Goal: Task Accomplishment & Management: Manage account settings

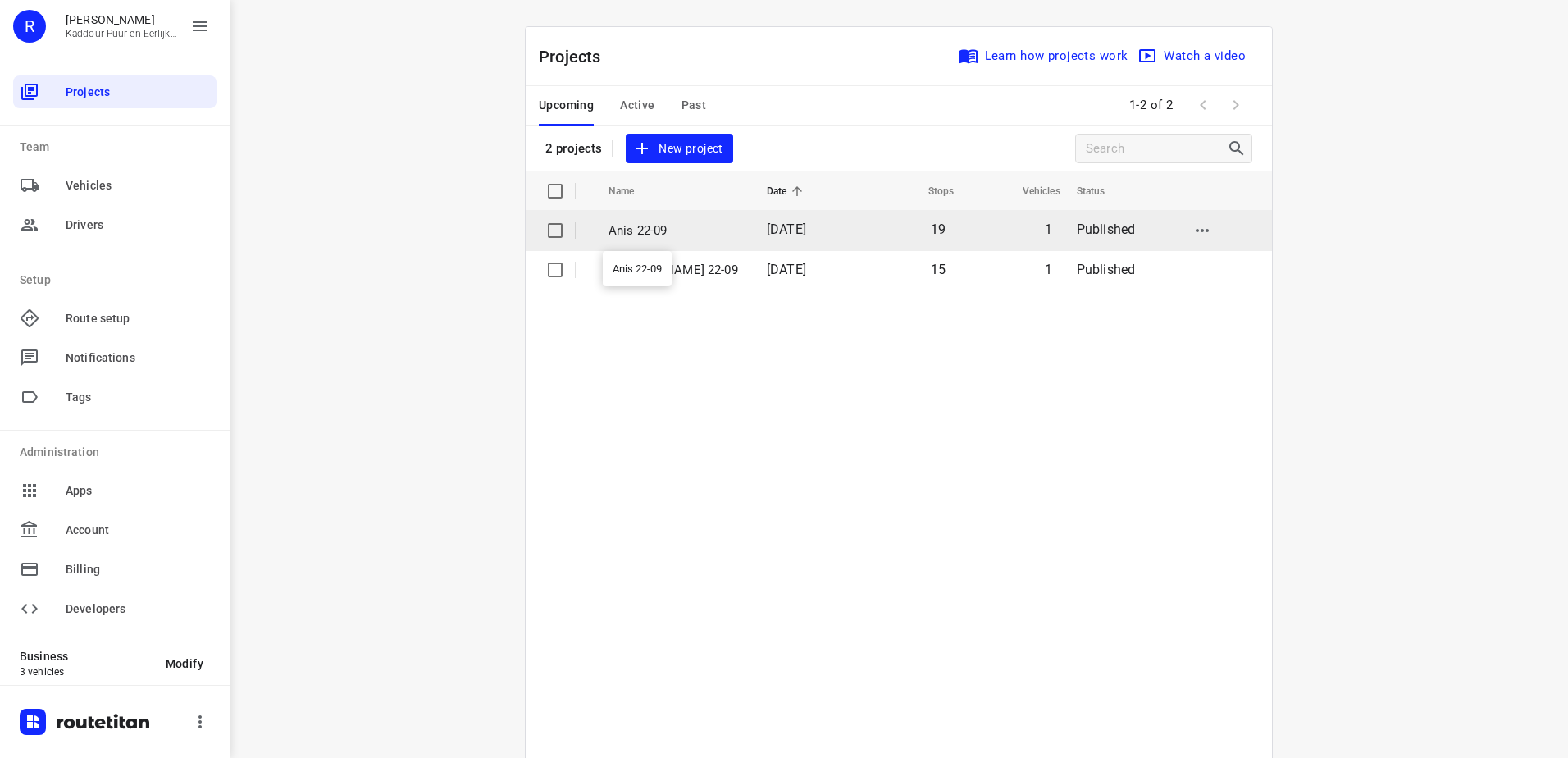
click at [682, 229] on p "Anis 22-09" at bounding box center [675, 231] width 134 height 19
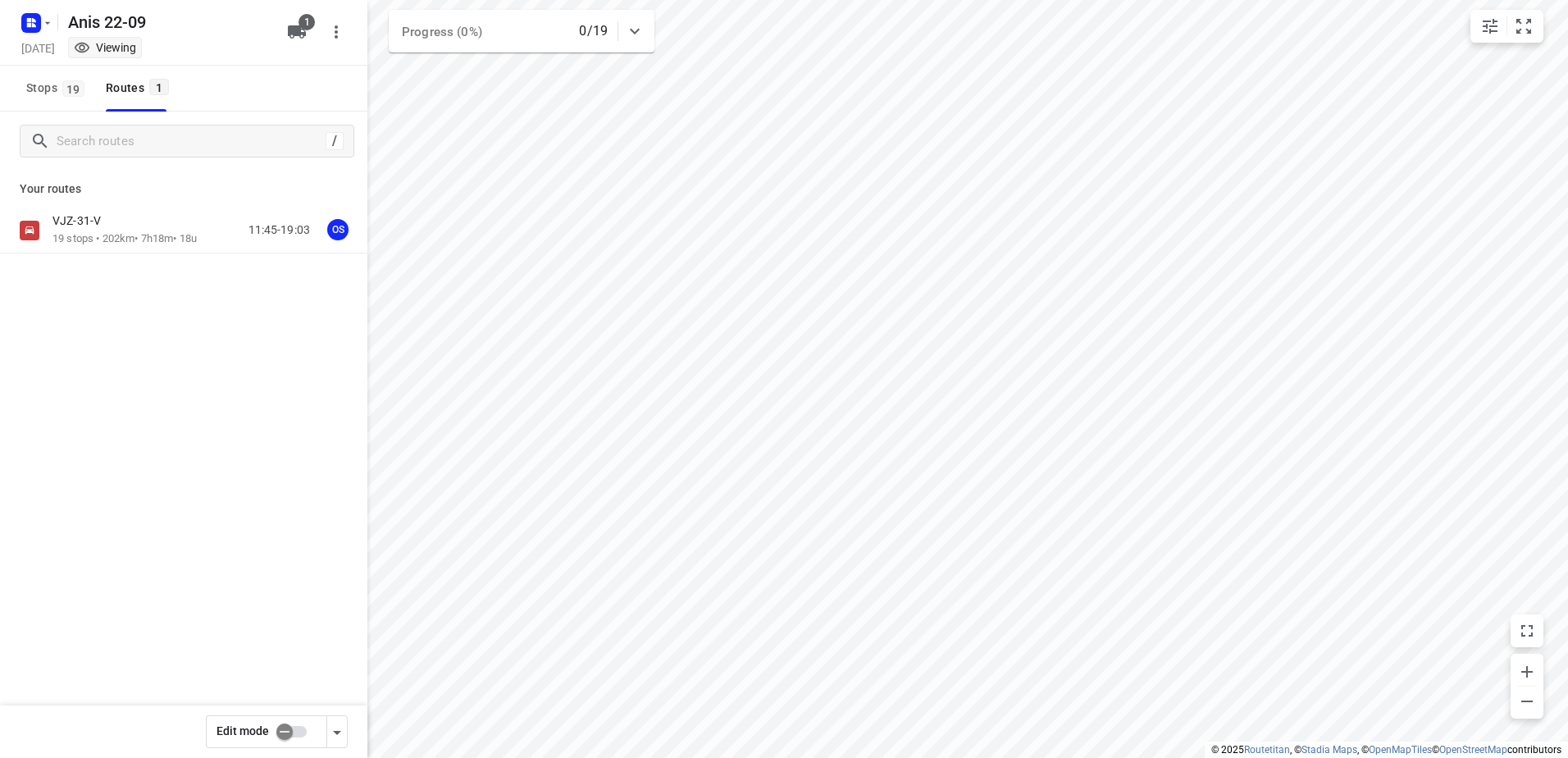
click at [149, 240] on p "19 stops • 202km • 7h18m • 18u" at bounding box center [125, 239] width 144 height 15
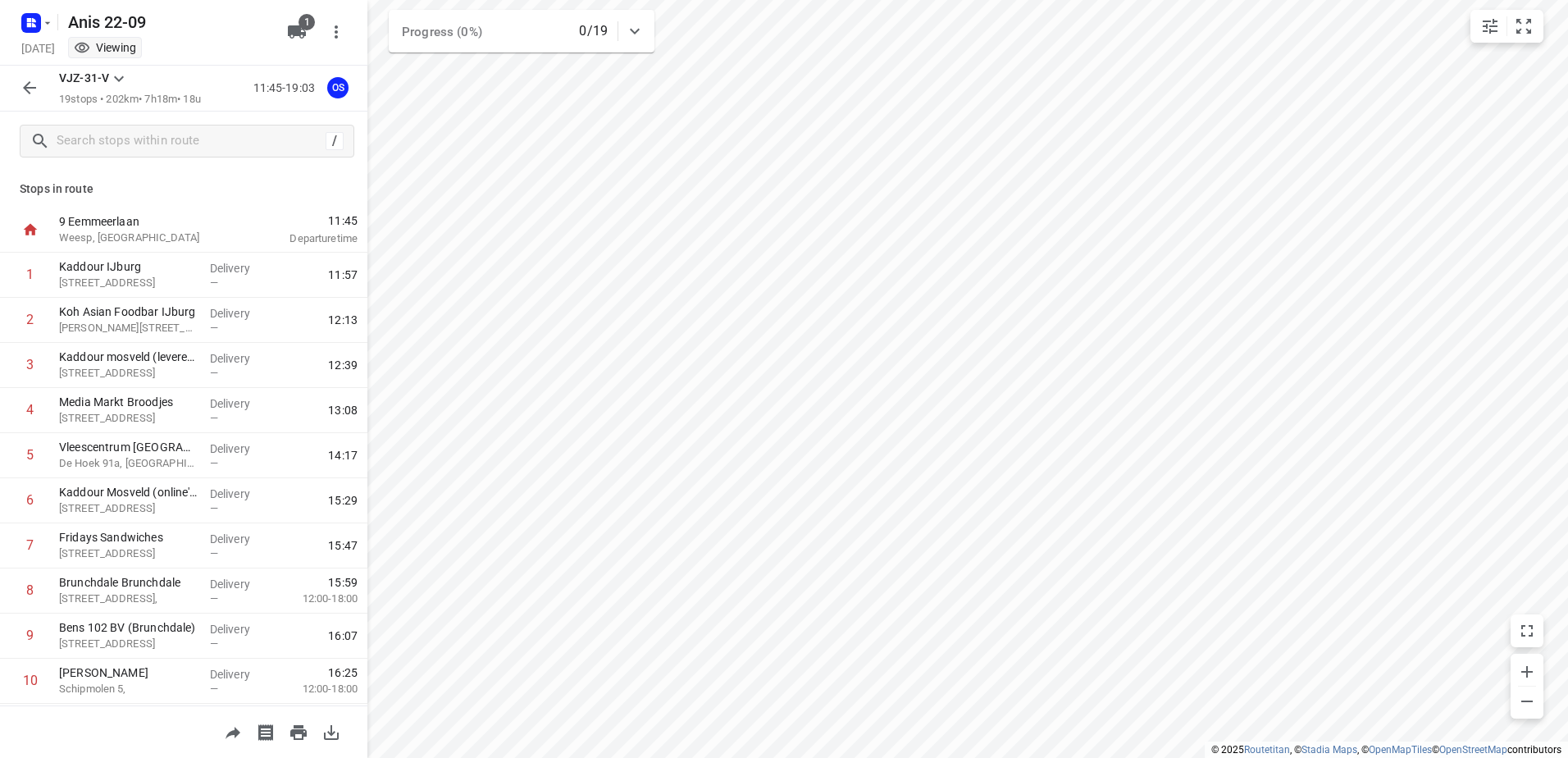
click at [0, 4] on html "i © 2025 Routetitan , © Stadia Maps , © OpenMapTiles © OpenStreetMap contributo…" at bounding box center [784, 379] width 1568 height 758
click at [24, 16] on rect "button" at bounding box center [31, 23] width 20 height 20
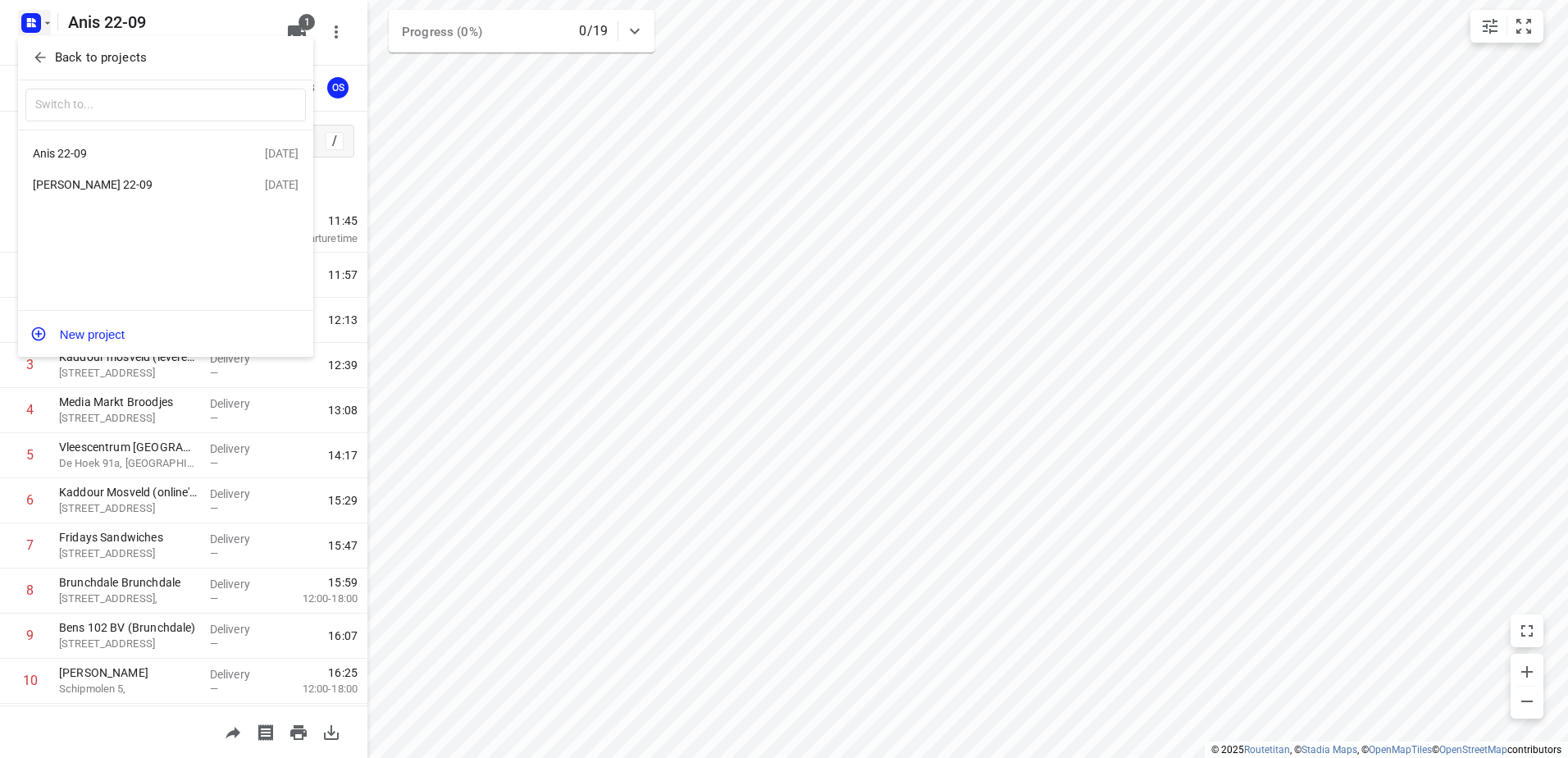
click at [98, 187] on div "[PERSON_NAME] 22-09" at bounding box center [127, 184] width 188 height 13
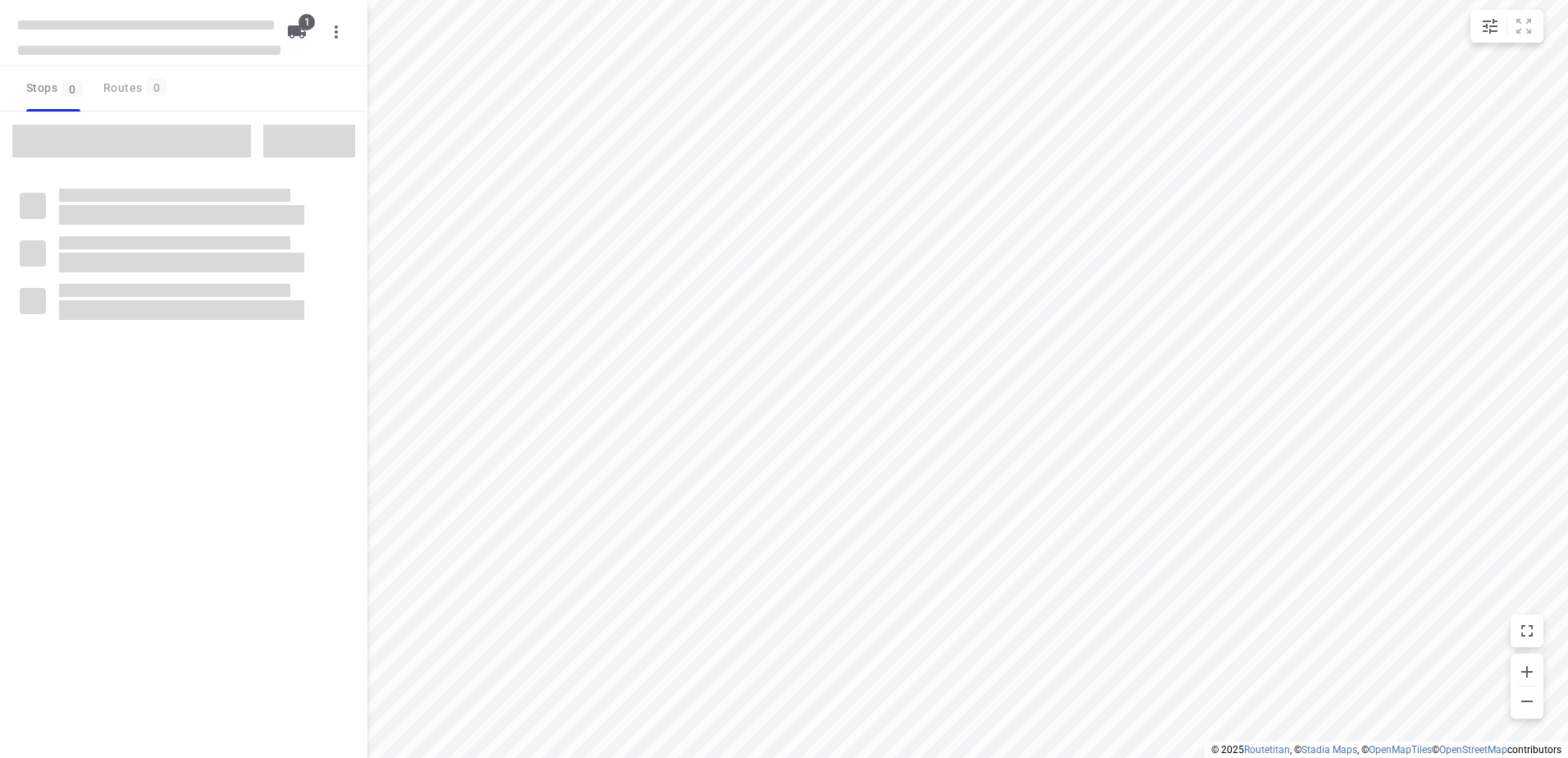
type input "distance"
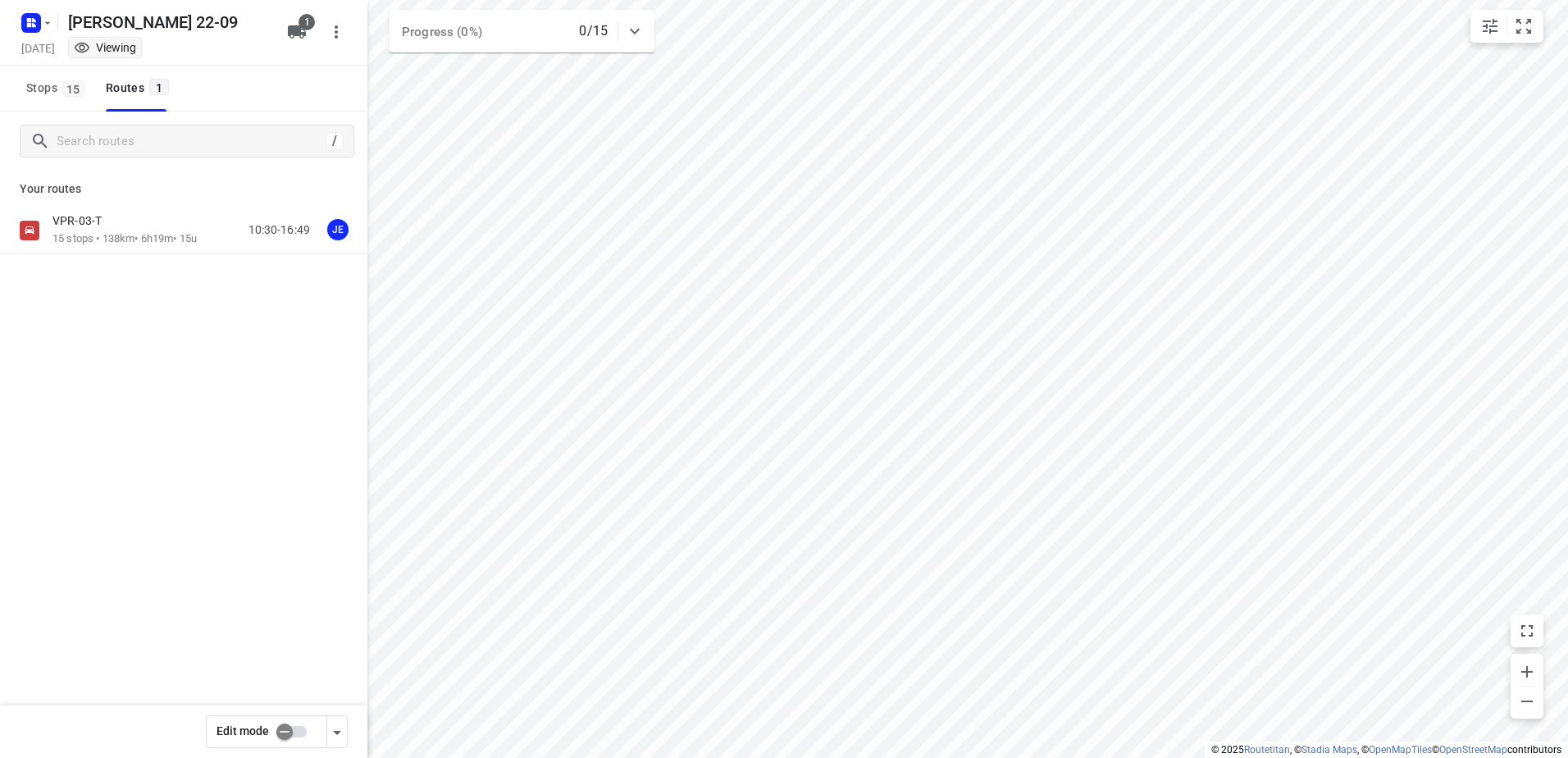
click at [279, 726] on input "checkbox" at bounding box center [284, 731] width 93 height 31
checkbox input "true"
click at [130, 225] on div "VPR-03-T" at bounding box center [125, 222] width 144 height 18
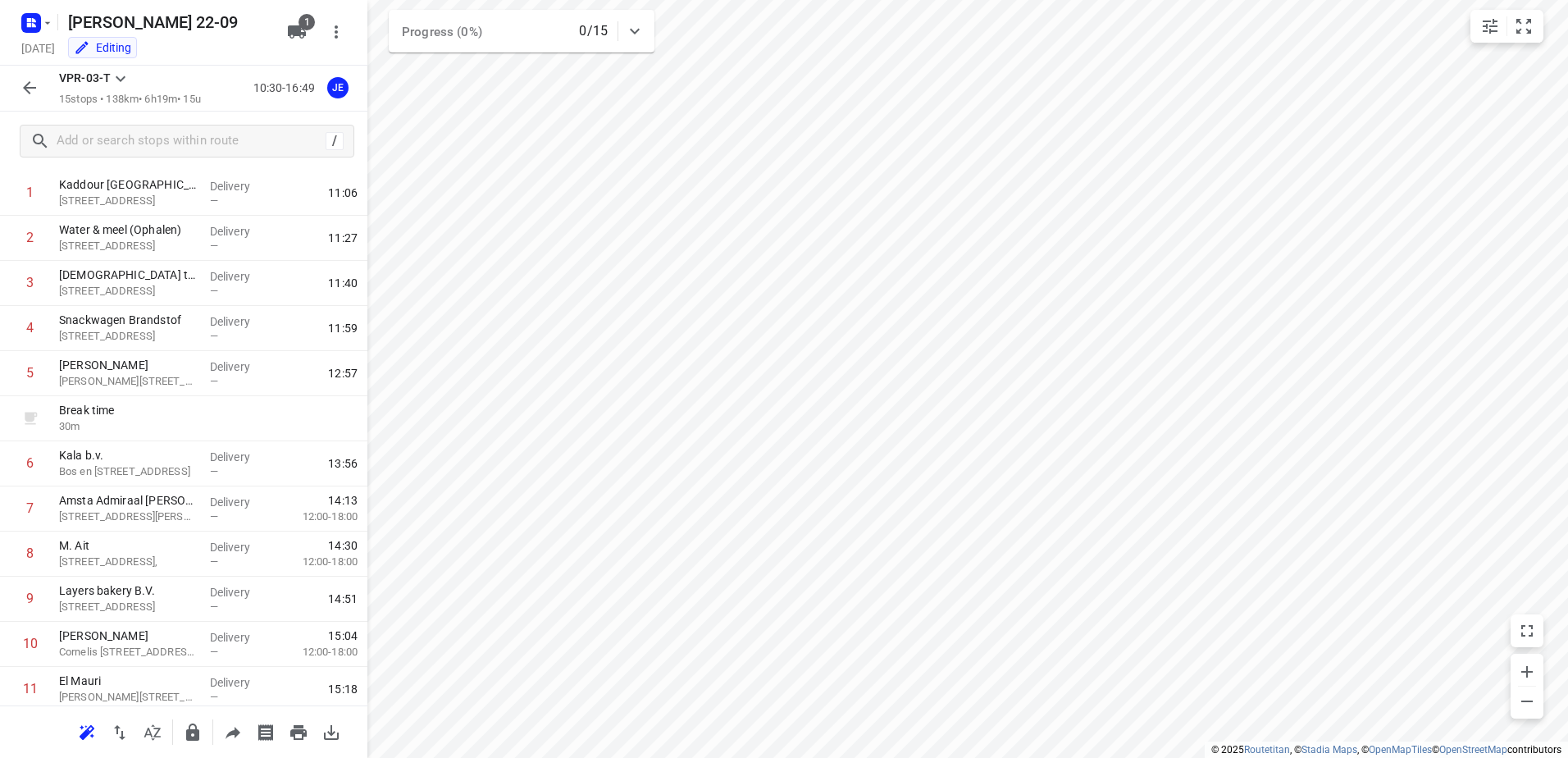
scroll to position [164, 0]
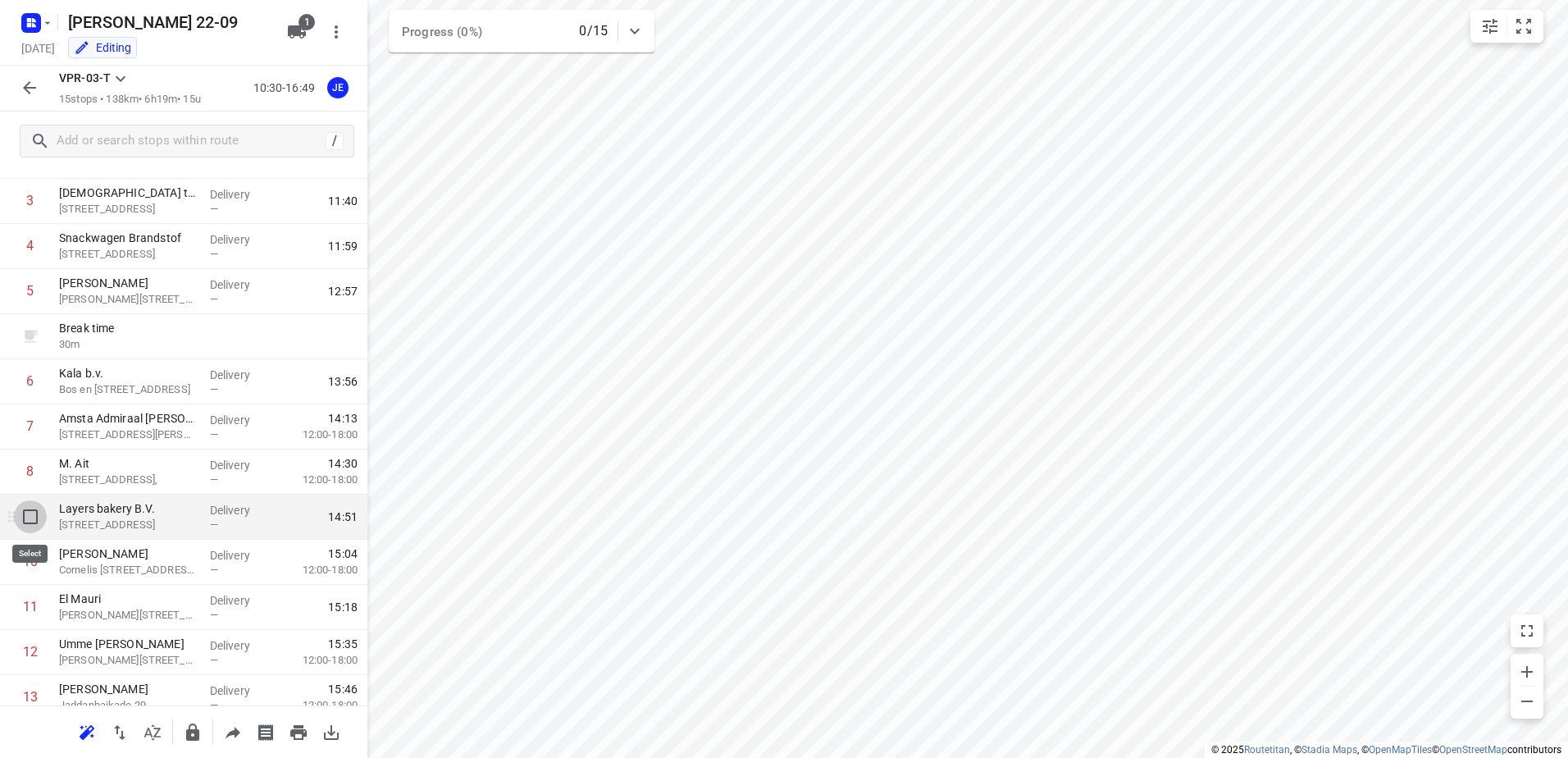
click at [31, 511] on input "checkbox" at bounding box center [30, 517] width 33 height 33
checkbox input "true"
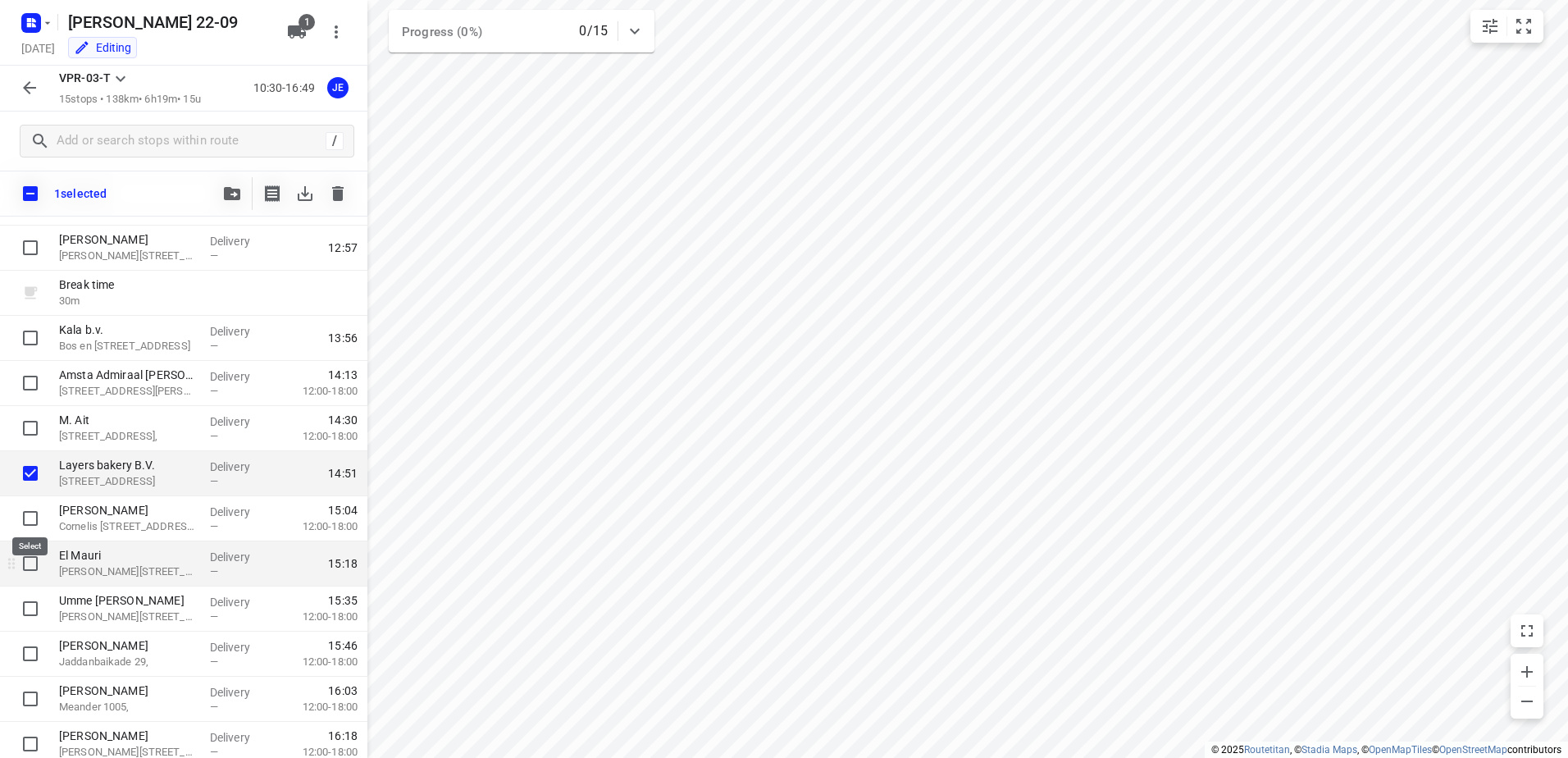
scroll to position [308, 0]
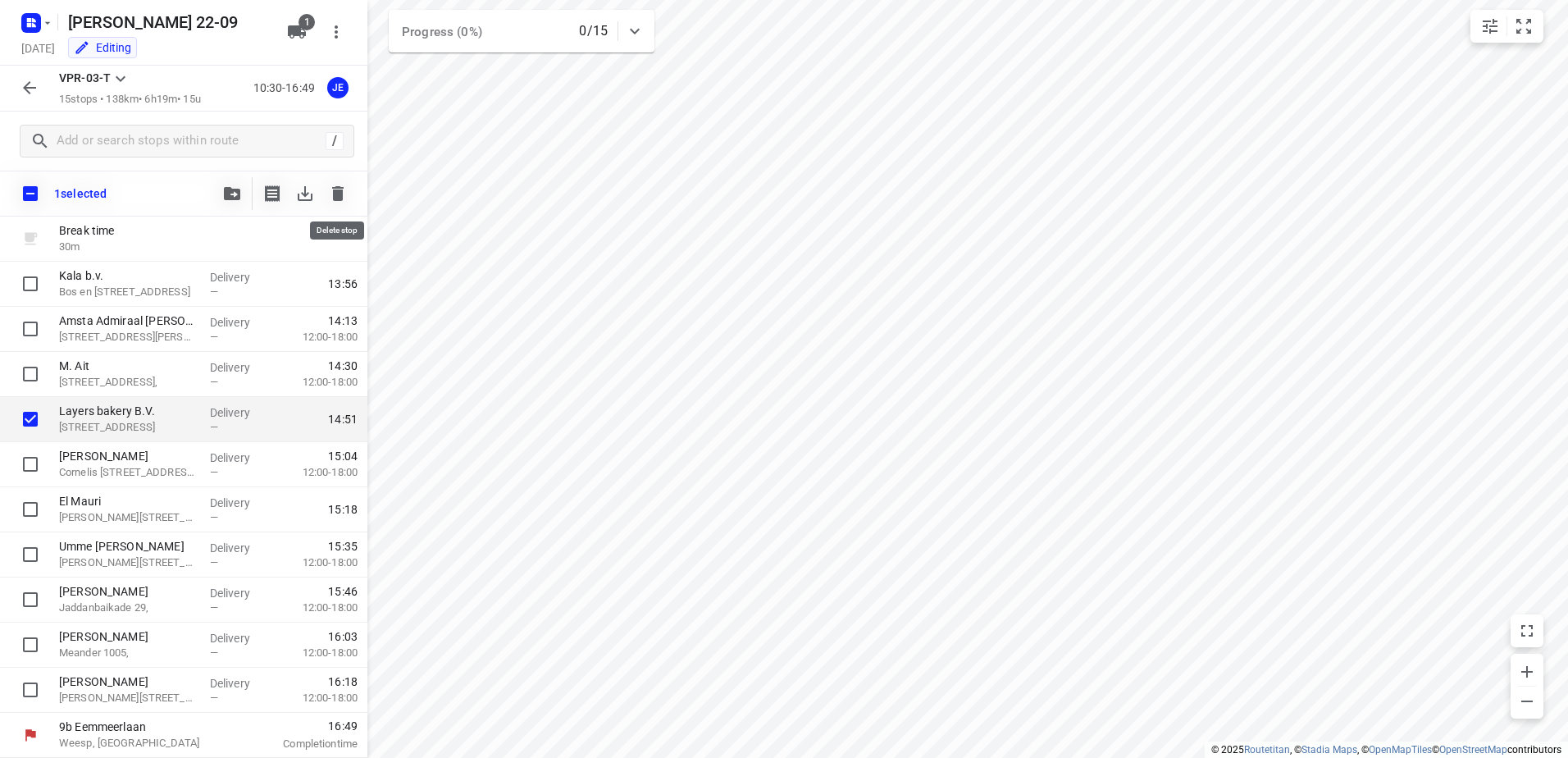
click at [339, 201] on icon "button" at bounding box center [338, 194] width 20 height 20
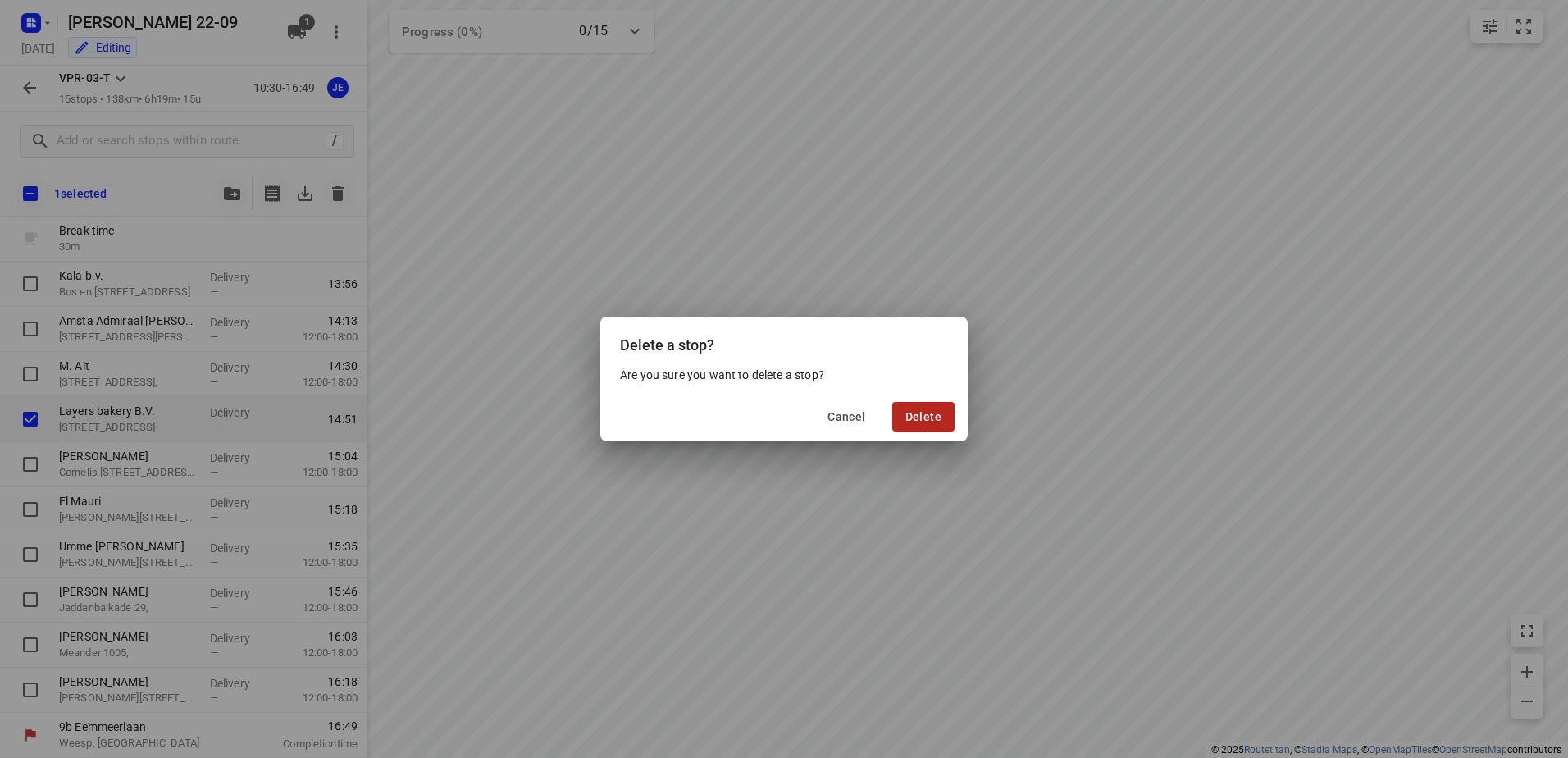
click at [905, 410] on button "Delete" at bounding box center [923, 416] width 63 height 30
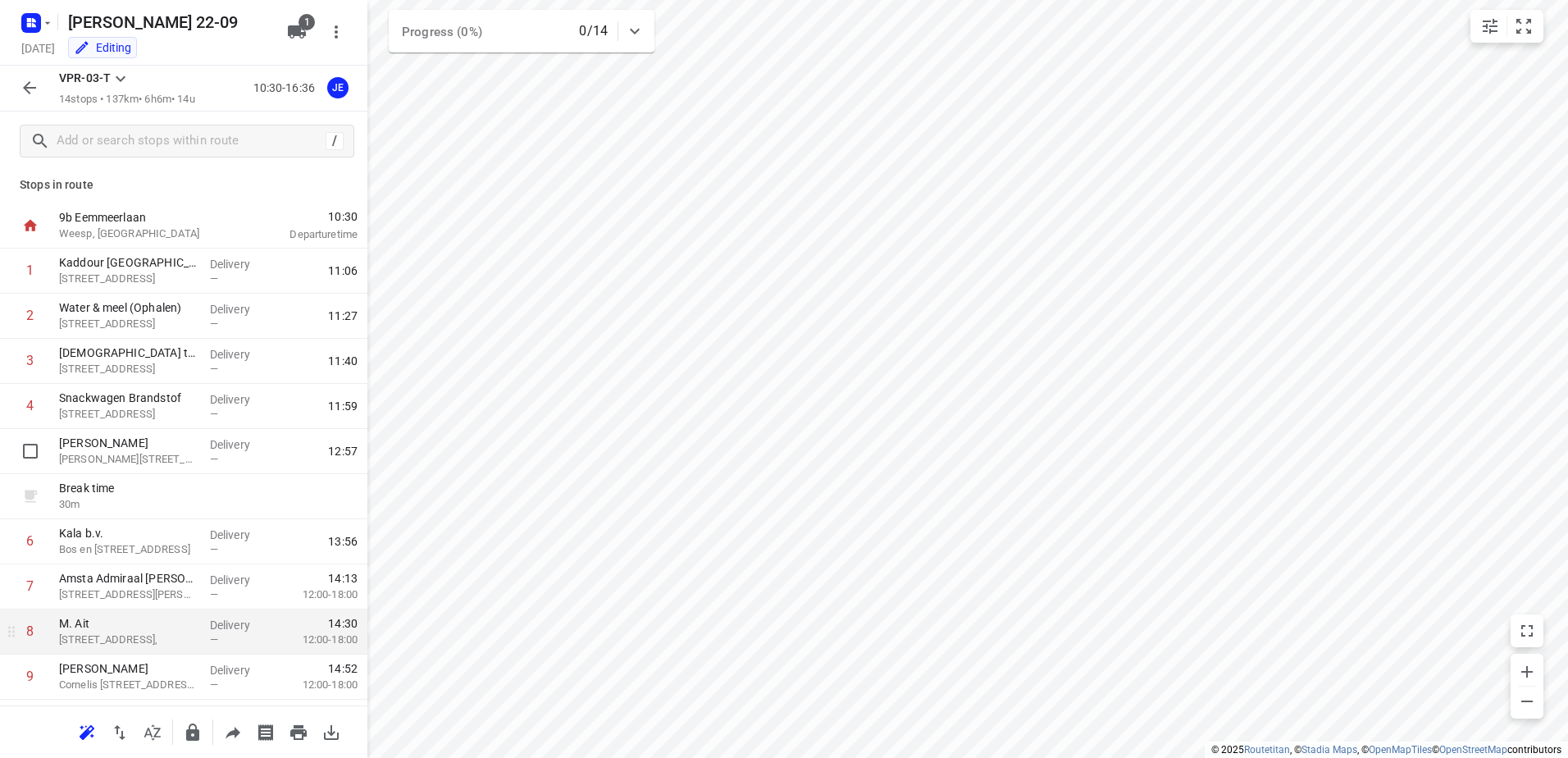
scroll to position [0, 0]
click at [28, 93] on icon "button" at bounding box center [30, 88] width 20 height 20
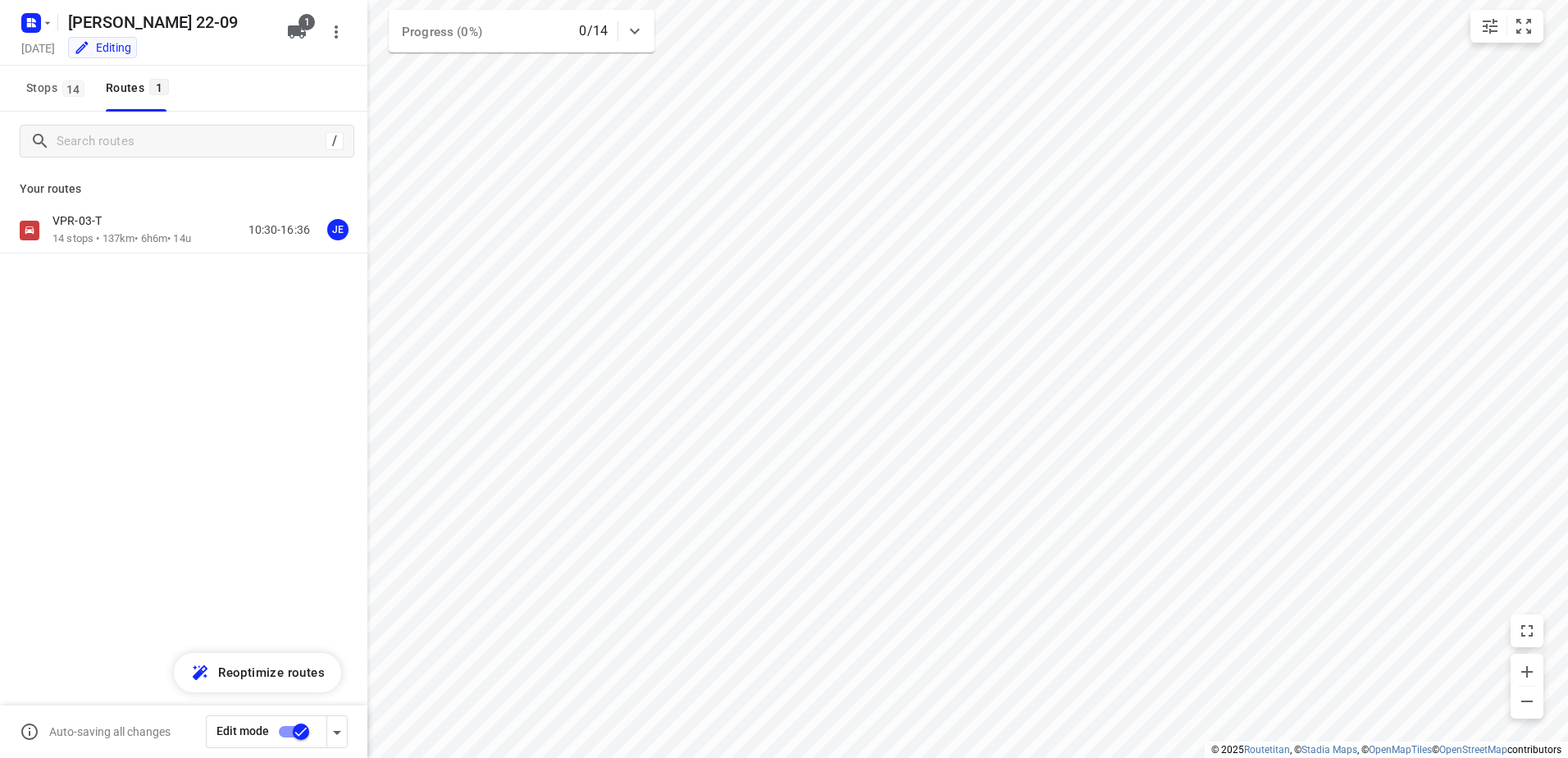
click at [295, 734] on input "checkbox" at bounding box center [301, 731] width 93 height 31
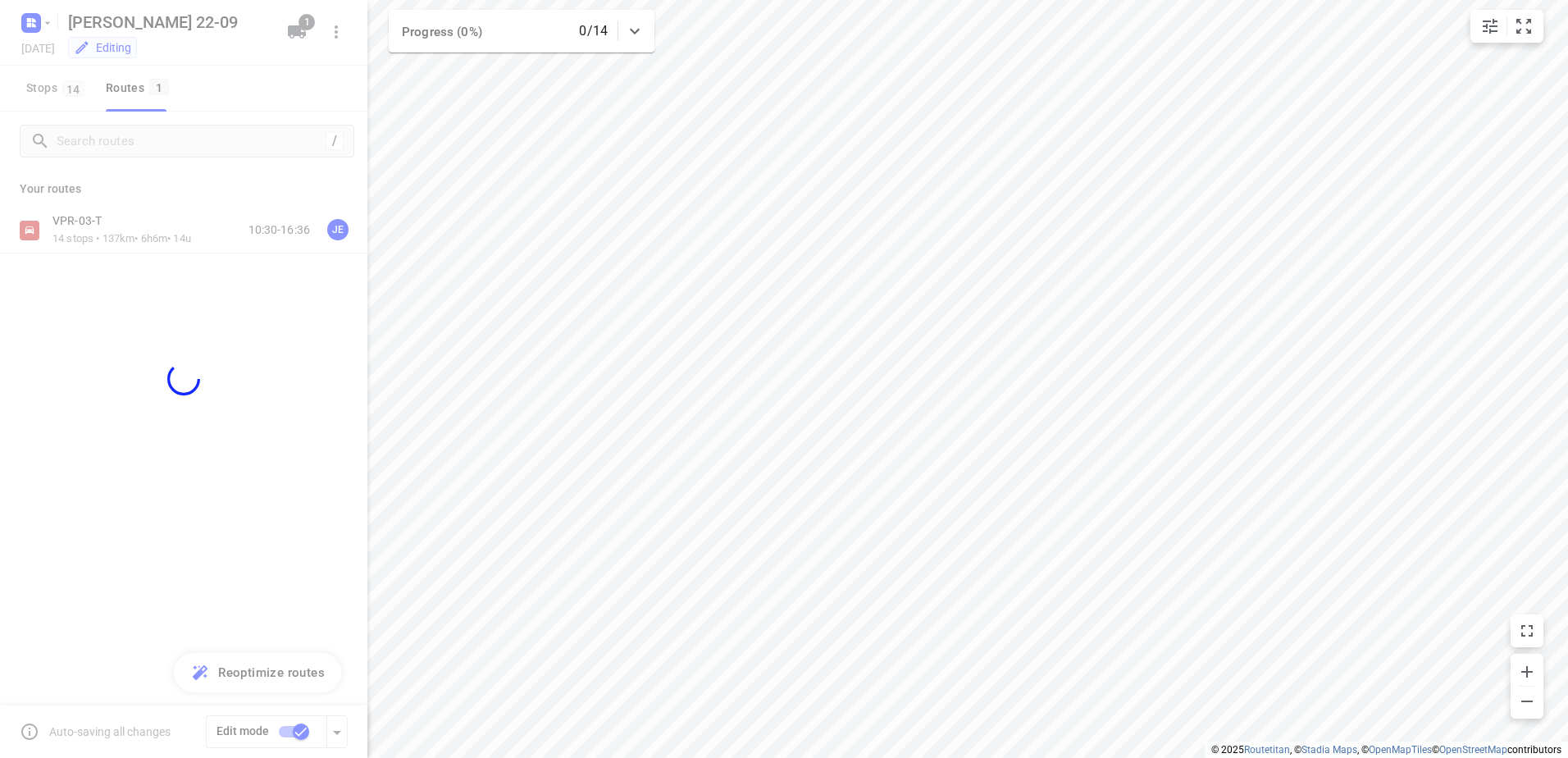
checkbox input "false"
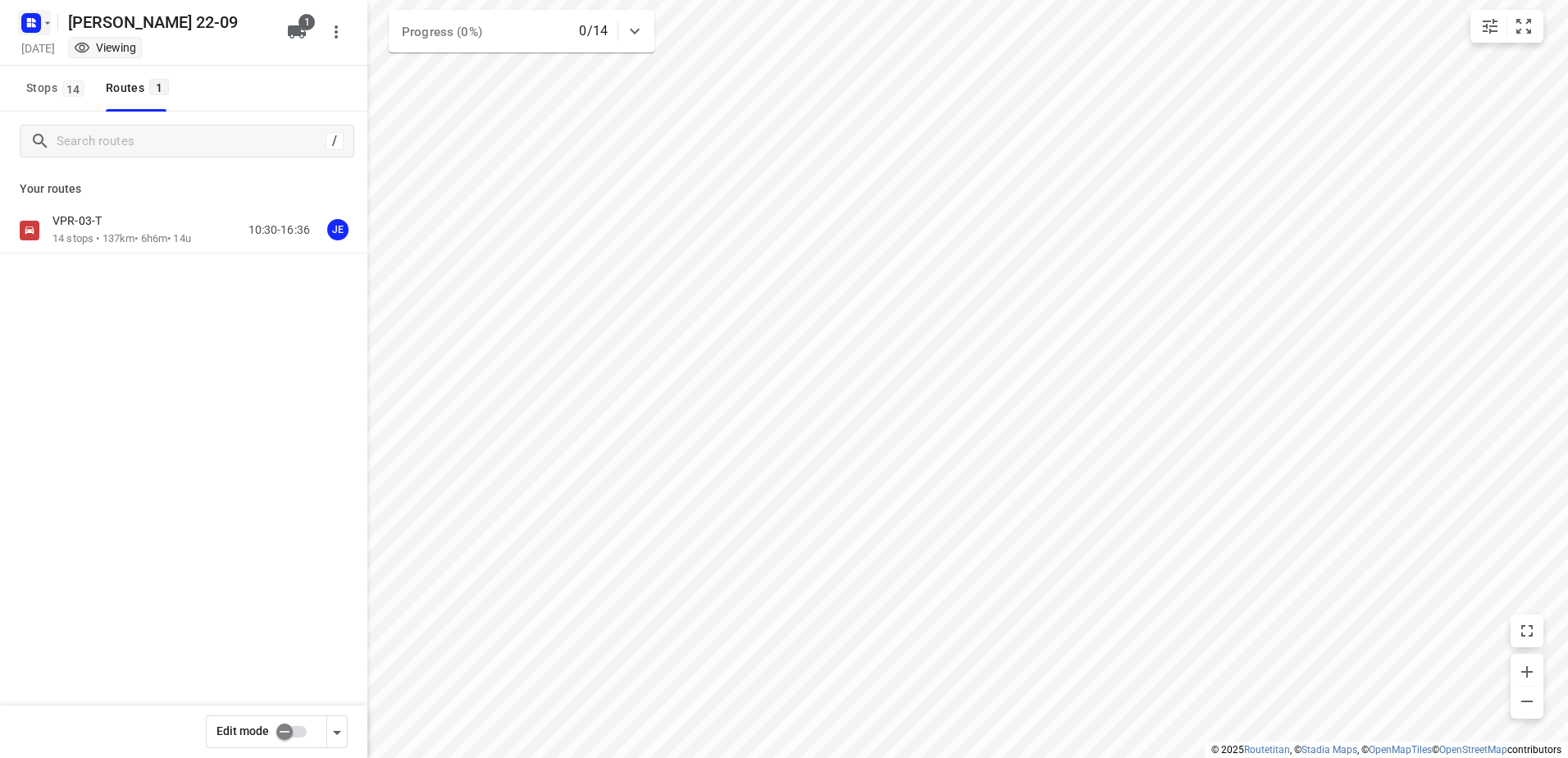
click at [33, 20] on icon "button" at bounding box center [34, 20] width 4 height 4
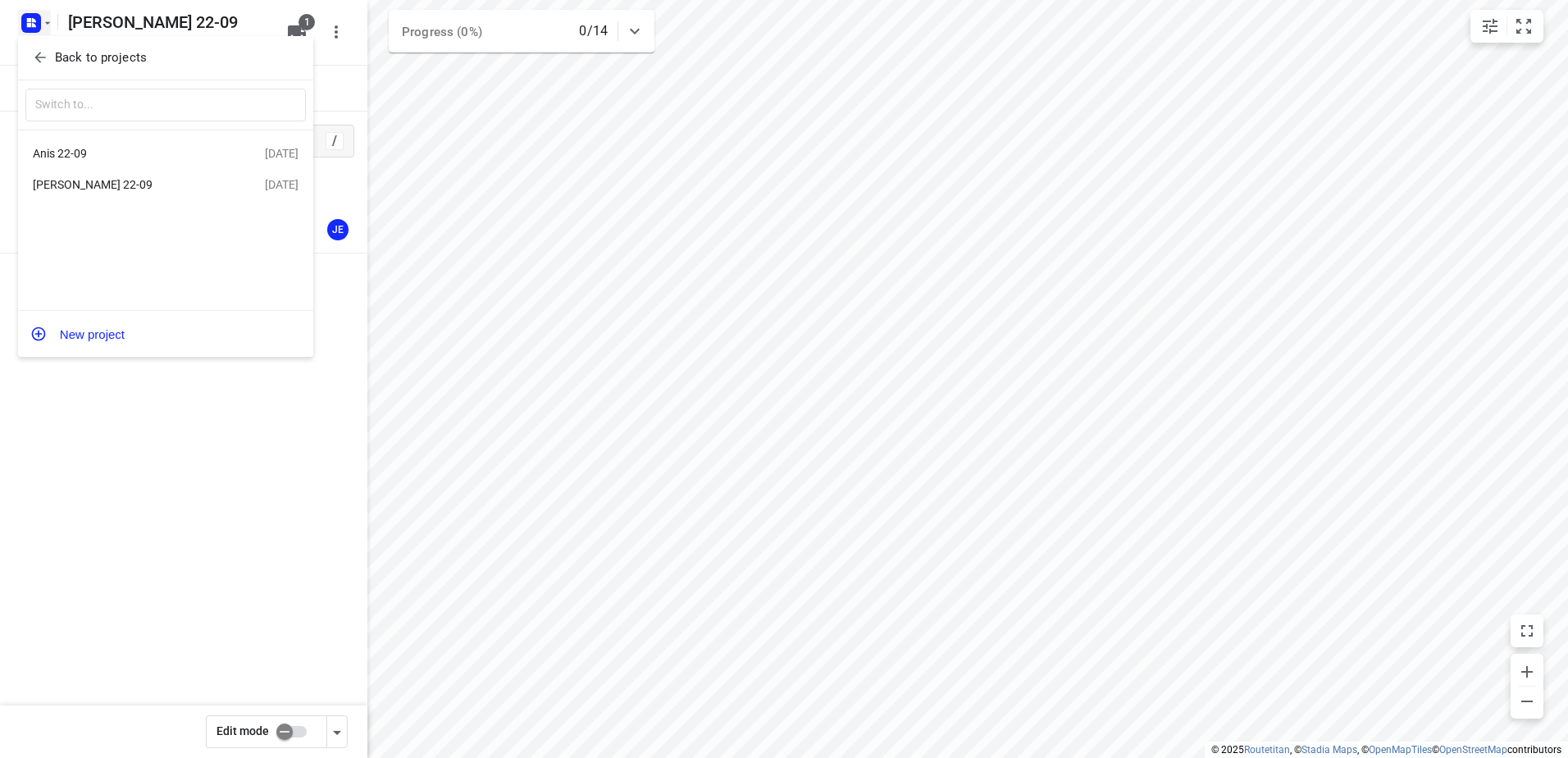
click at [127, 160] on div "Anis 22-09" at bounding box center [127, 153] width 188 height 13
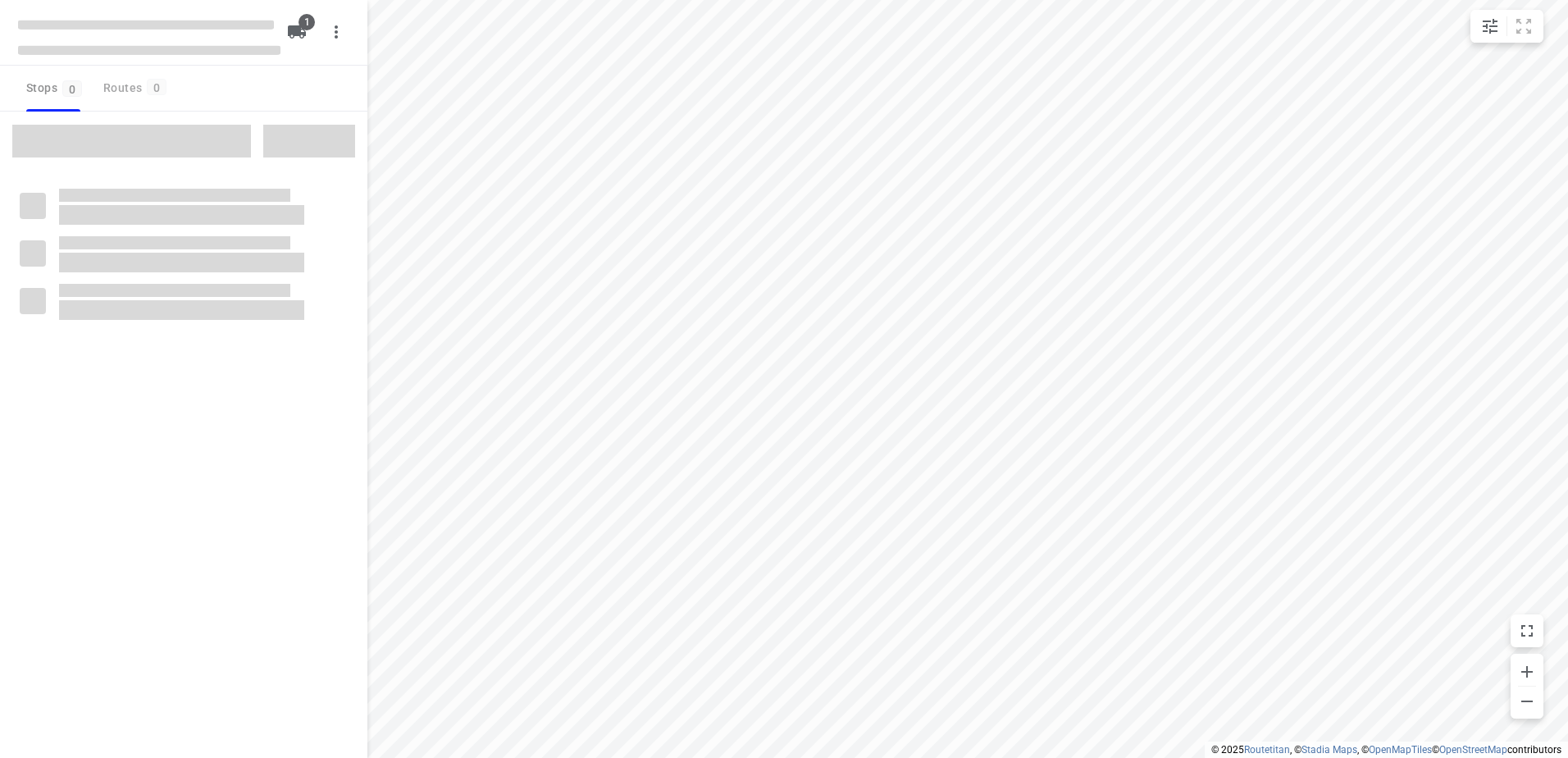
type input "distance"
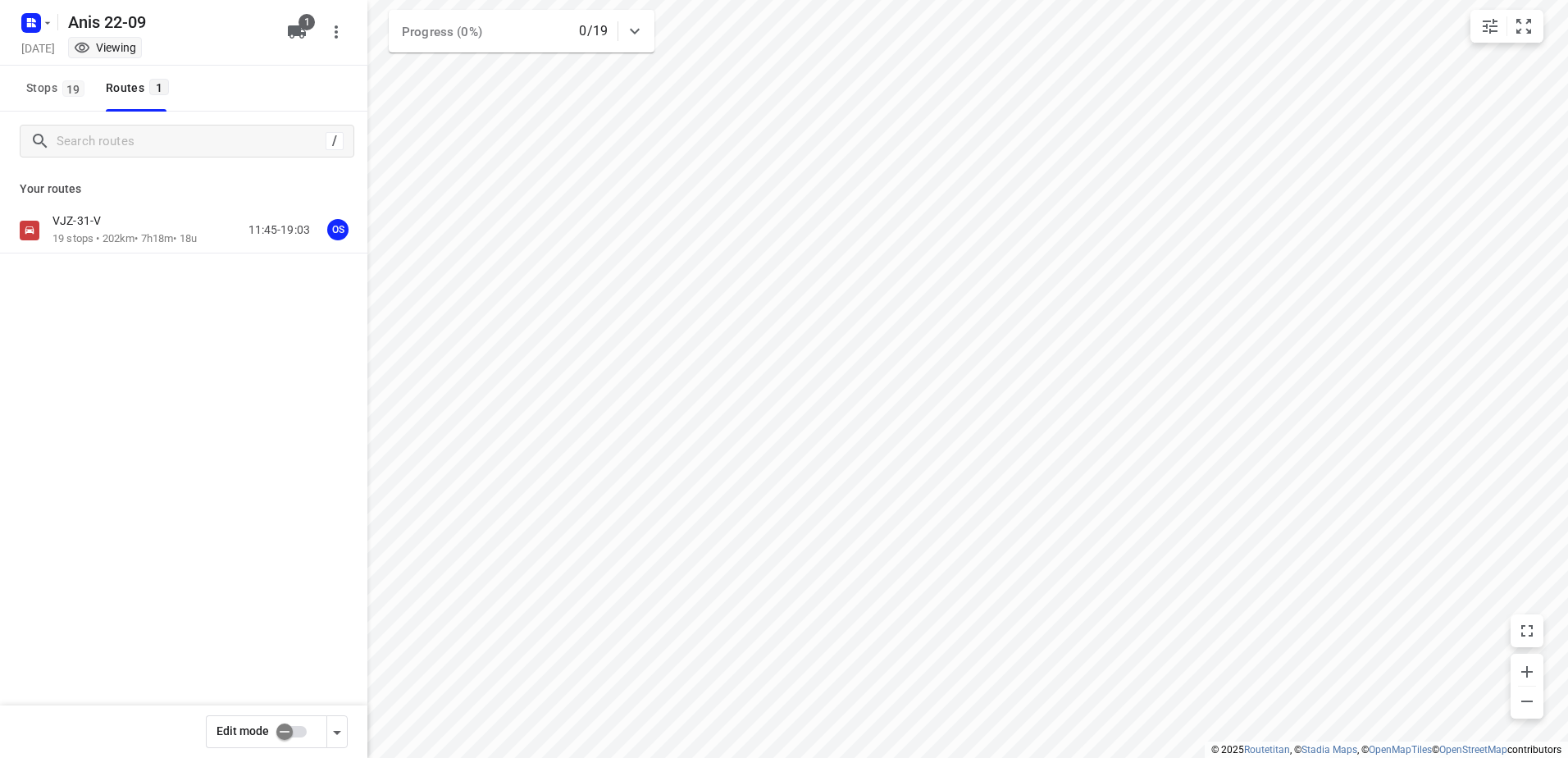
click at [143, 233] on p "19 stops • 202km • 7h18m • 18u" at bounding box center [125, 239] width 144 height 15
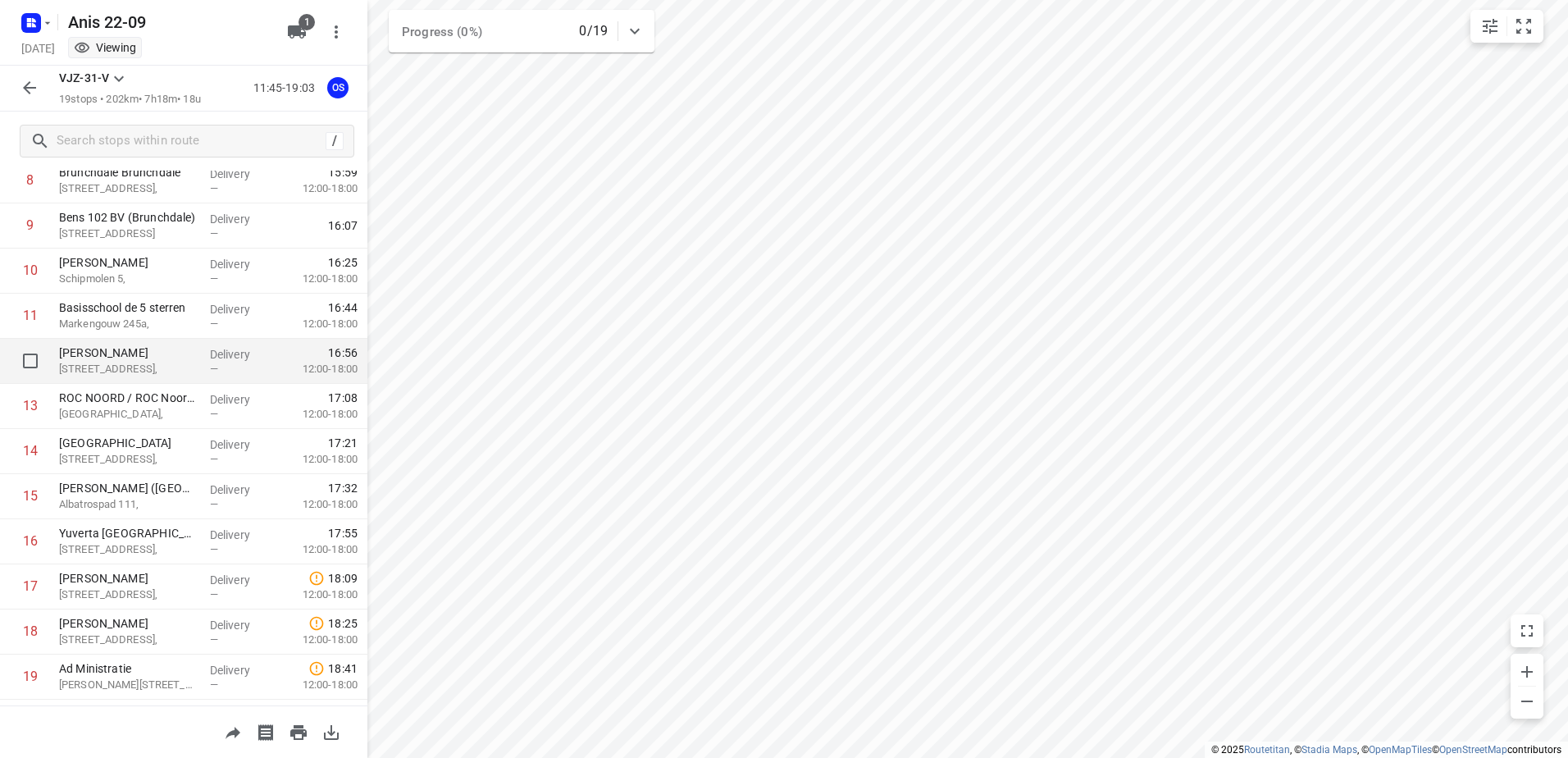
scroll to position [449, 0]
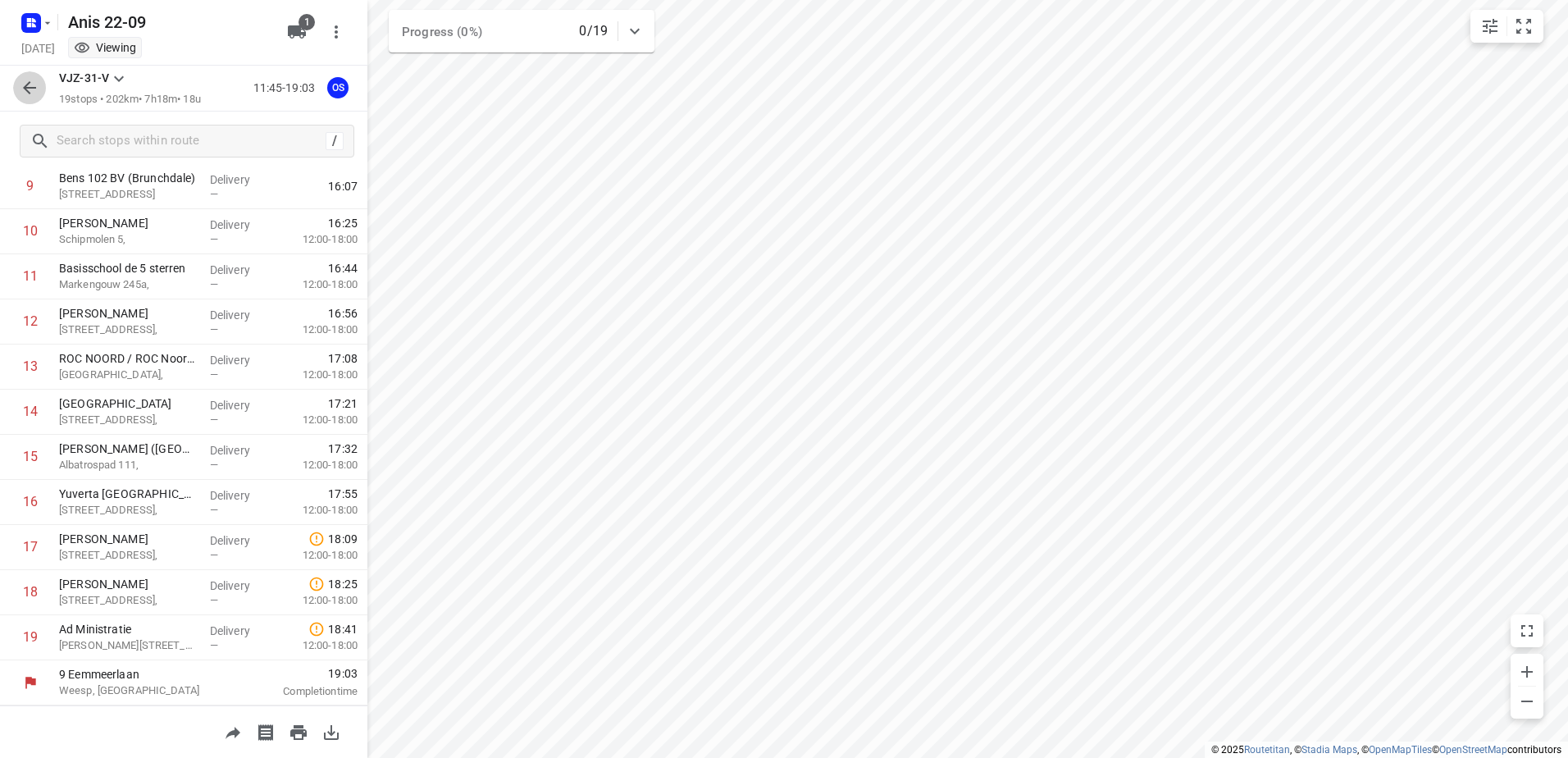
click at [32, 94] on icon "button" at bounding box center [30, 88] width 20 height 20
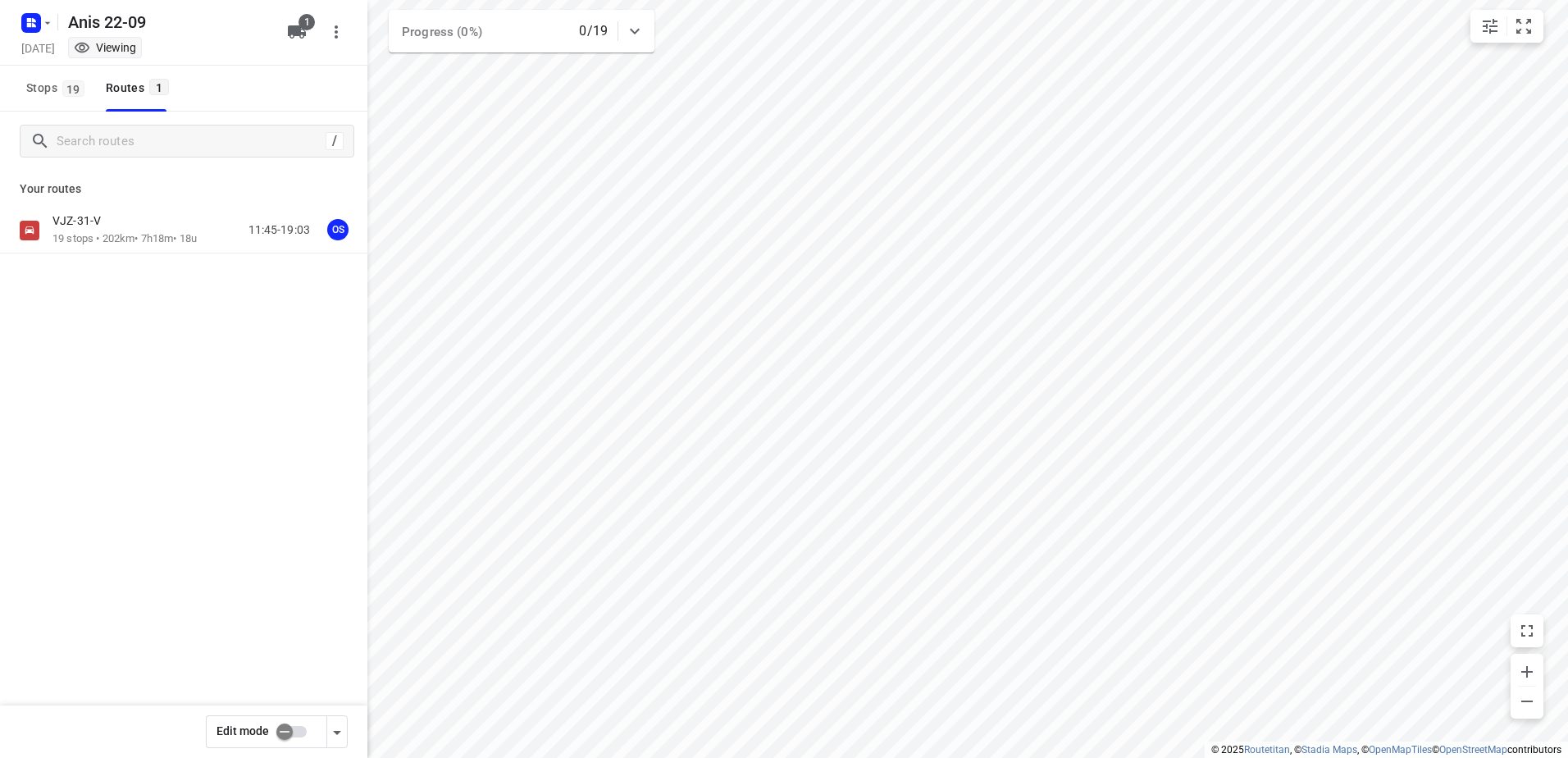
click at [37, 38] on div "Anis 22-09 Monday, Sep 22 Viewing" at bounding box center [149, 32] width 263 height 57
click at [37, 23] on rect "button" at bounding box center [31, 23] width 20 height 20
click at [127, 57] on p "Back to projects" at bounding box center [100, 57] width 91 height 19
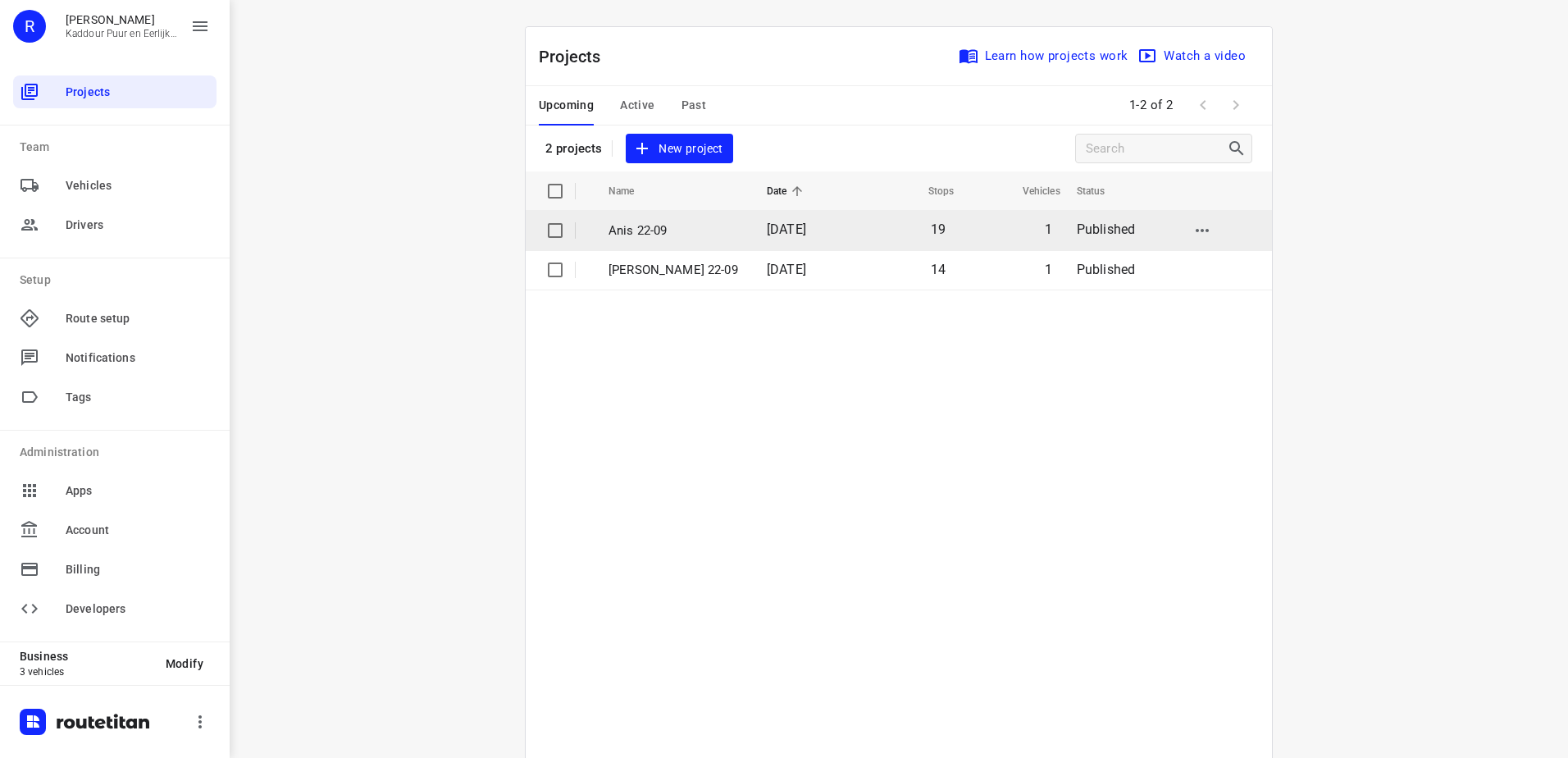
click at [754, 245] on td "[DATE]" at bounding box center [804, 231] width 101 height 39
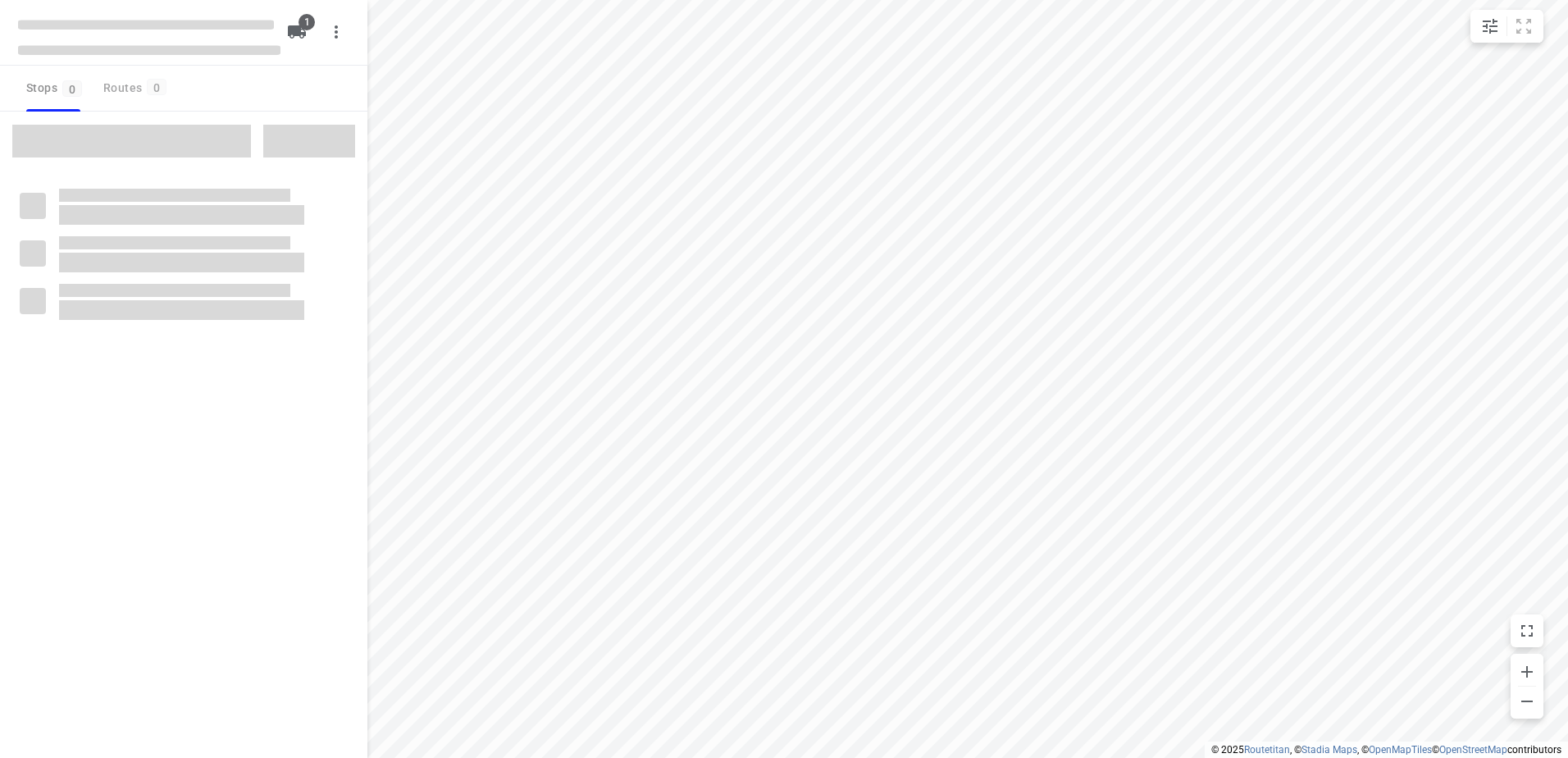
type input "distance"
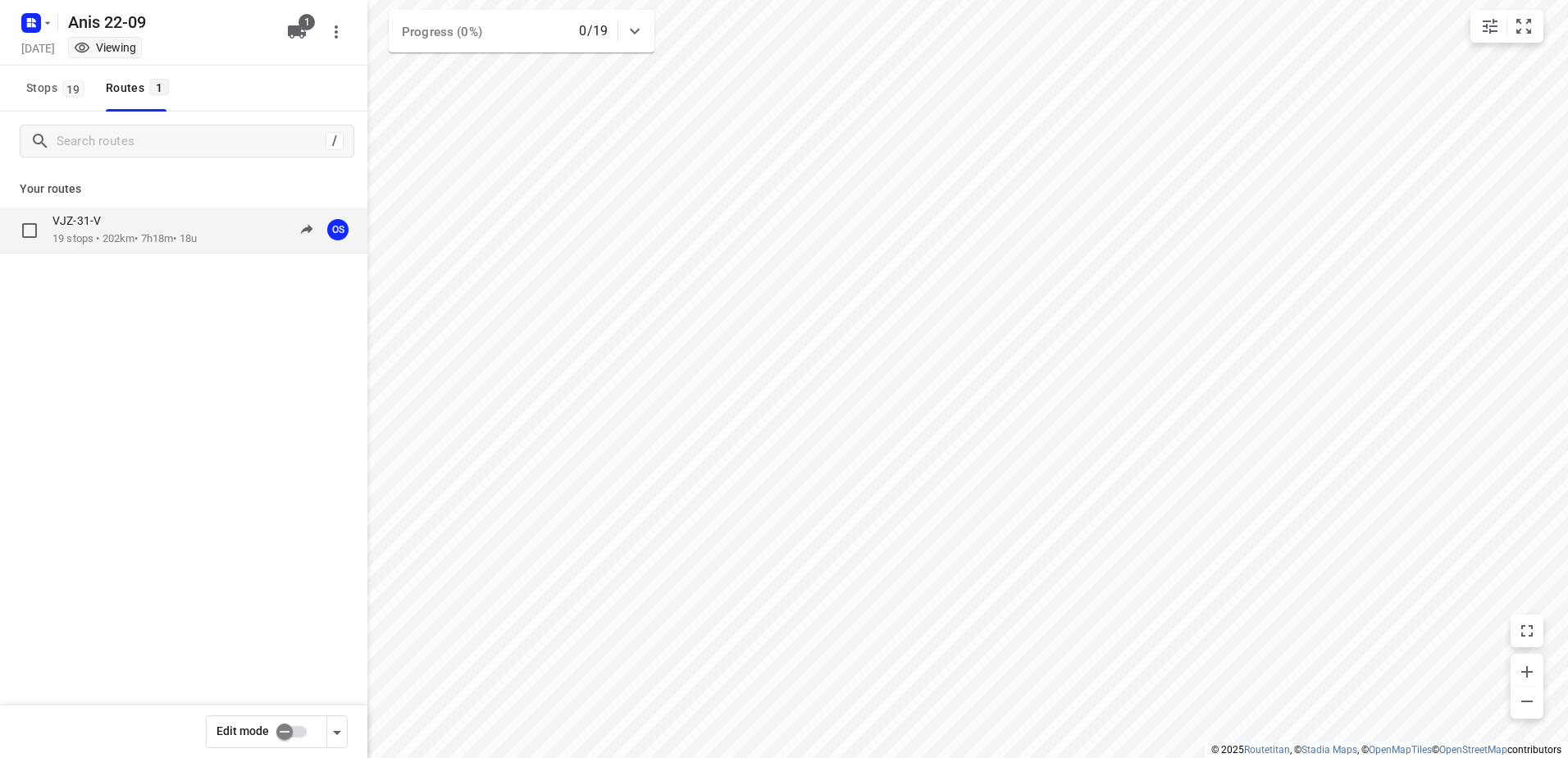
click at [99, 216] on p "VJZ-31-V" at bounding box center [82, 221] width 58 height 14
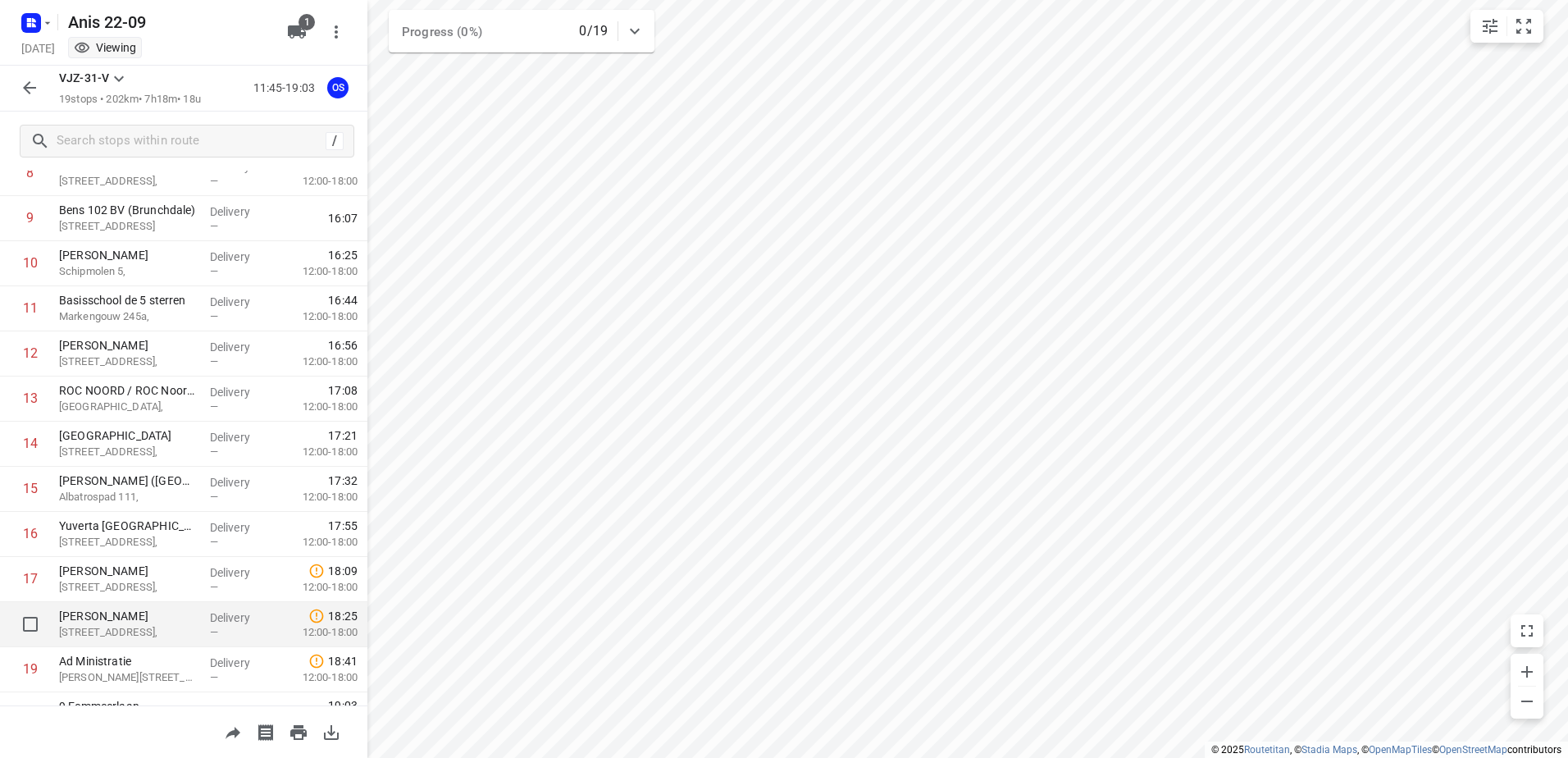
scroll to position [449, 0]
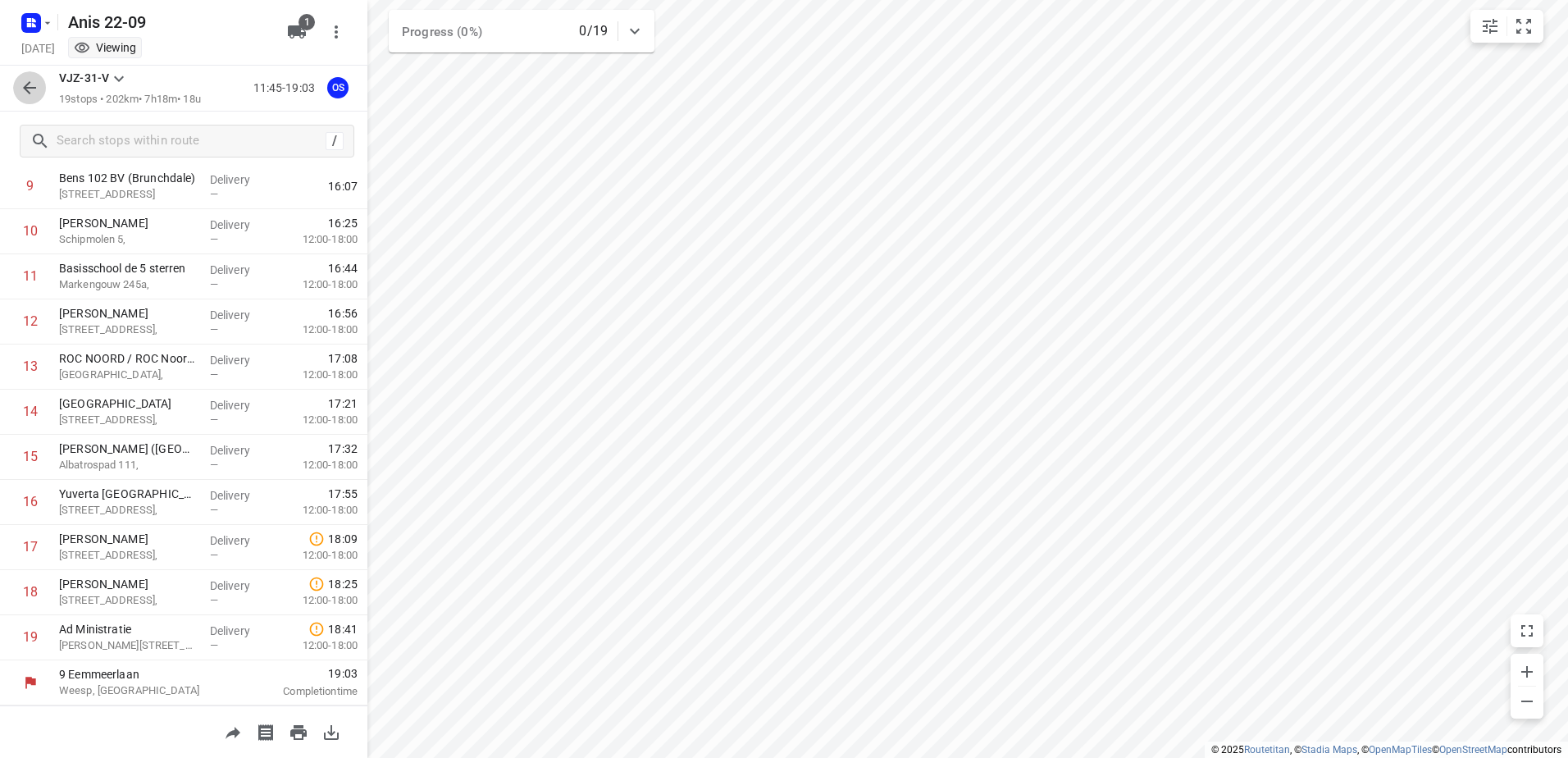
click at [21, 91] on icon "button" at bounding box center [30, 88] width 20 height 20
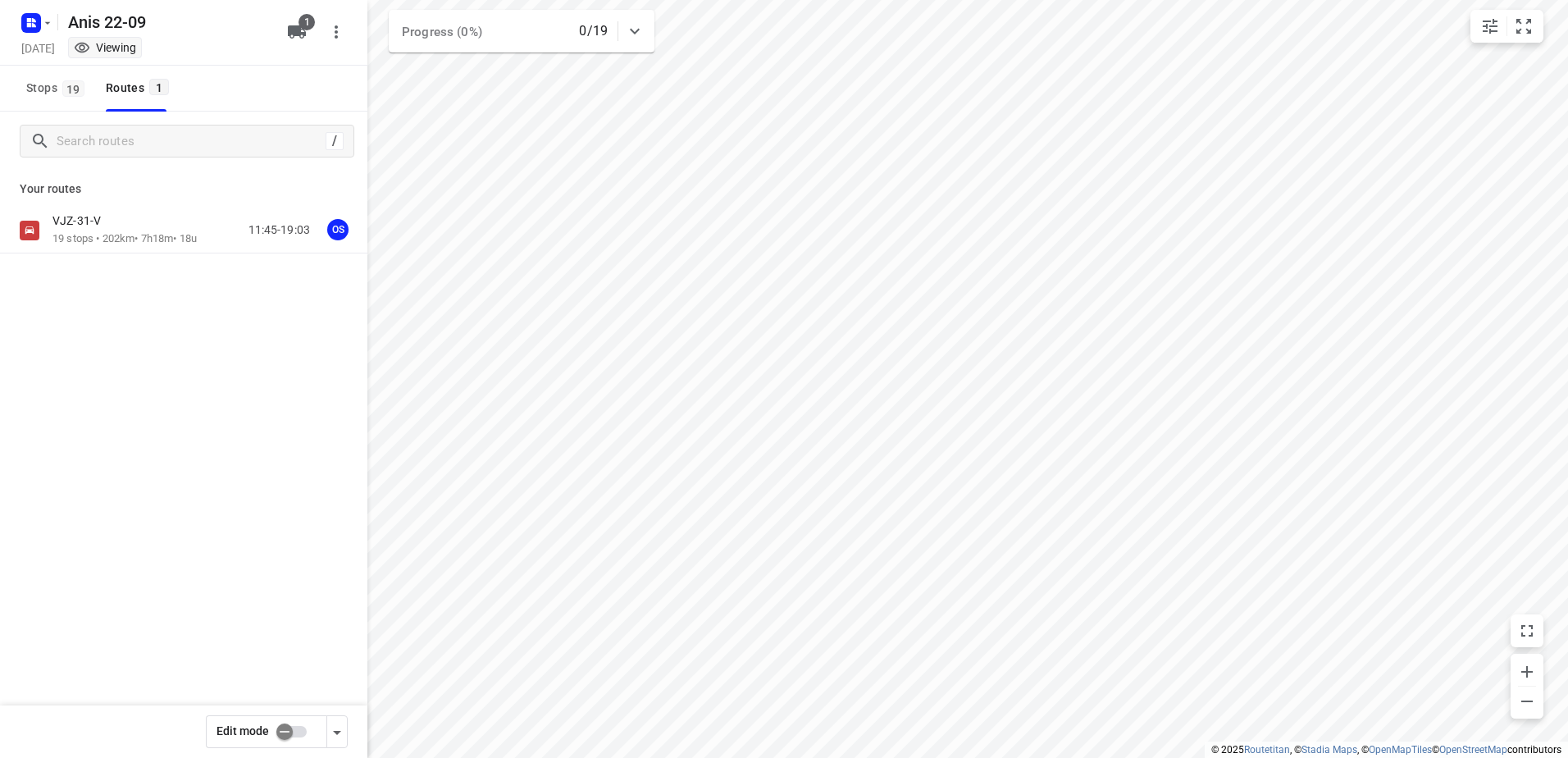
click at [31, 41] on div "Monday, Sep 22 Viewing" at bounding box center [149, 49] width 263 height 22
click at [38, 26] on rect "button" at bounding box center [31, 23] width 20 height 20
click at [121, 55] on p "Back to projects" at bounding box center [100, 57] width 91 height 19
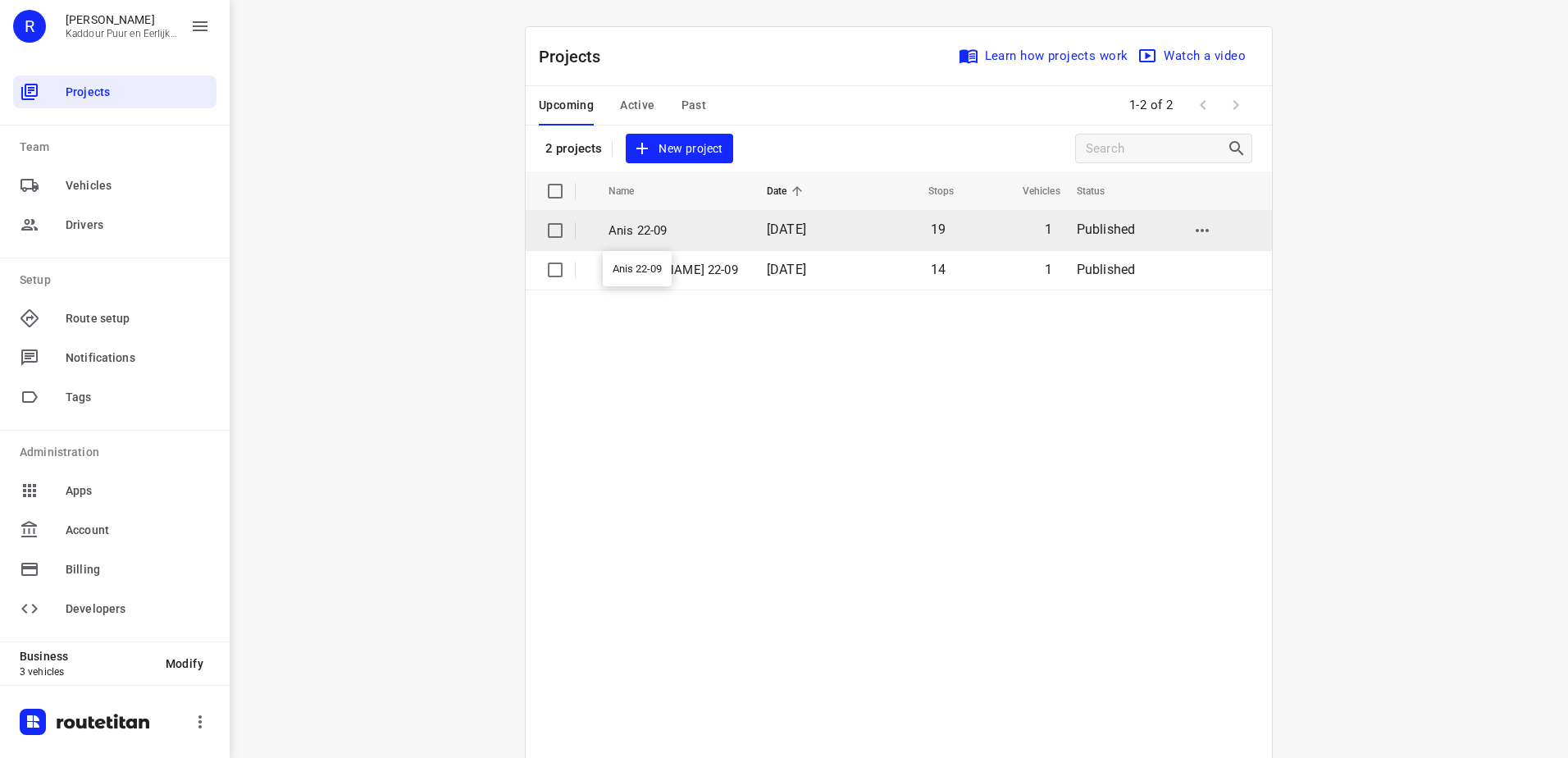
click at [673, 230] on p "Anis 22-09" at bounding box center [675, 231] width 134 height 19
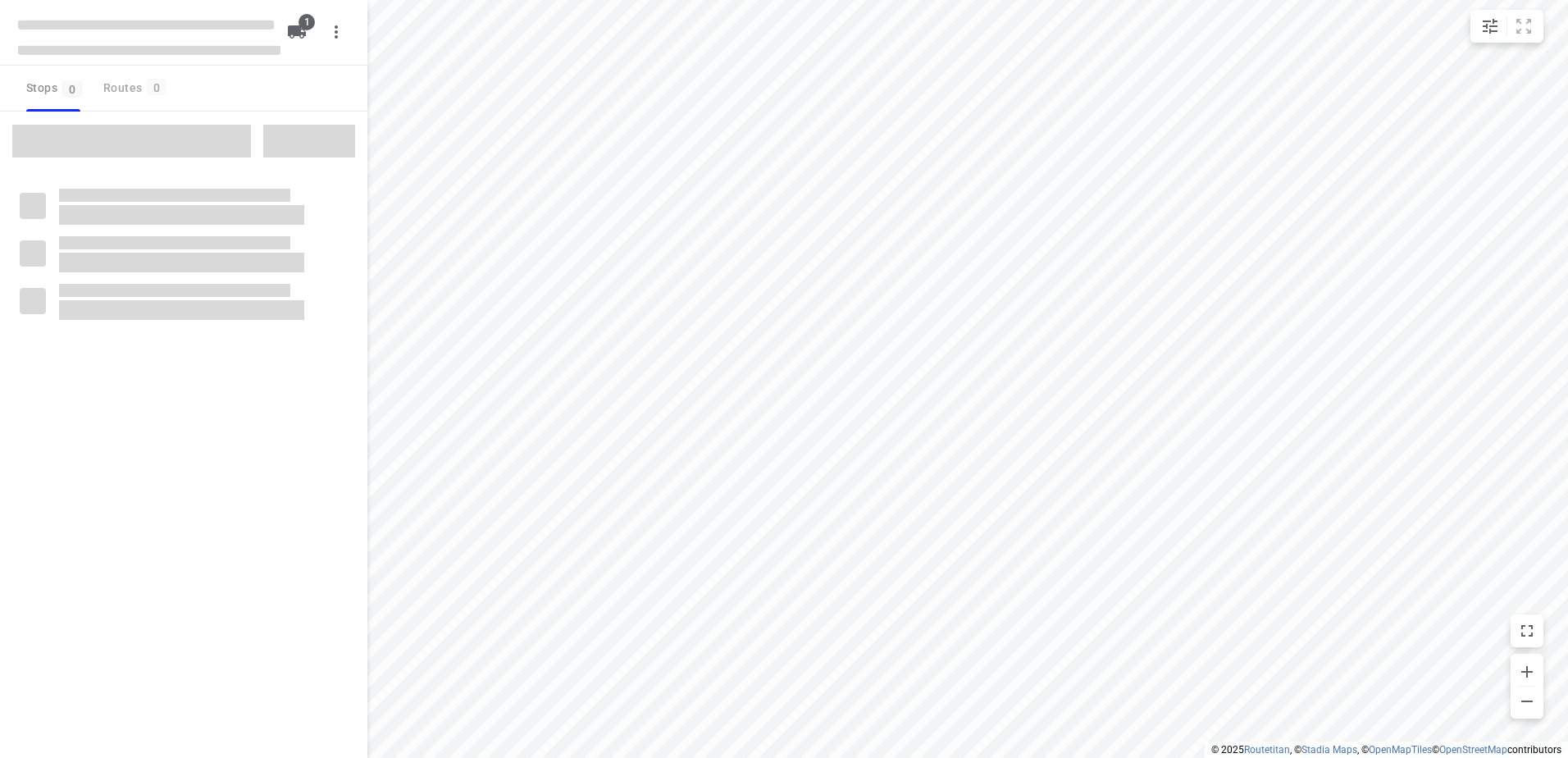
type input "distance"
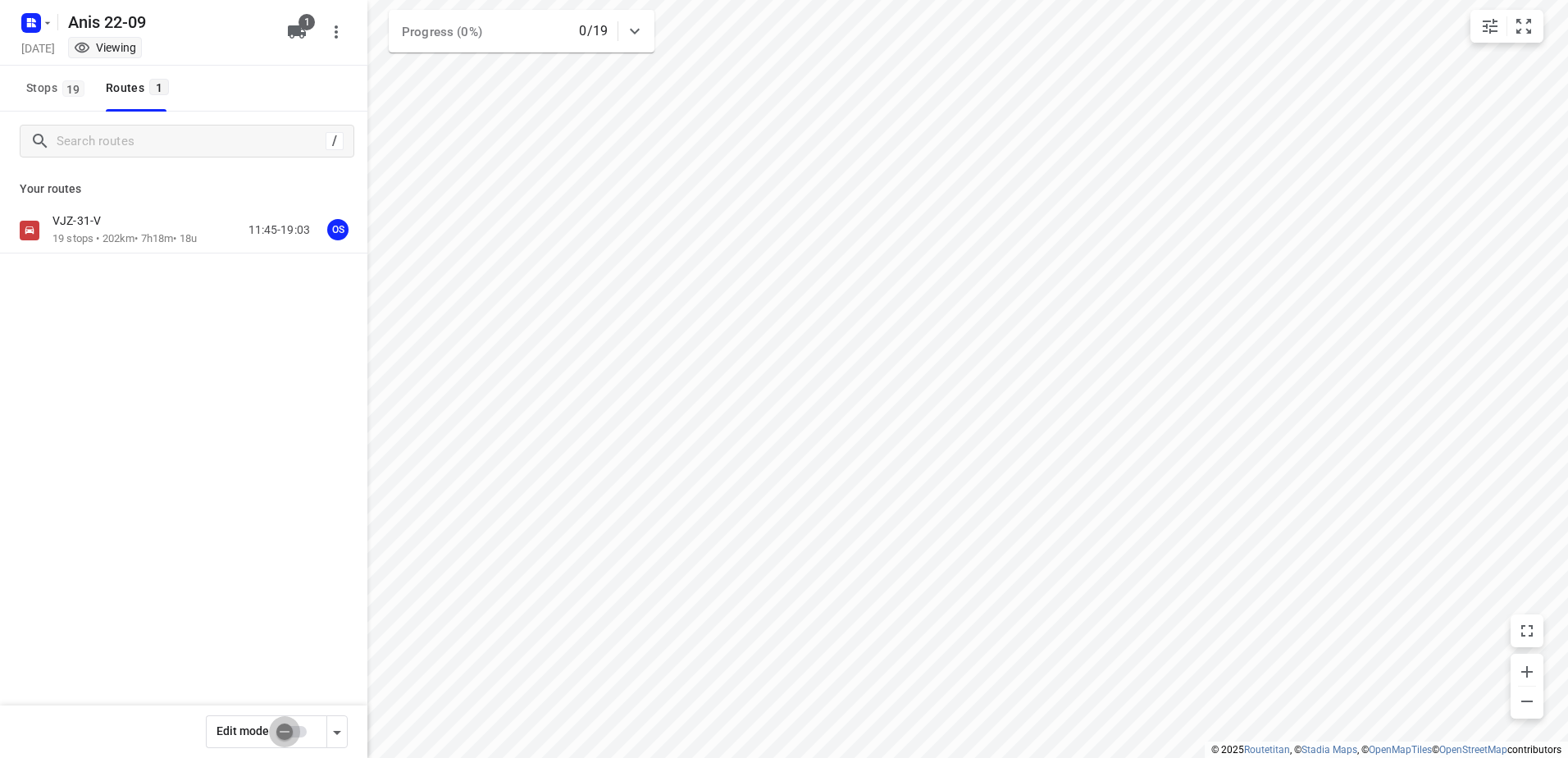
click at [290, 740] on input "checkbox" at bounding box center [284, 731] width 93 height 31
checkbox input "true"
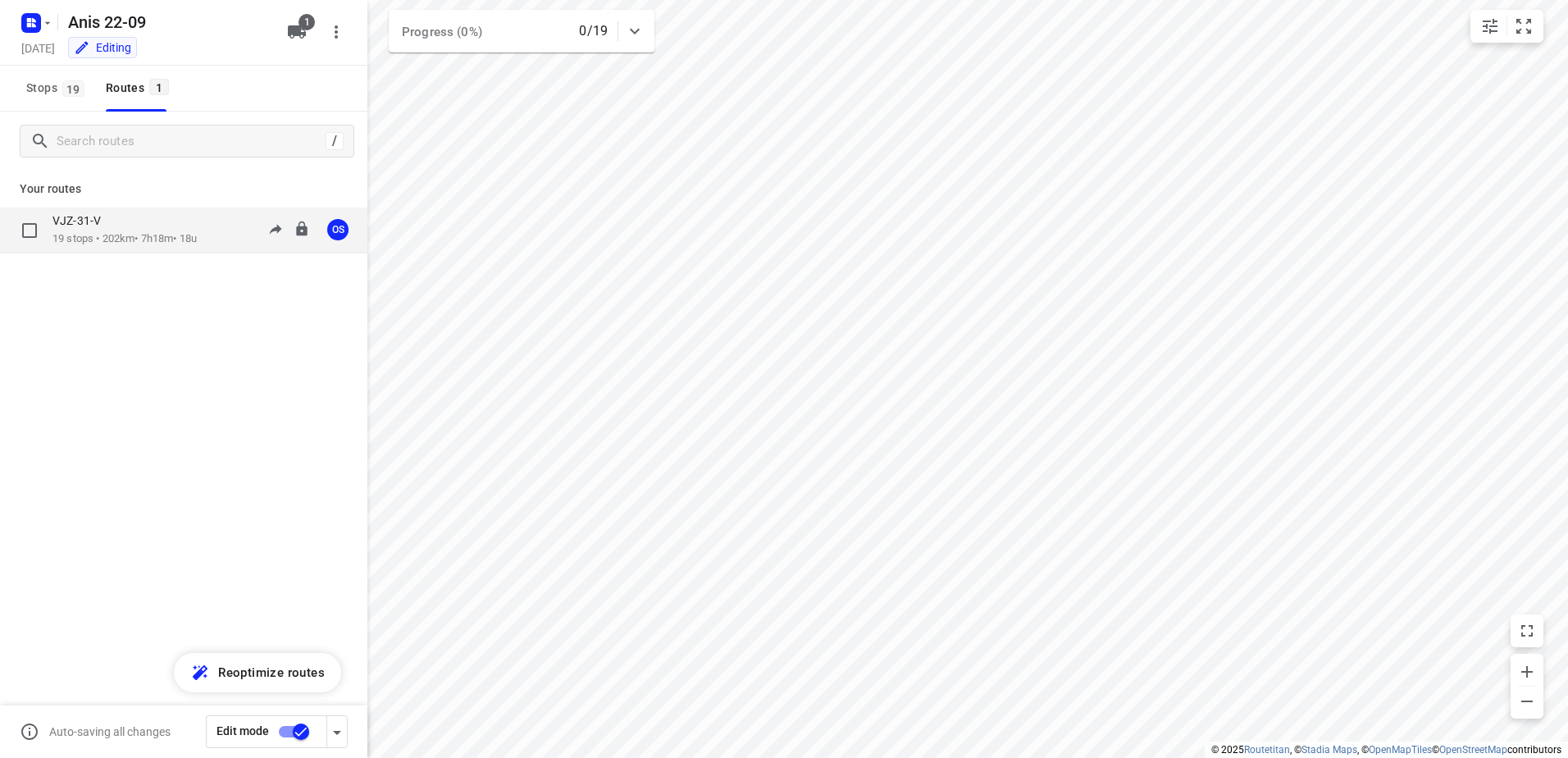
click at [101, 229] on div "VJZ-31-V" at bounding box center [125, 222] width 144 height 18
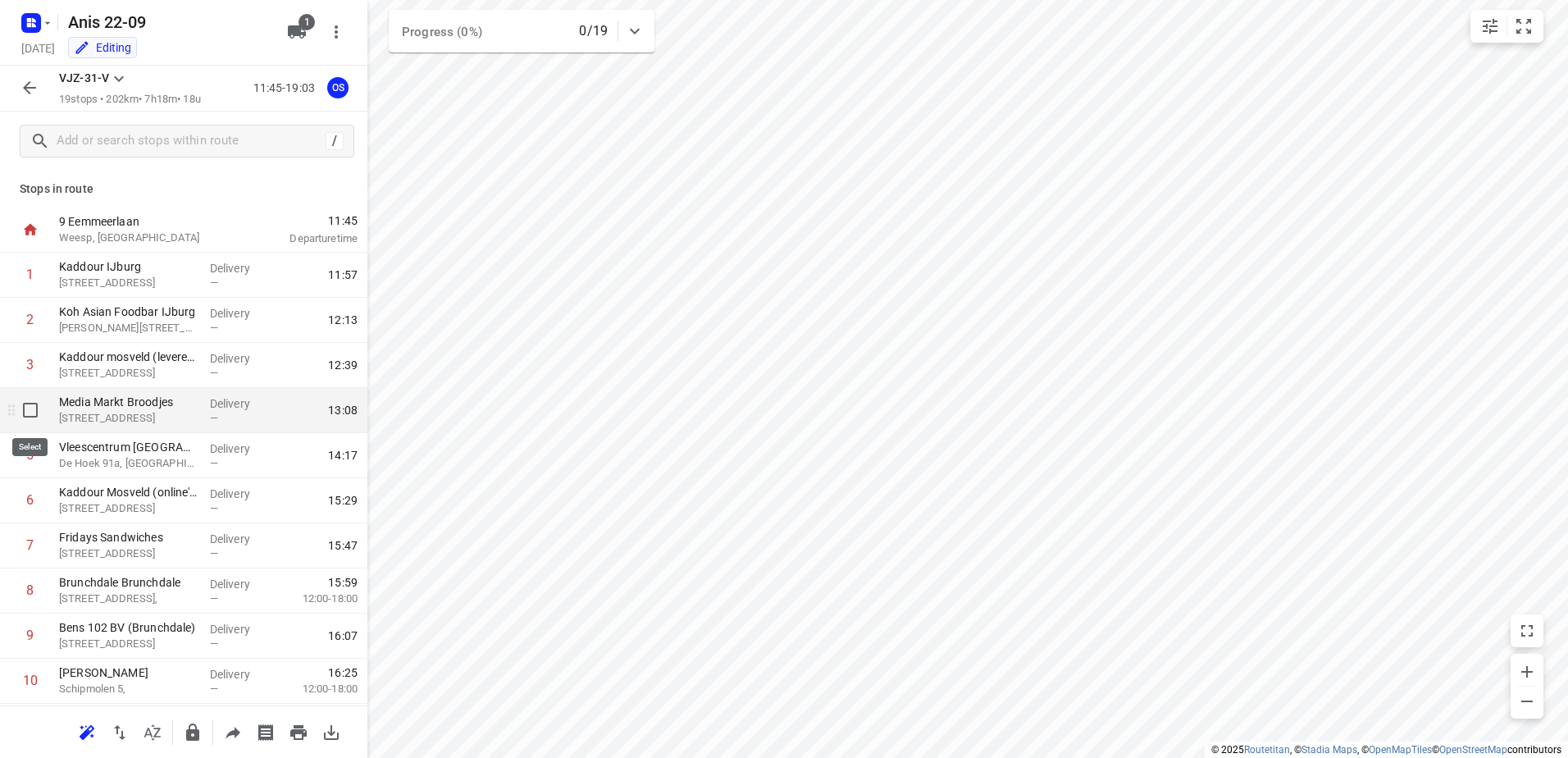
click at [36, 413] on input "checkbox" at bounding box center [30, 410] width 33 height 33
checkbox input "true"
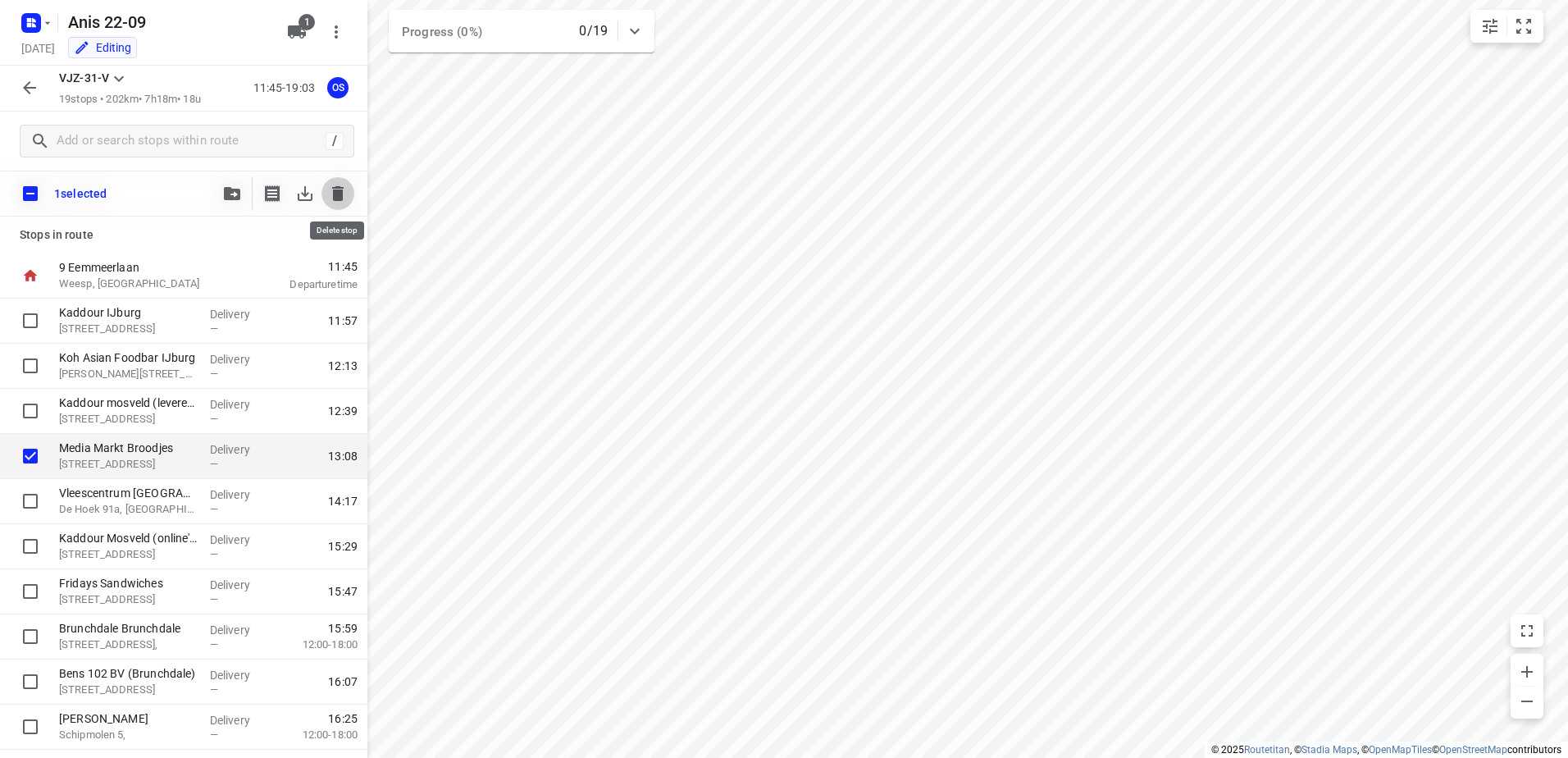
click at [336, 193] on icon "button" at bounding box center [337, 194] width 12 height 14
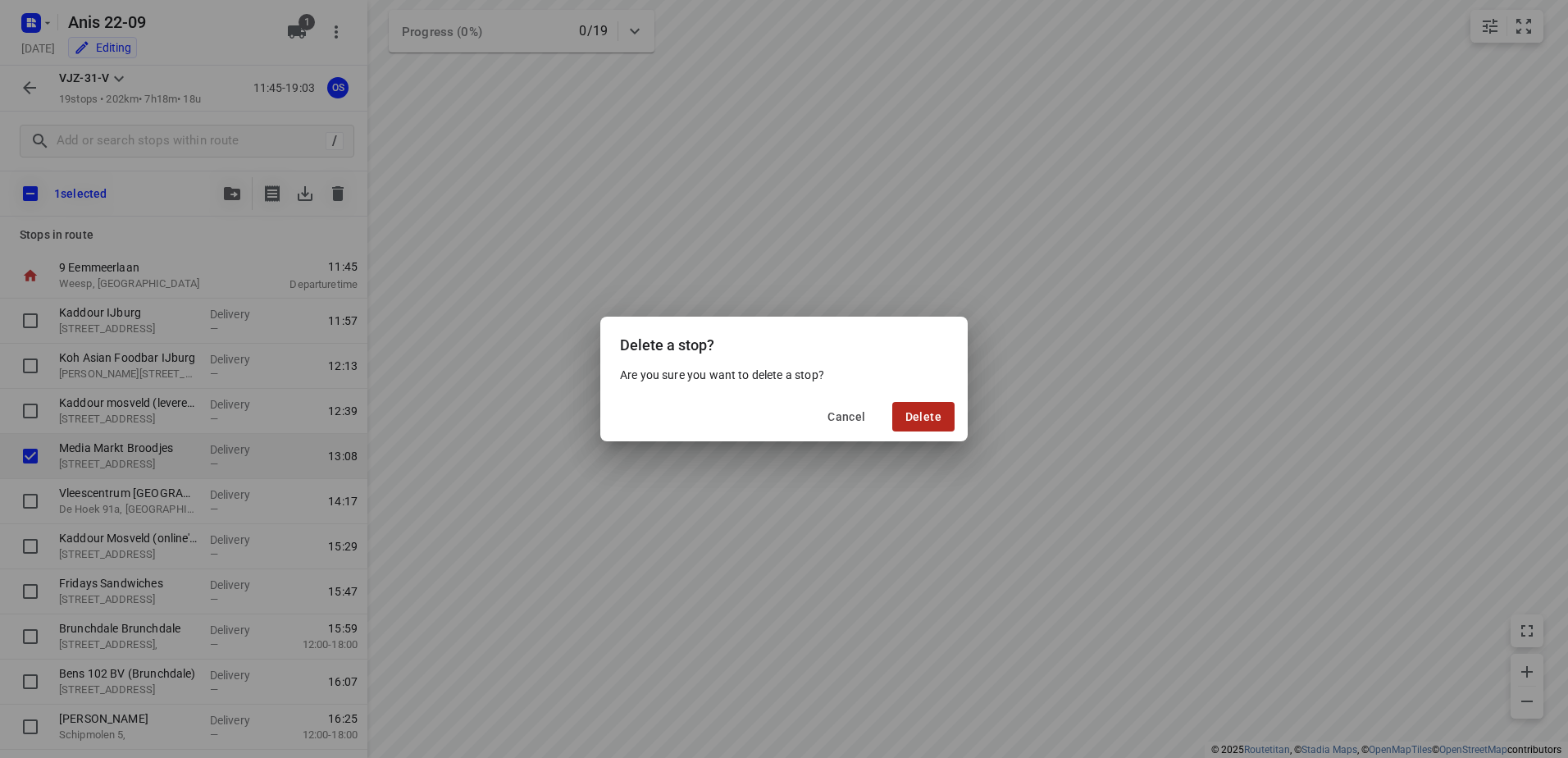
click at [922, 410] on span "Delete" at bounding box center [923, 416] width 36 height 13
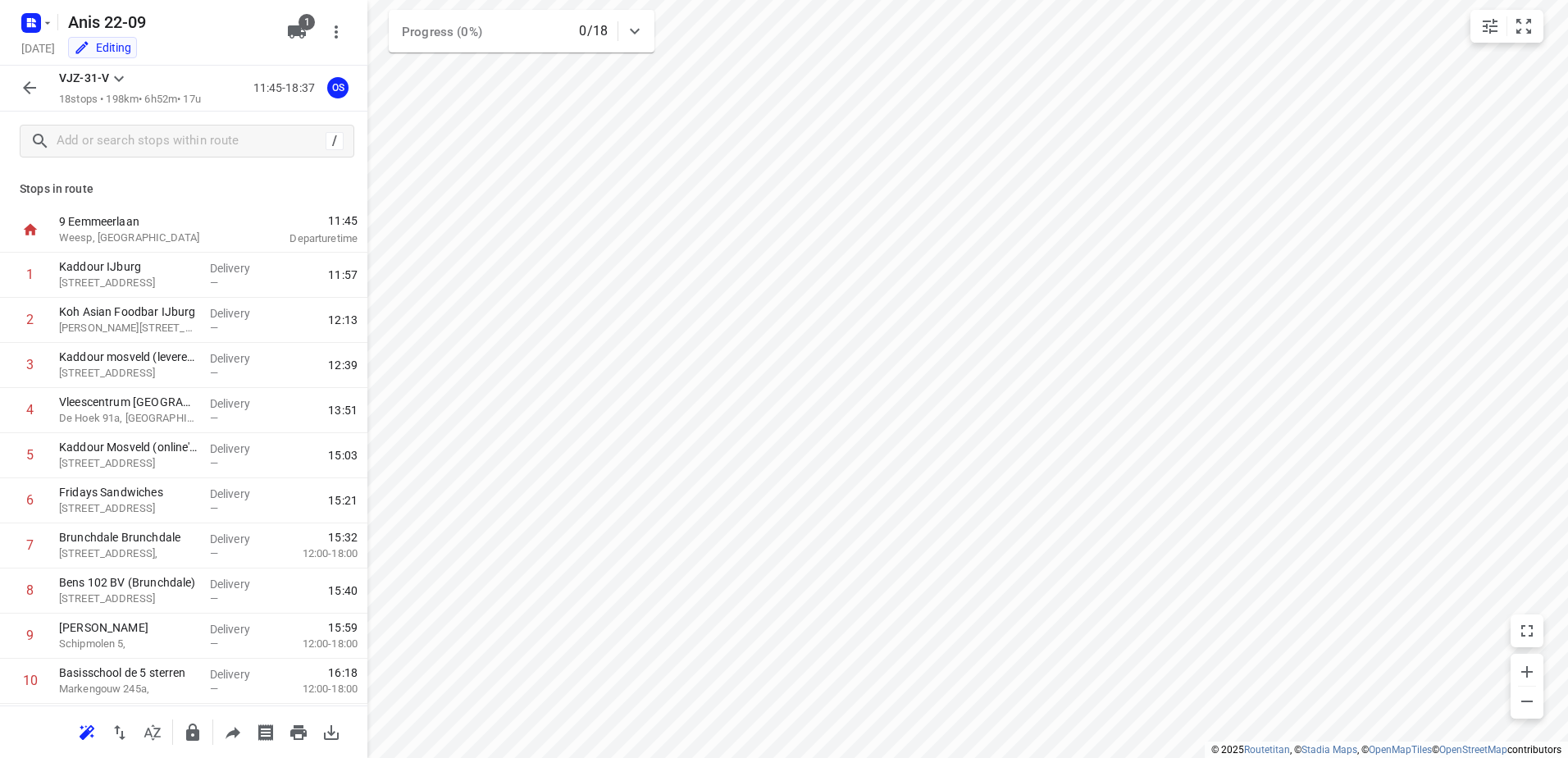
click at [35, 91] on icon "button" at bounding box center [30, 88] width 20 height 20
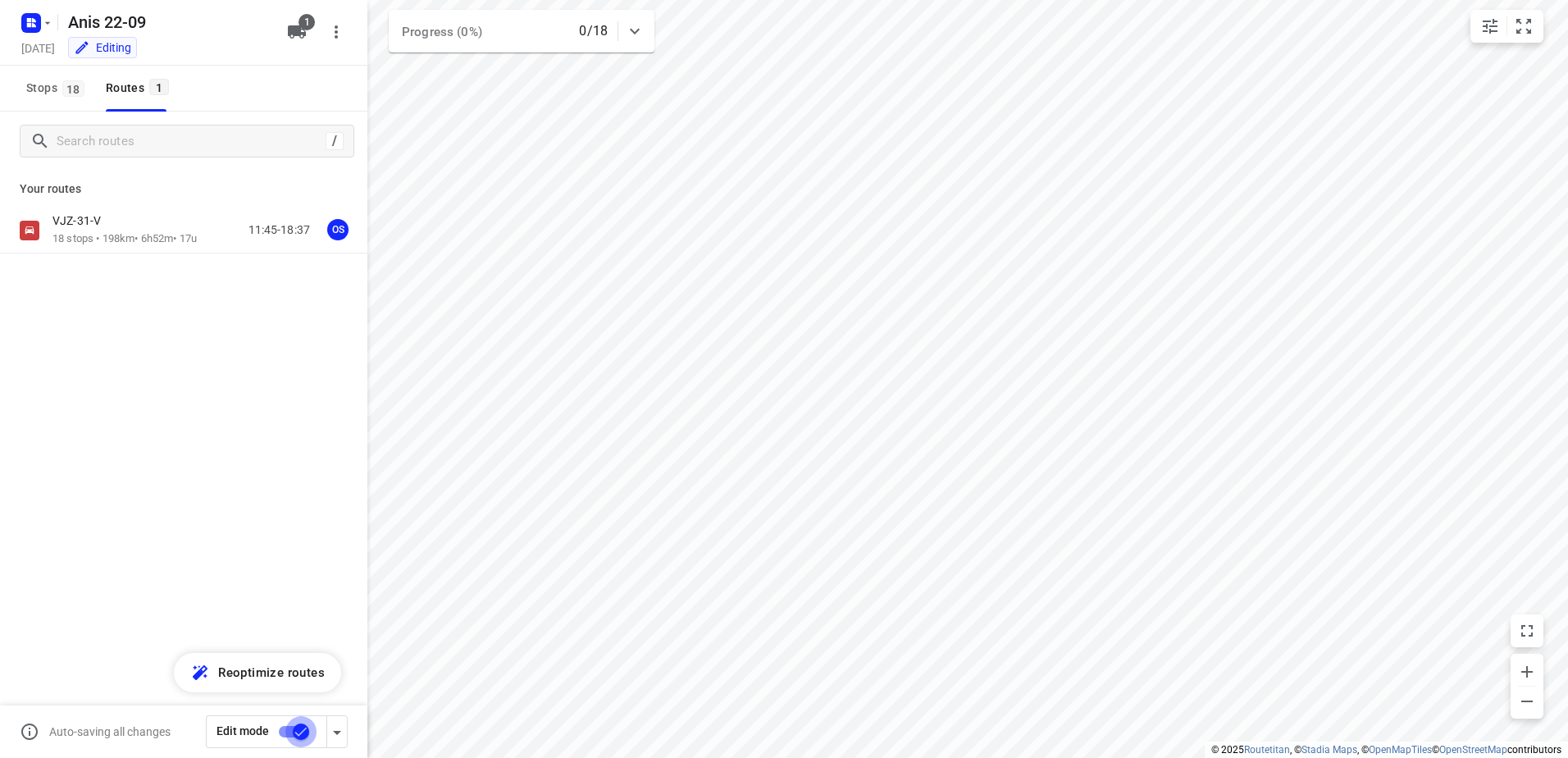
click at [276, 736] on input "checkbox" at bounding box center [301, 731] width 93 height 31
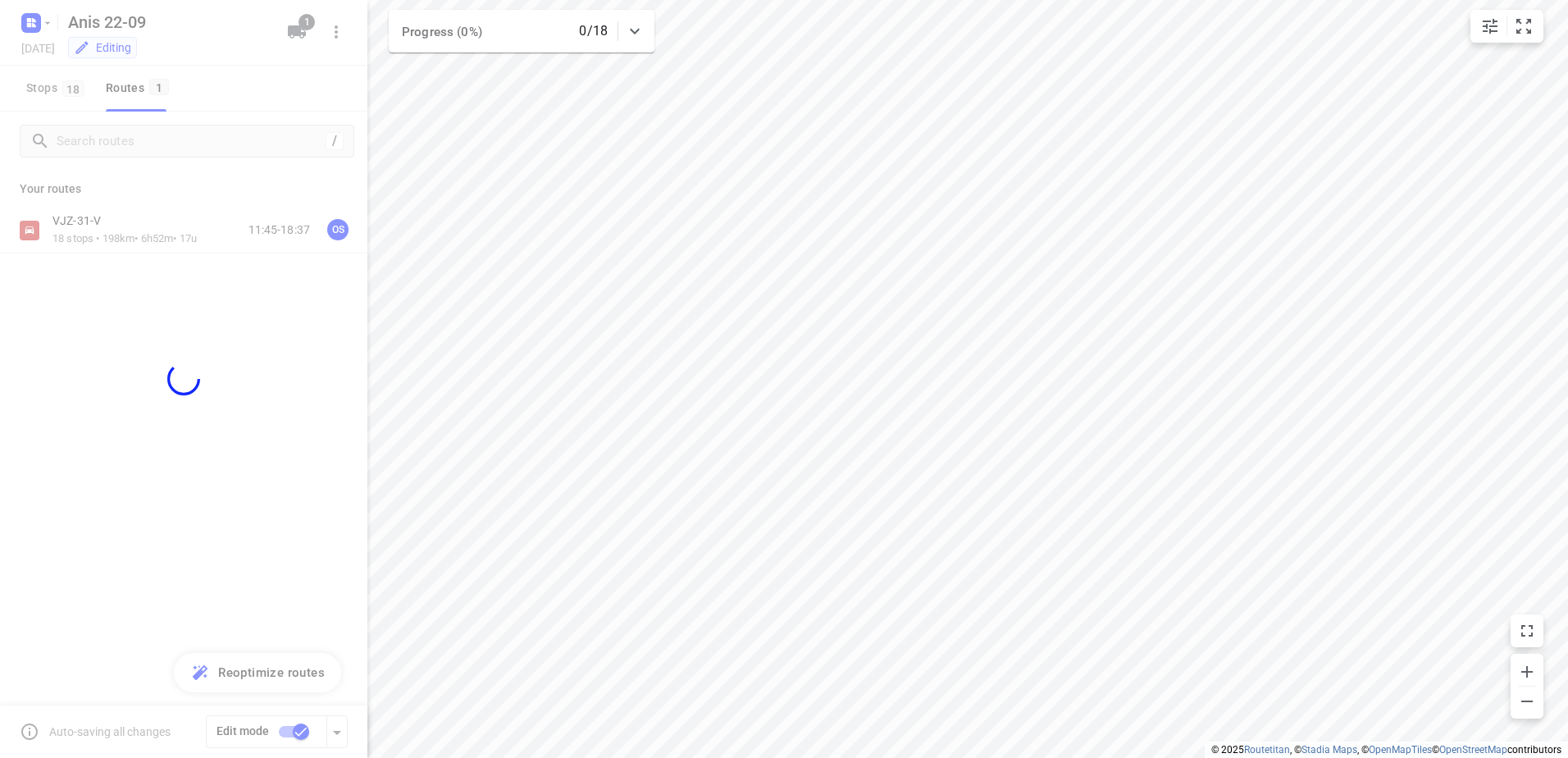
checkbox input "false"
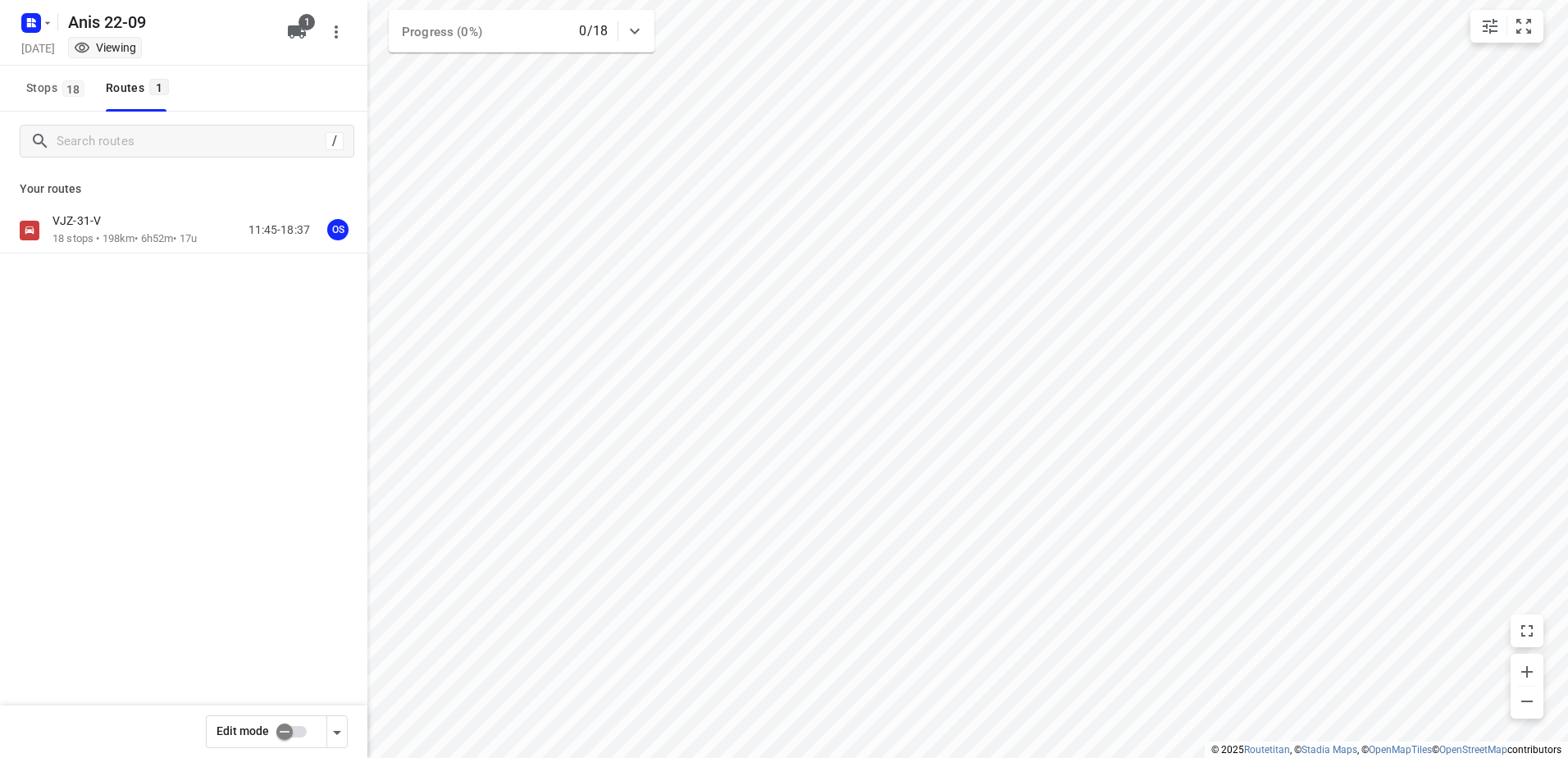
click at [14, 19] on div at bounding box center [34, 22] width 39 height 32
click at [26, 18] on rect "button" at bounding box center [31, 23] width 20 height 20
click at [87, 59] on p "Back to projects" at bounding box center [100, 57] width 91 height 19
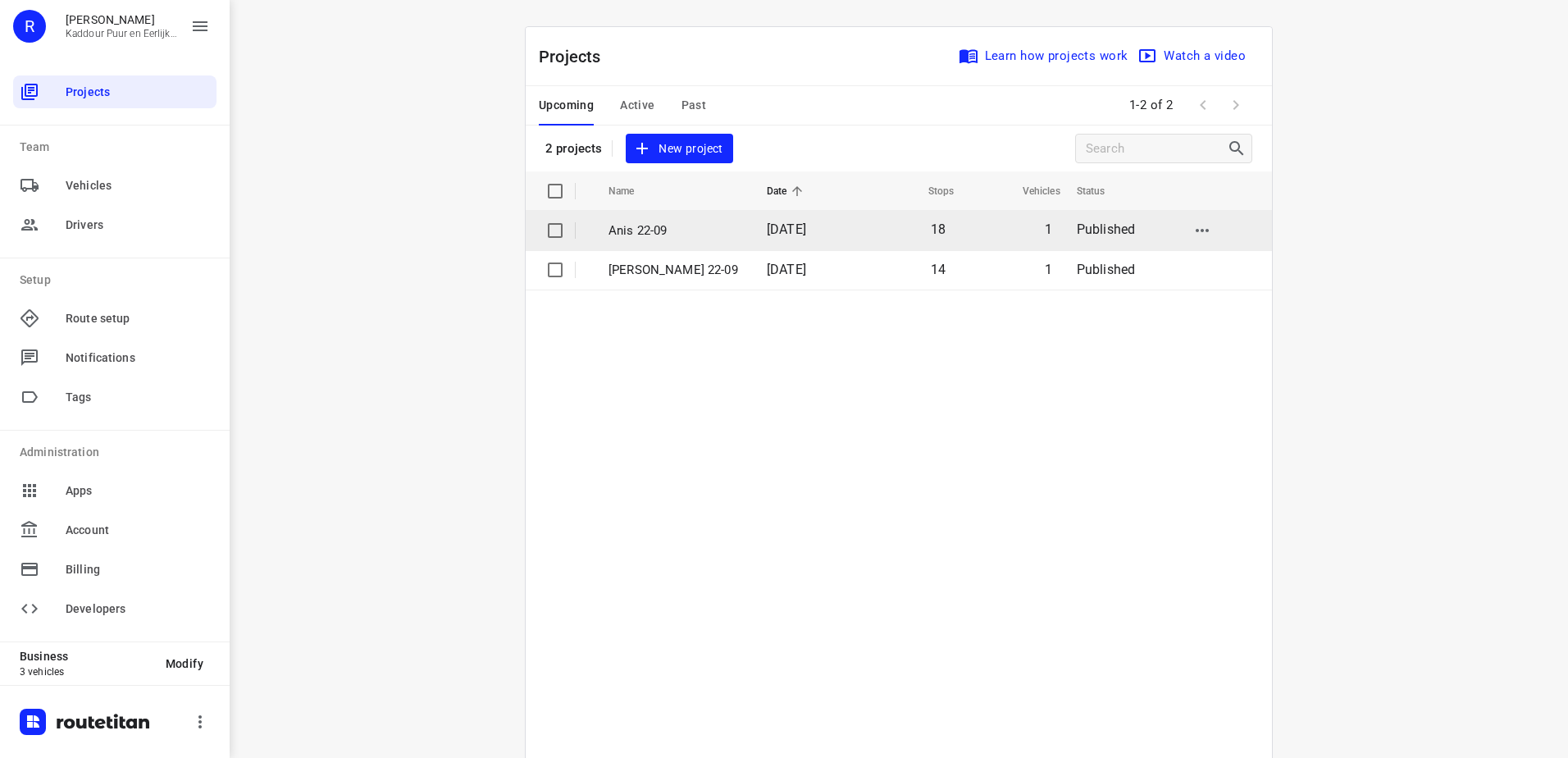
click at [680, 231] on p "Anis 22-09" at bounding box center [675, 231] width 134 height 19
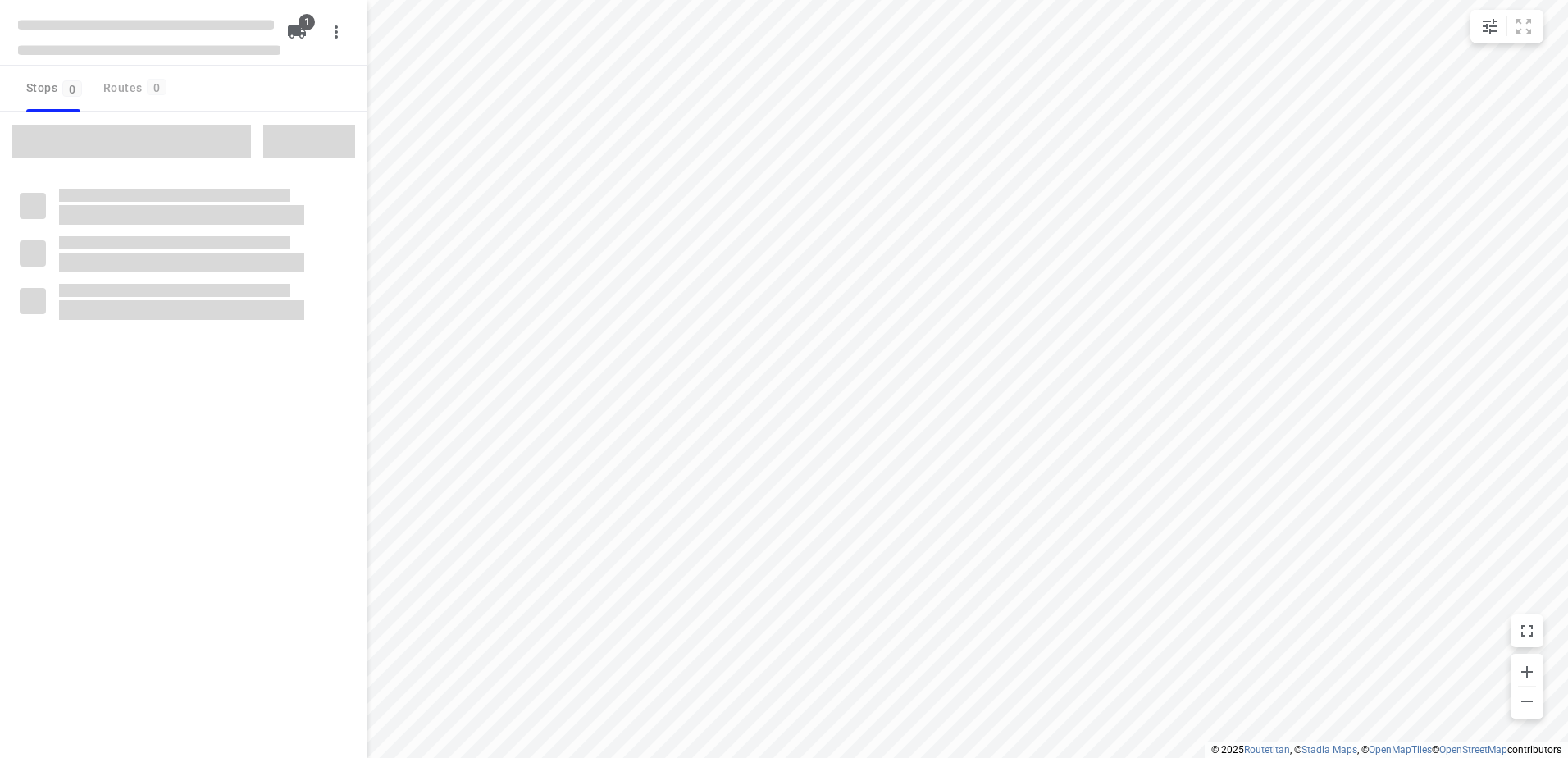
type input "distance"
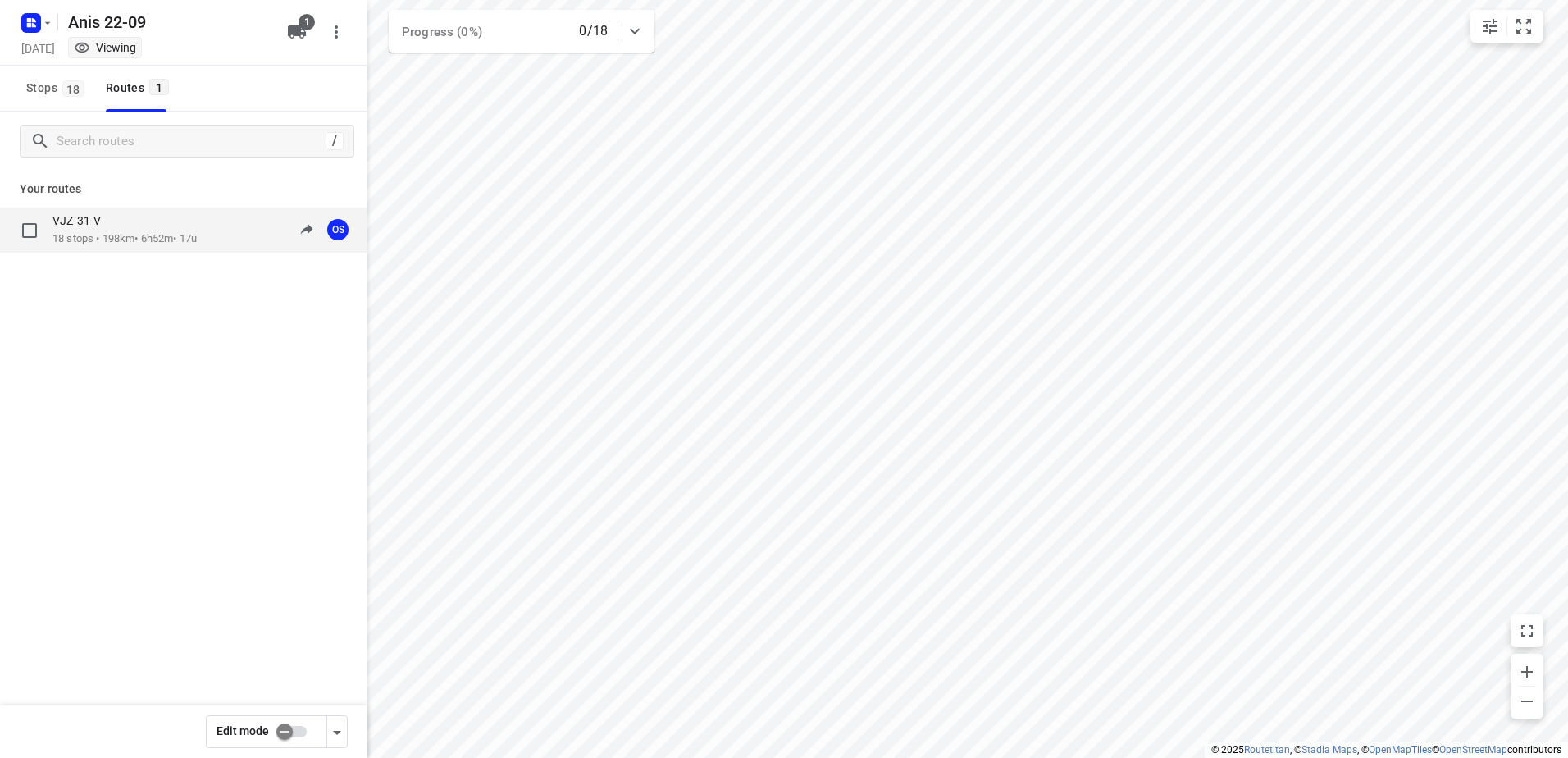
click at [101, 236] on p "18 stops • 198km • 6h52m • 17u" at bounding box center [125, 239] width 144 height 15
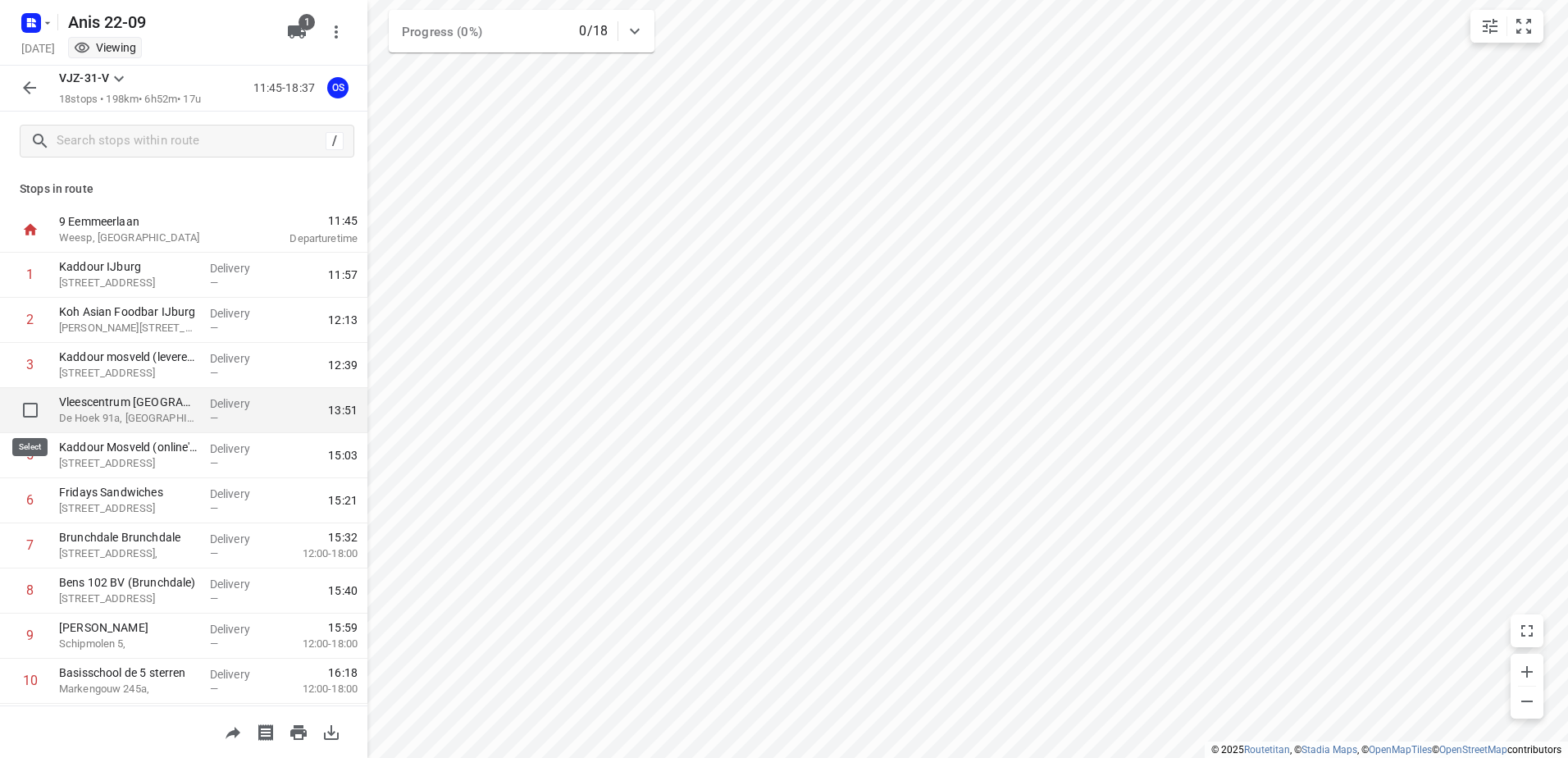
click at [27, 400] on input "checkbox" at bounding box center [30, 410] width 33 height 33
checkbox input "true"
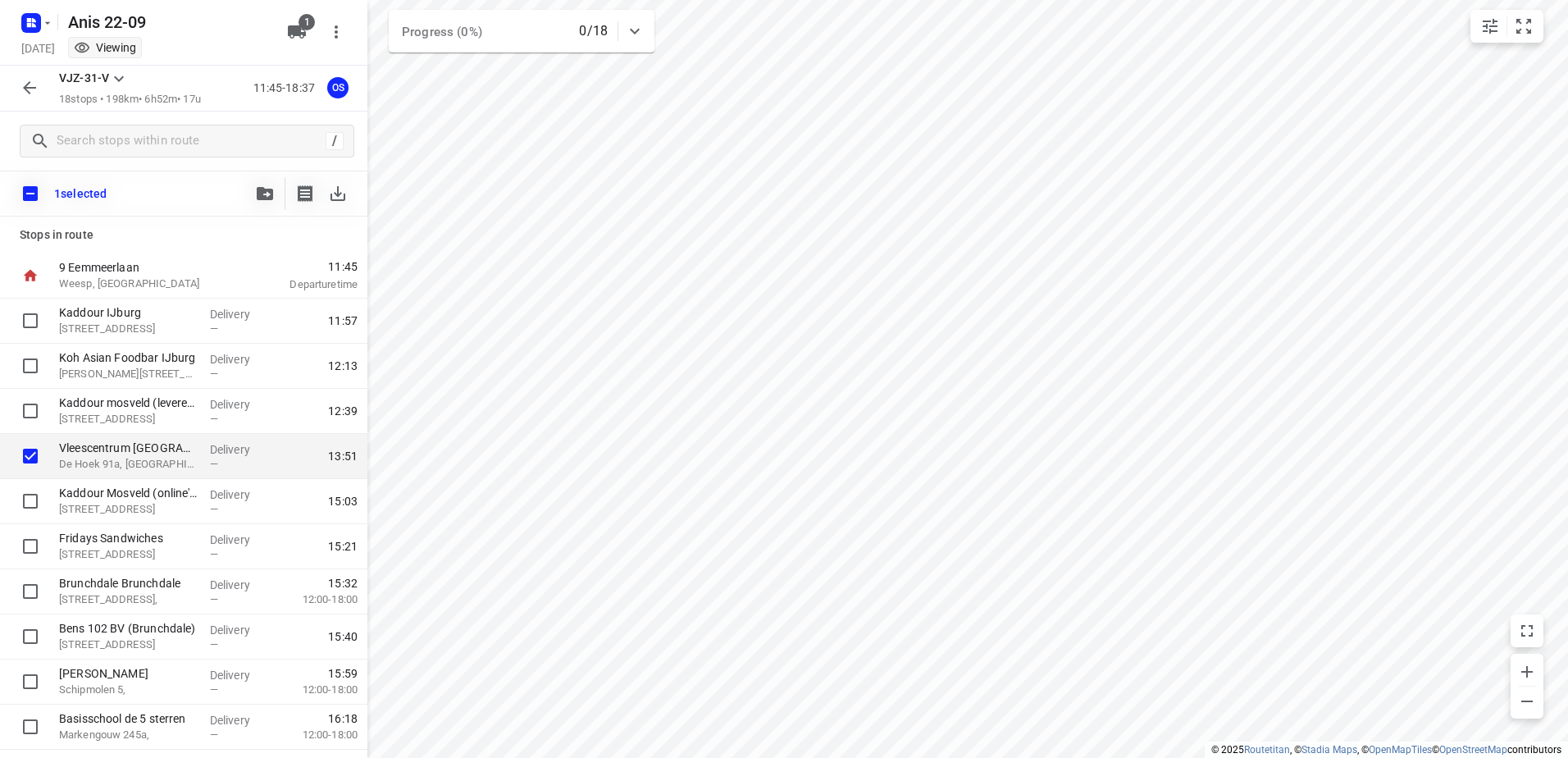
click at [18, 84] on button "button" at bounding box center [30, 88] width 33 height 33
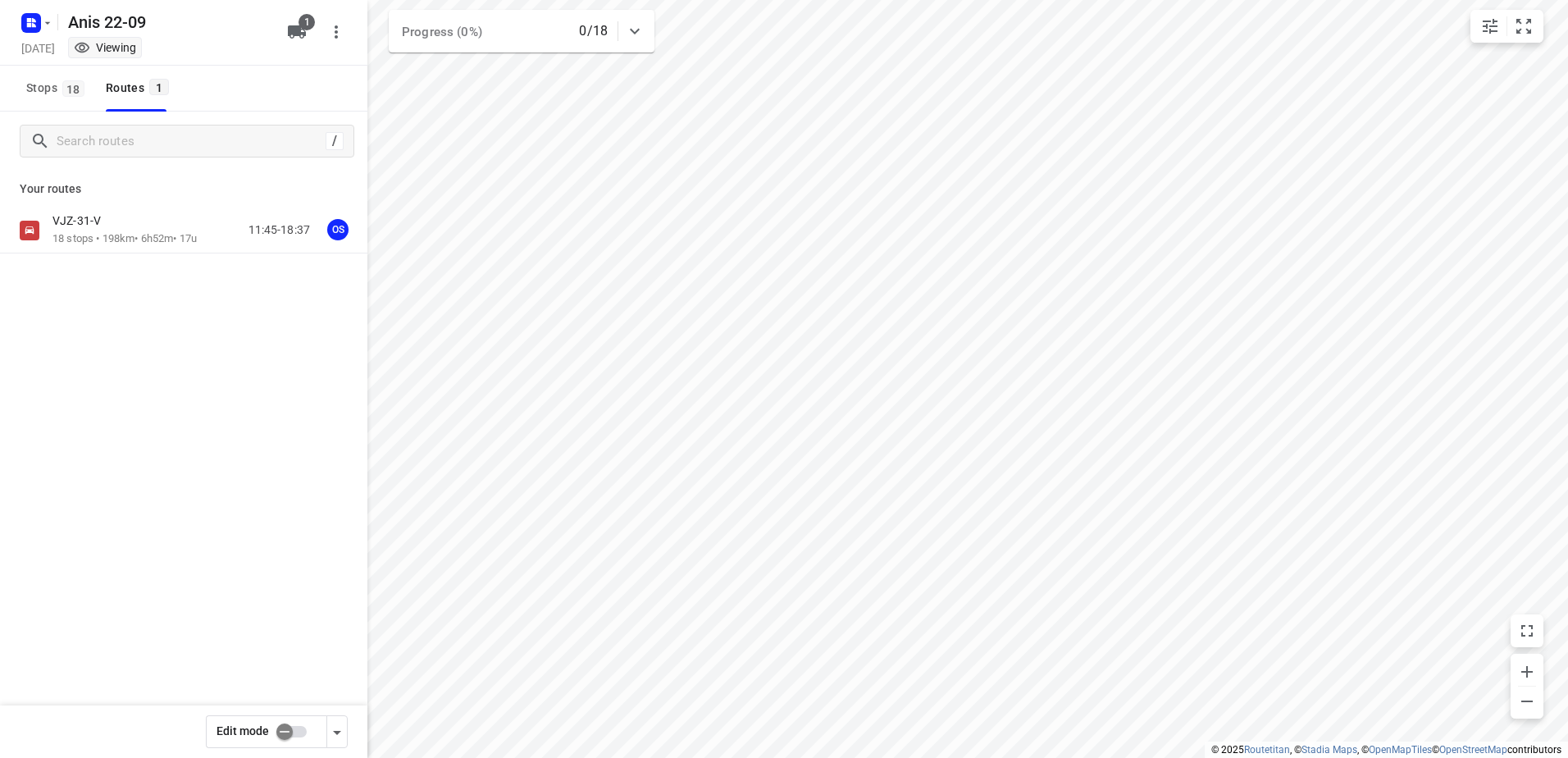
click at [282, 726] on input "checkbox" at bounding box center [284, 731] width 93 height 31
checkbox input "true"
click at [82, 226] on p "VJZ-31-V" at bounding box center [82, 221] width 58 height 14
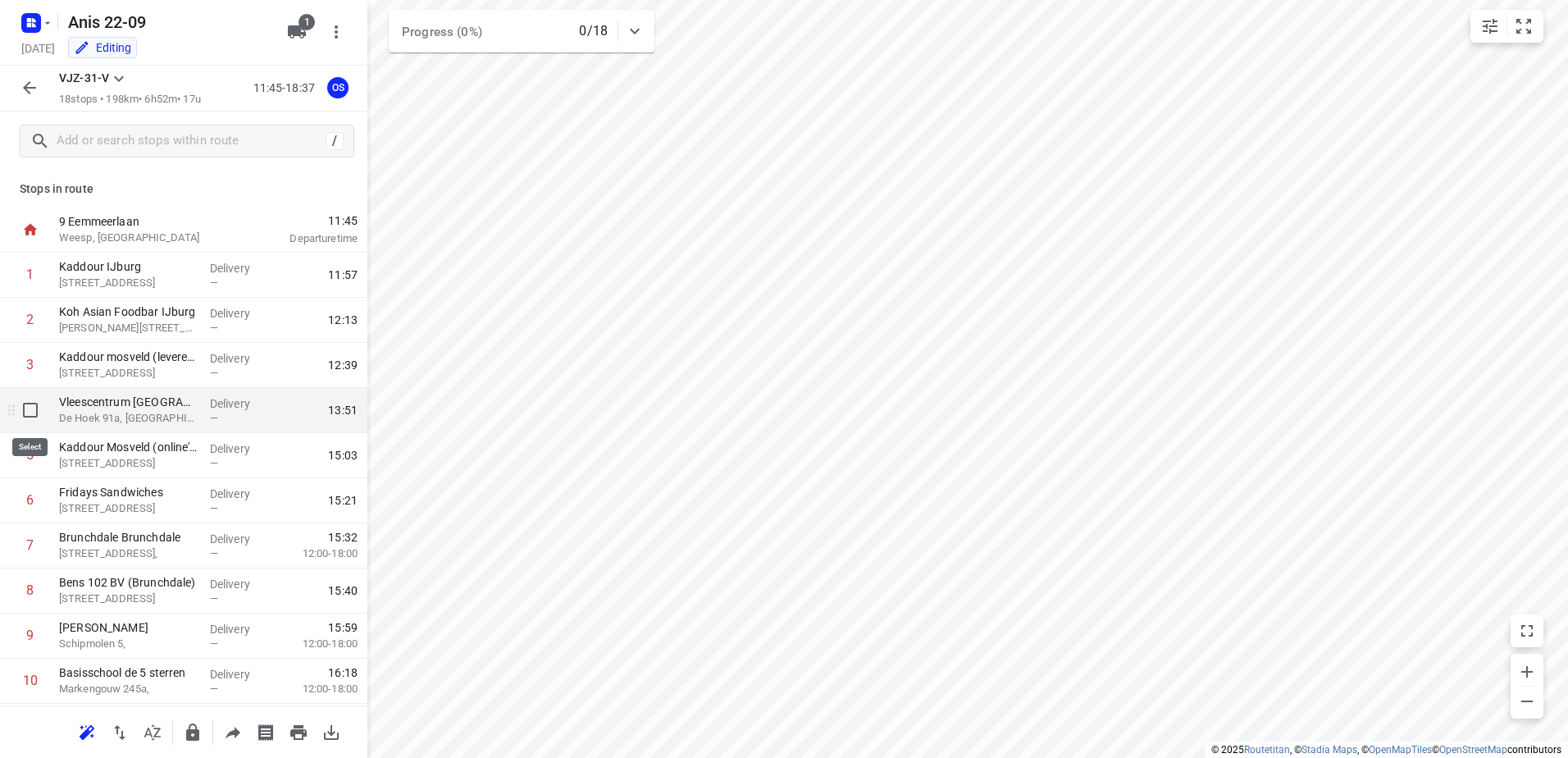
click at [36, 419] on input "checkbox" at bounding box center [30, 410] width 33 height 33
checkbox input "true"
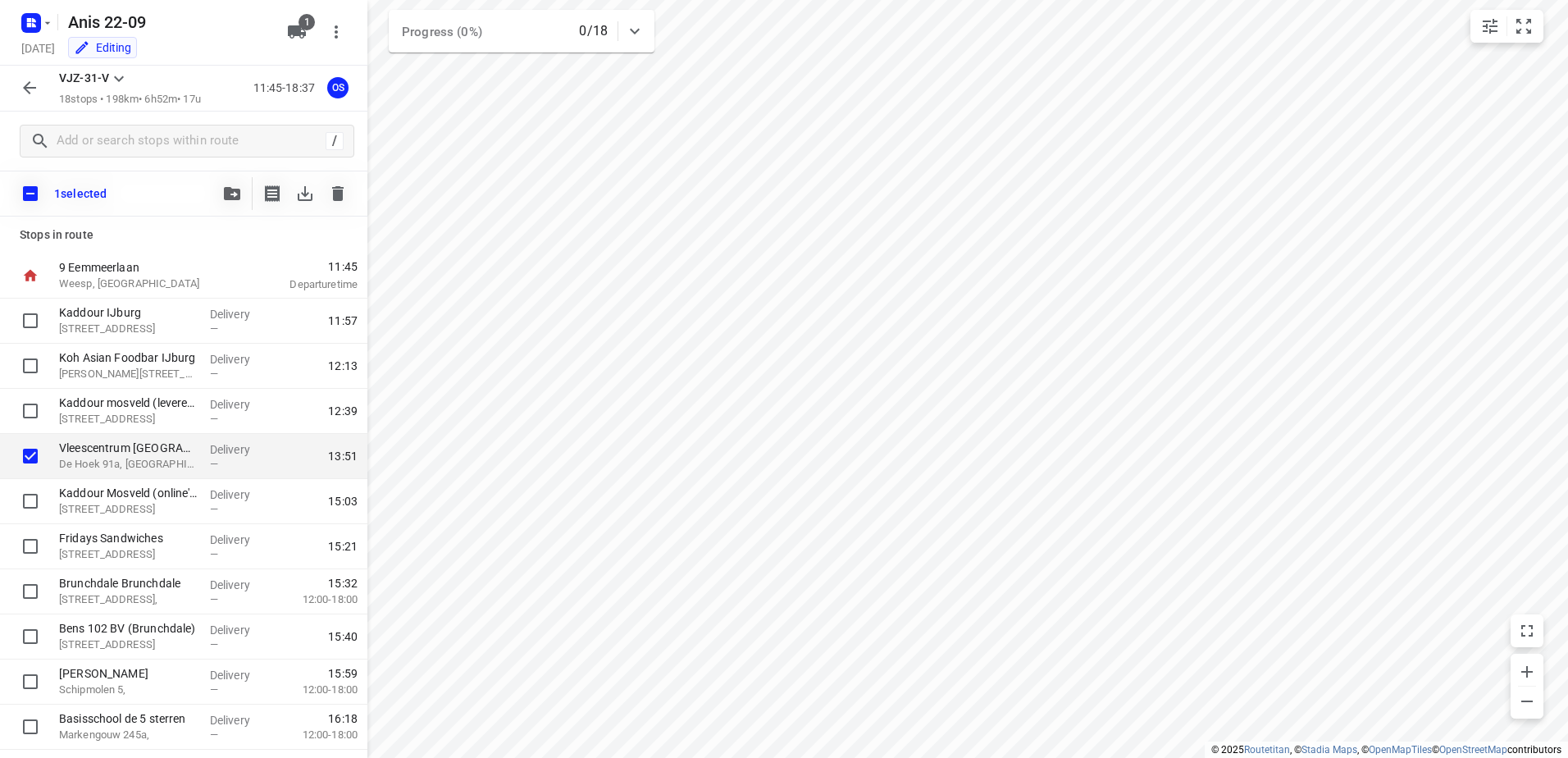
click at [355, 205] on div "1 selected" at bounding box center [184, 193] width 368 height 46
click at [344, 197] on icon "button" at bounding box center [338, 194] width 20 height 20
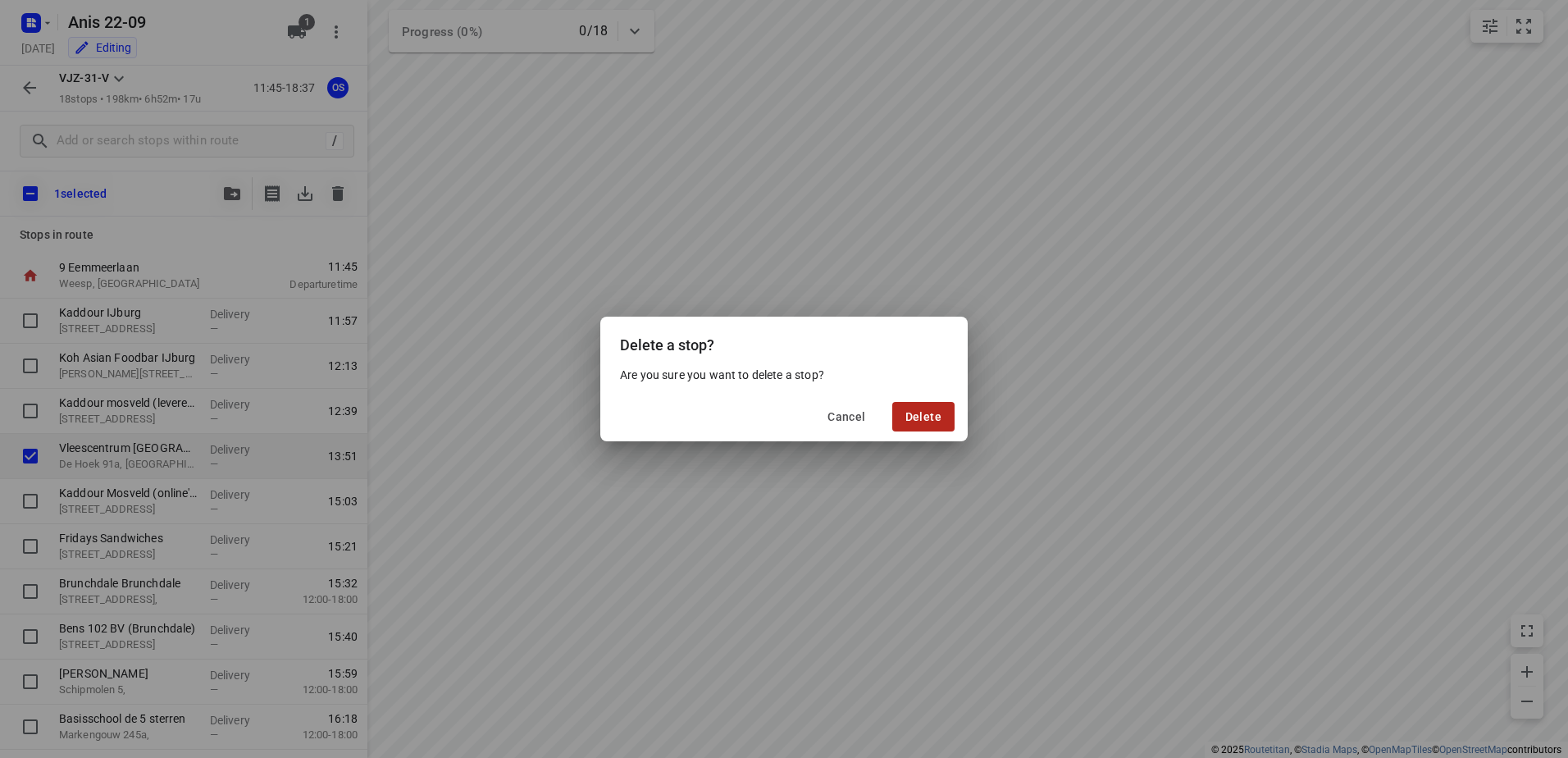
click at [926, 426] on button "Delete" at bounding box center [923, 416] width 63 height 30
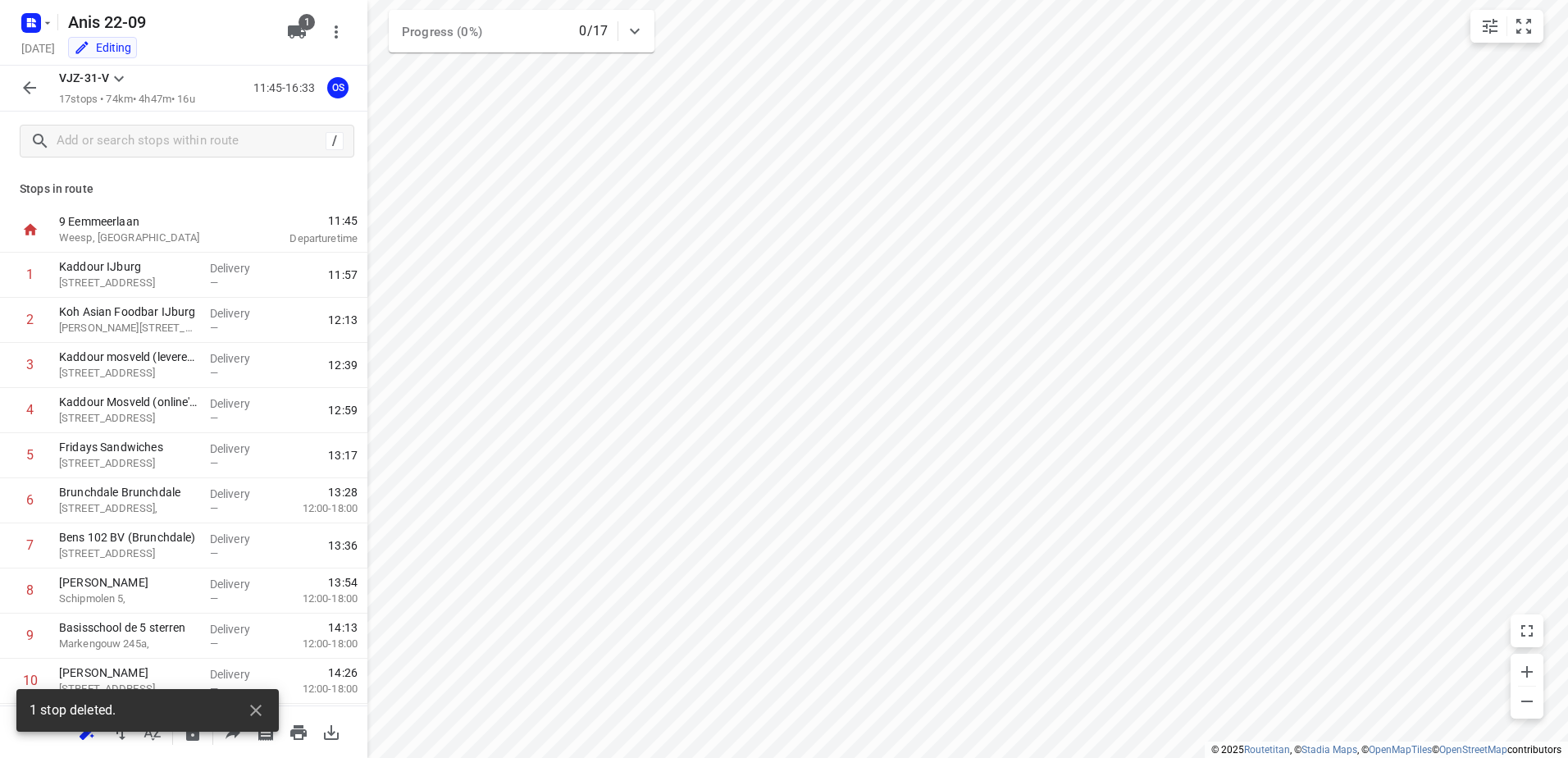
click at [22, 86] on icon "button" at bounding box center [30, 88] width 20 height 20
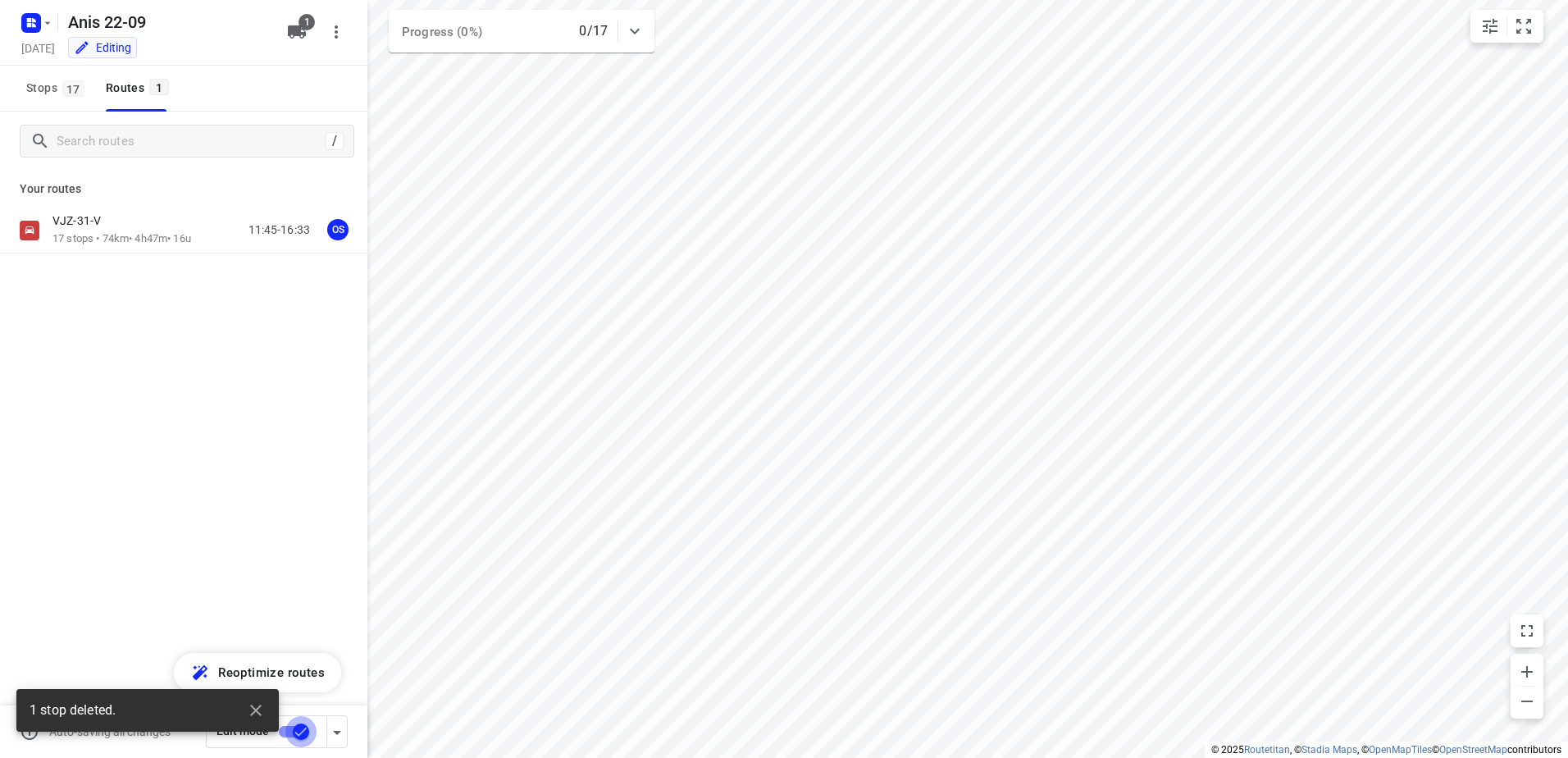
click at [304, 727] on input "checkbox" at bounding box center [301, 731] width 93 height 31
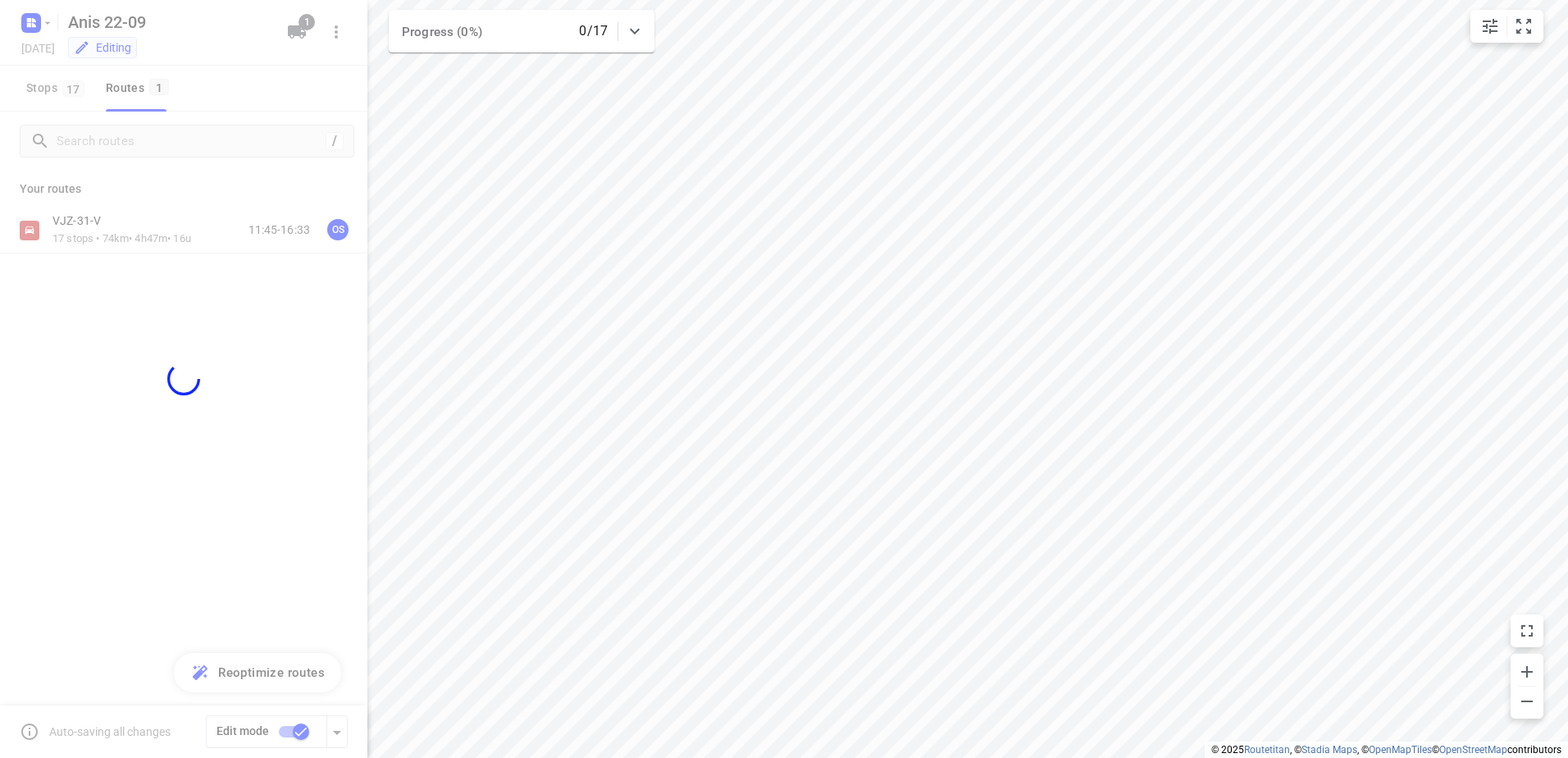
checkbox input "false"
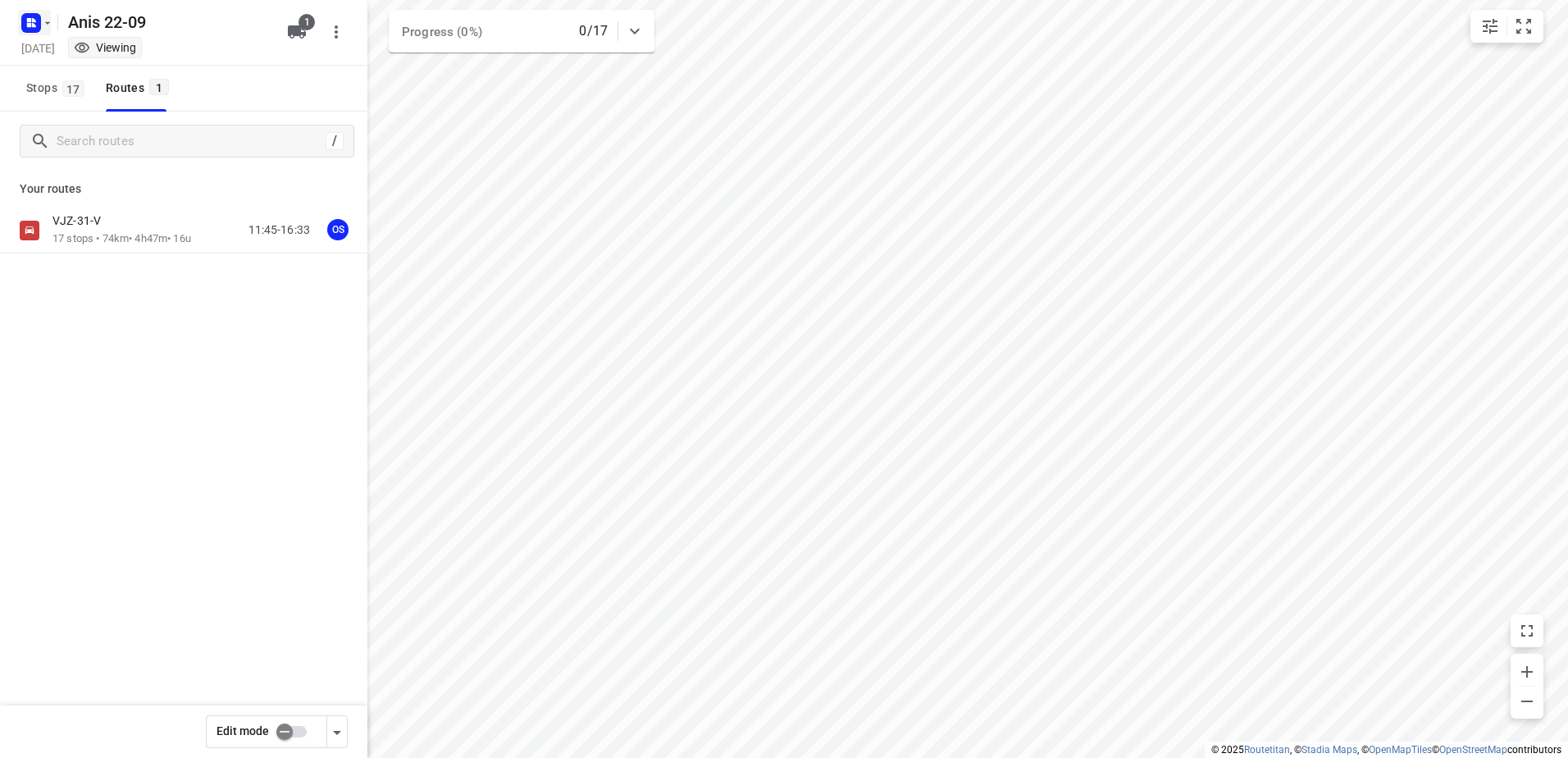
click at [44, 24] on icon "button" at bounding box center [48, 22] width 13 height 13
click at [130, 65] on p "Back to projects" at bounding box center [100, 57] width 91 height 19
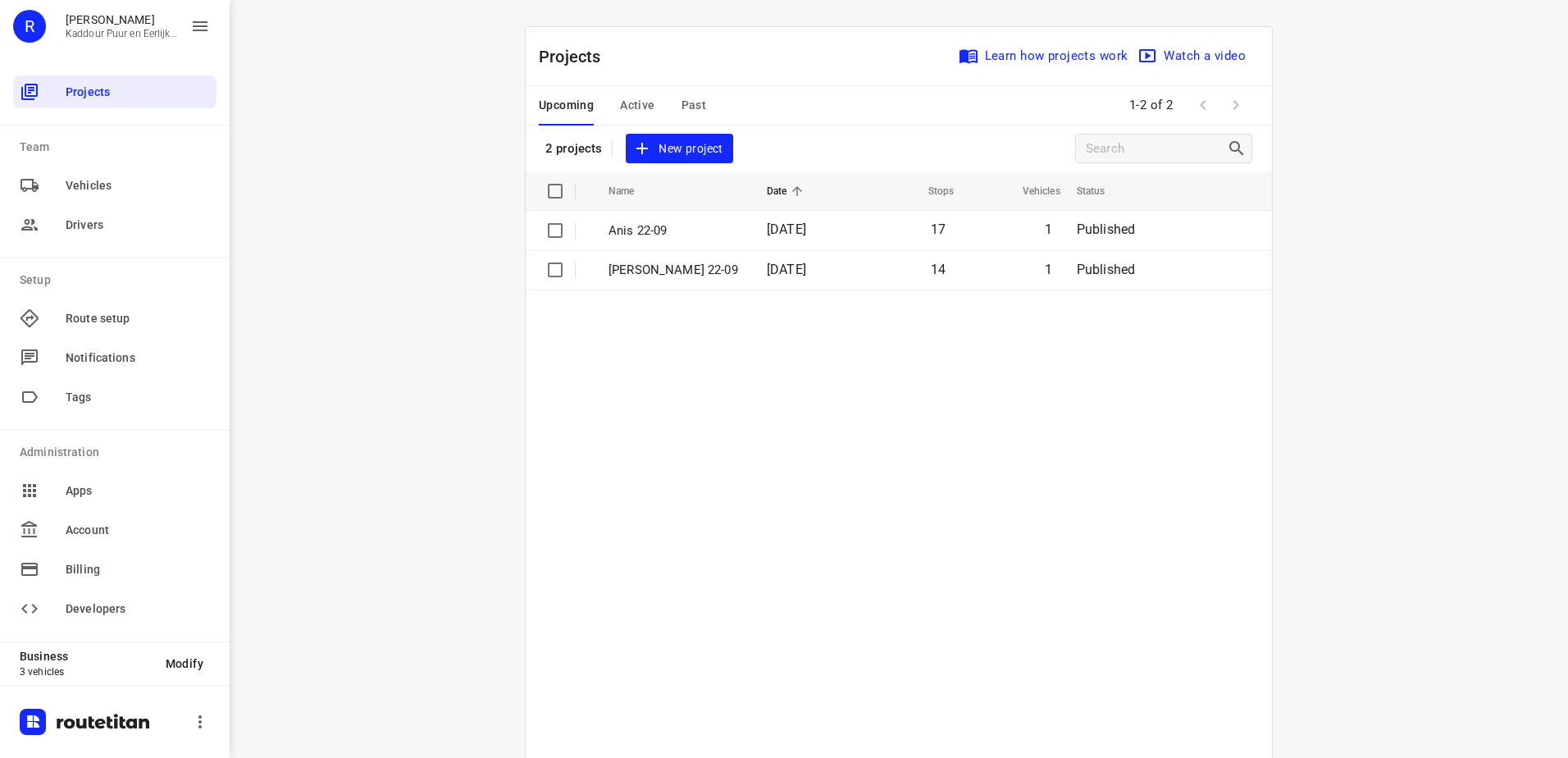
click at [632, 102] on span "Active" at bounding box center [637, 105] width 34 height 21
click at [711, 237] on p "Anis 22-09" at bounding box center [675, 231] width 134 height 19
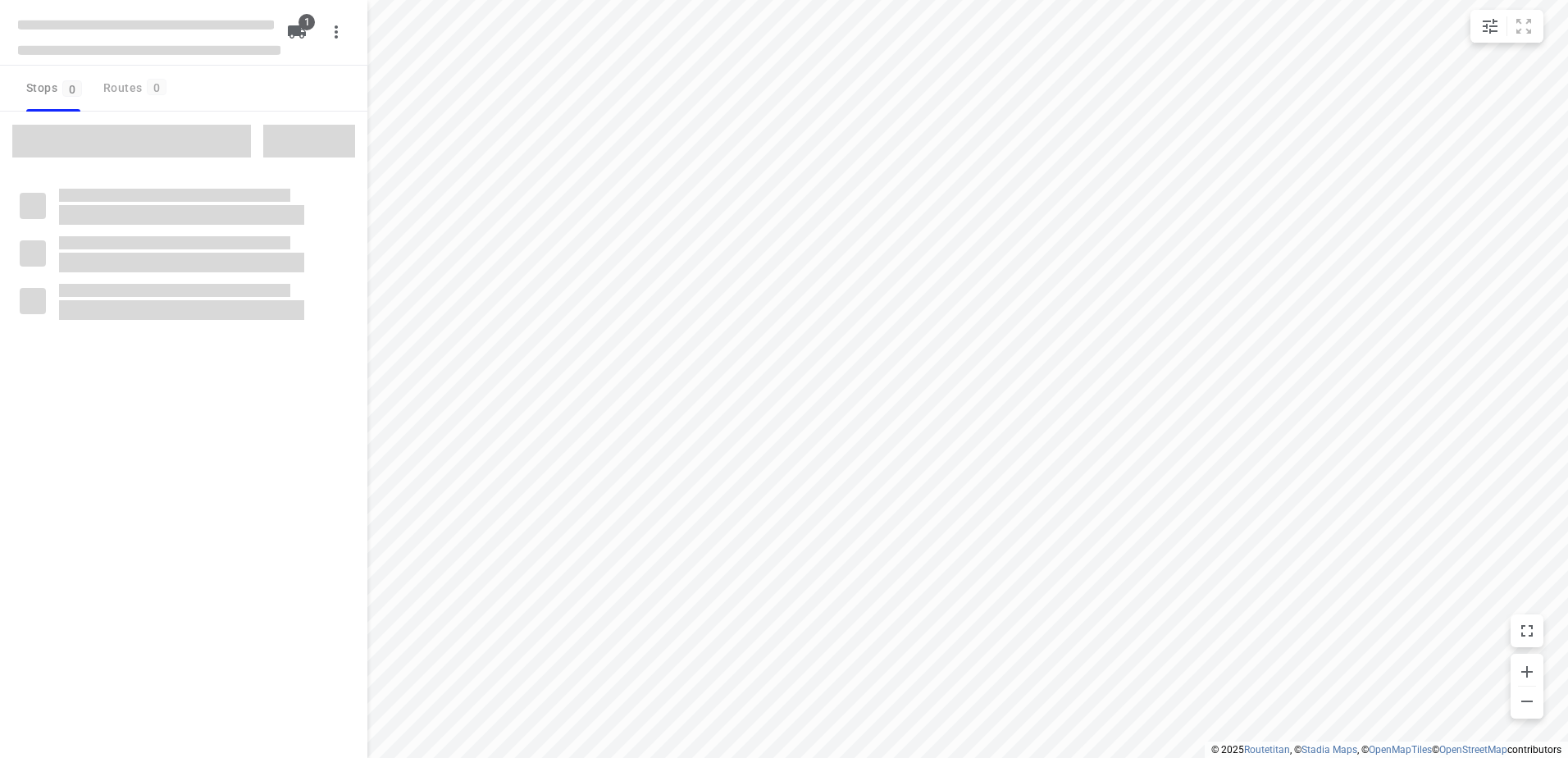
type input "distance"
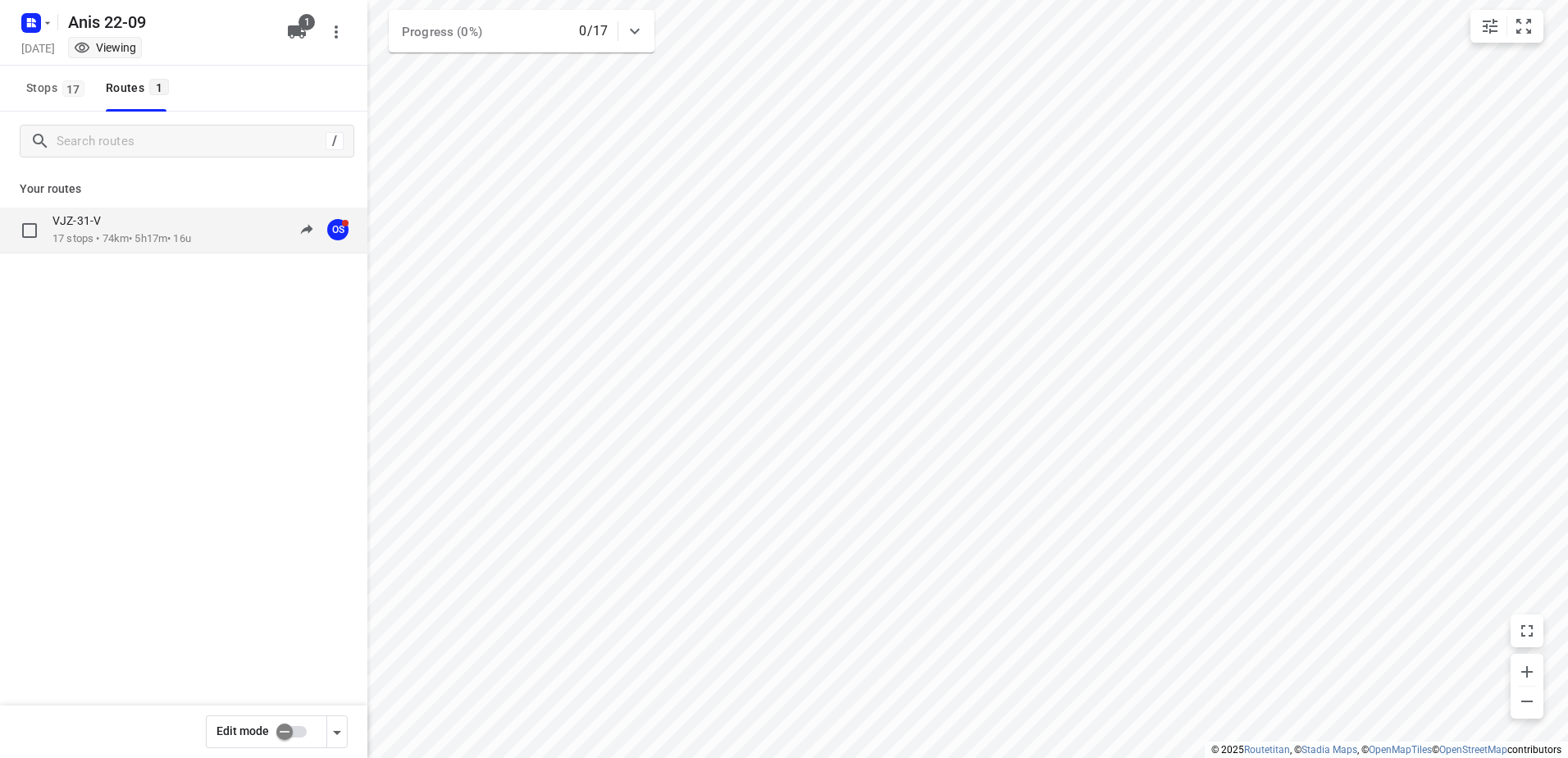
click at [160, 232] on p "17 stops • 74km • 5h17m • 16u" at bounding box center [122, 239] width 139 height 15
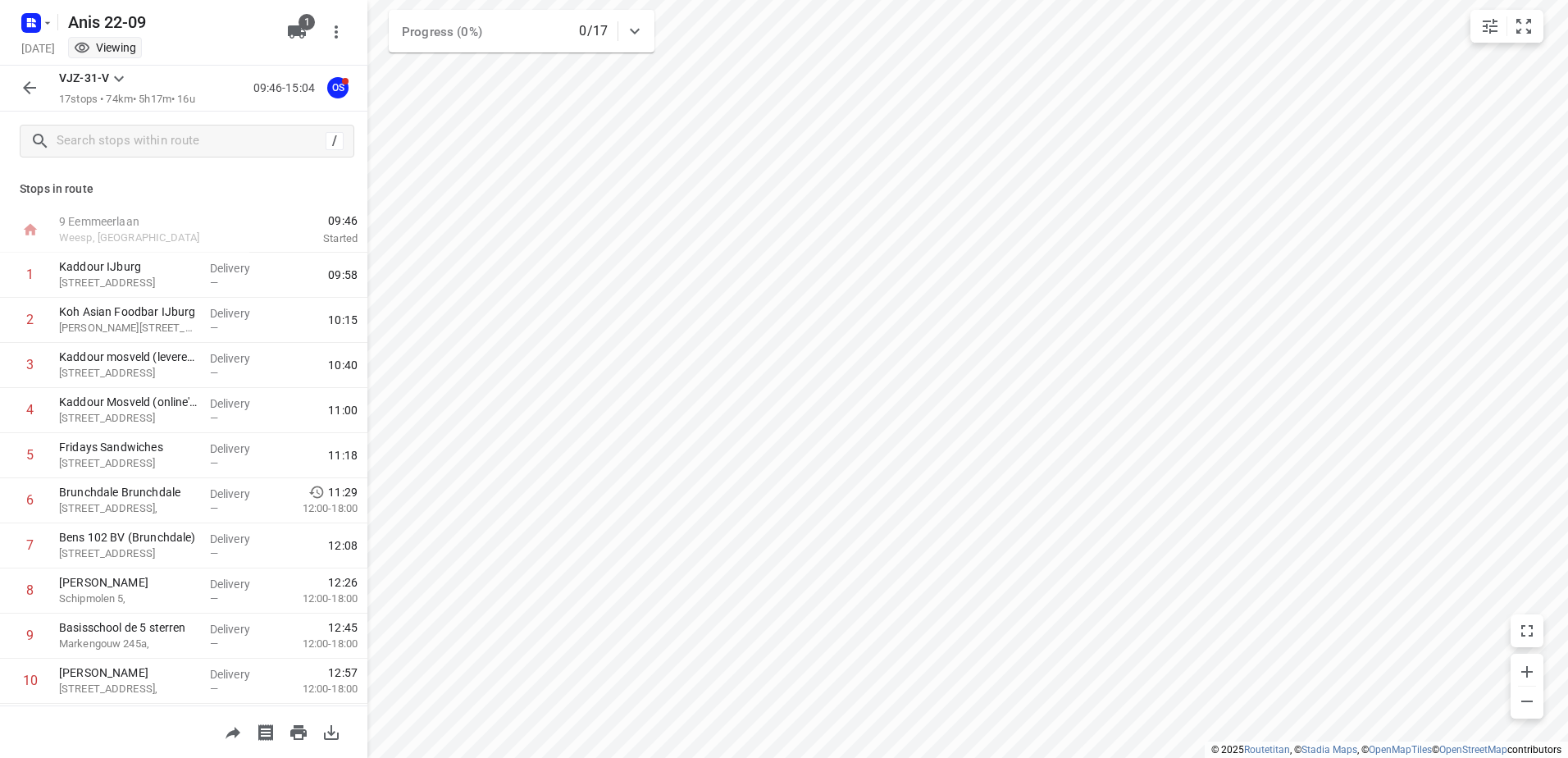
click at [30, 93] on icon "button" at bounding box center [30, 88] width 13 height 13
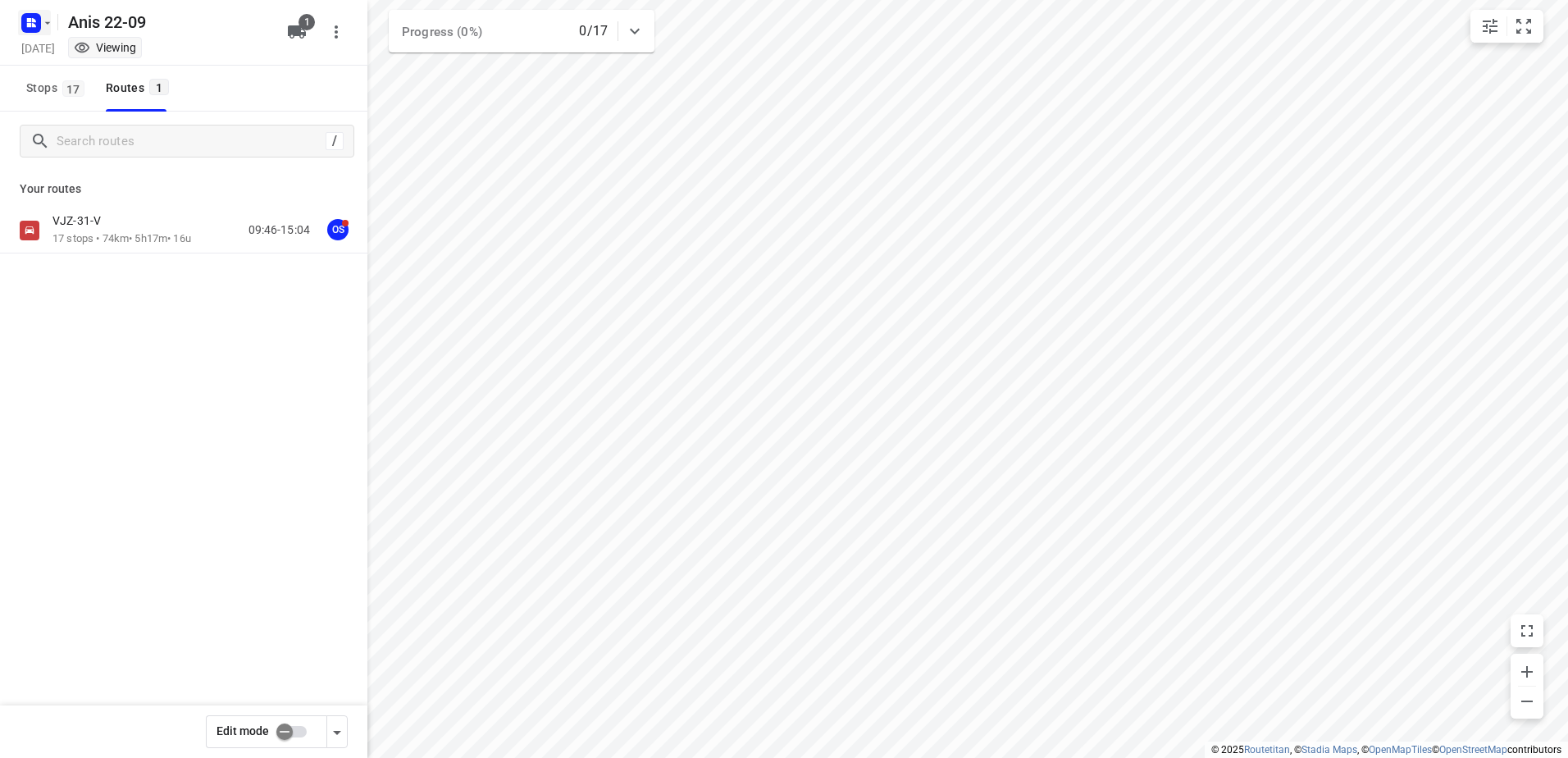
click at [29, 34] on icon "button" at bounding box center [30, 22] width 26 height 26
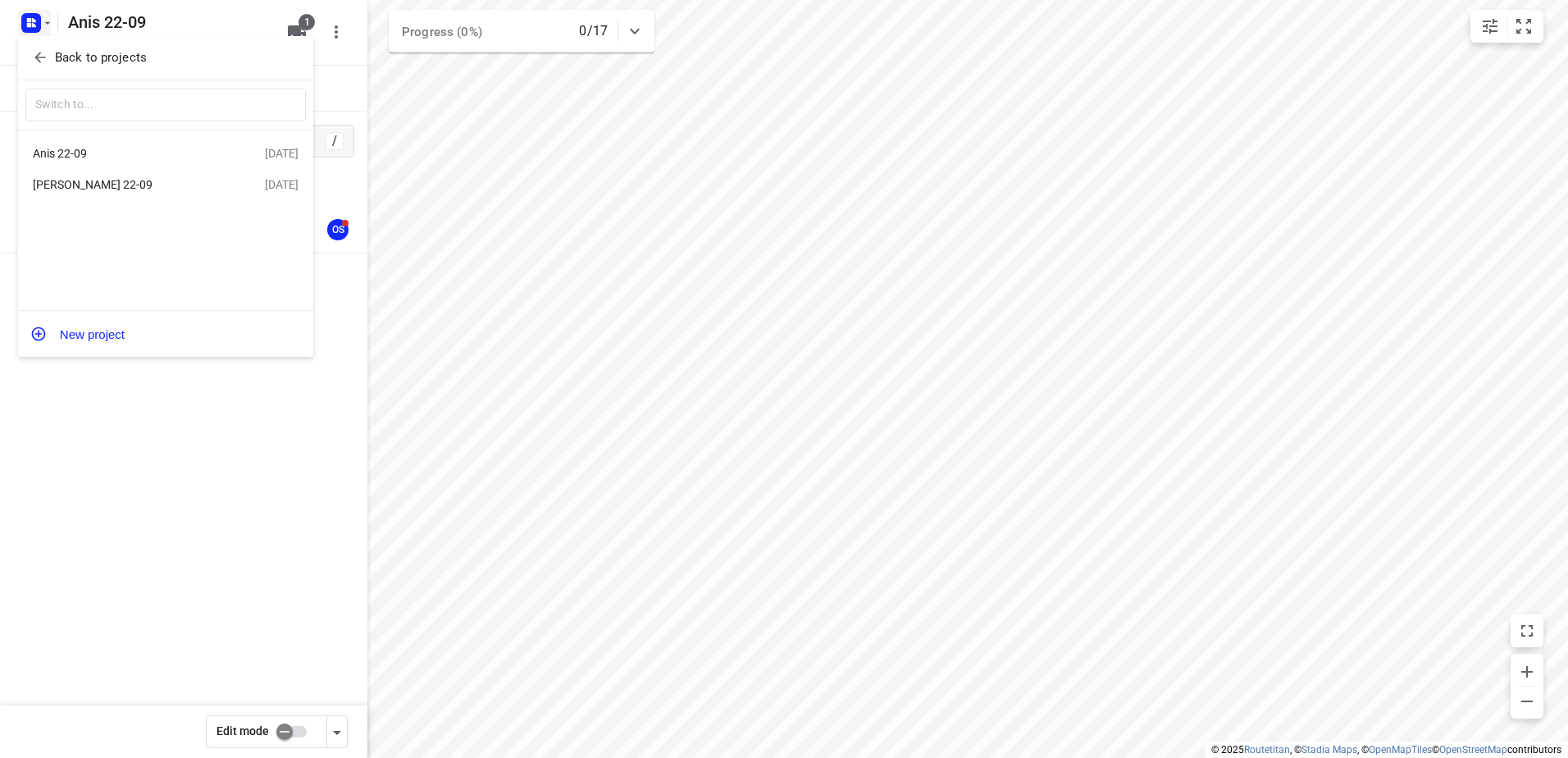
click at [94, 158] on div "Anis 22-09" at bounding box center [127, 153] width 188 height 13
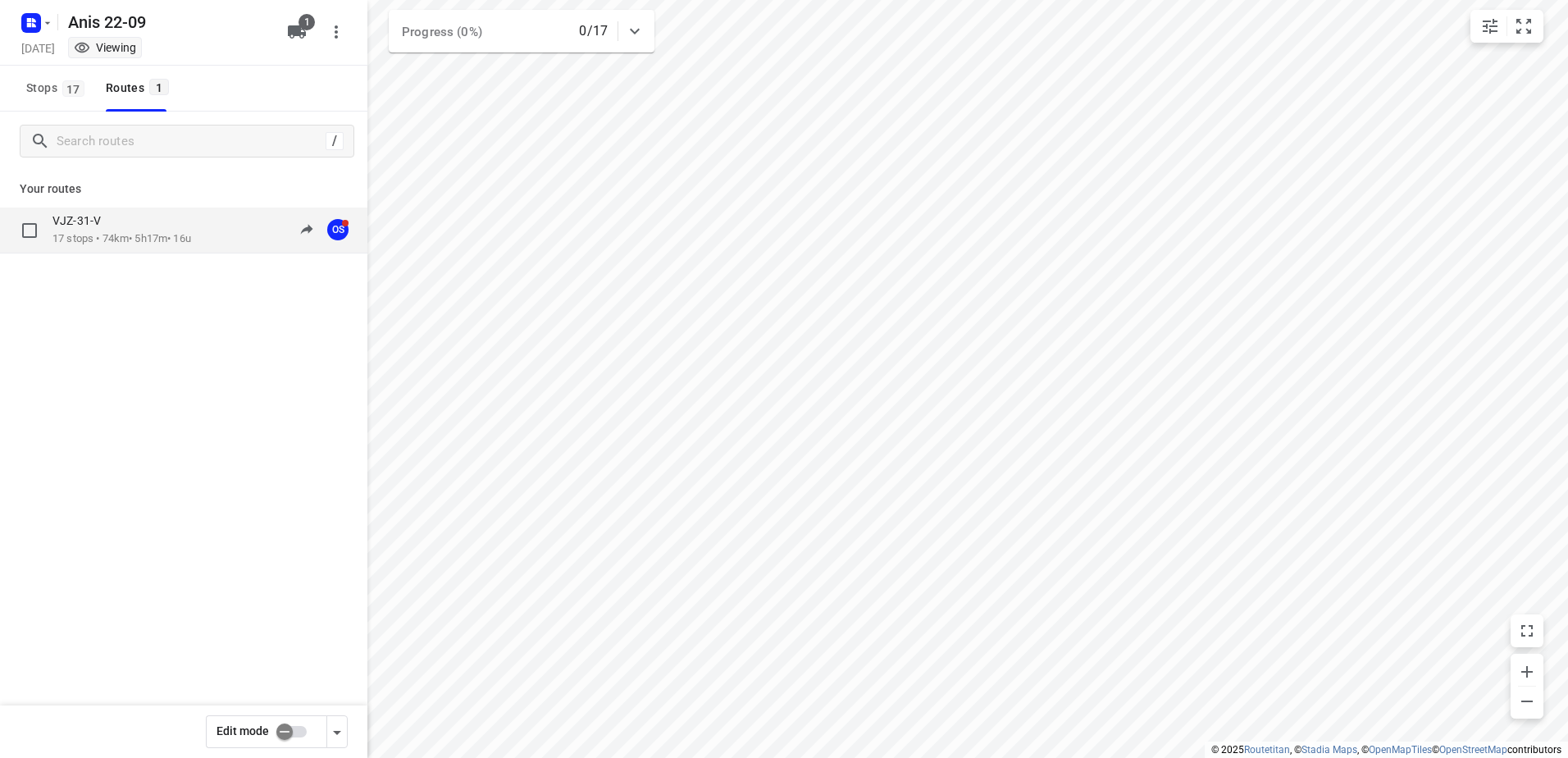
click at [88, 226] on p "VJZ-31-V" at bounding box center [82, 221] width 58 height 14
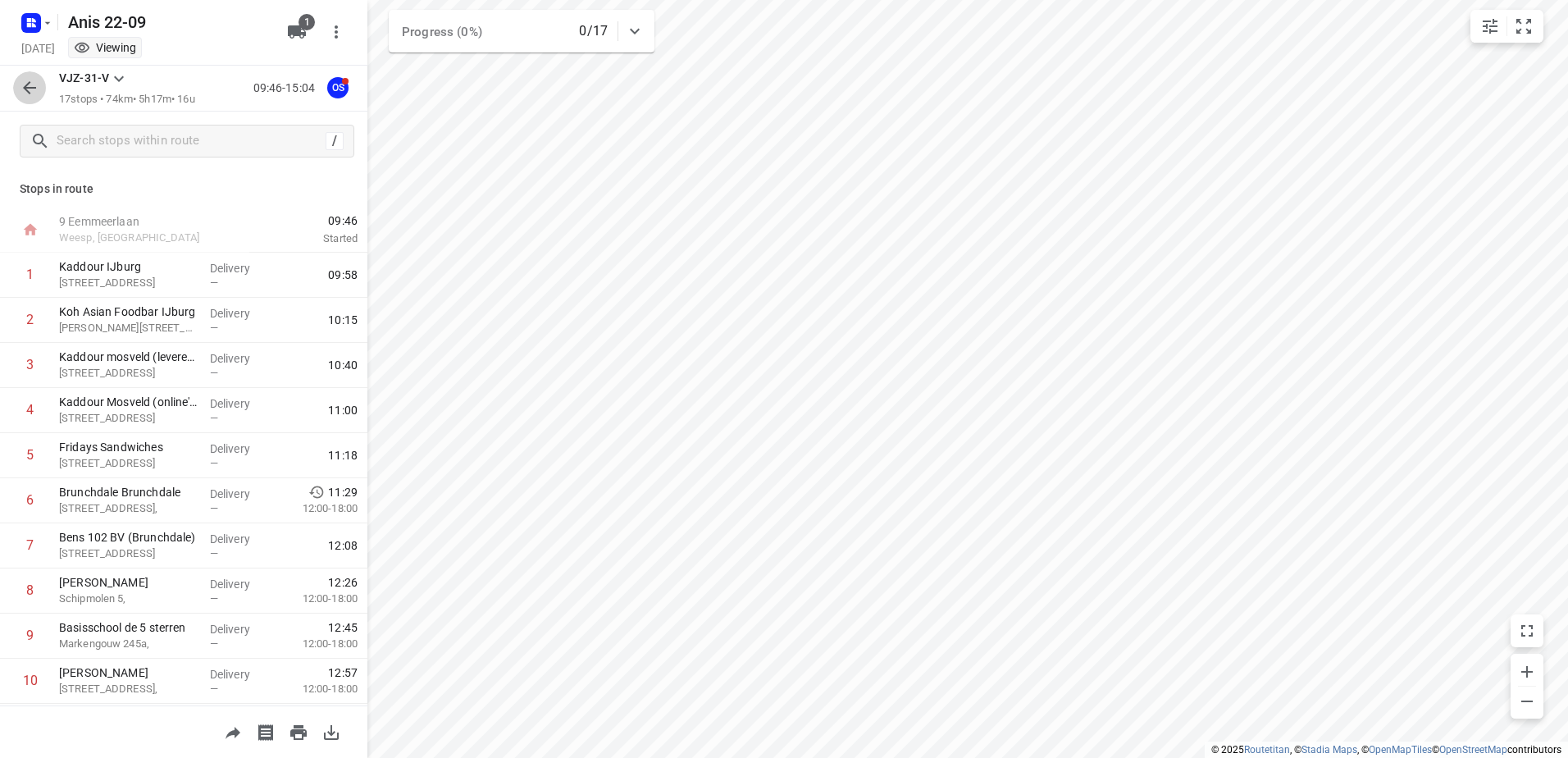
click at [28, 79] on icon "button" at bounding box center [30, 88] width 20 height 20
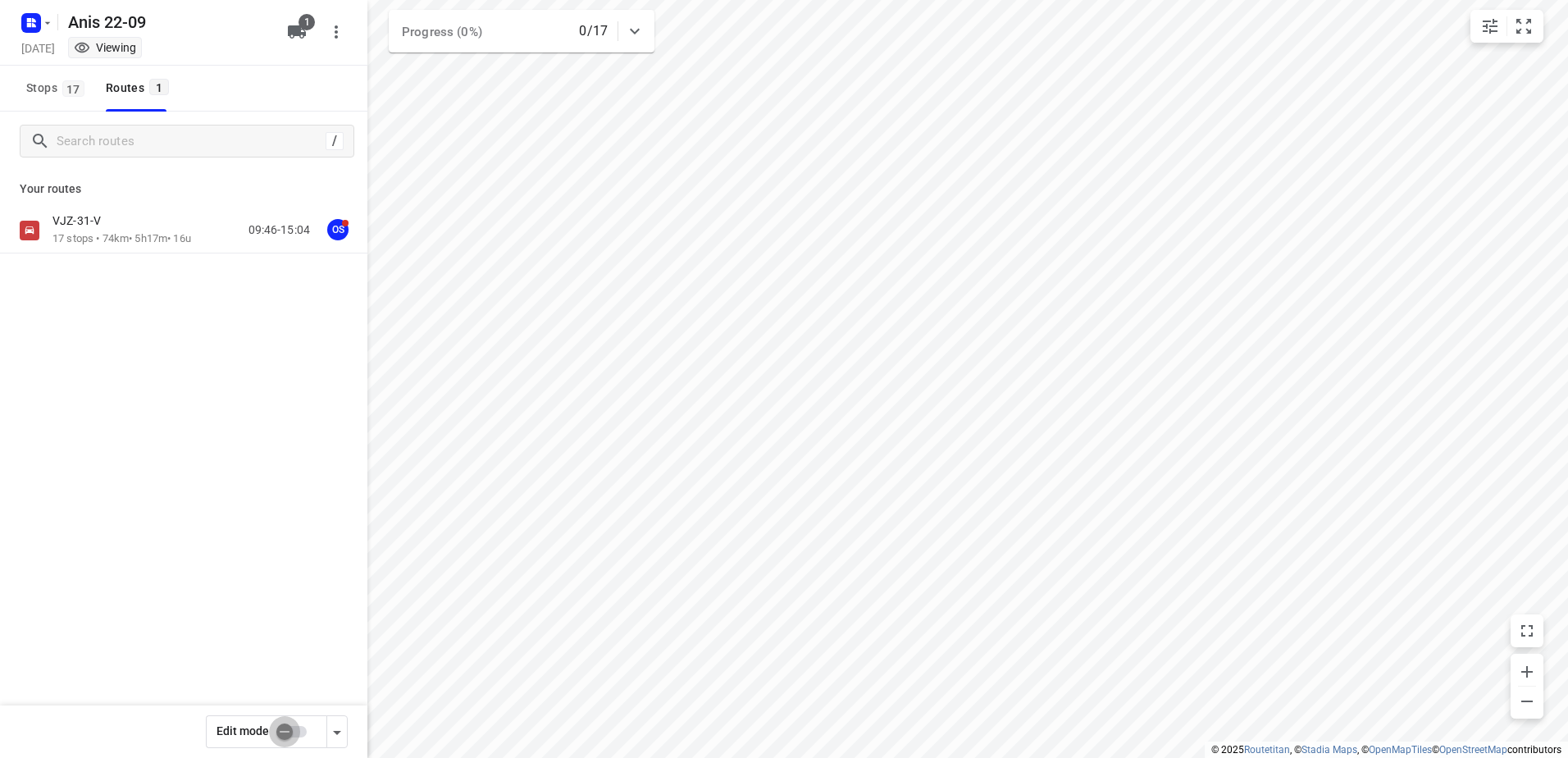
click at [301, 740] on input "checkbox" at bounding box center [284, 731] width 93 height 31
checkbox input "true"
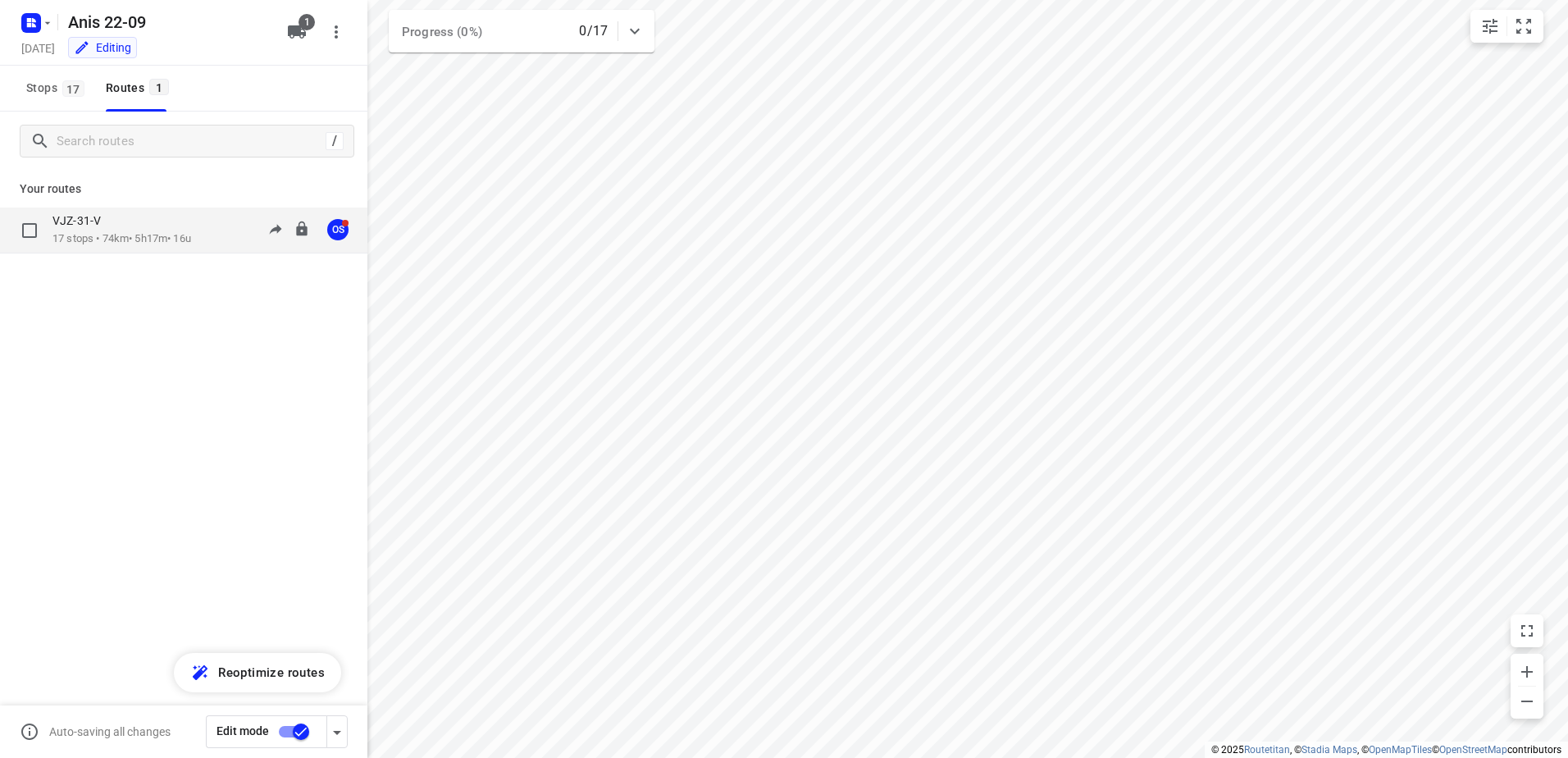
click at [144, 221] on div "VJZ-31-V" at bounding box center [122, 222] width 139 height 18
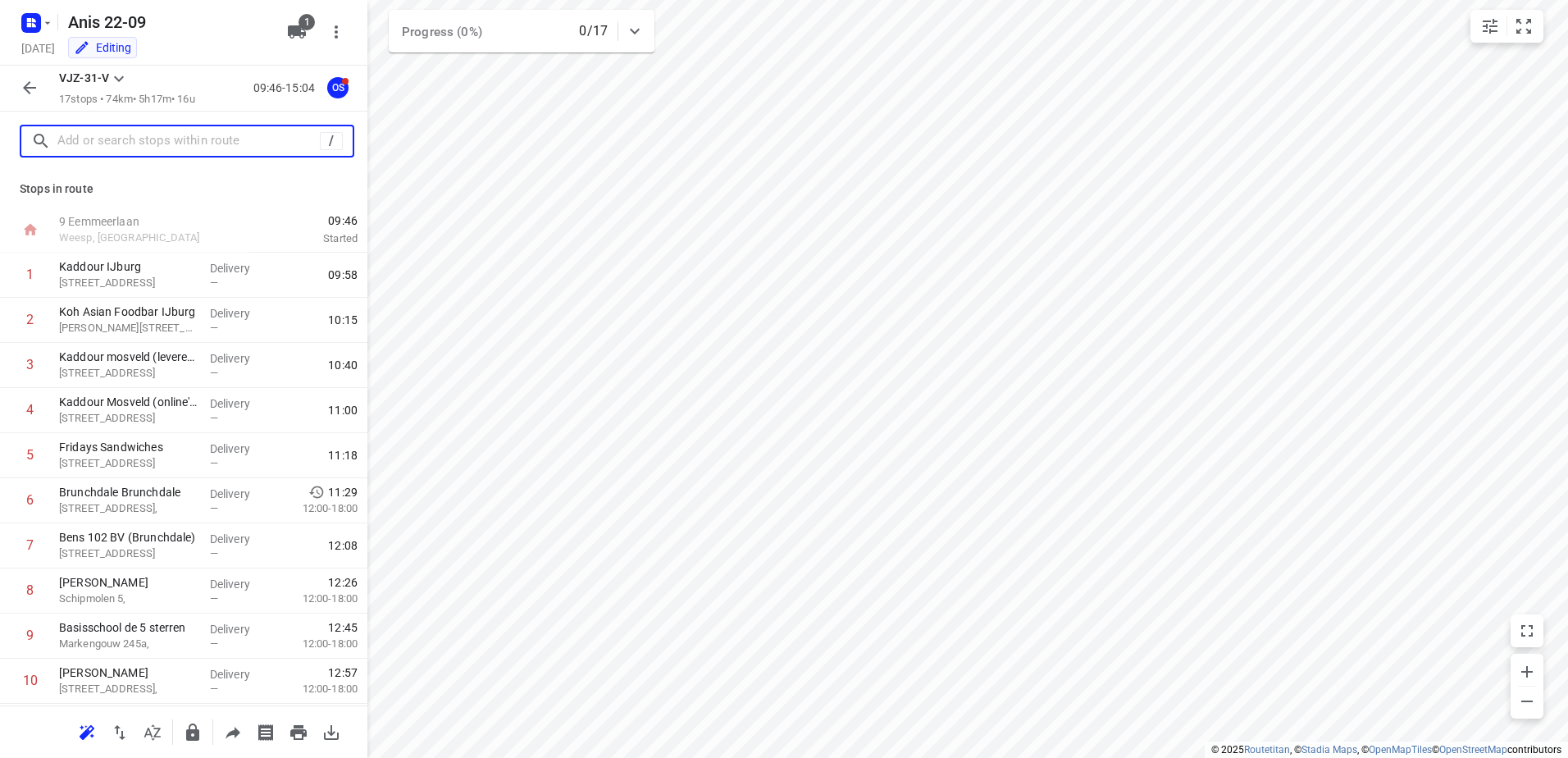
click at [134, 134] on input "text" at bounding box center [188, 142] width 263 height 25
paste input "Oosterdokskade 67"
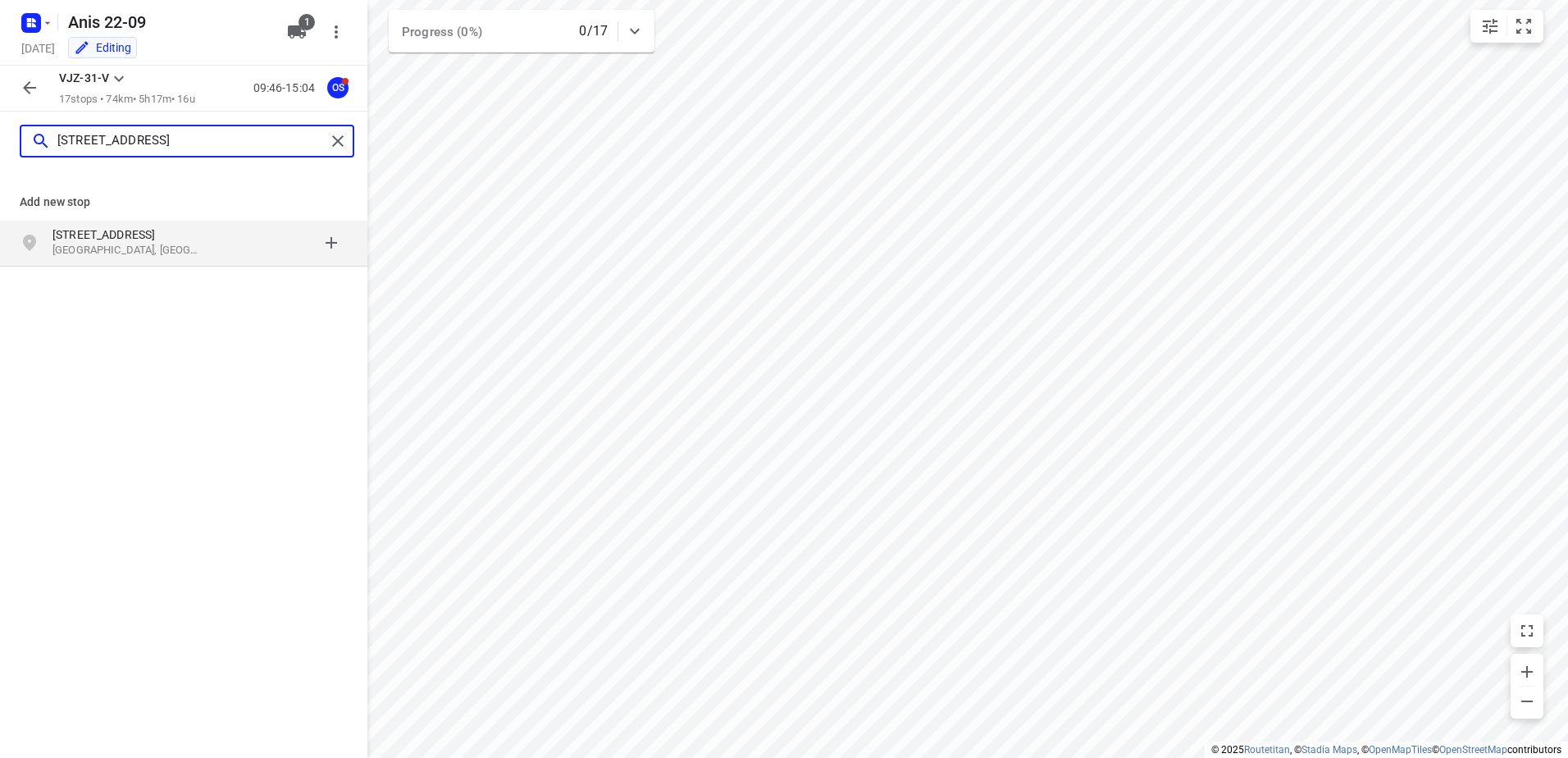
type input "Oosterdokskade 67"
click at [144, 241] on p "Oosterdokskade 67" at bounding box center [128, 234] width 151 height 16
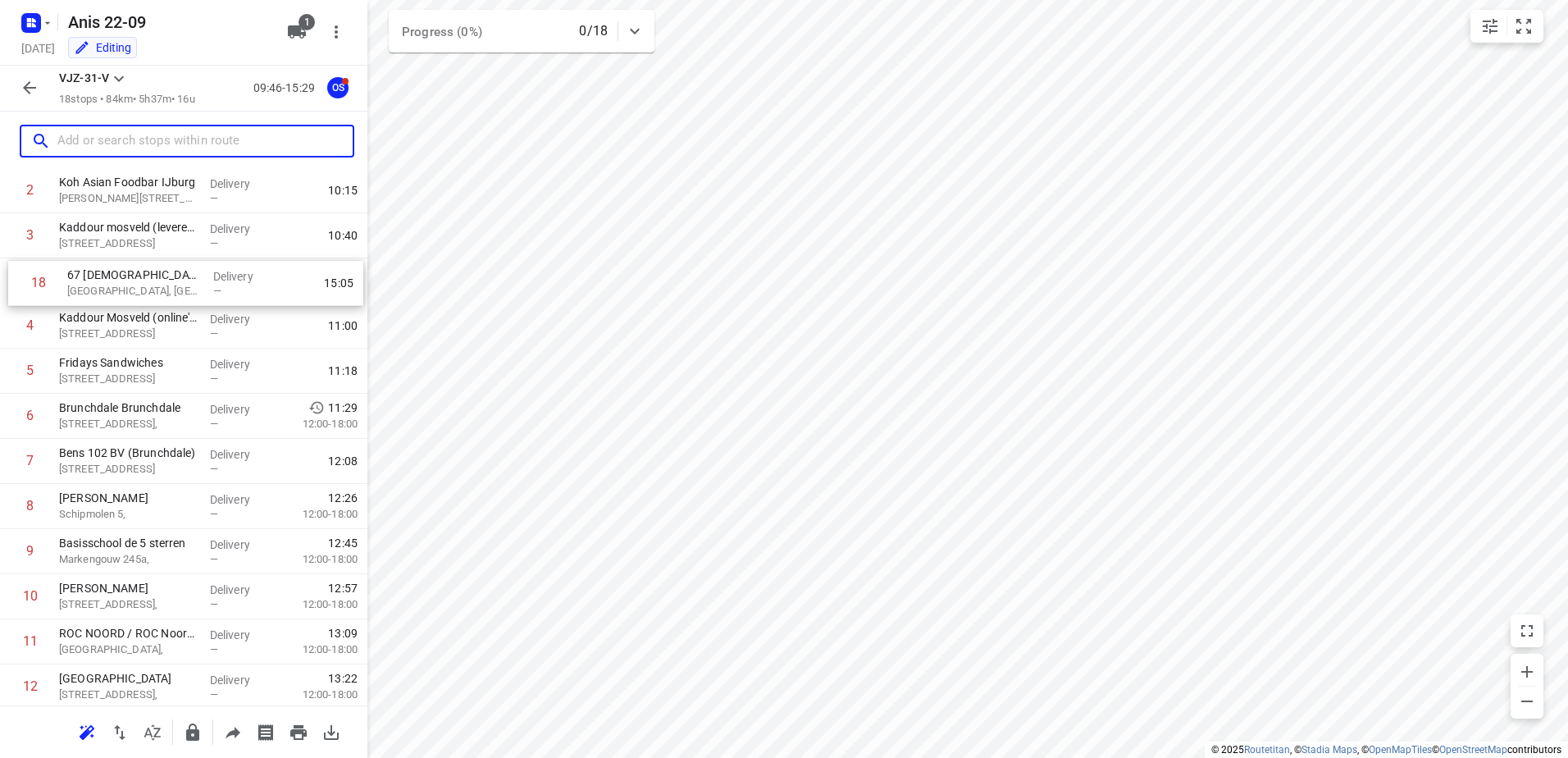
drag, startPoint x: 154, startPoint y: 648, endPoint x: 165, endPoint y: 264, distance: 384.2
click at [165, 264] on div "1 Kaddour IJburg Pampuslaan 22, Amsterdam Delivery — 09:58 2 Koh Asian Foodbar …" at bounding box center [184, 528] width 368 height 812
click at [175, 280] on p "67 Oosterdokskade" at bounding box center [128, 277] width 138 height 16
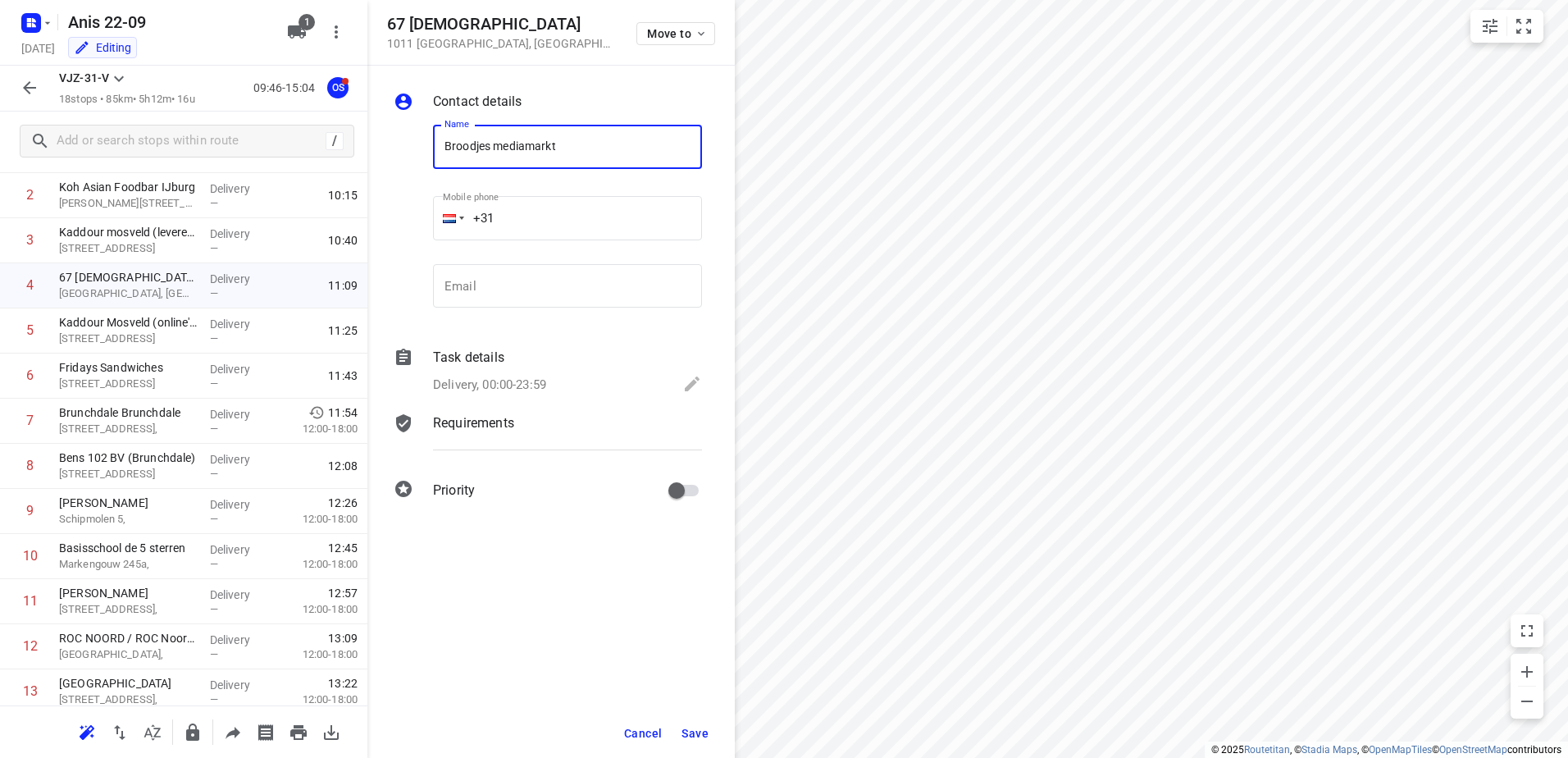
type input "Broodjes mediamarkt"
click at [699, 729] on span "Save" at bounding box center [695, 733] width 27 height 13
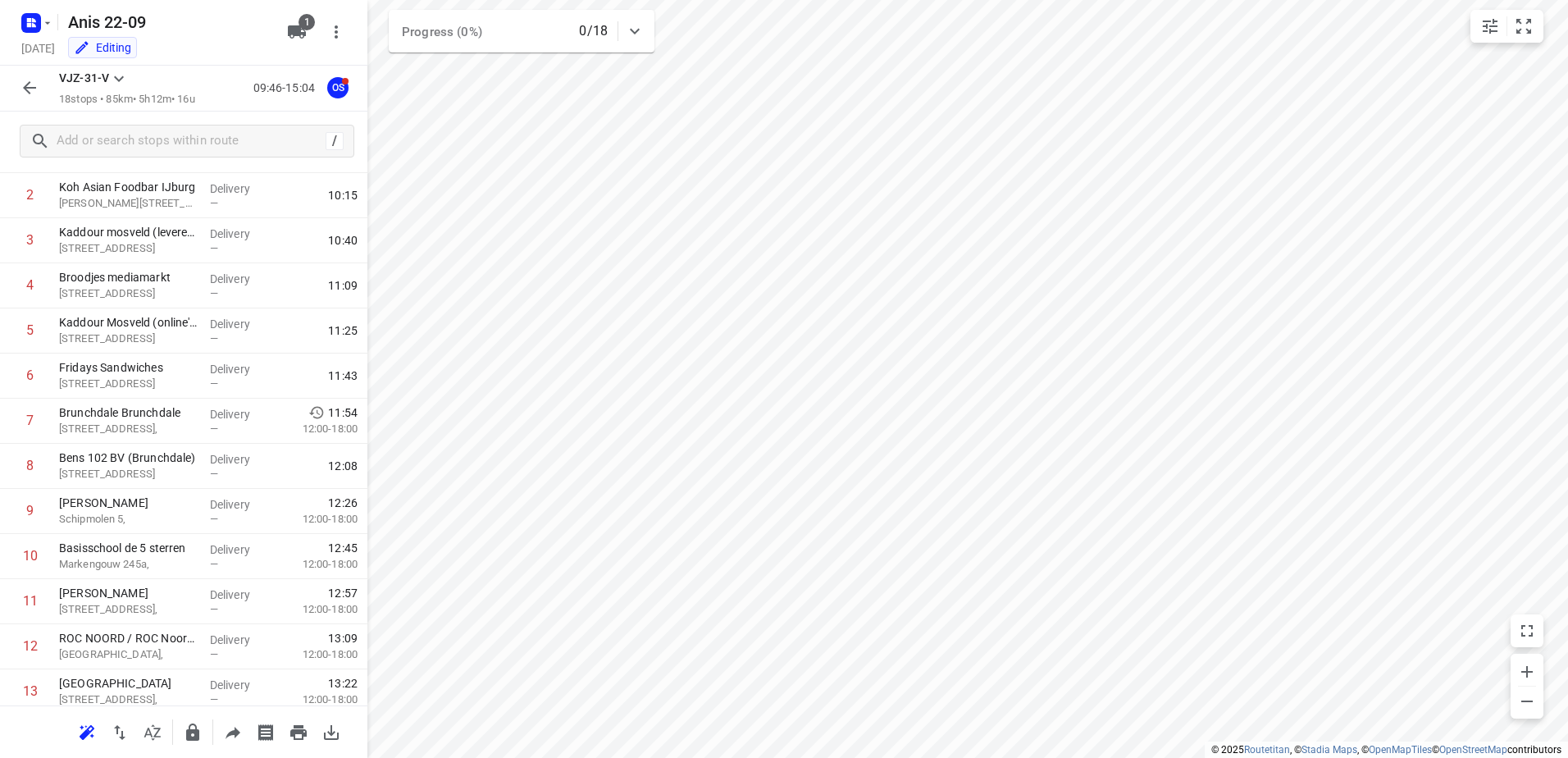
click at [26, 95] on icon "button" at bounding box center [30, 88] width 20 height 20
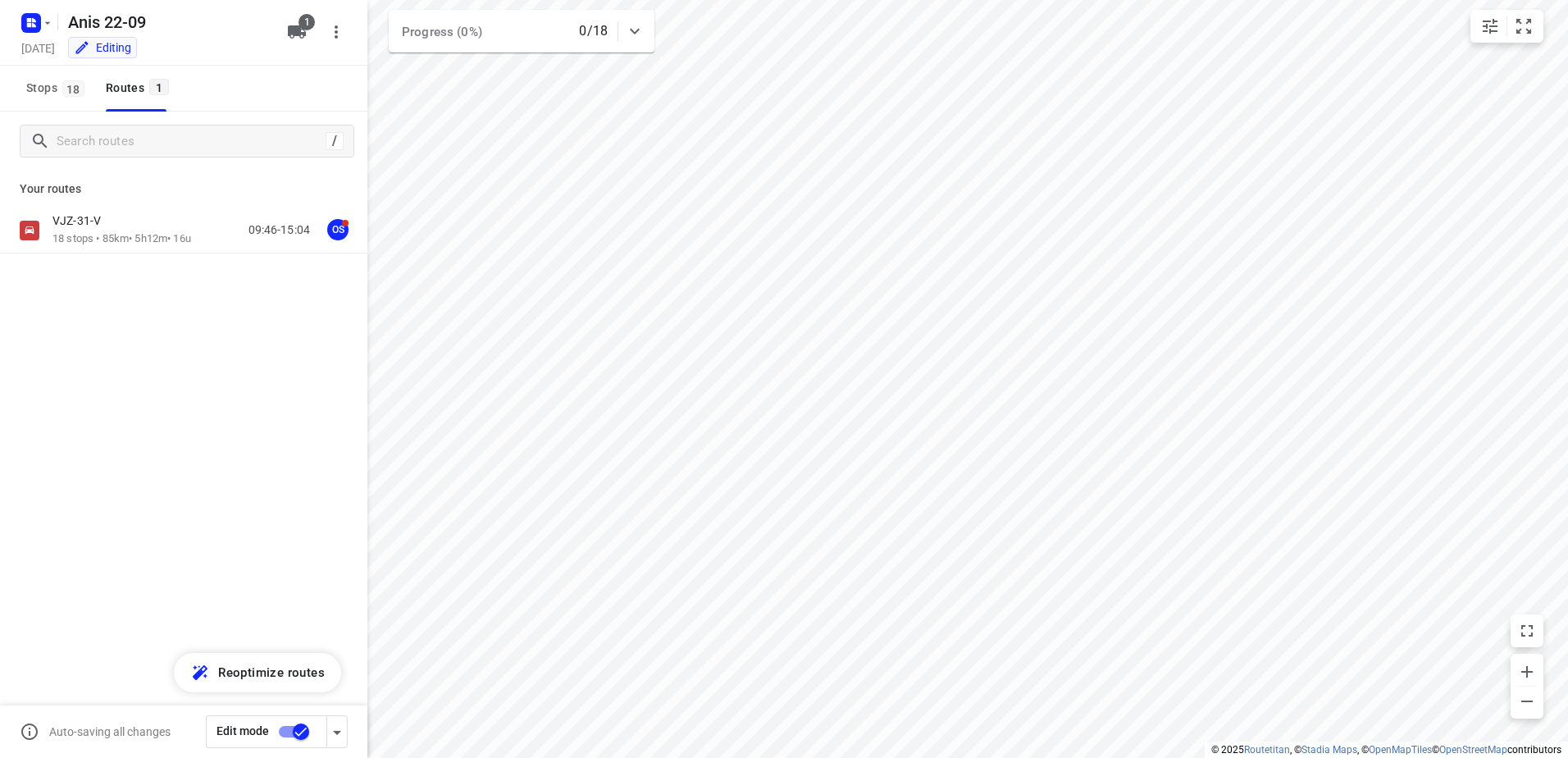
click at [302, 721] on input "checkbox" at bounding box center [301, 731] width 93 height 31
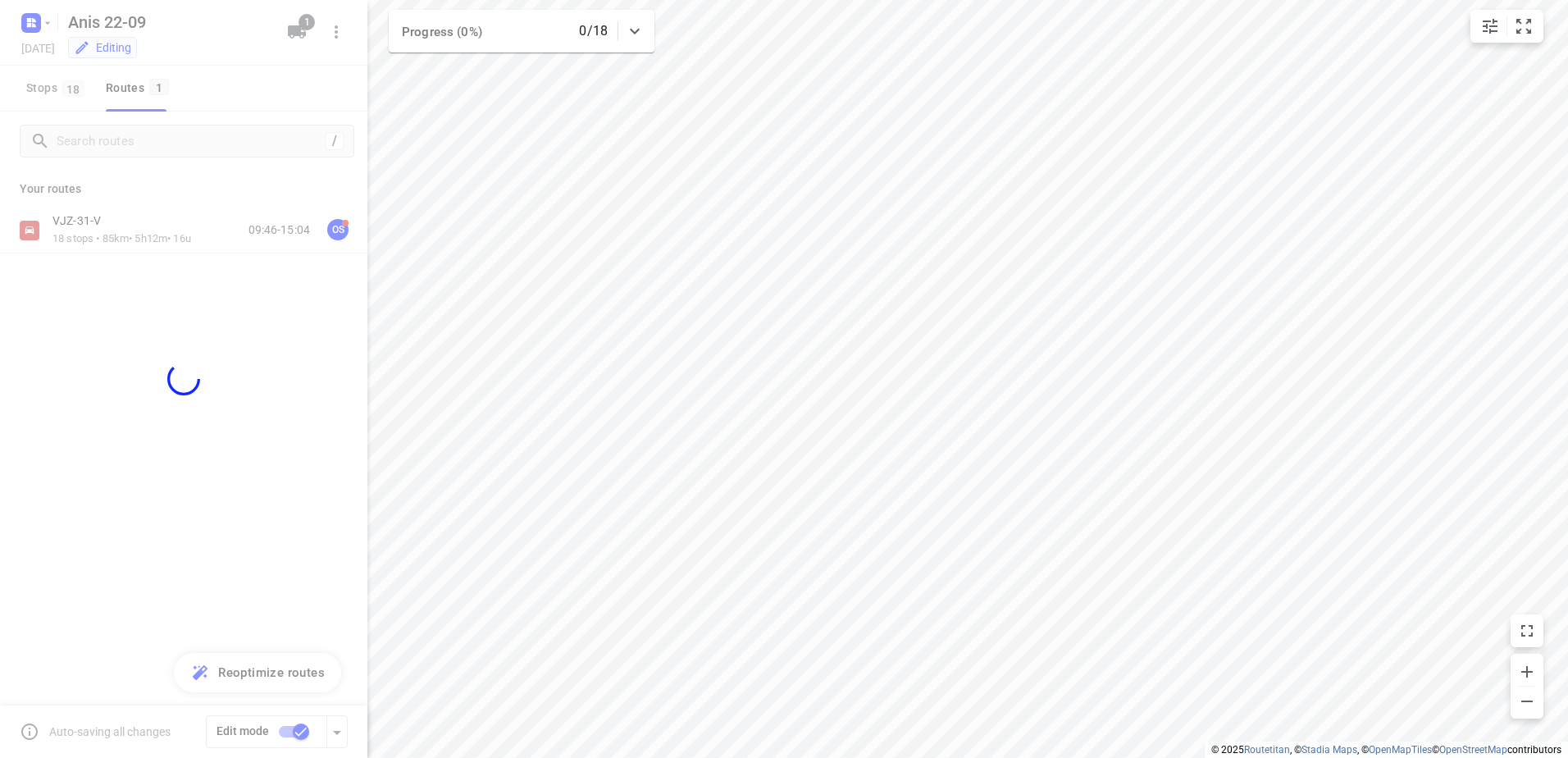
checkbox input "false"
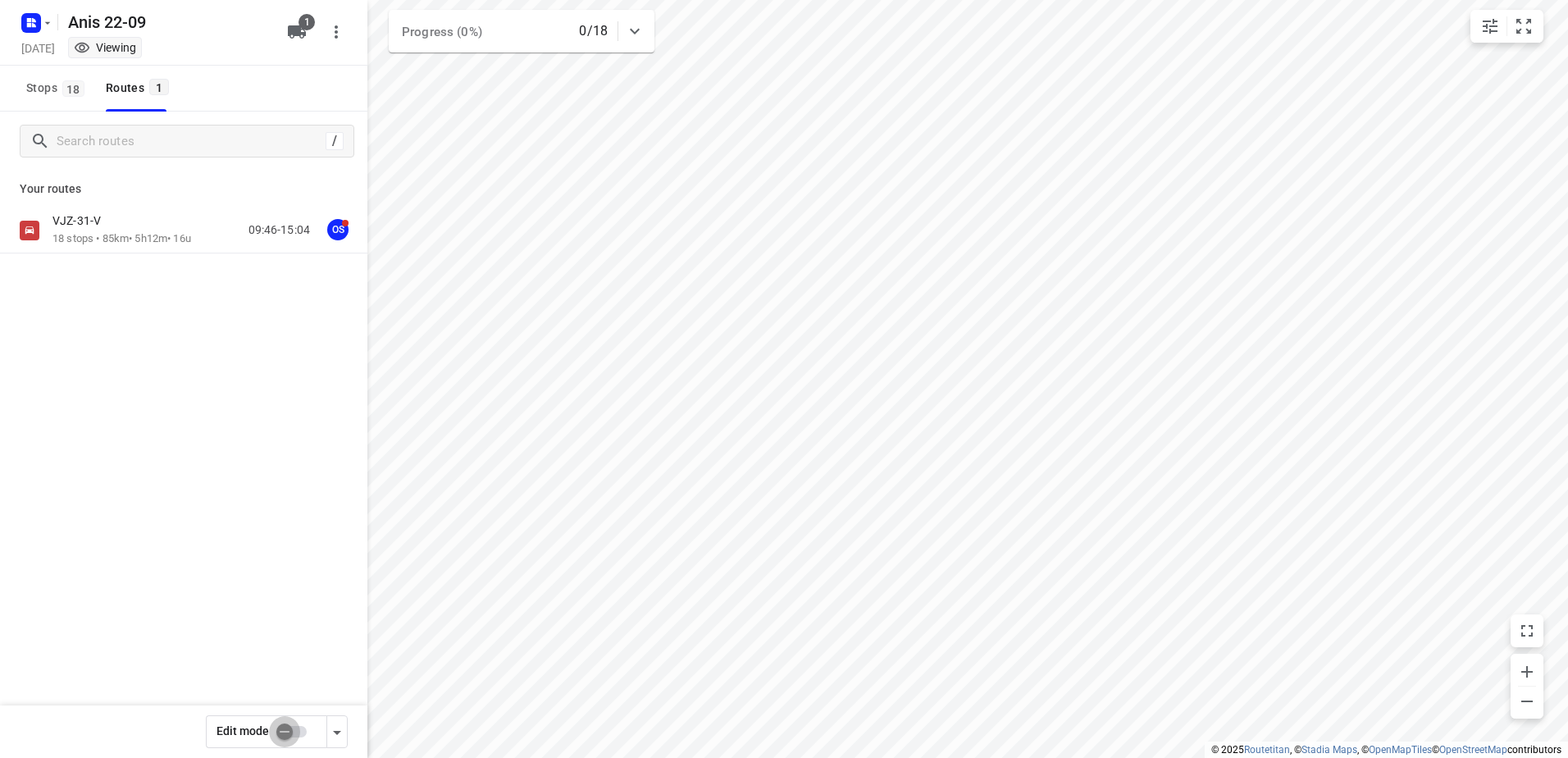
click at [123, 263] on div "VJZ-31-V 18 stops • 85km • 5h12m • 16u 09:46-15:04 OS" at bounding box center [184, 287] width 368 height 161
click at [118, 226] on div "VJZ-31-V" at bounding box center [122, 222] width 139 height 18
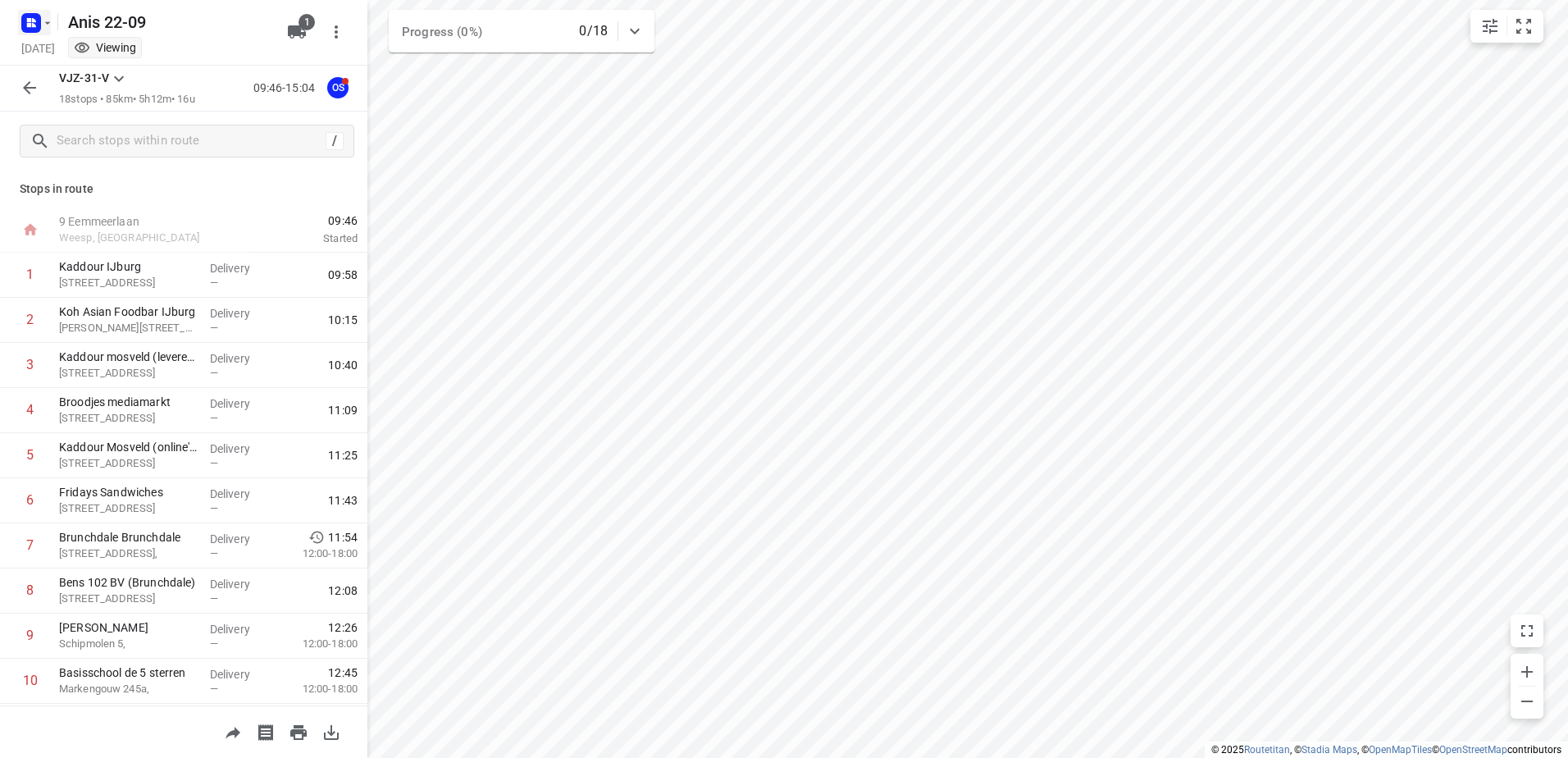
click at [24, 16] on rect "button" at bounding box center [31, 23] width 20 height 20
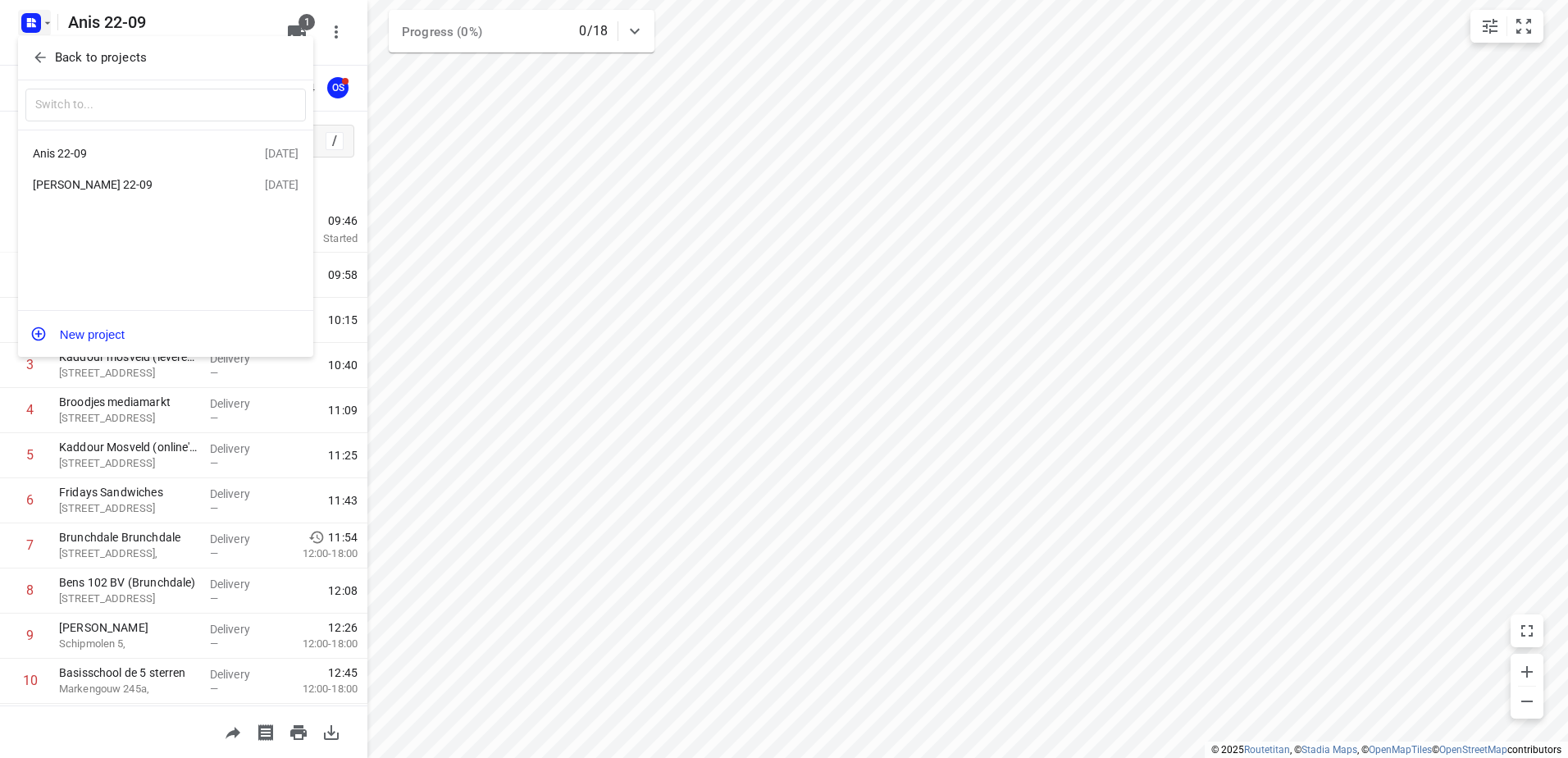
click at [103, 67] on button "Back to projects" at bounding box center [165, 57] width 281 height 27
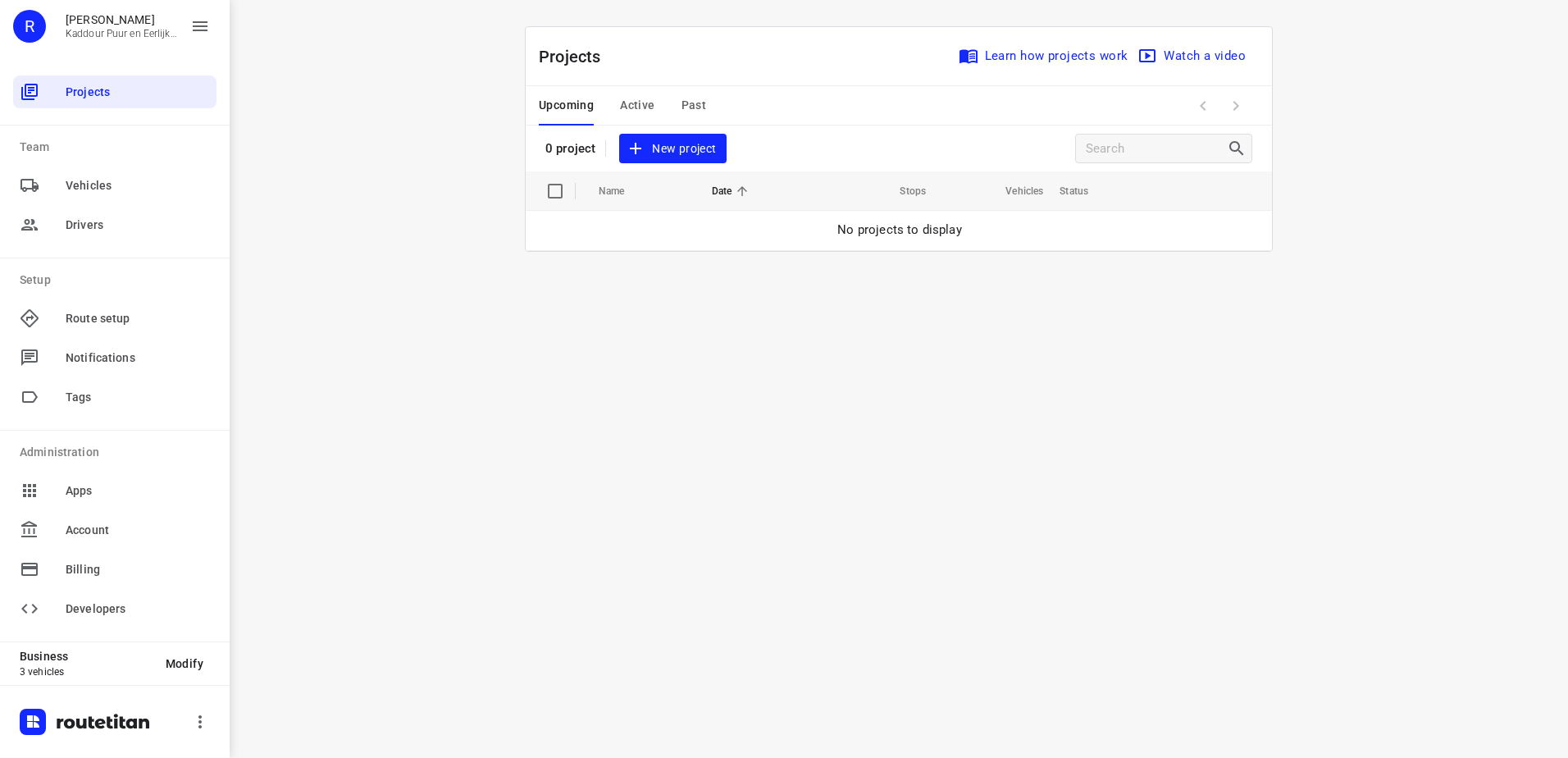
click at [715, 106] on div "Upcoming Active Past" at bounding box center [636, 106] width 194 height 39
click at [687, 105] on span "Past" at bounding box center [694, 105] width 25 height 21
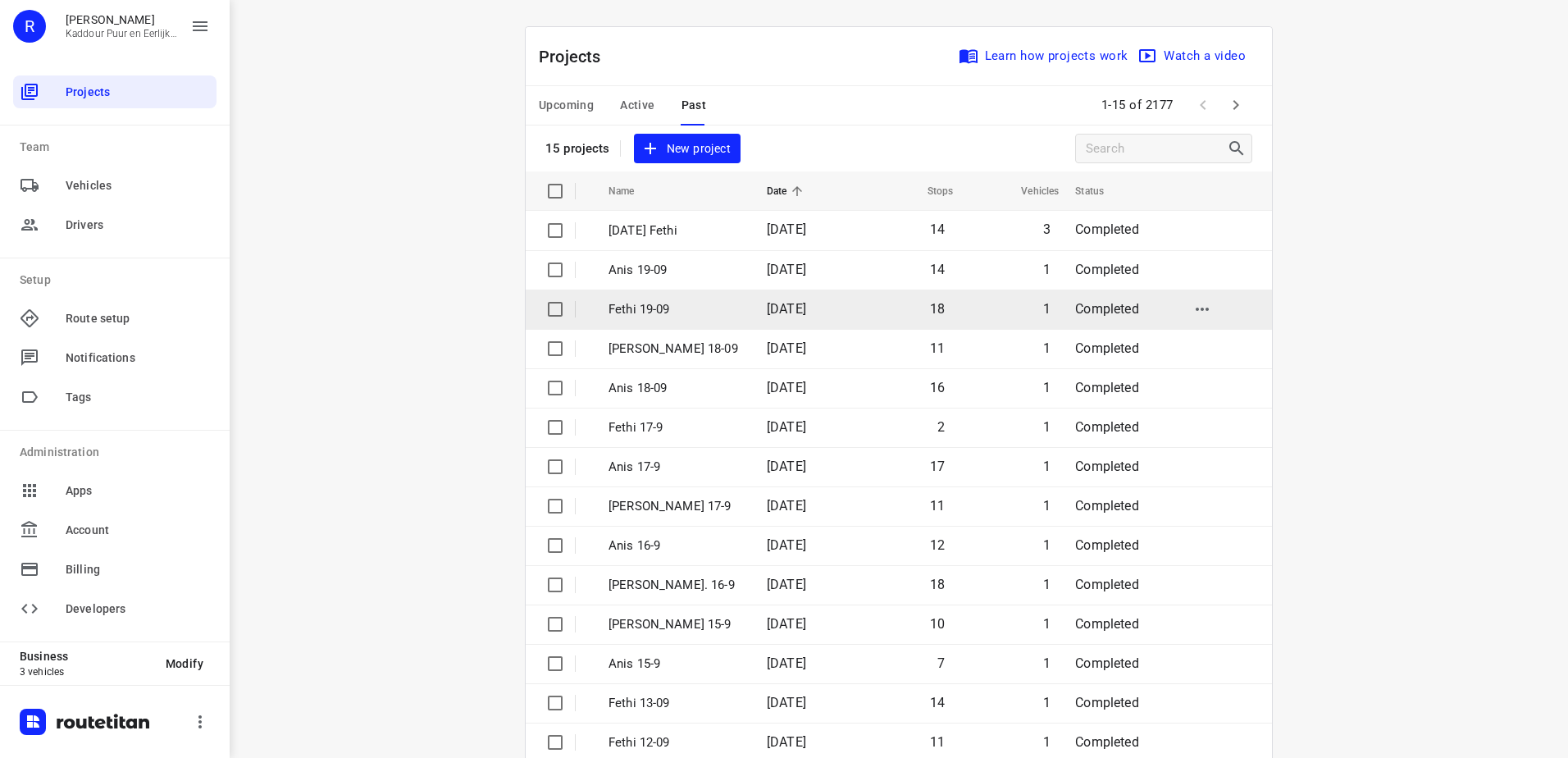
click at [809, 318] on td "[DATE]" at bounding box center [804, 309] width 101 height 39
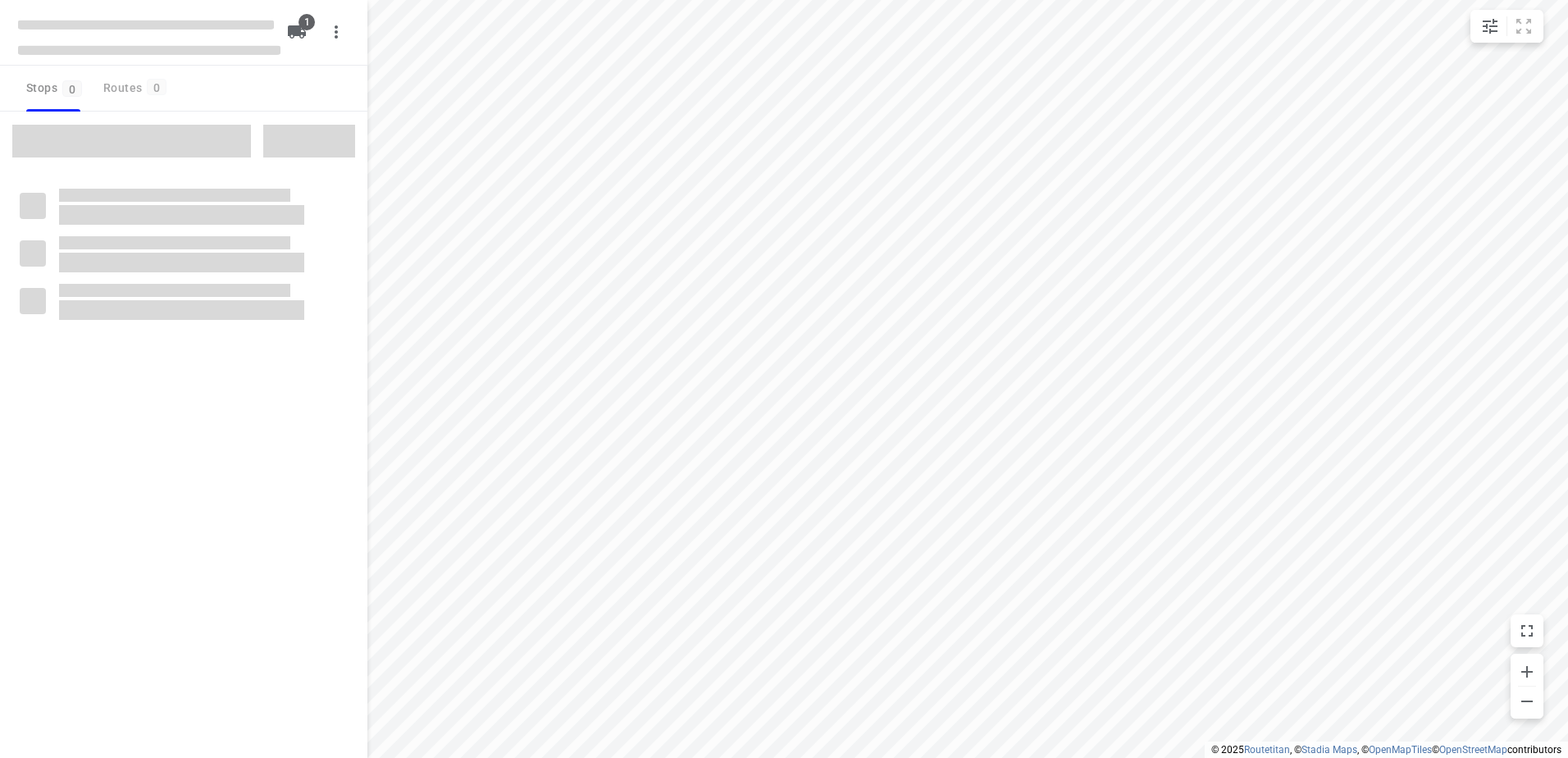
type input "distance"
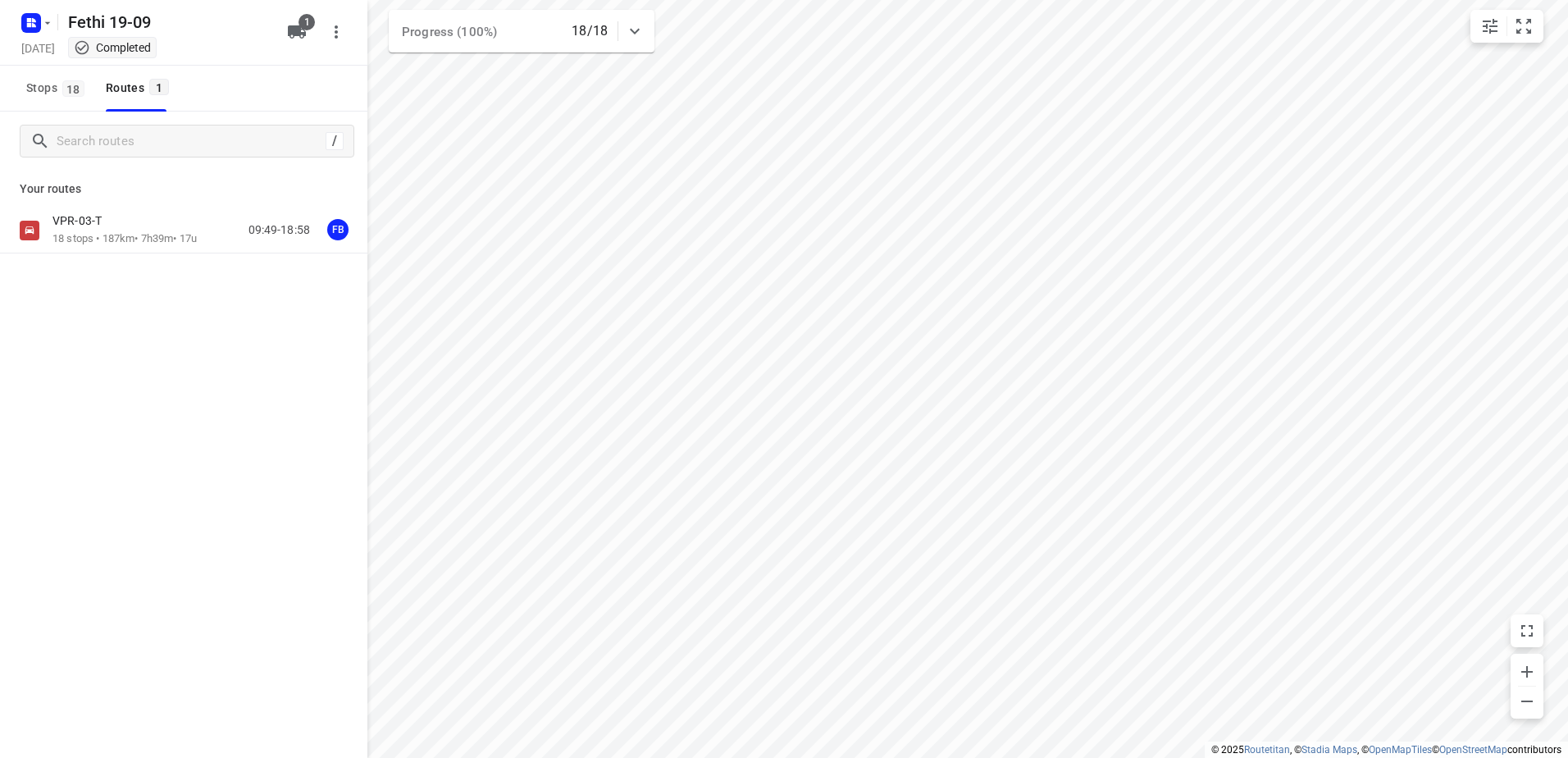
click at [100, 233] on p "18 stops • 187km • 7h39m • 17u" at bounding box center [125, 239] width 144 height 15
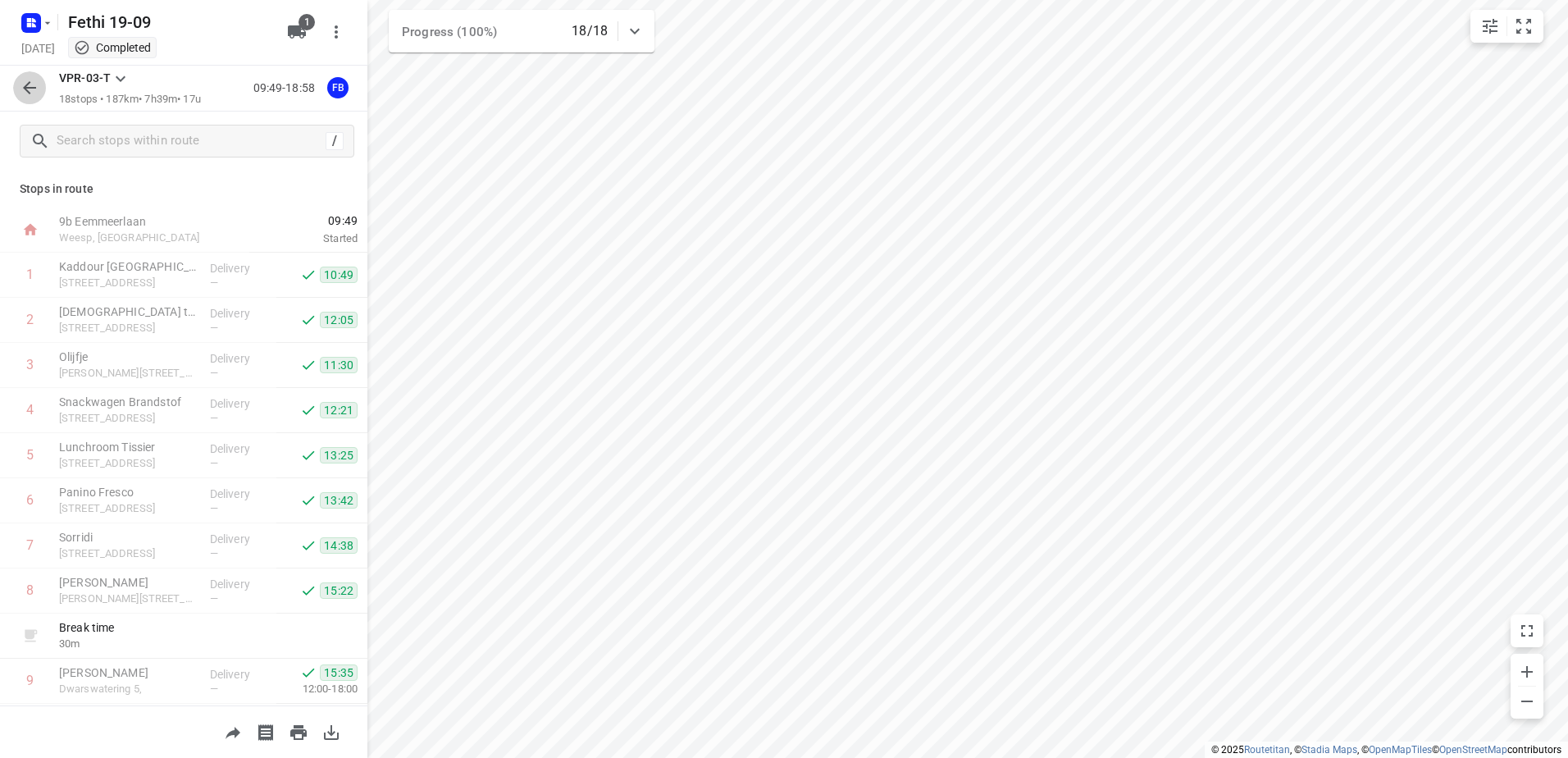
click at [22, 87] on icon "button" at bounding box center [30, 88] width 20 height 20
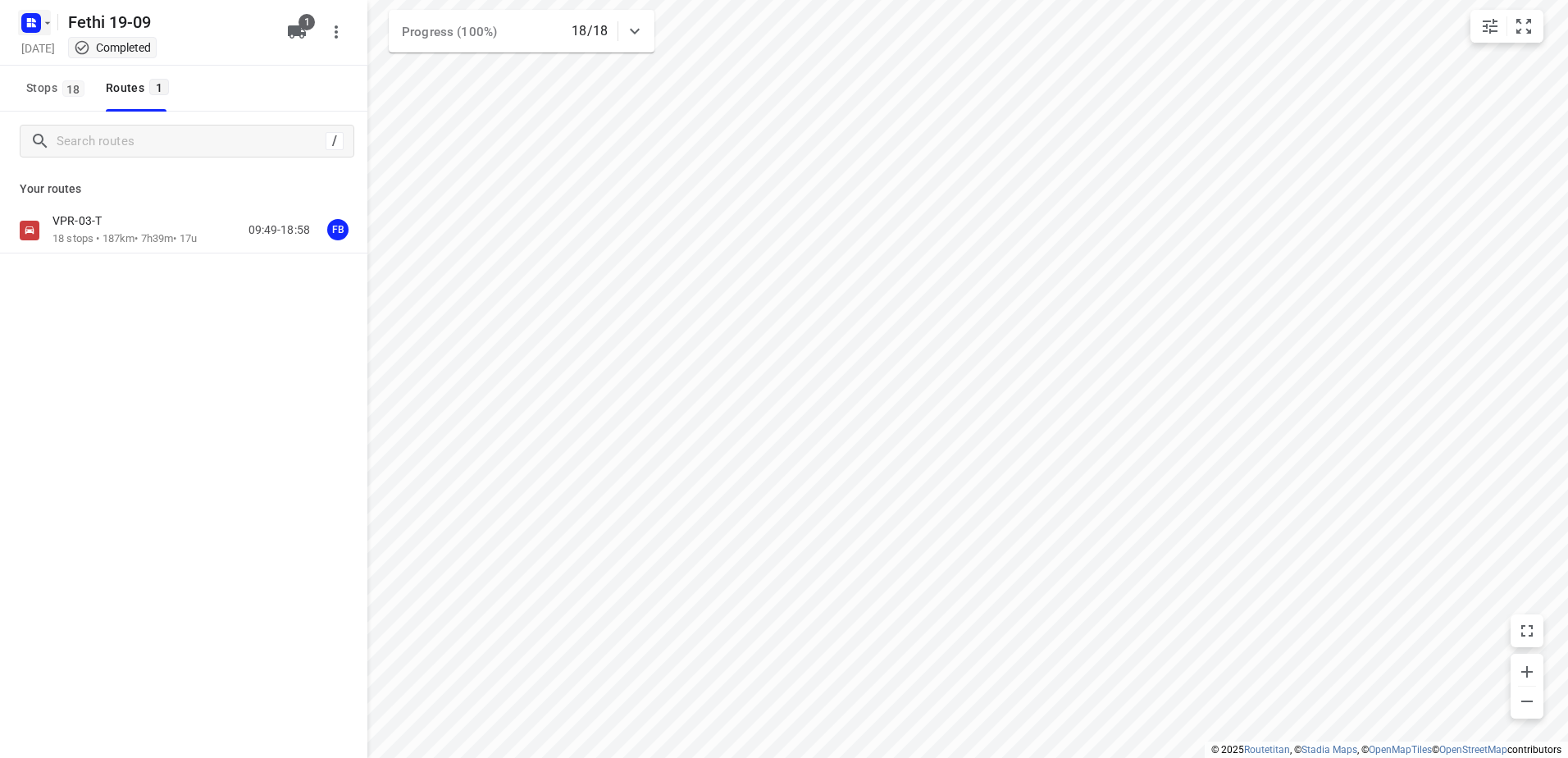
click at [21, 15] on icon "button" at bounding box center [30, 22] width 26 height 26
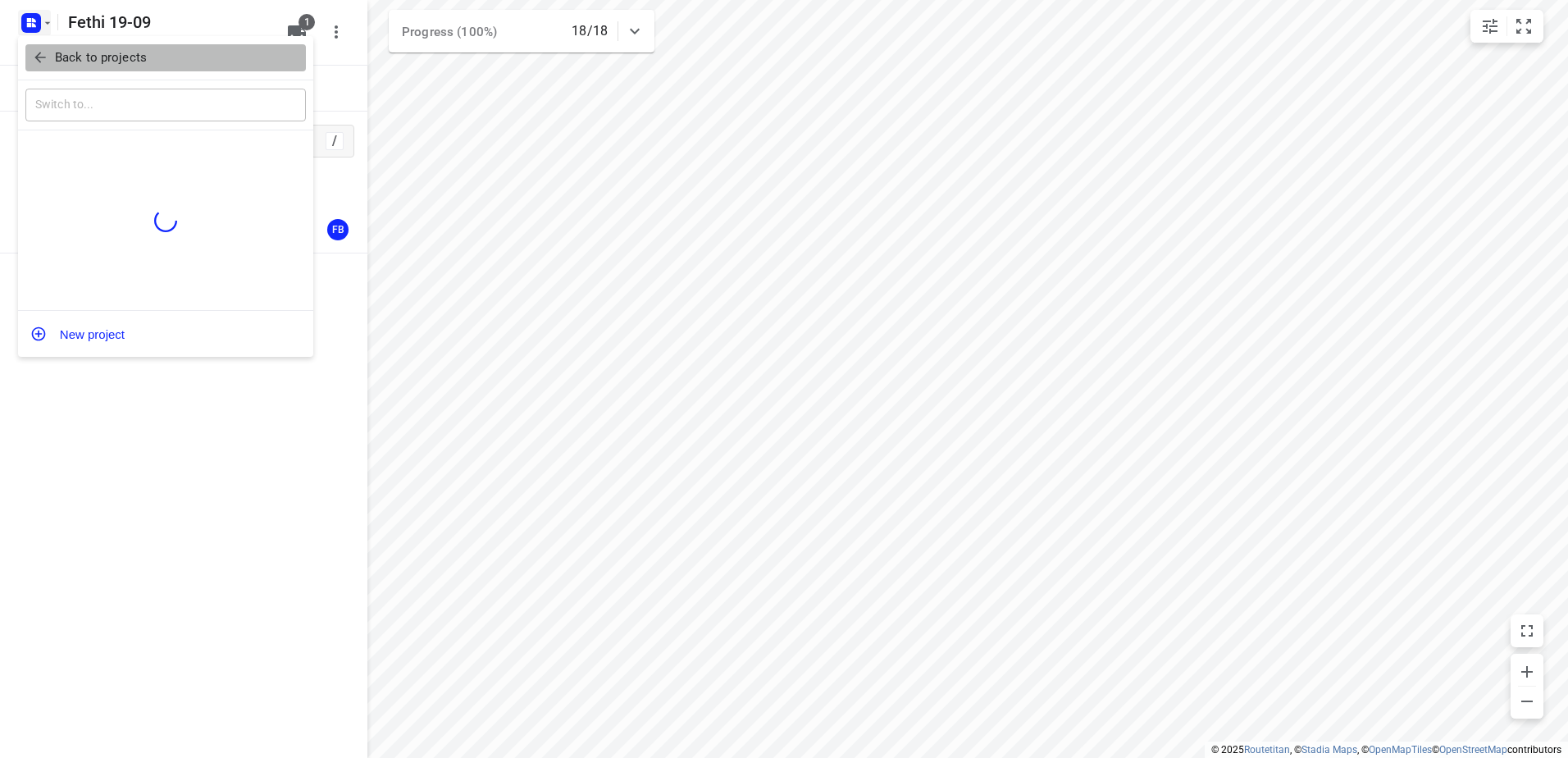
click at [105, 48] on button "Back to projects" at bounding box center [165, 57] width 281 height 27
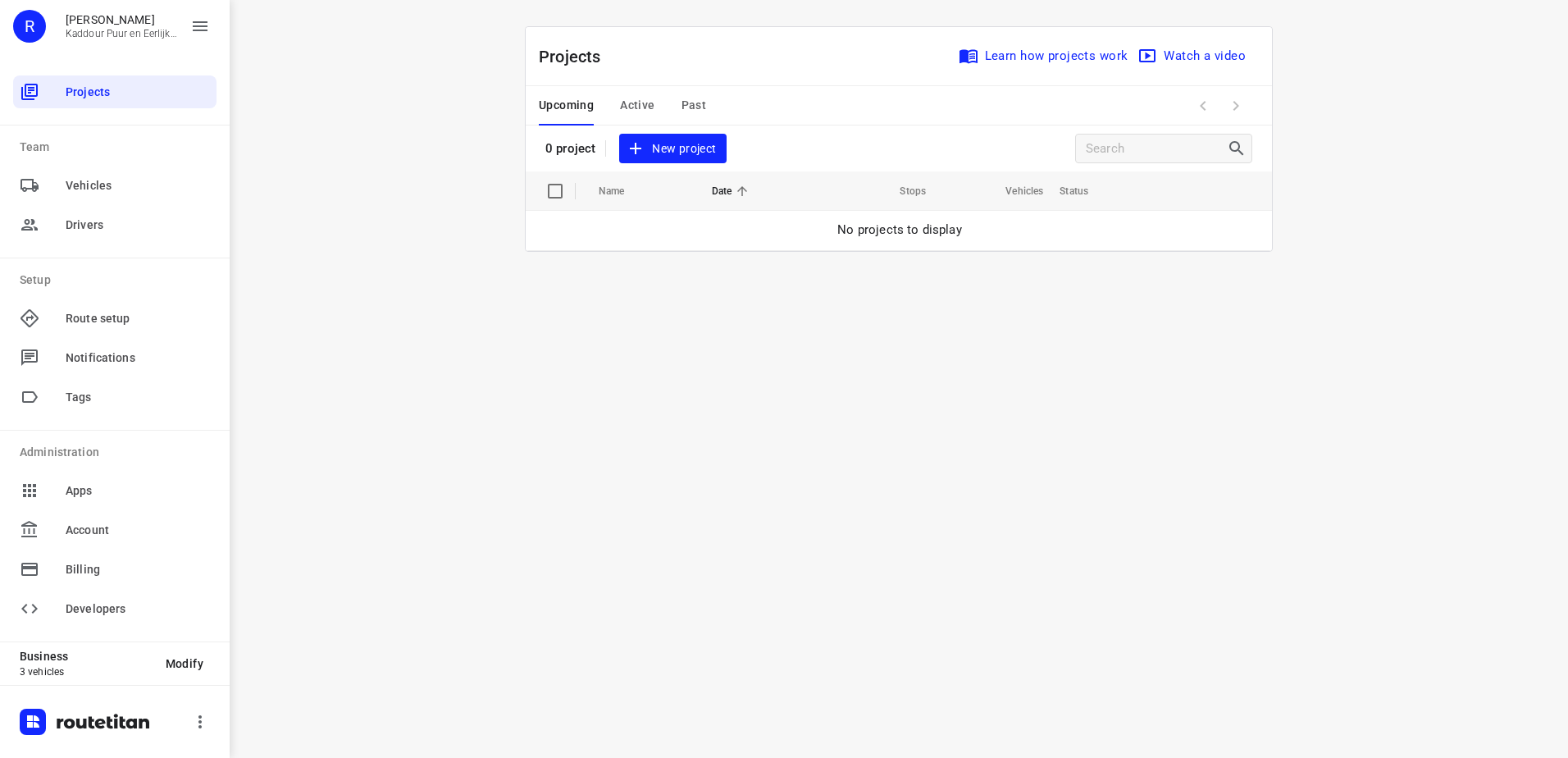
click at [637, 118] on button "Active" at bounding box center [637, 106] width 34 height 39
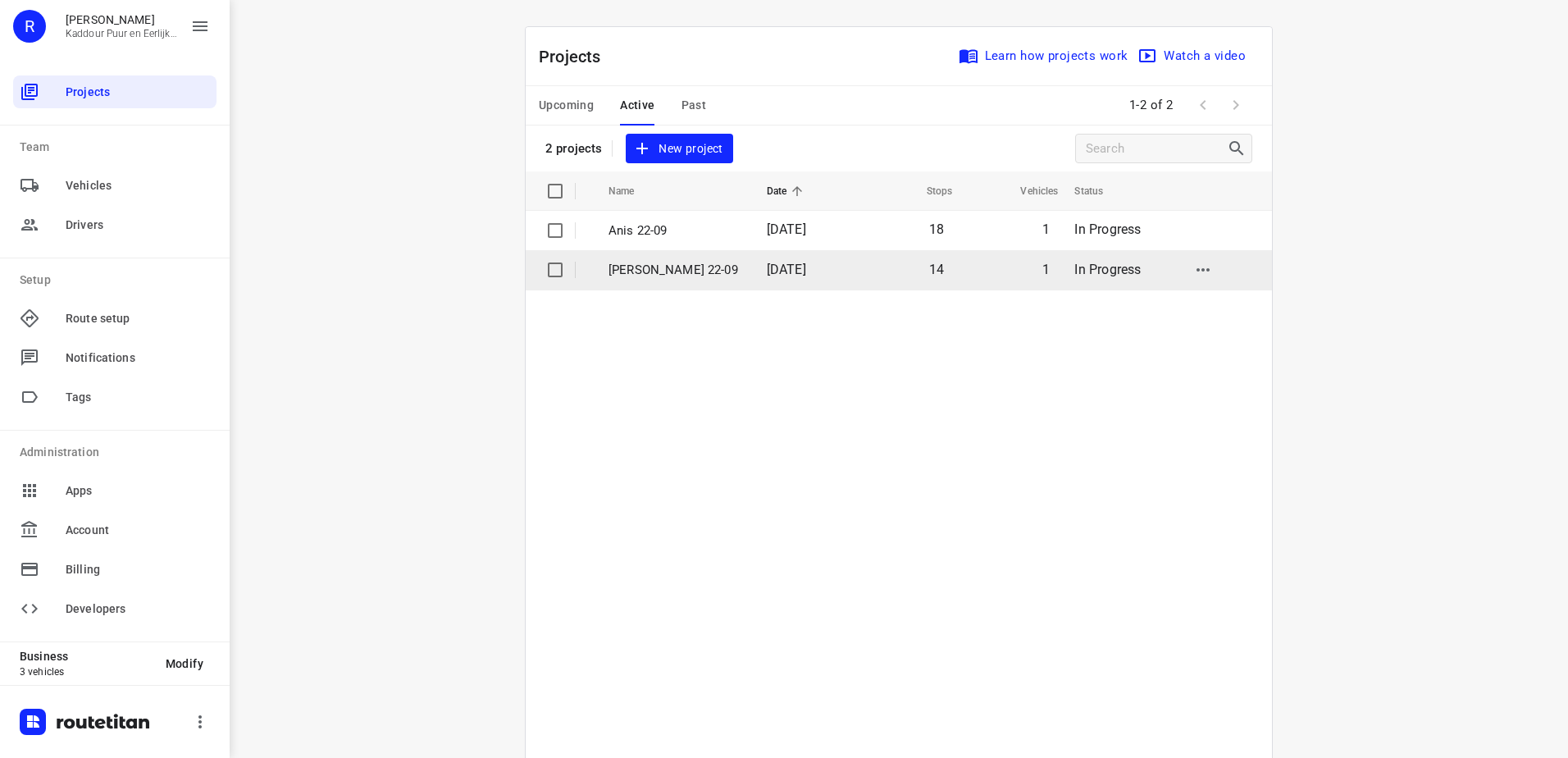
click at [649, 252] on td "[PERSON_NAME] 22-09" at bounding box center [672, 270] width 161 height 39
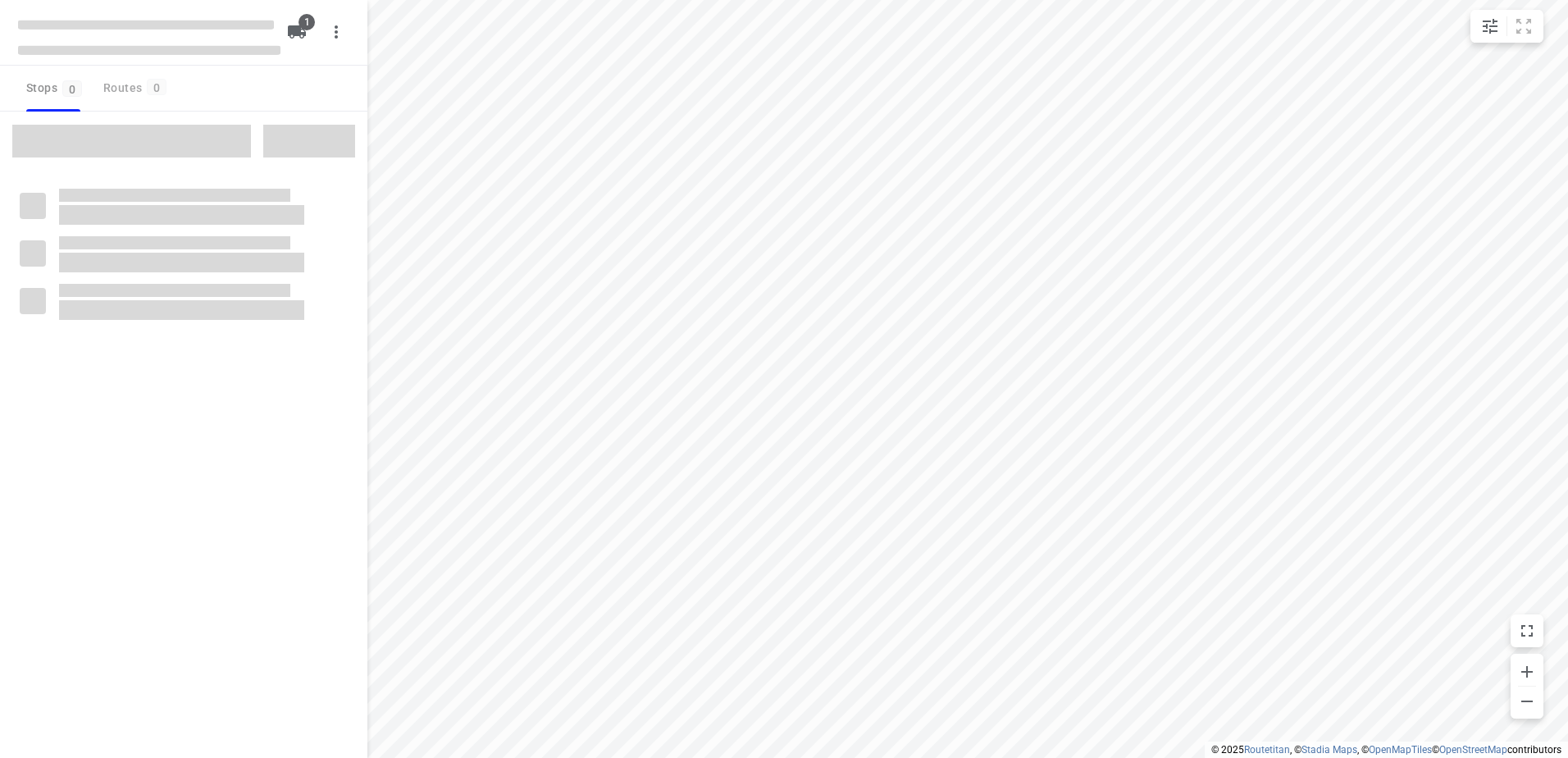
type input "distance"
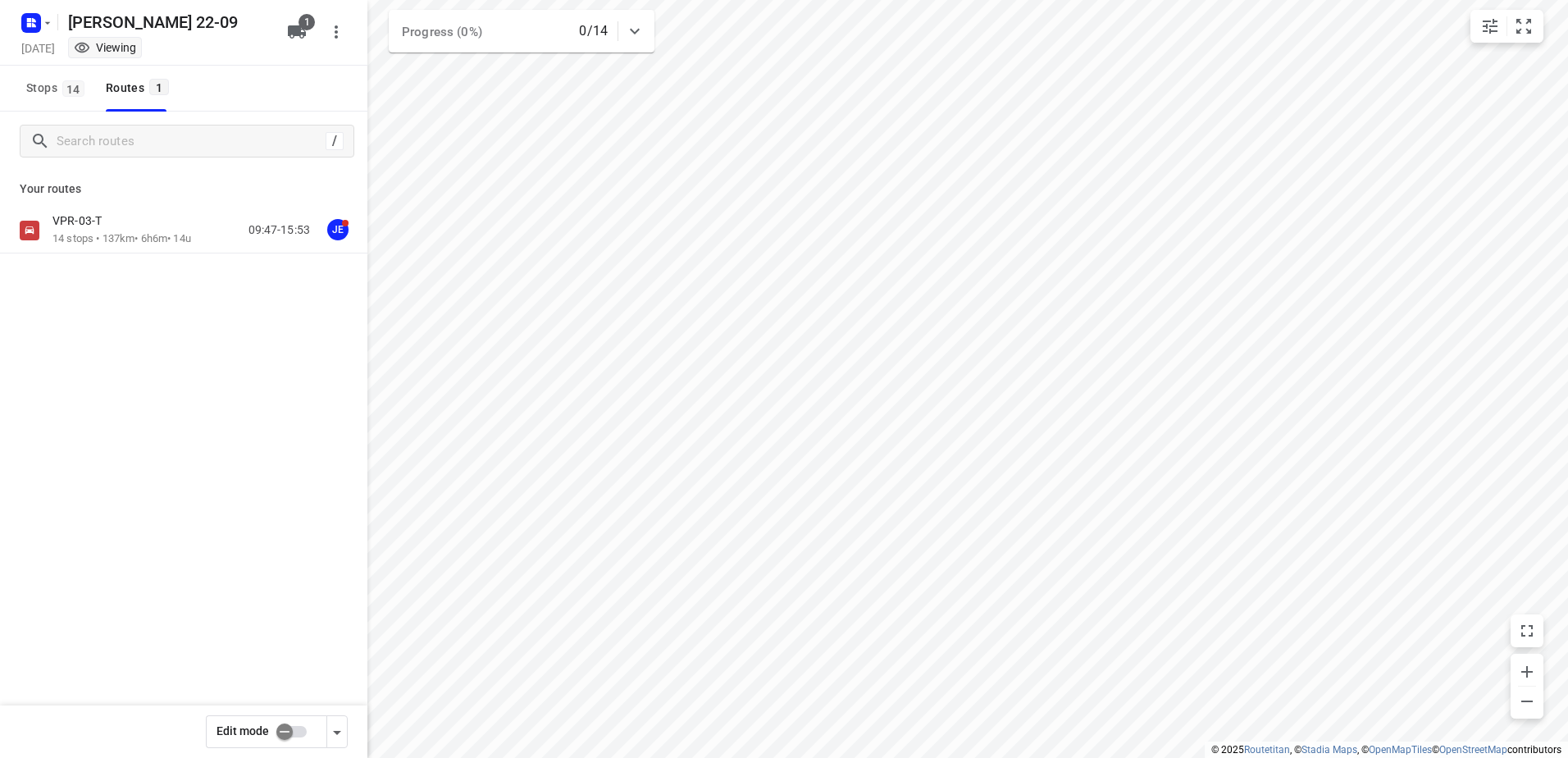
click at [109, 226] on p "VPR-03-T" at bounding box center [82, 221] width 59 height 14
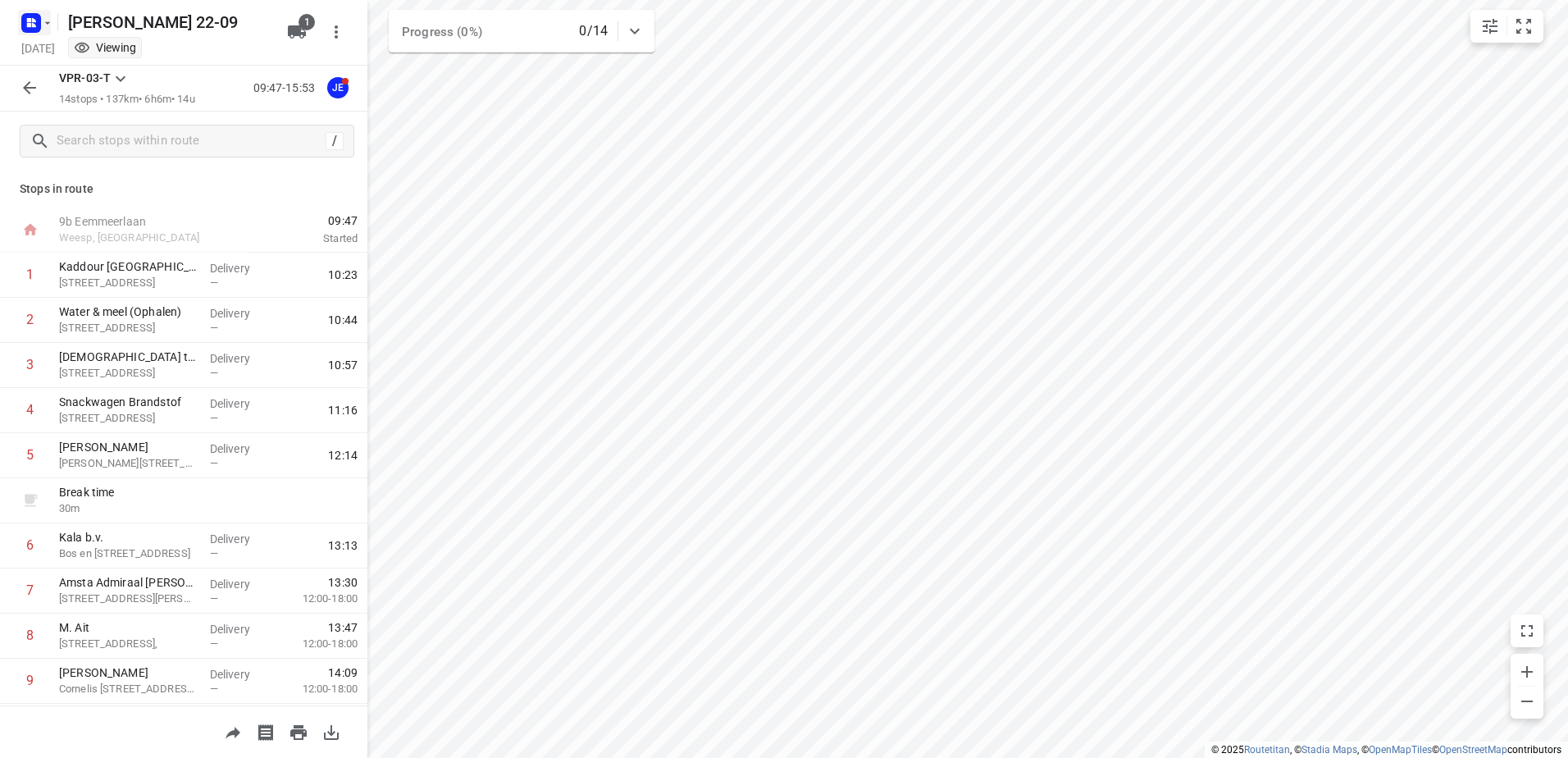
click at [48, 16] on icon "button" at bounding box center [48, 22] width 13 height 13
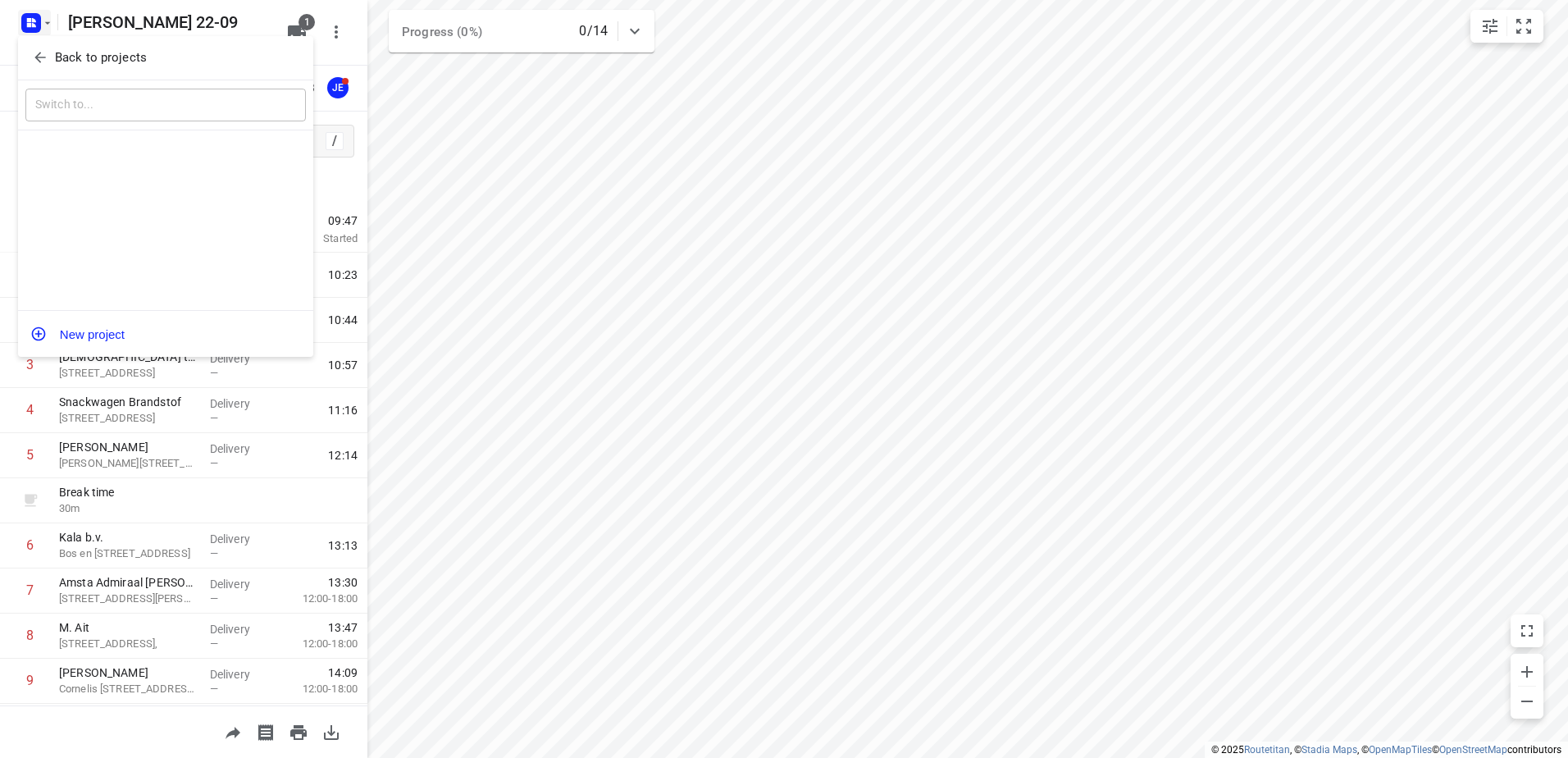
click at [131, 56] on p "Back to projects" at bounding box center [100, 57] width 91 height 19
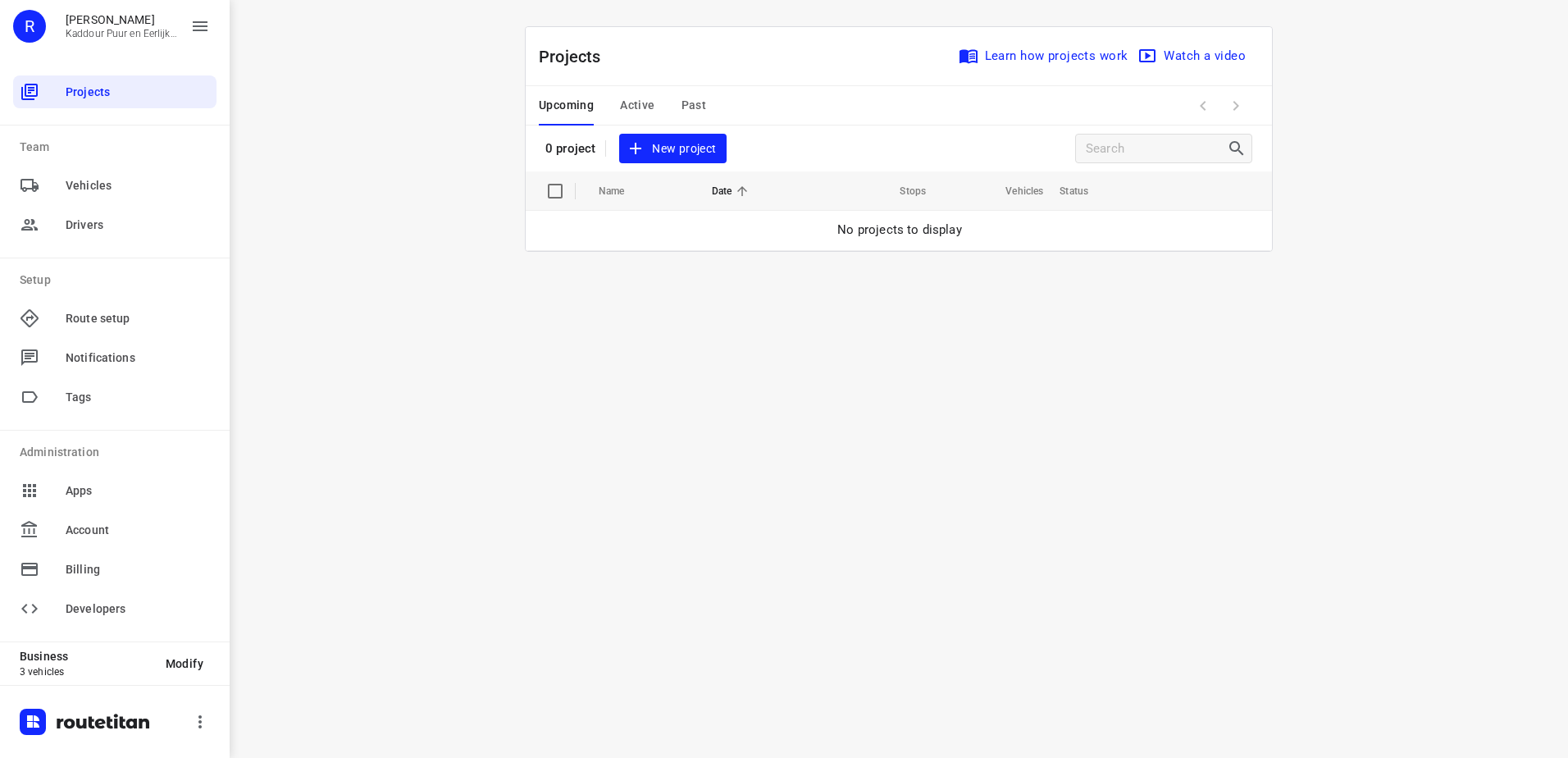
click at [620, 99] on span "Active" at bounding box center [637, 105] width 34 height 21
click at [682, 134] on button "New project" at bounding box center [672, 149] width 107 height 30
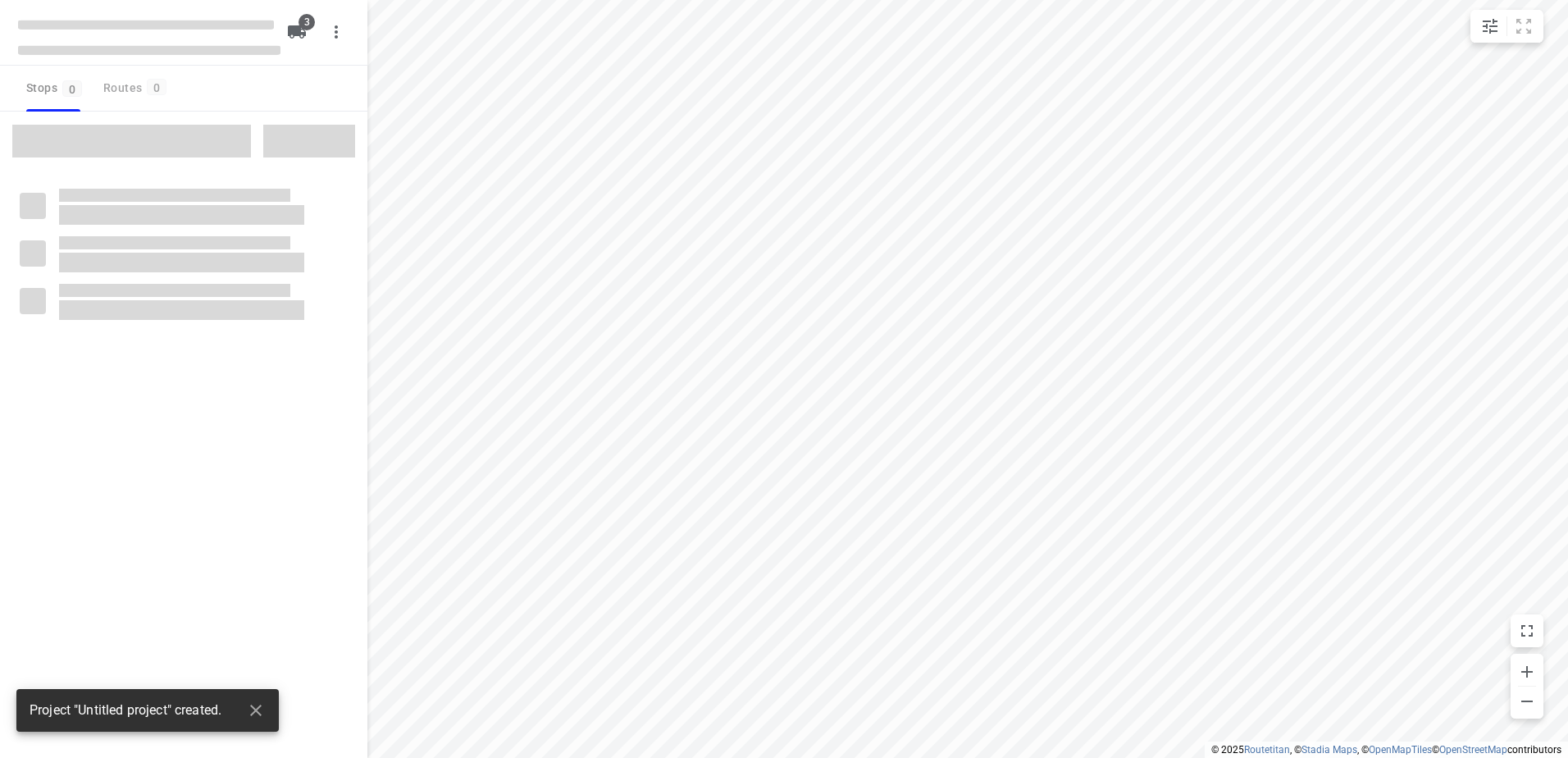
type input "distance"
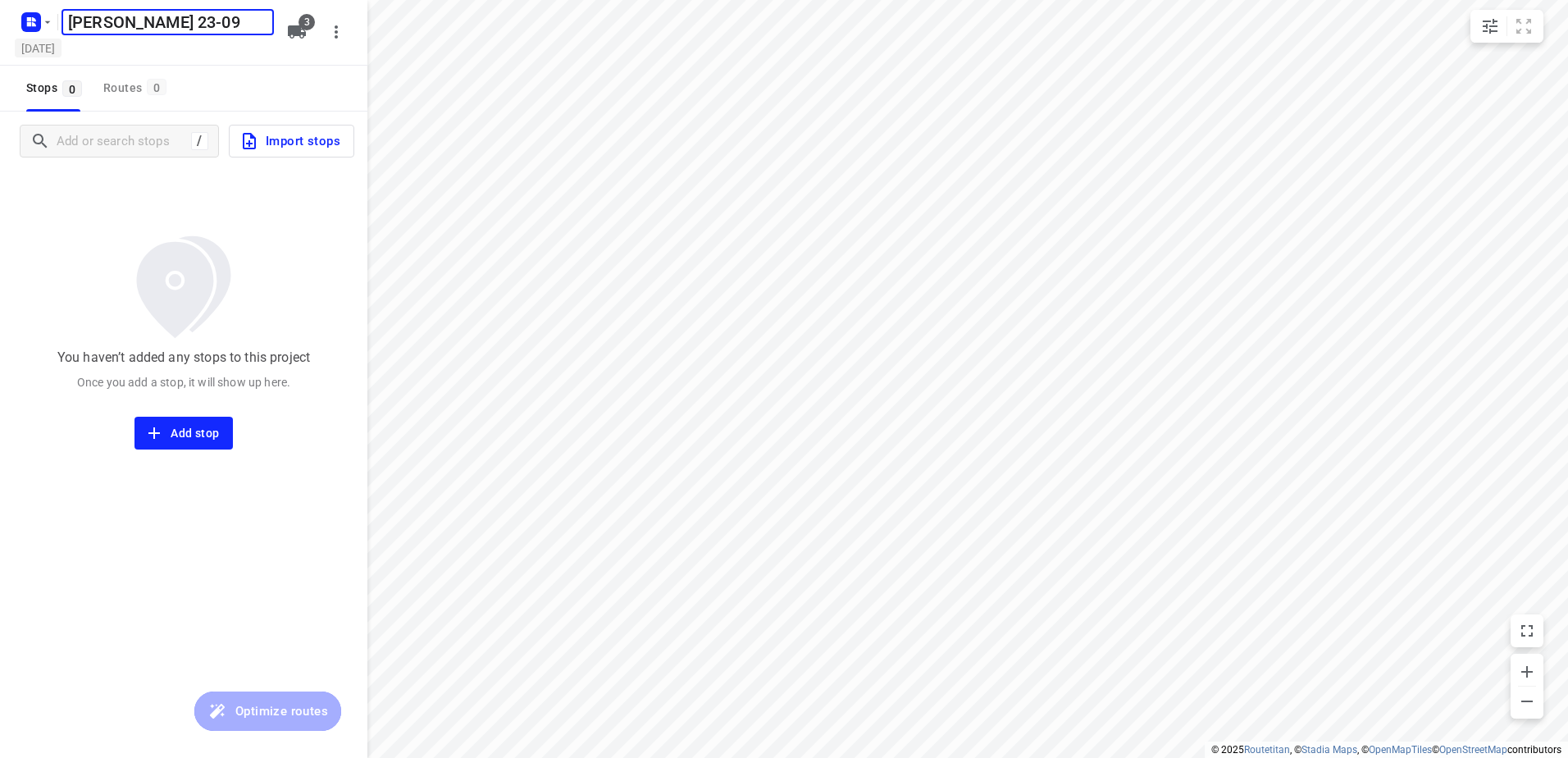
type input "[PERSON_NAME] 23-09"
click at [62, 47] on h5 "[DATE]" at bounding box center [38, 48] width 47 height 19
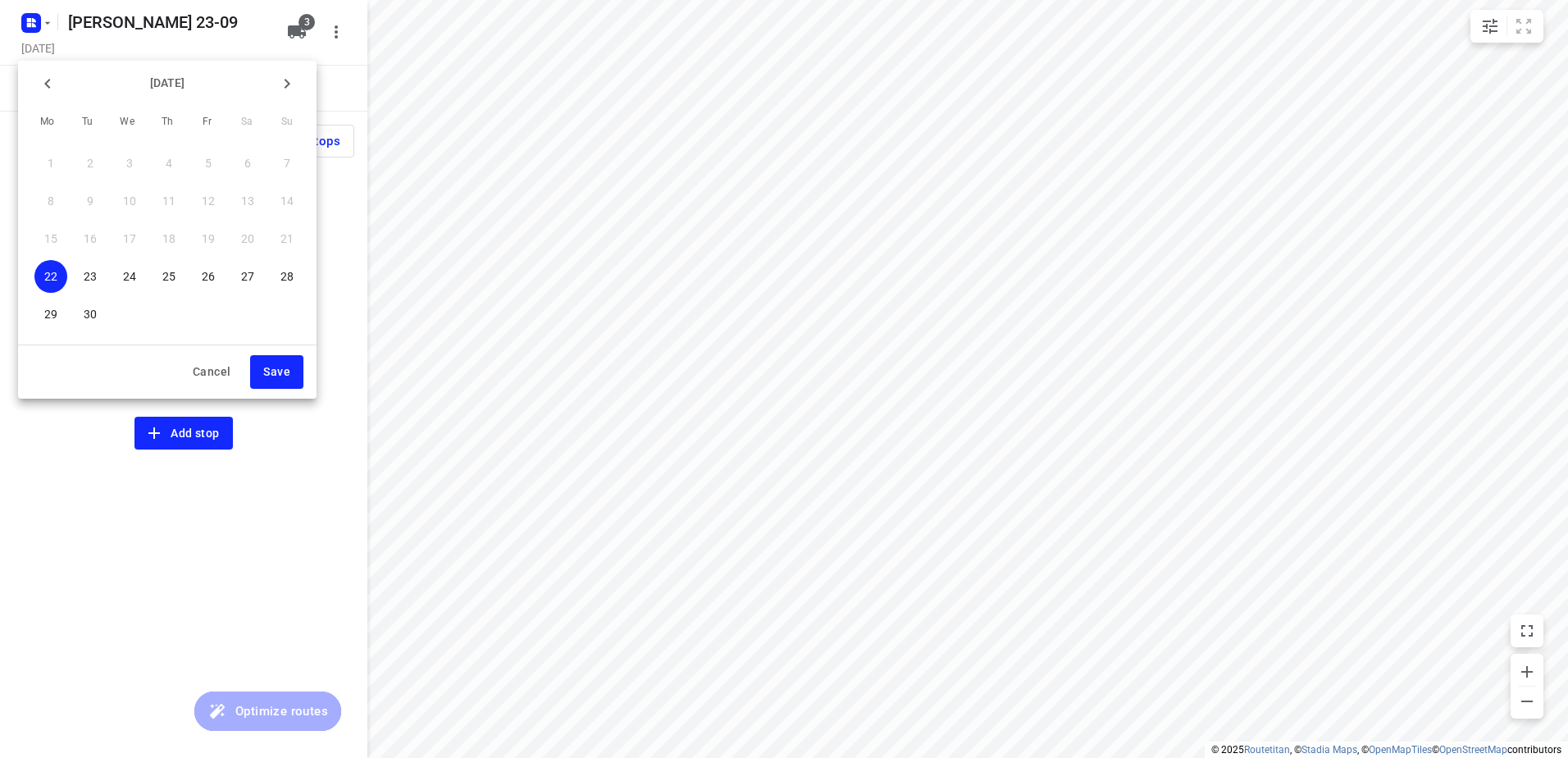
click at [92, 285] on button "23" at bounding box center [90, 276] width 33 height 33
click at [293, 372] on button "Save" at bounding box center [276, 371] width 53 height 33
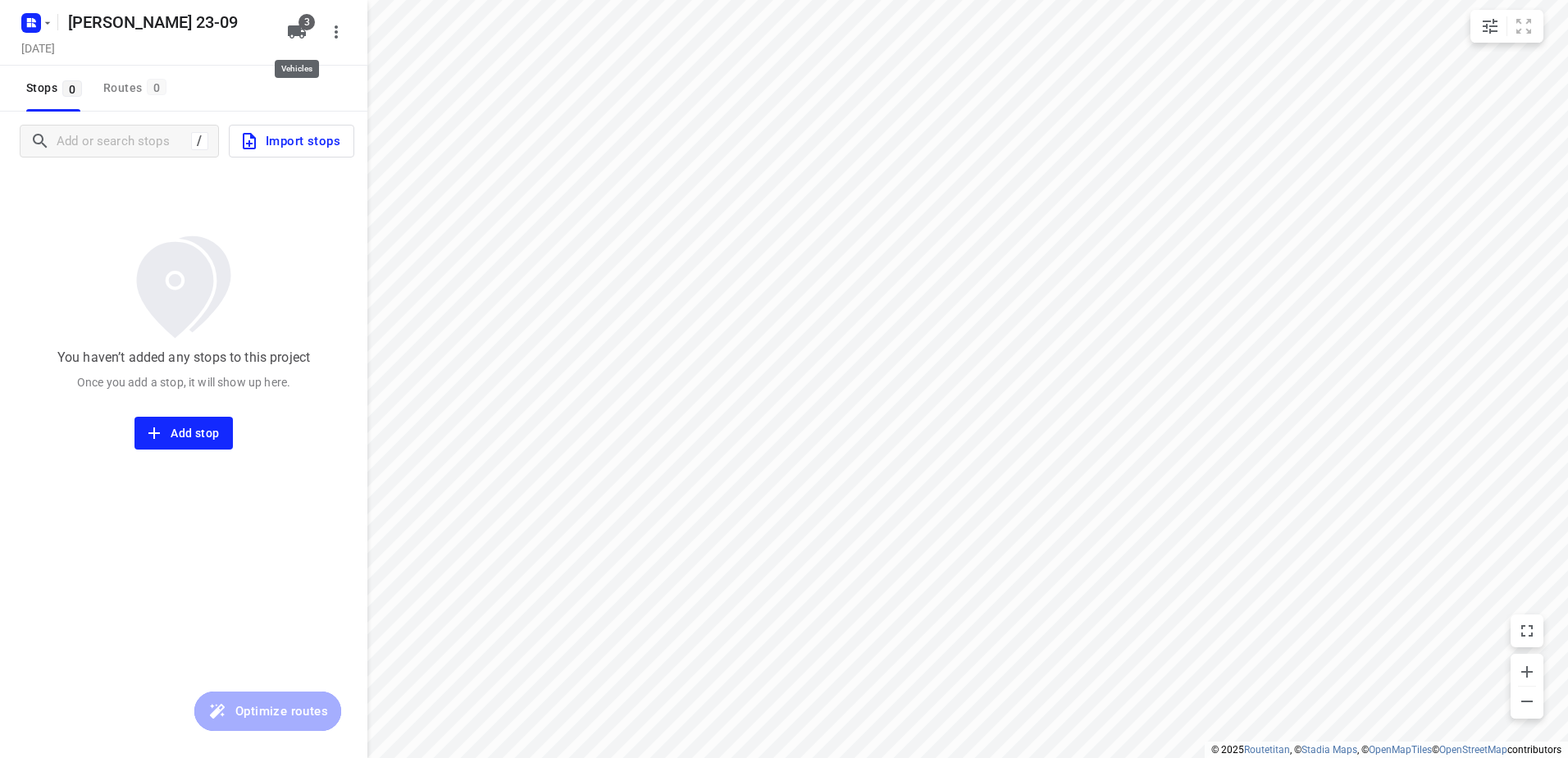
click at [297, 30] on icon "button" at bounding box center [297, 31] width 18 height 13
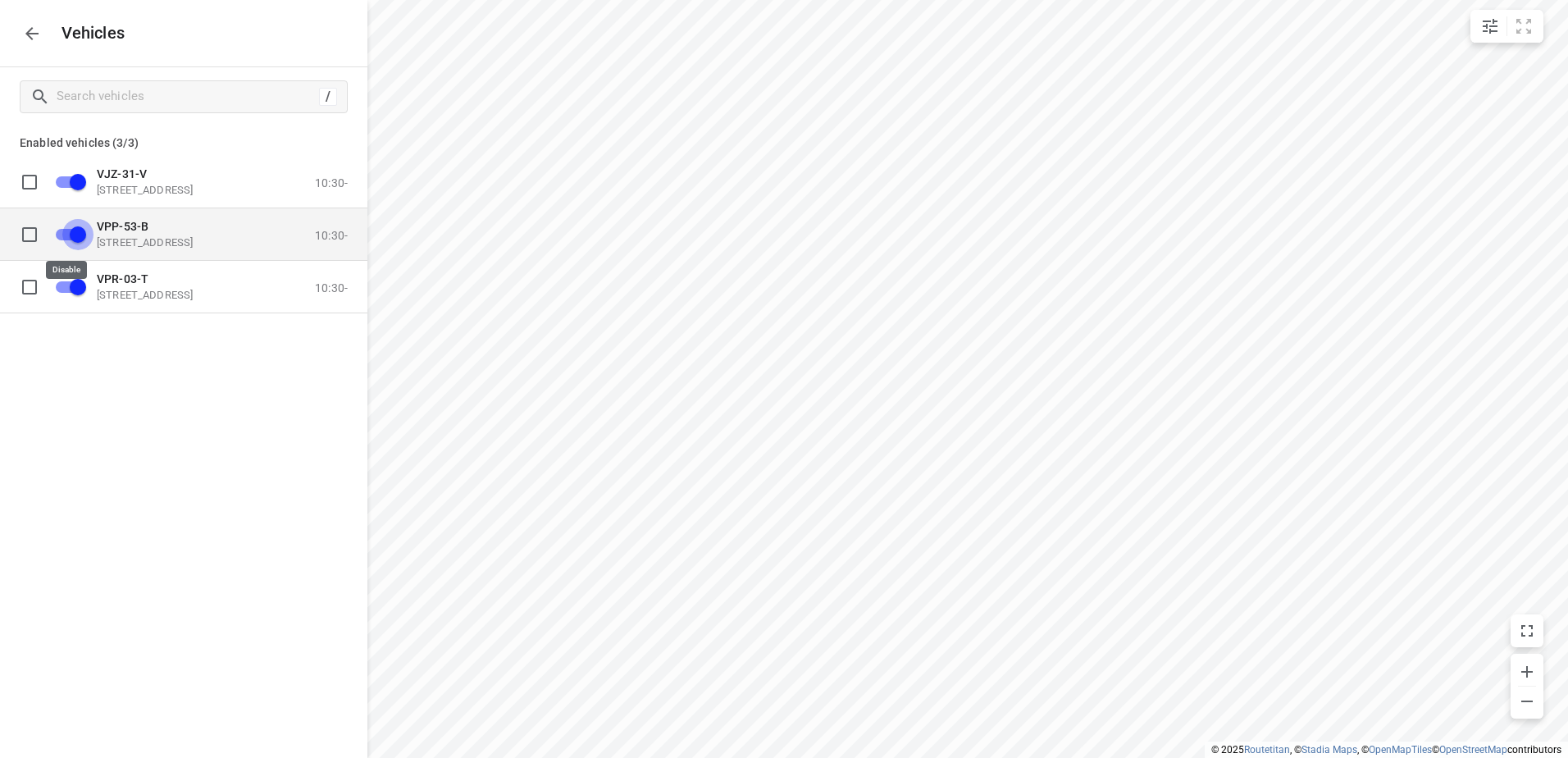
click at [80, 240] on input "grid" at bounding box center [78, 233] width 93 height 31
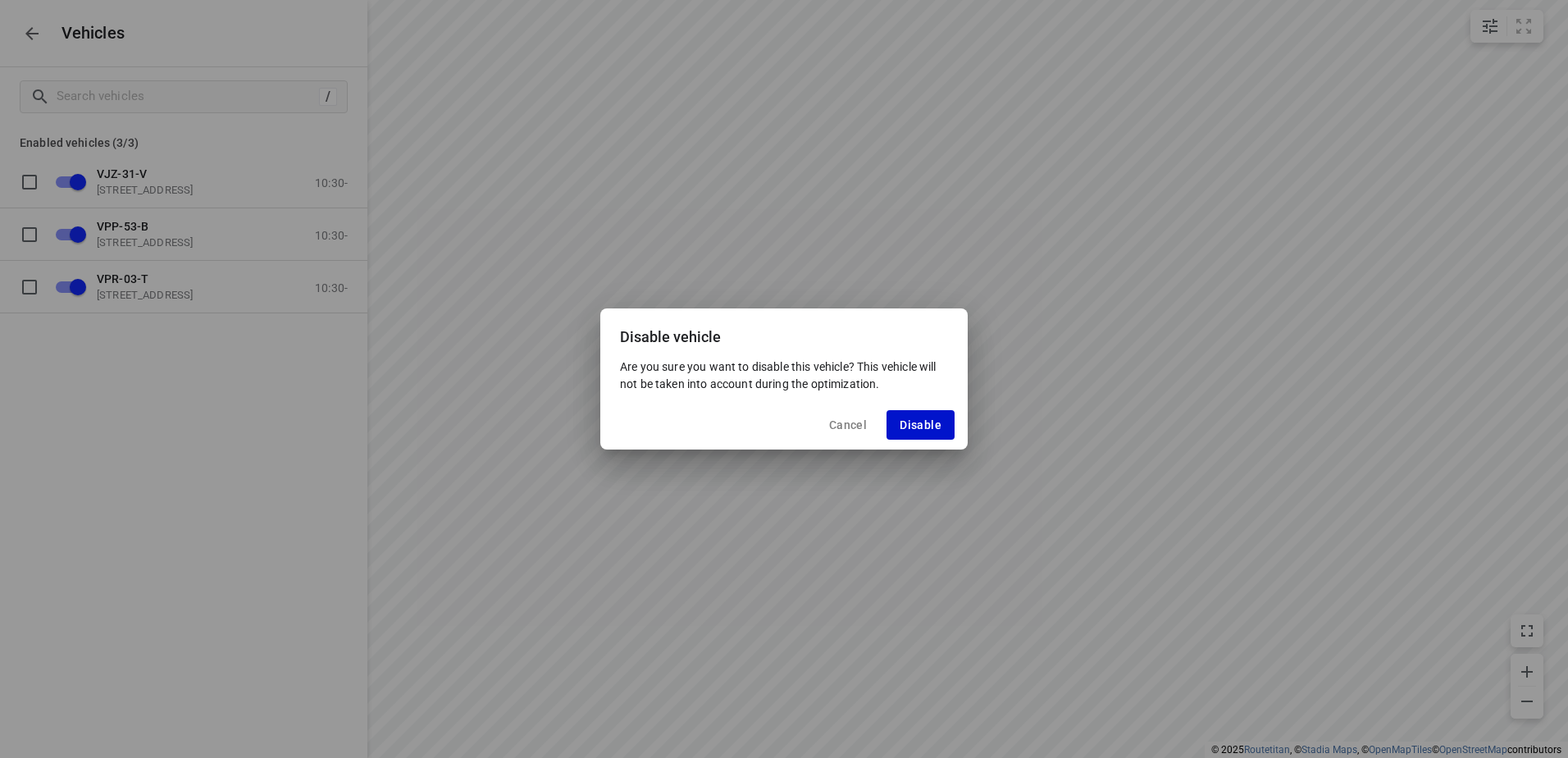
click at [901, 417] on button "Disable" at bounding box center [921, 424] width 68 height 30
checkbox input "false"
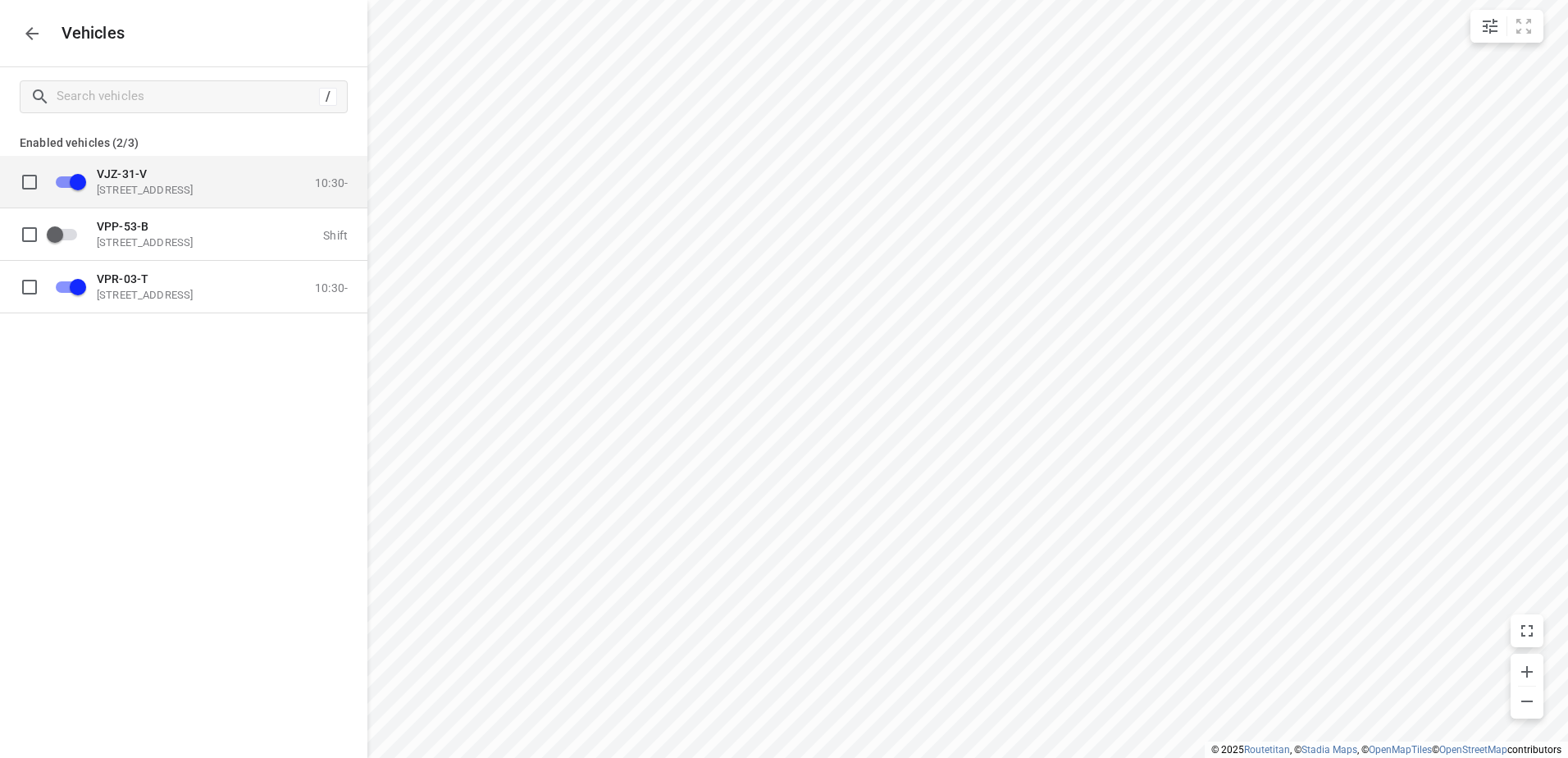
click at [74, 179] on input "grid" at bounding box center [78, 181] width 93 height 31
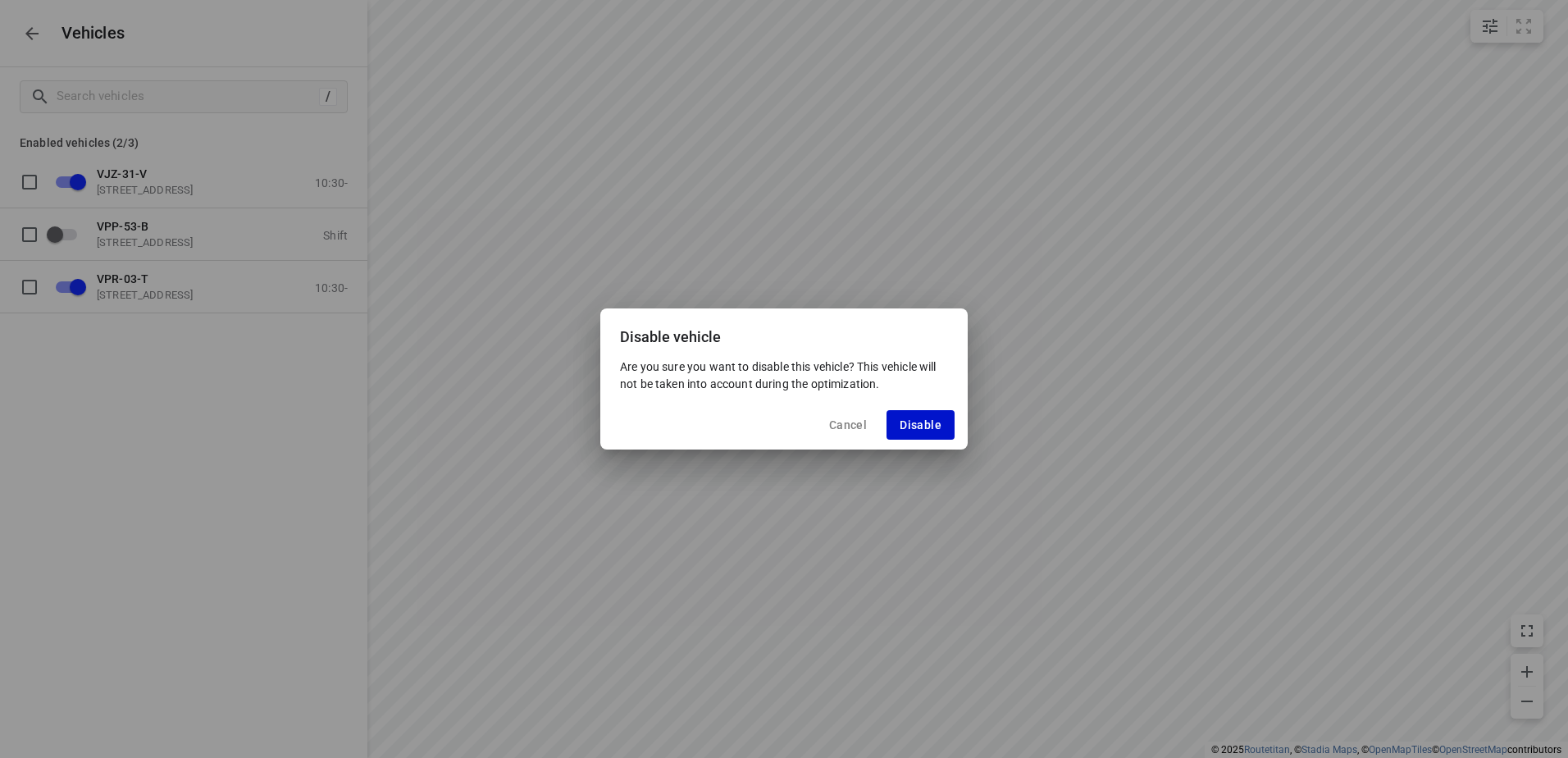
click at [906, 414] on button "Disable" at bounding box center [921, 424] width 68 height 30
checkbox input "false"
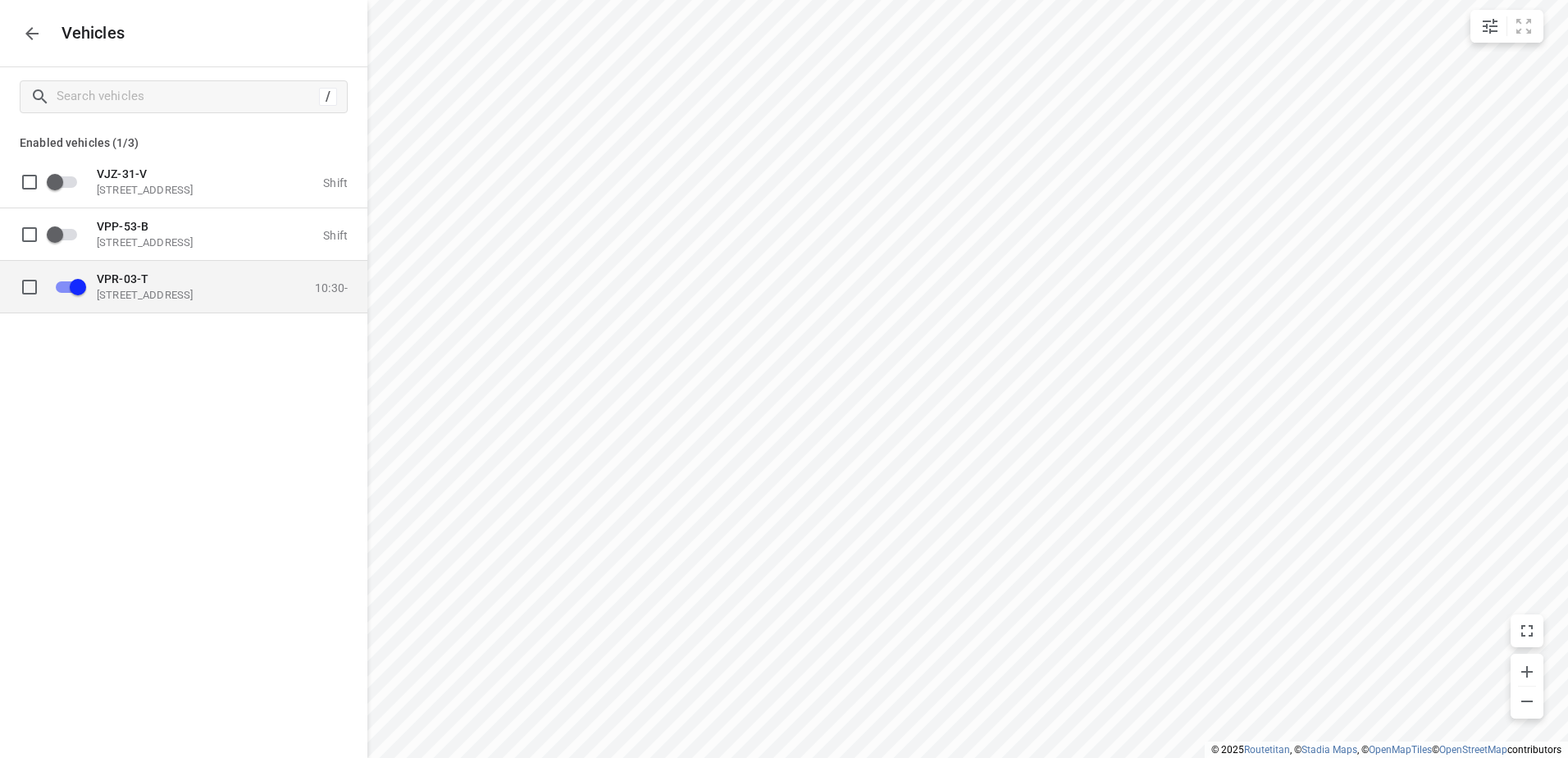
click at [216, 291] on p "[STREET_ADDRESS]" at bounding box center [178, 294] width 164 height 13
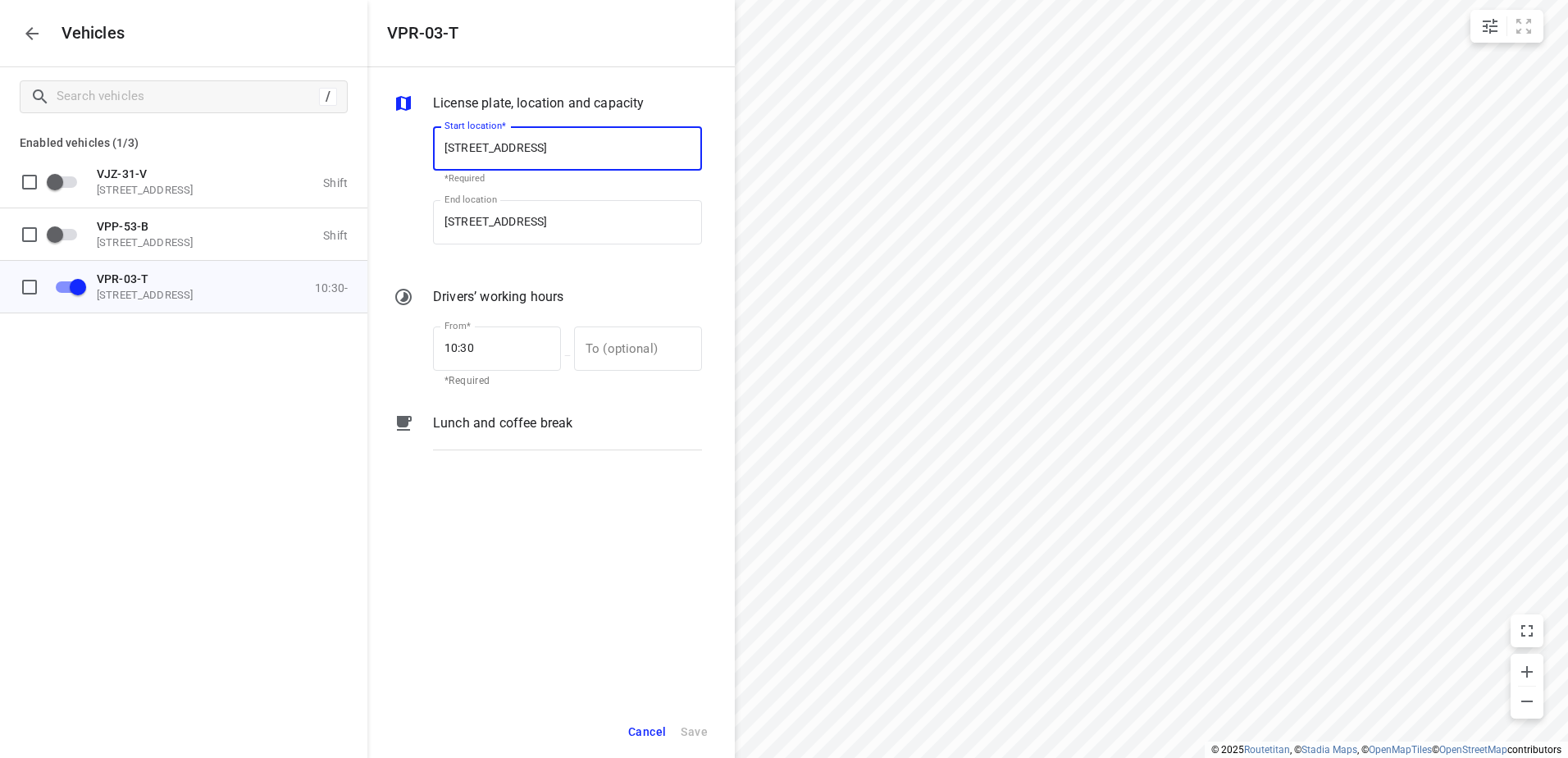
click at [521, 405] on div "License plate, location and capacity Start location* [STREET_ADDRESS] Start loc…" at bounding box center [551, 387] width 368 height 639
click at [551, 435] on div "Lunch and coffee break" at bounding box center [567, 438] width 275 height 56
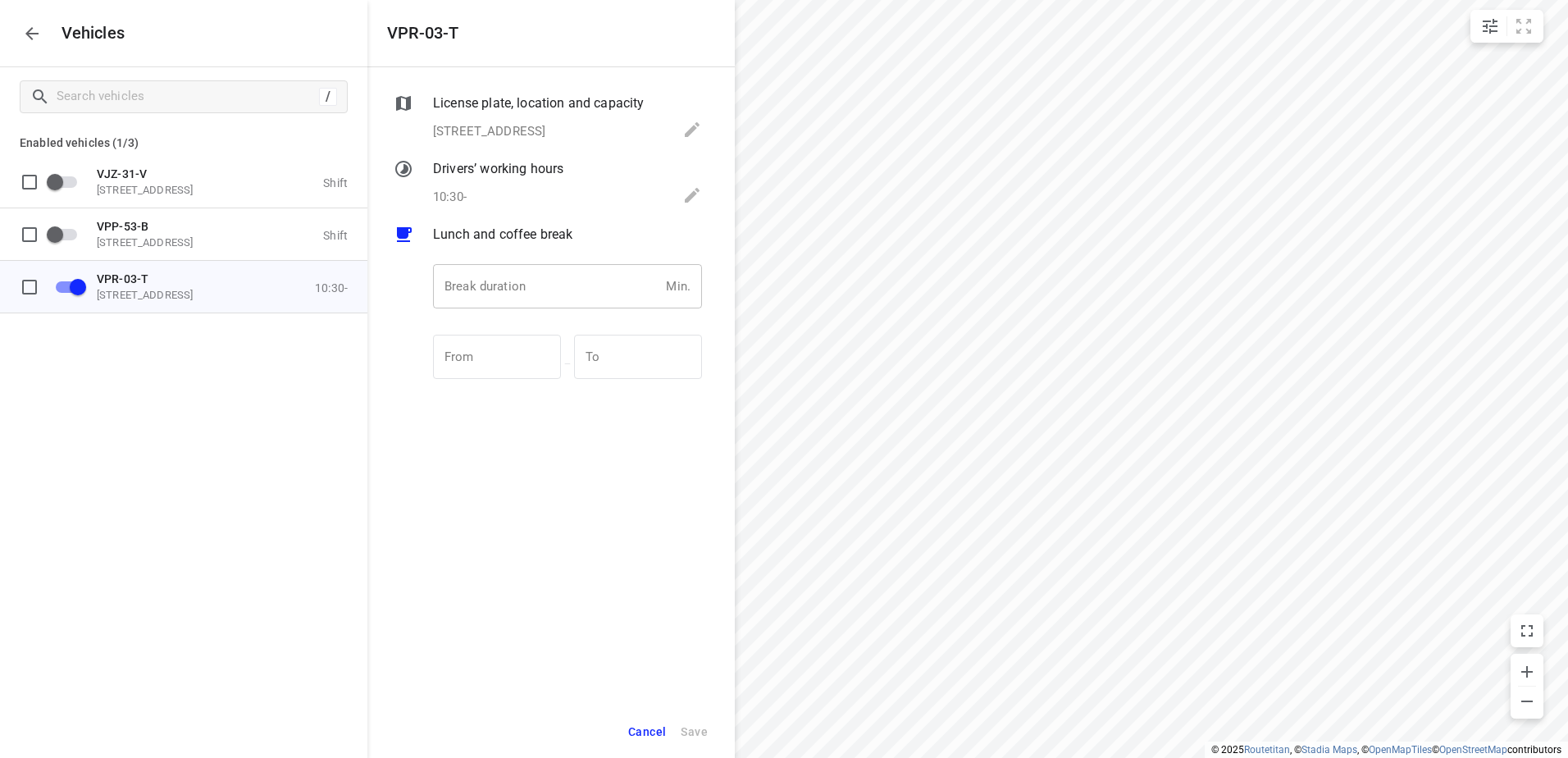
click at [520, 275] on input "number" at bounding box center [546, 285] width 226 height 44
type input "30"
click at [693, 724] on span "Save" at bounding box center [694, 732] width 27 height 21
click at [16, 30] on button "button" at bounding box center [31, 33] width 33 height 33
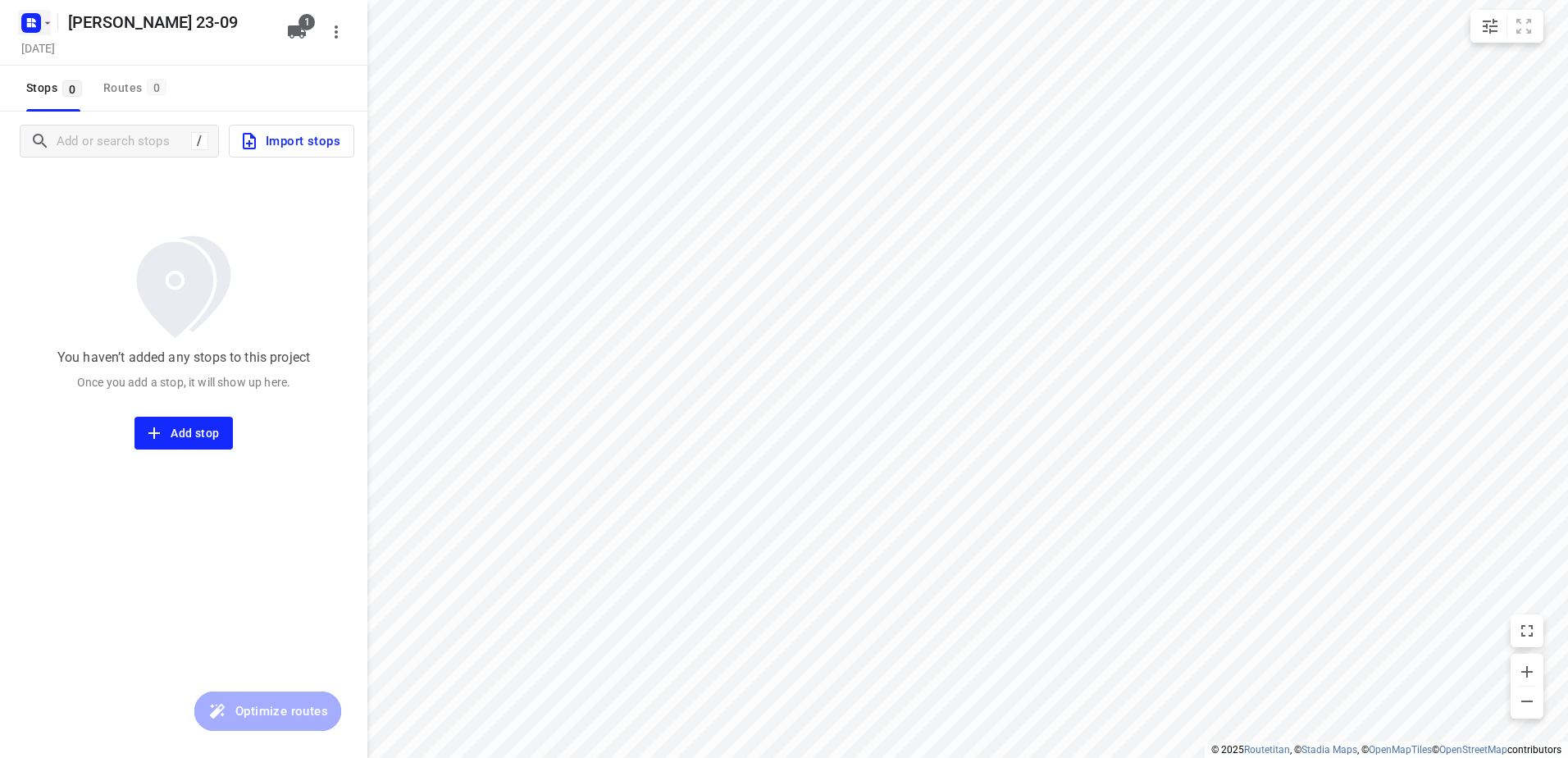
click at [38, 24] on rect "button" at bounding box center [31, 23] width 20 height 20
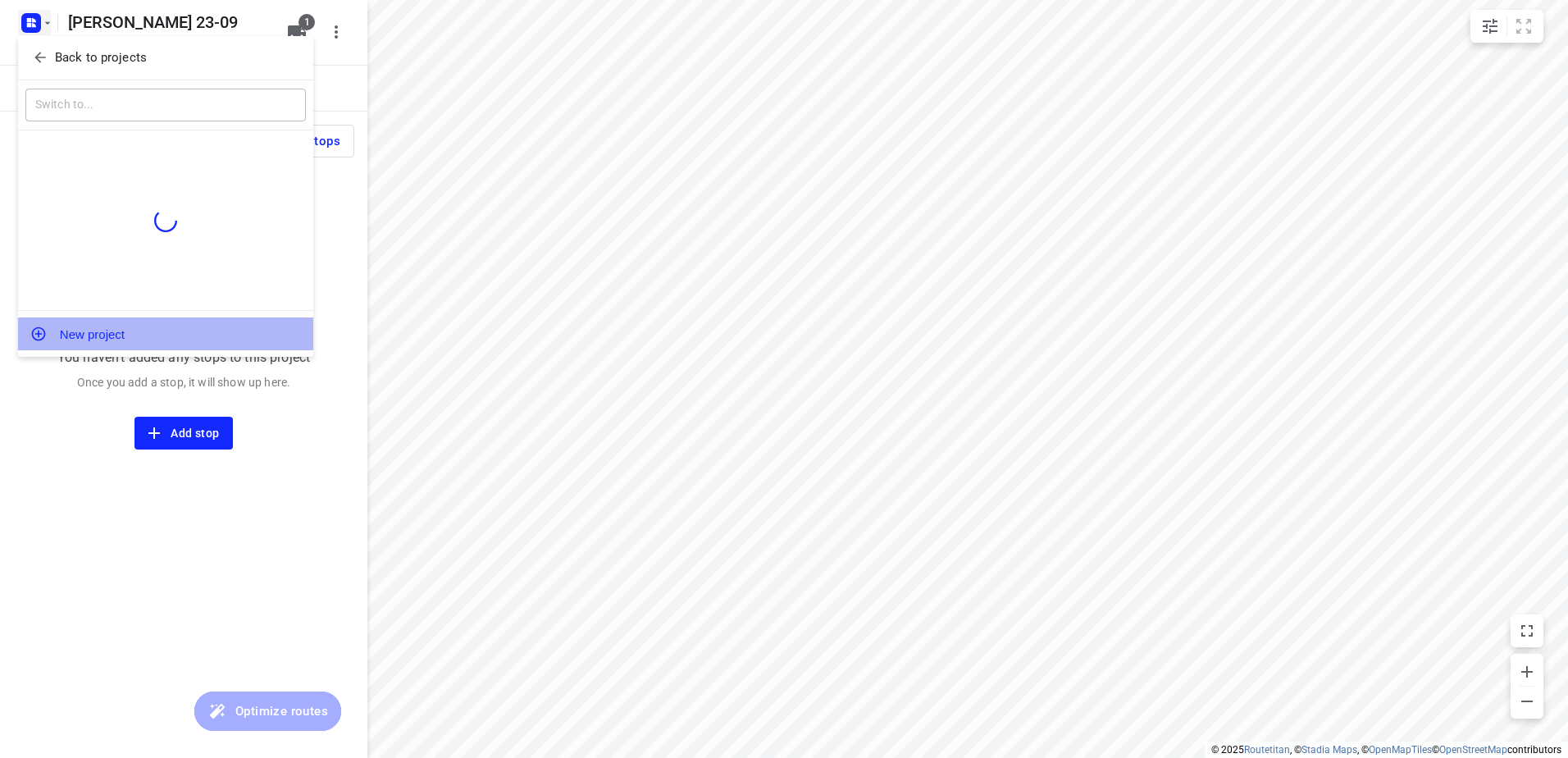
click at [170, 325] on button "New project" at bounding box center [165, 334] width 295 height 33
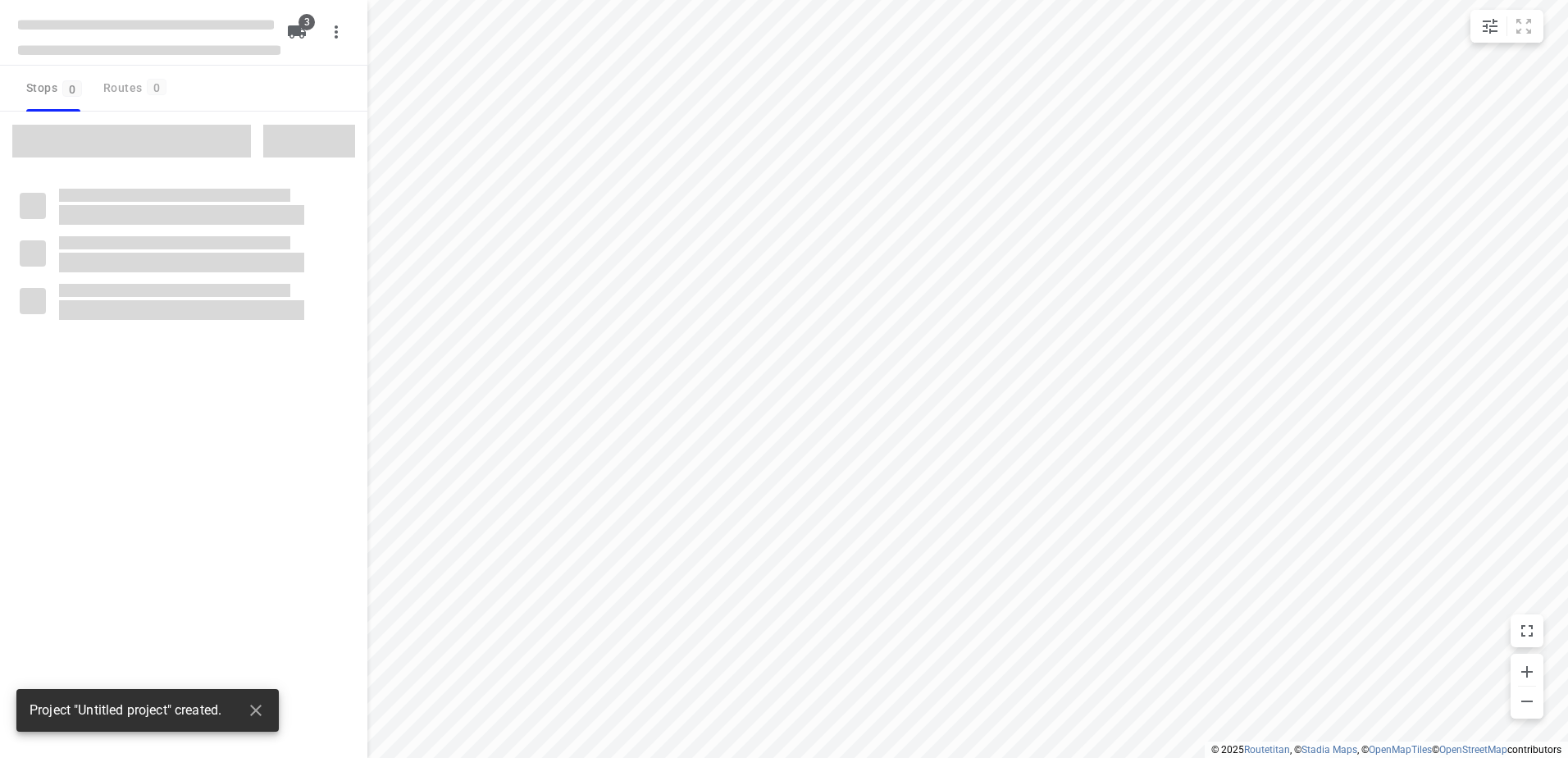
type input "distance"
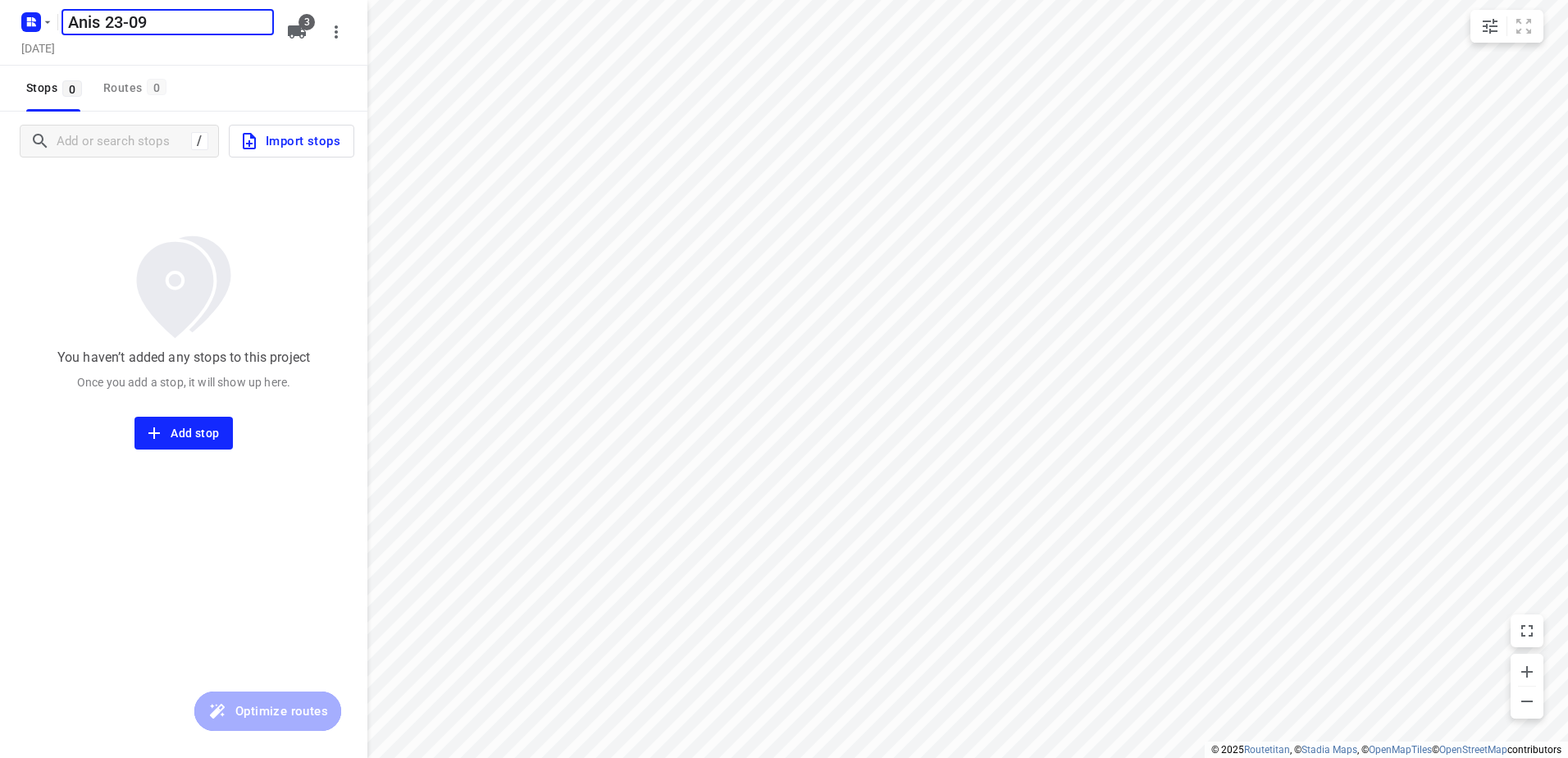
type input "Anis 23-09"
click at [298, 30] on icon "button" at bounding box center [297, 31] width 18 height 13
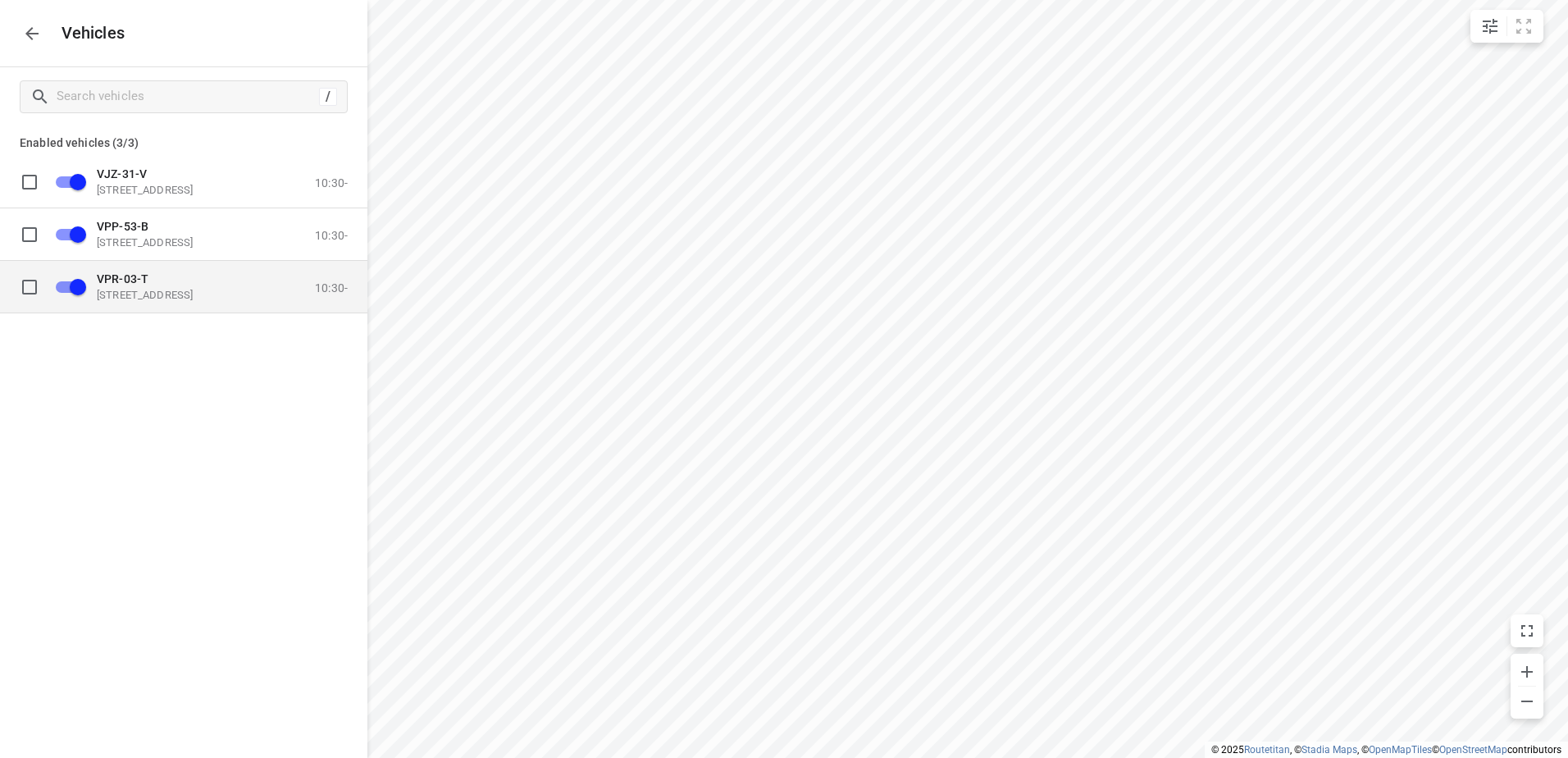
click at [80, 278] on input "grid" at bounding box center [78, 286] width 93 height 31
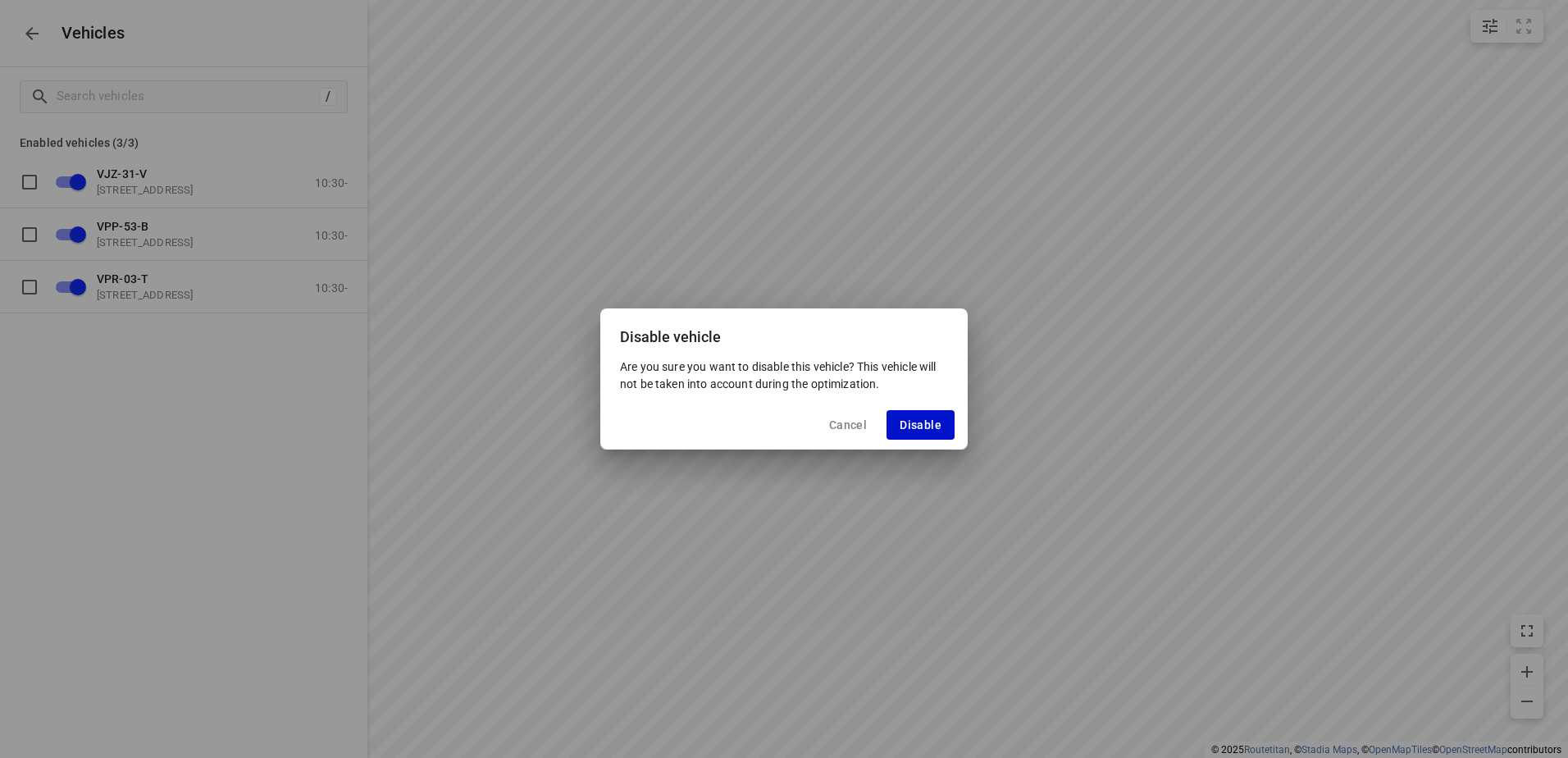
click at [923, 423] on span "Disable" at bounding box center [920, 424] width 42 height 13
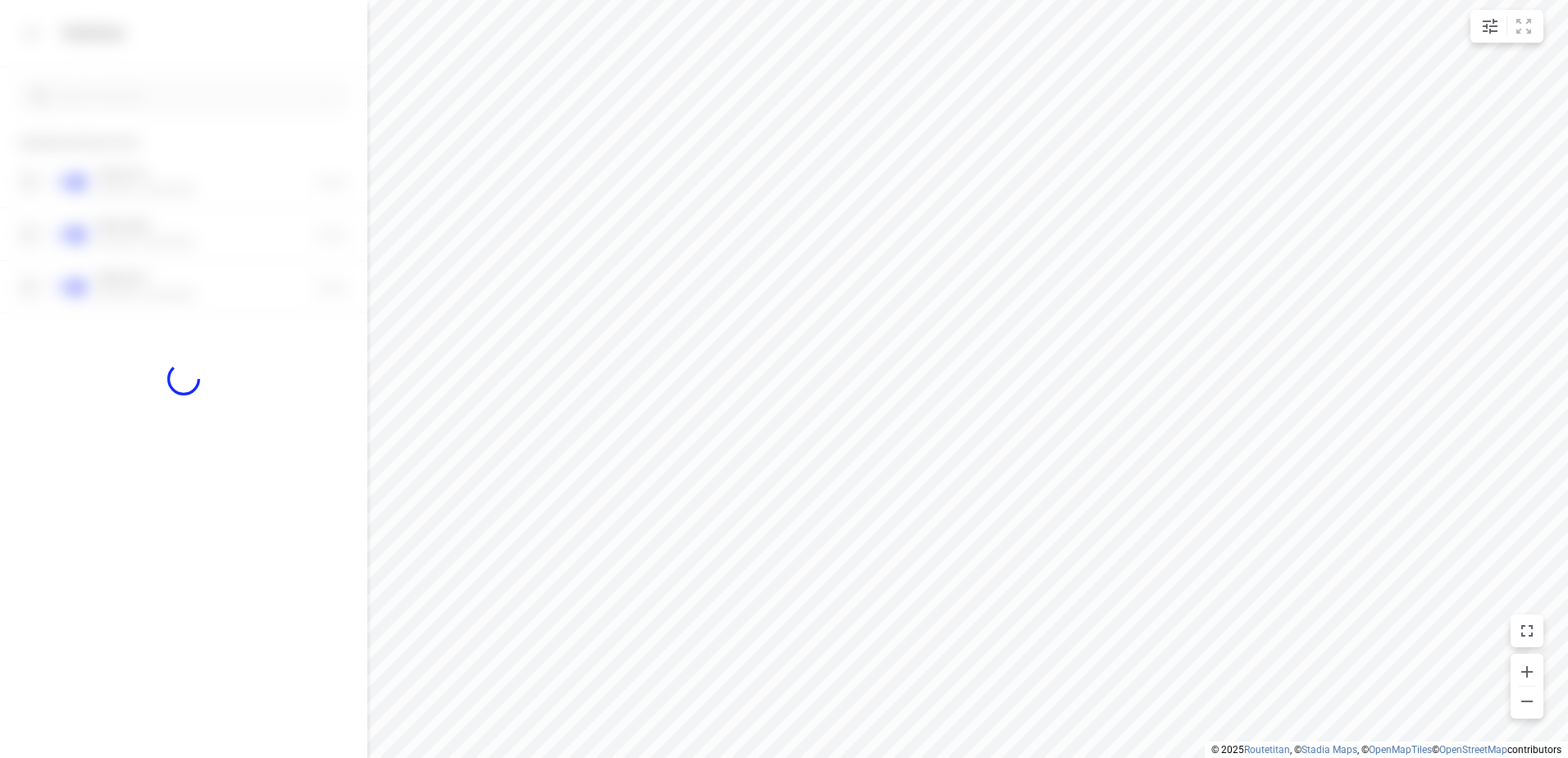
checkbox input "false"
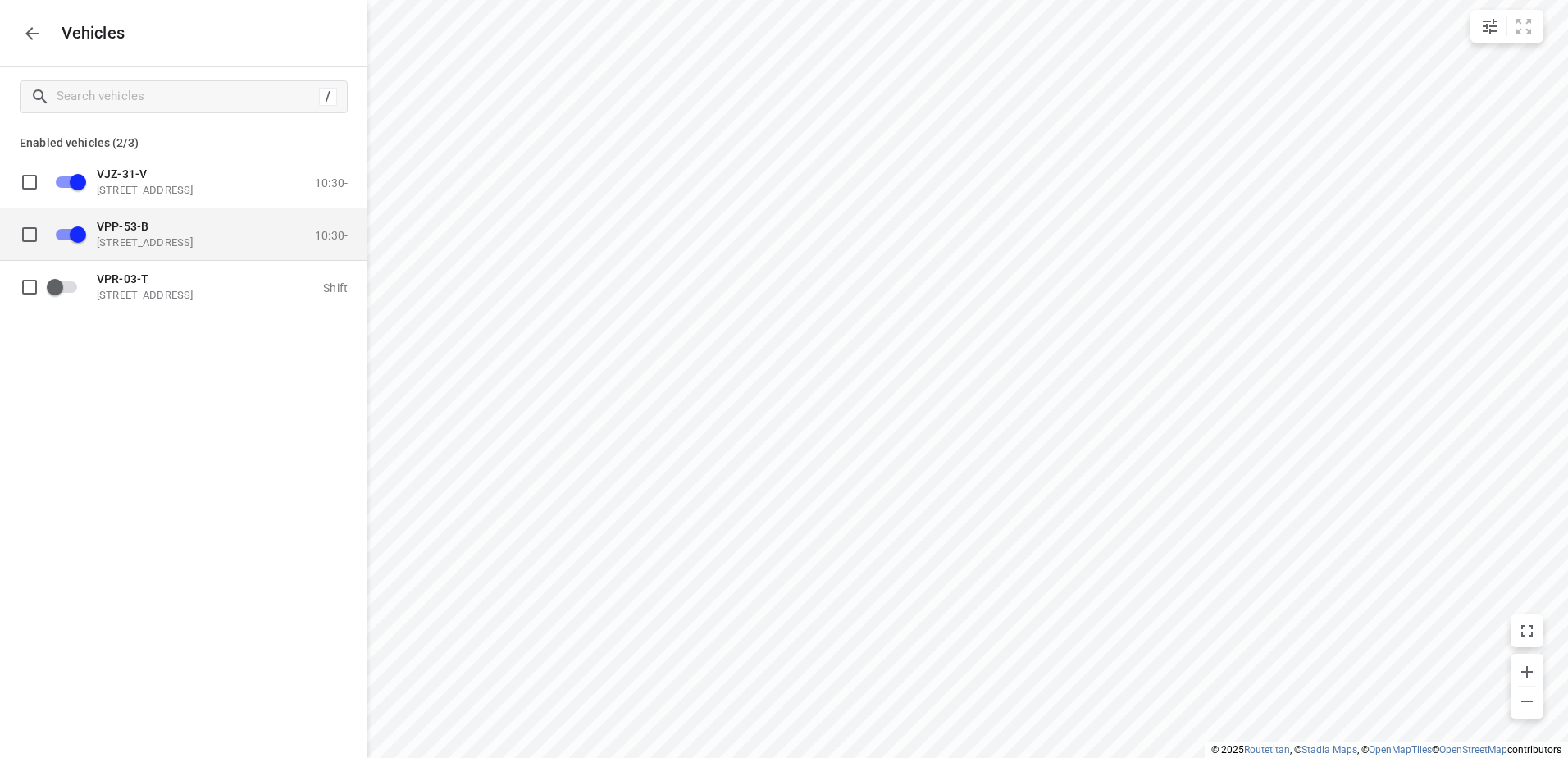
click at [82, 235] on input "grid" at bounding box center [78, 233] width 93 height 31
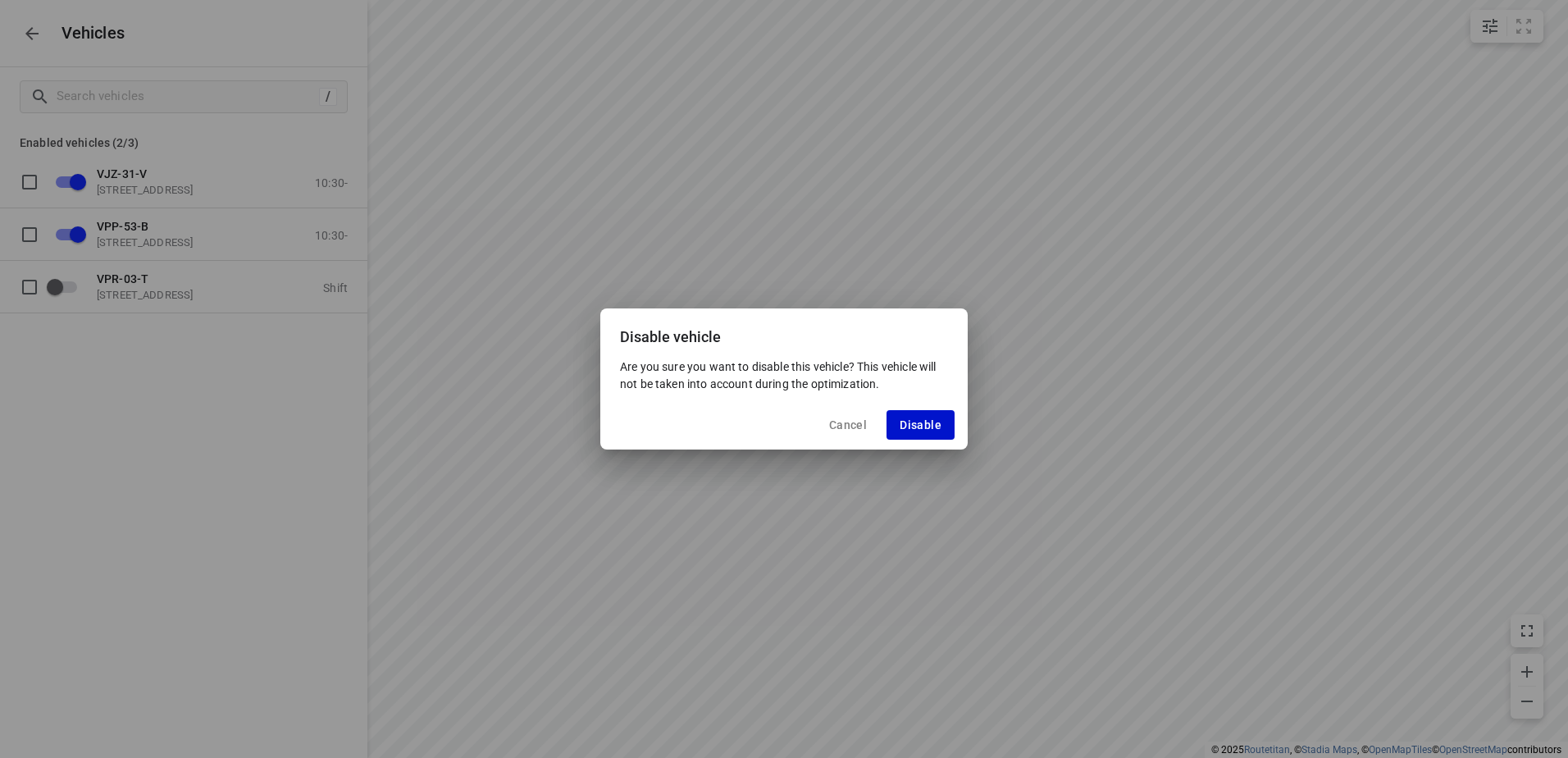
click at [926, 428] on span "Disable" at bounding box center [920, 424] width 42 height 13
checkbox input "false"
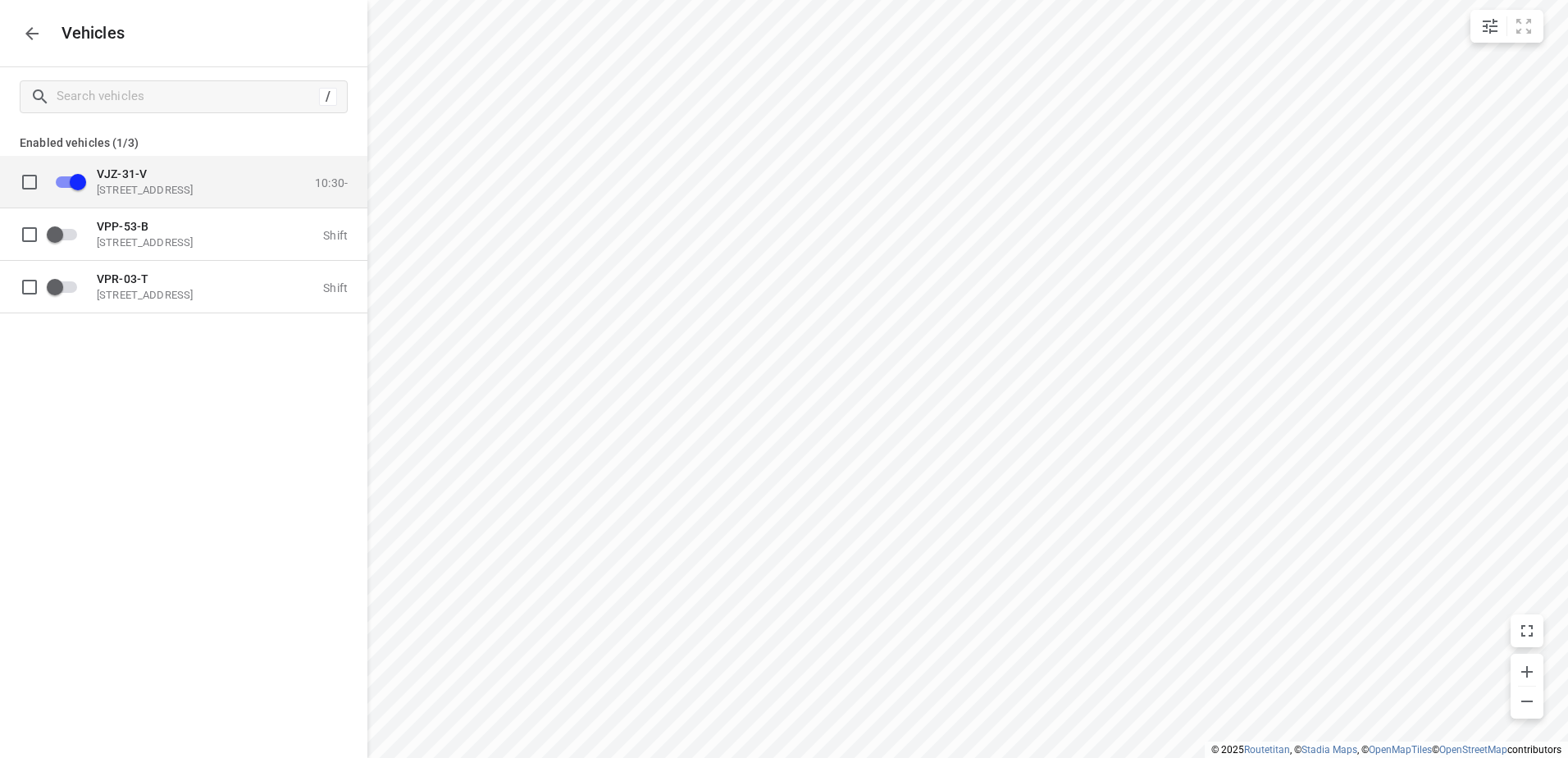
click at [227, 177] on p "VJZ-31-V" at bounding box center [178, 173] width 164 height 13
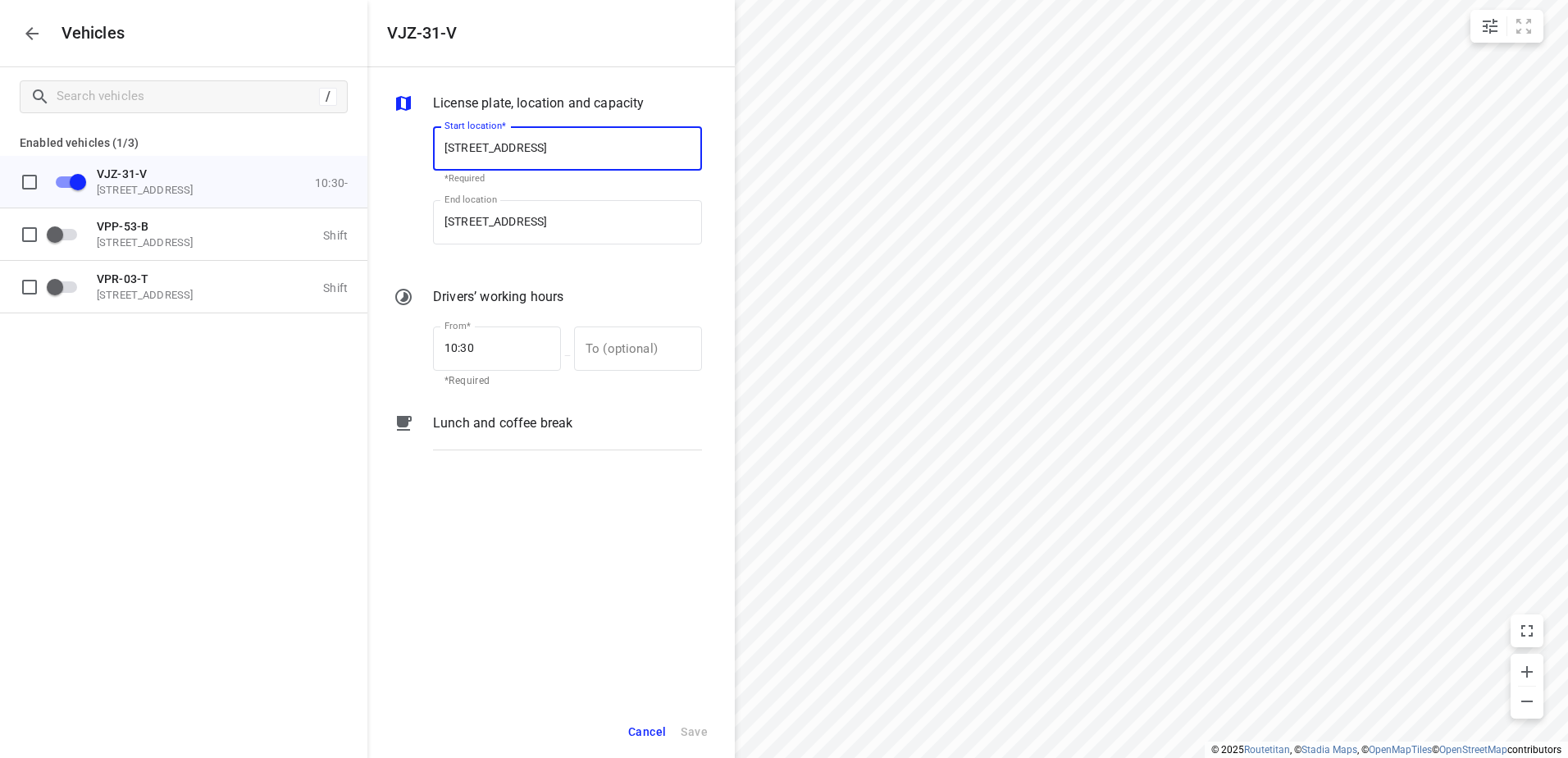
click at [495, 443] on div "Lunch and coffee break" at bounding box center [567, 438] width 275 height 56
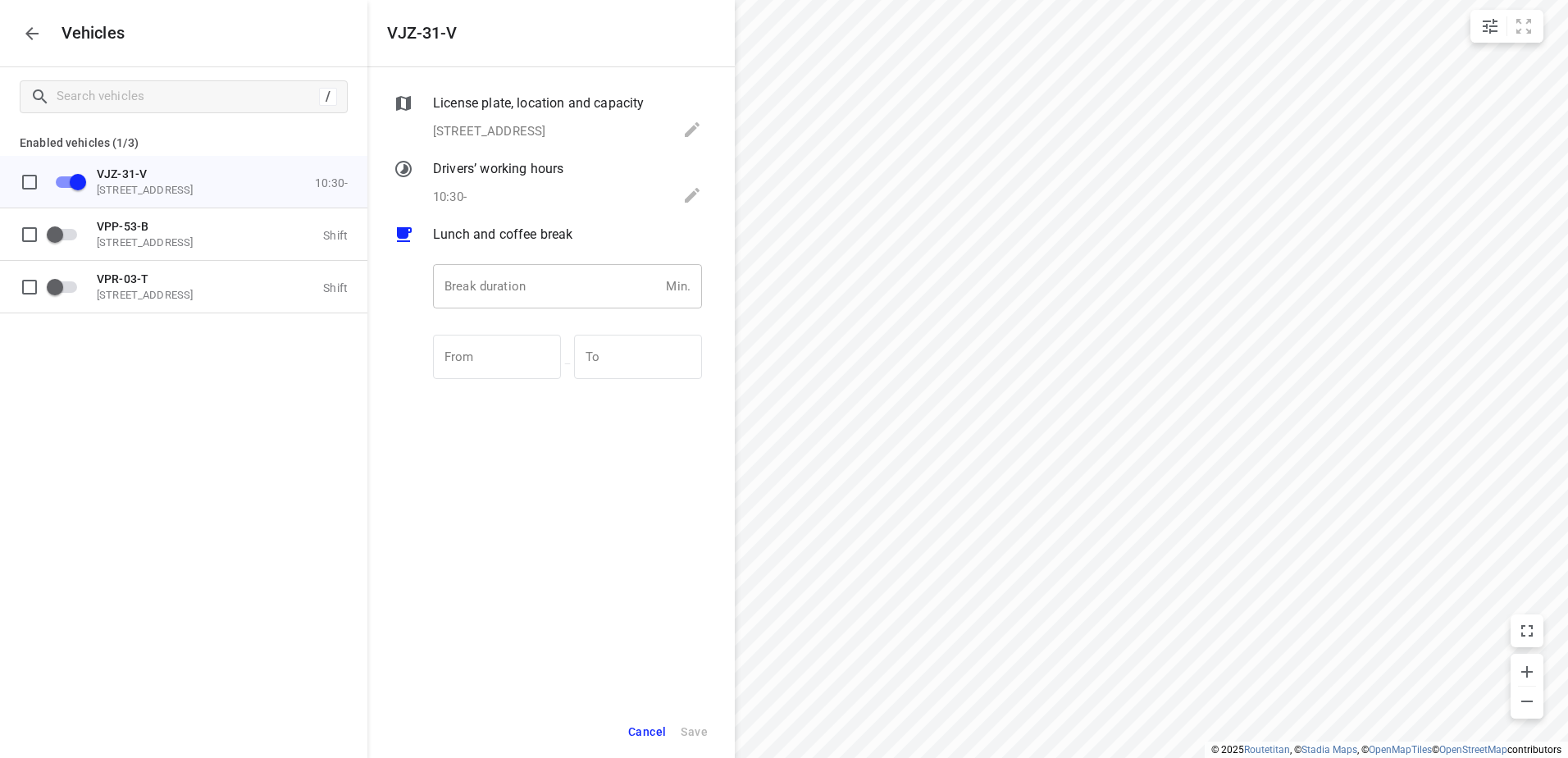
click at [562, 273] on input "number" at bounding box center [546, 285] width 226 height 44
type input "30"
click at [680, 728] on button "Save" at bounding box center [694, 732] width 42 height 33
click at [27, 28] on icon "button" at bounding box center [32, 34] width 20 height 20
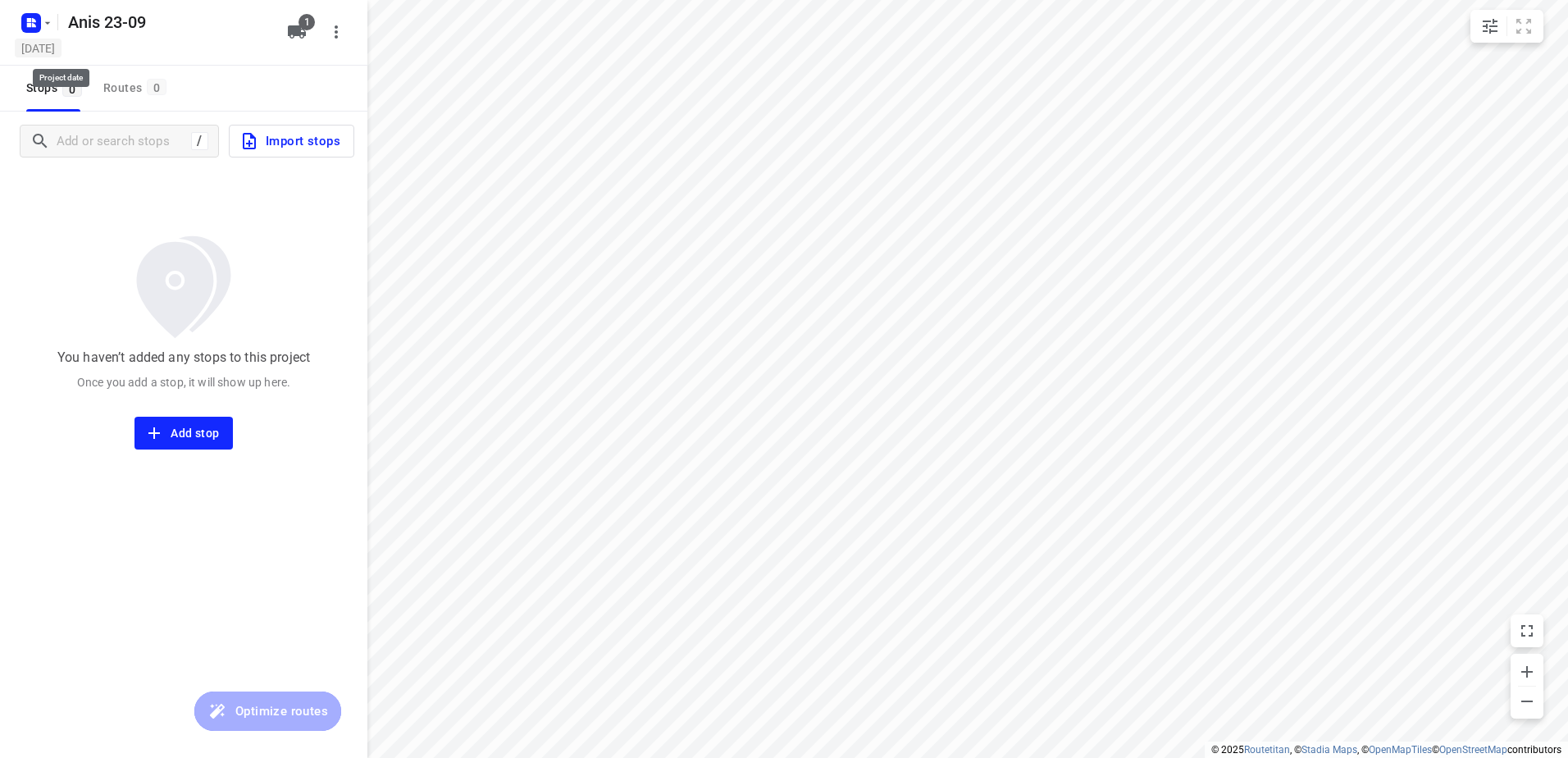
click at [43, 49] on h5 "[DATE]" at bounding box center [38, 48] width 47 height 19
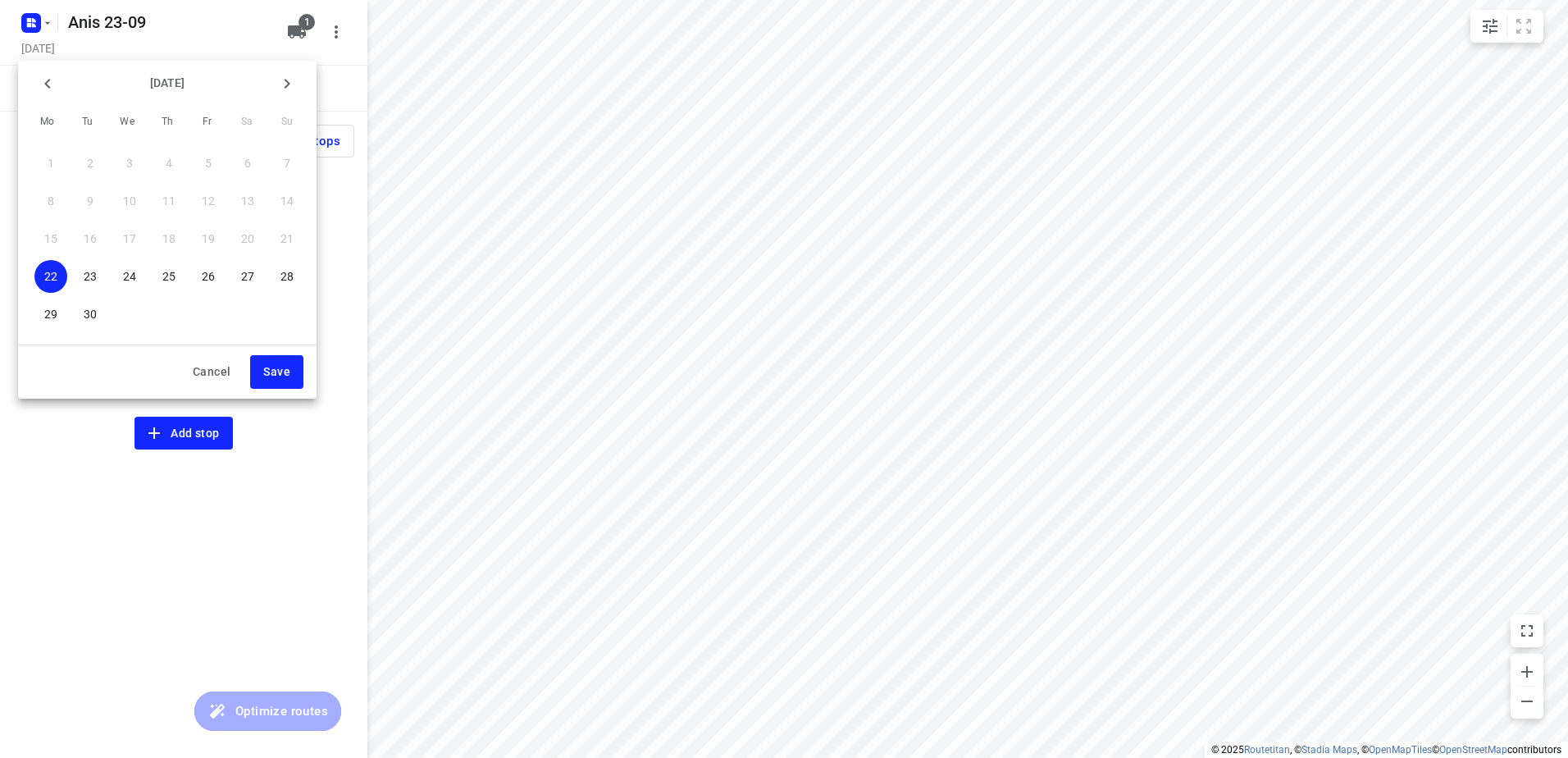
click at [82, 262] on button "23" at bounding box center [90, 276] width 33 height 33
click at [273, 380] on span "Save" at bounding box center [277, 371] width 27 height 21
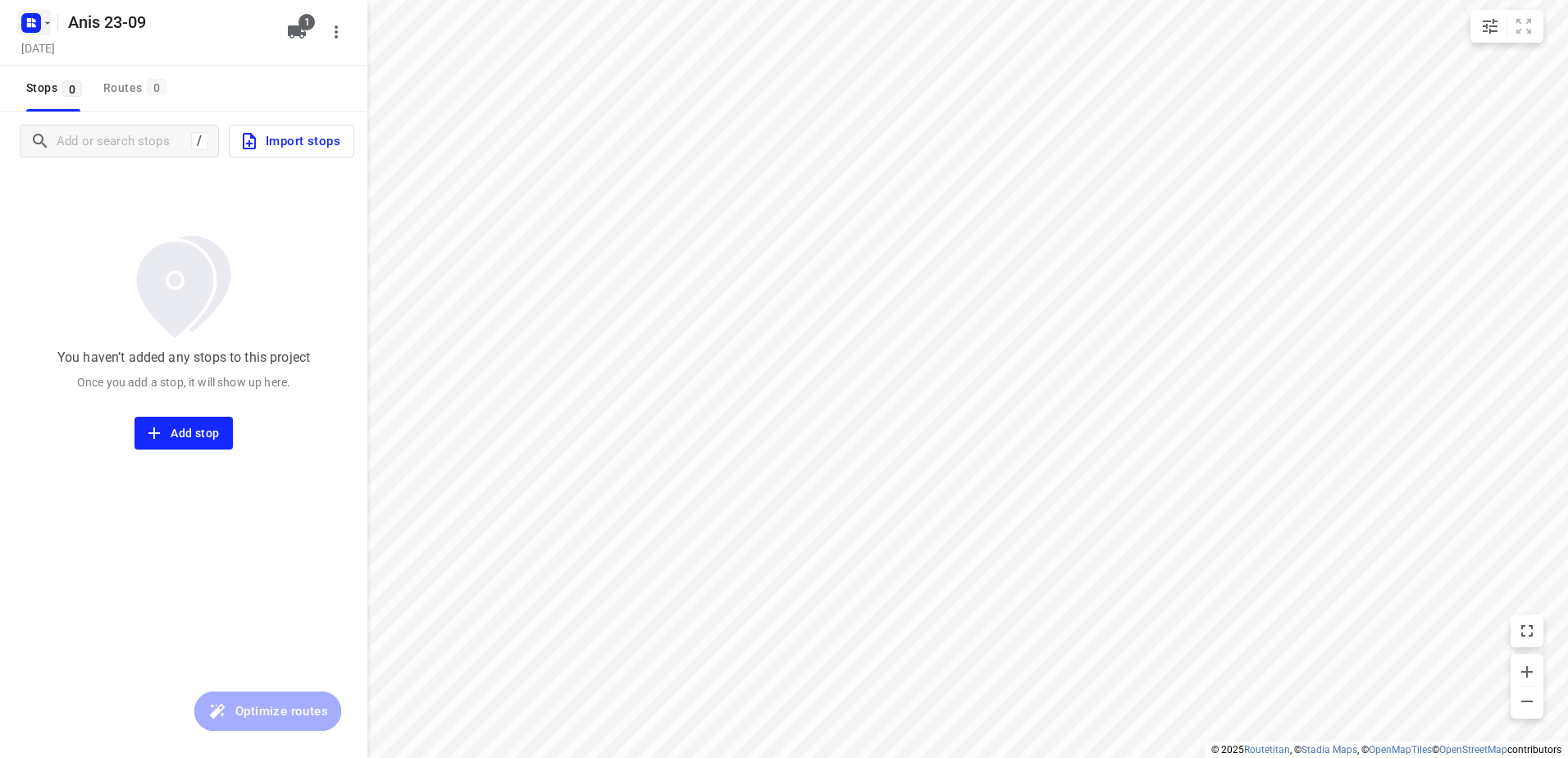
click at [36, 10] on icon "button" at bounding box center [30, 22] width 26 height 26
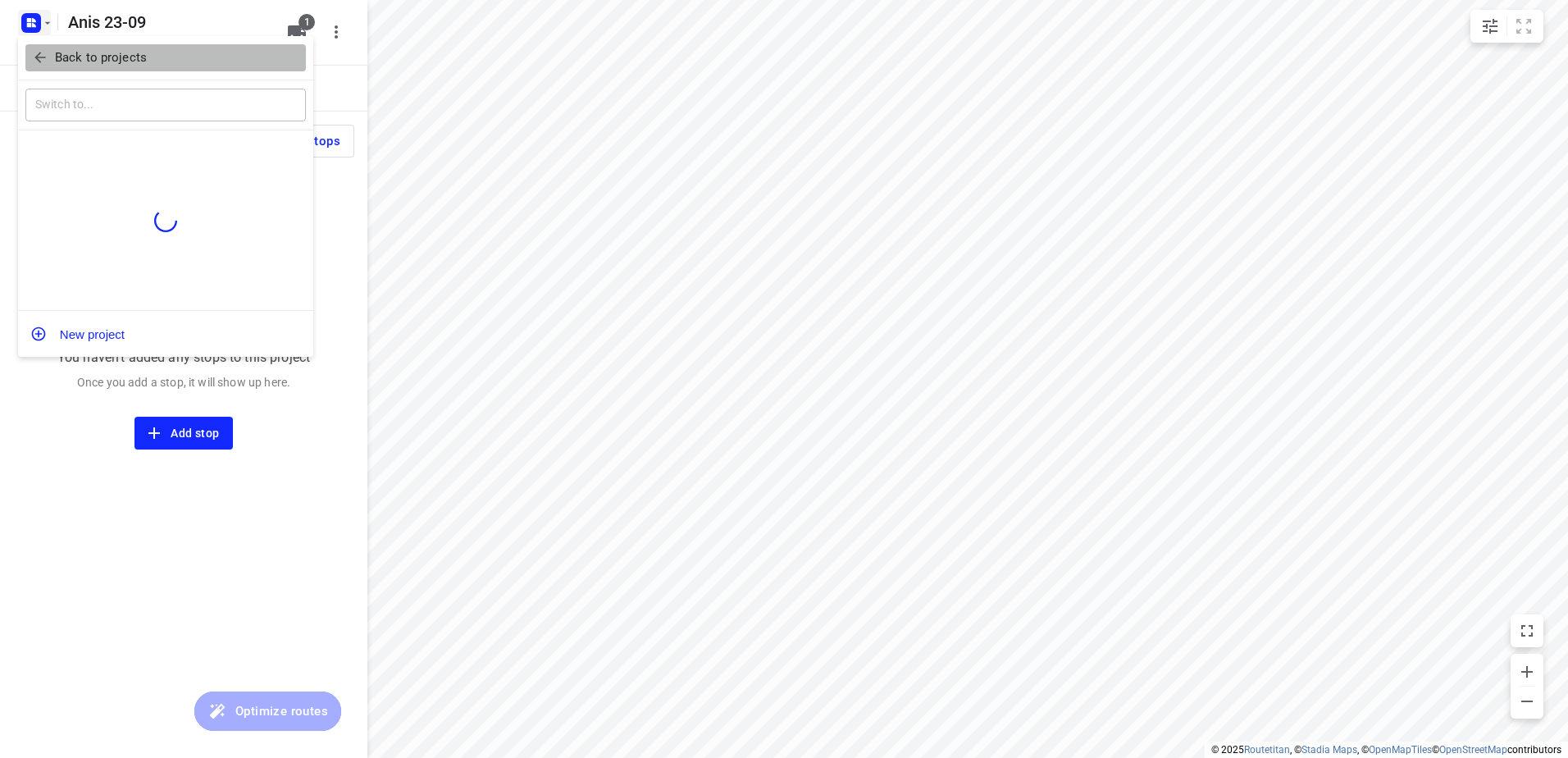
click at [67, 48] on button "Back to projects" at bounding box center [165, 57] width 281 height 27
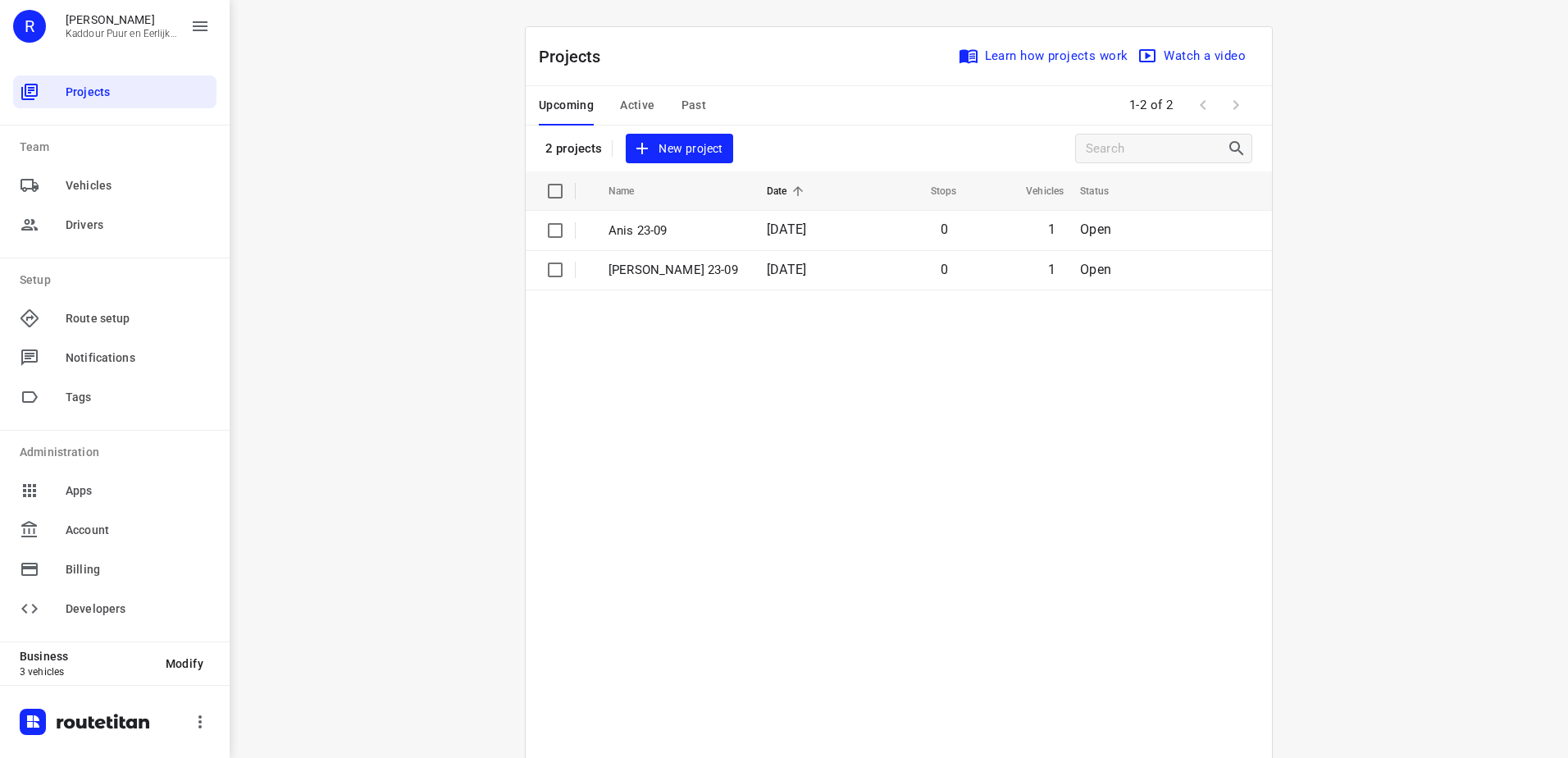
click at [625, 100] on span "Active" at bounding box center [637, 105] width 34 height 21
click at [533, 385] on table "Name Date Stops Vehicles Status Anis 22-09 [DATE] 18 1 In Progress [PERSON_NAME…" at bounding box center [898, 506] width 746 height 669
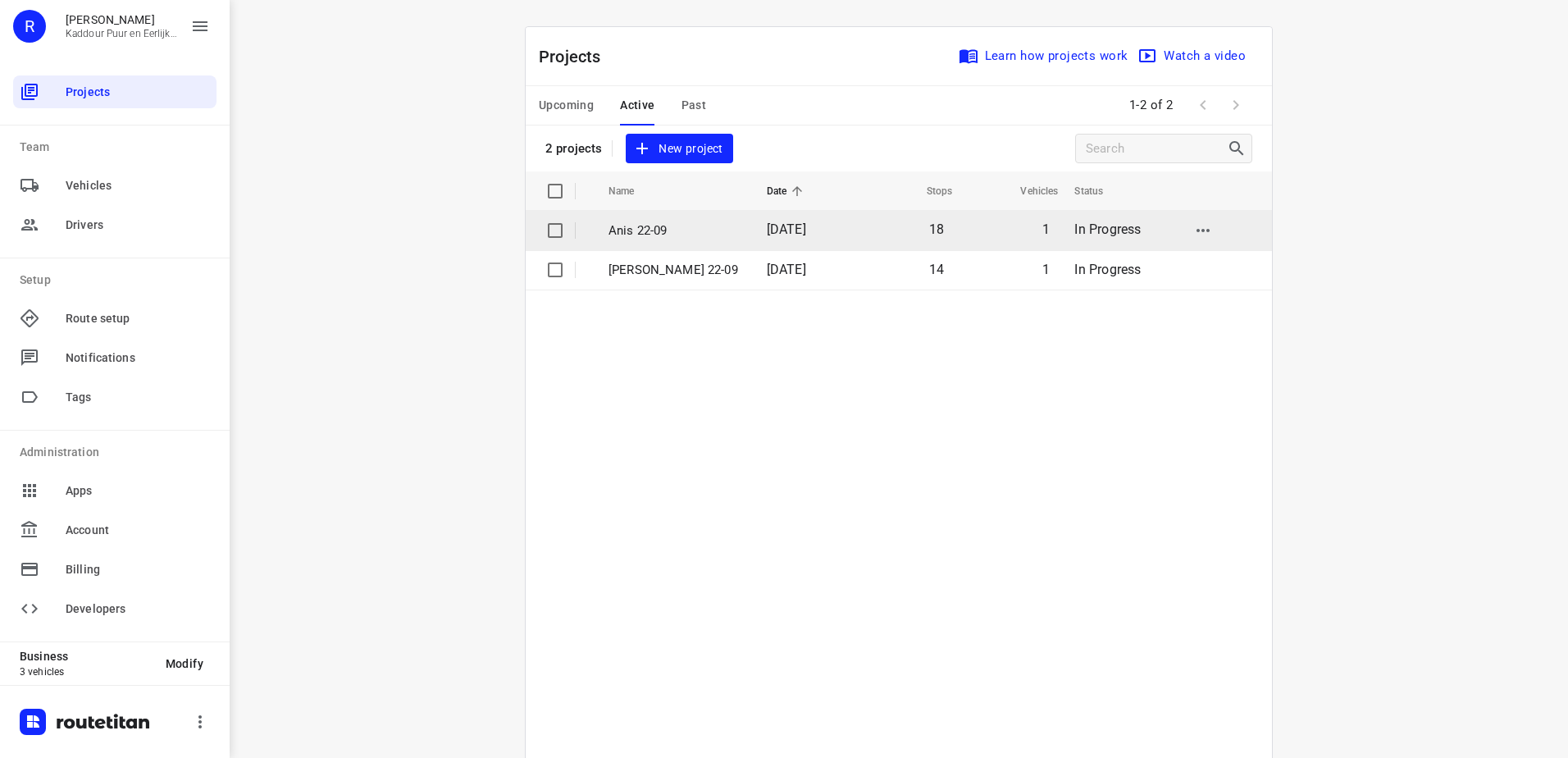
click at [681, 238] on p "Anis 22-09" at bounding box center [675, 231] width 134 height 19
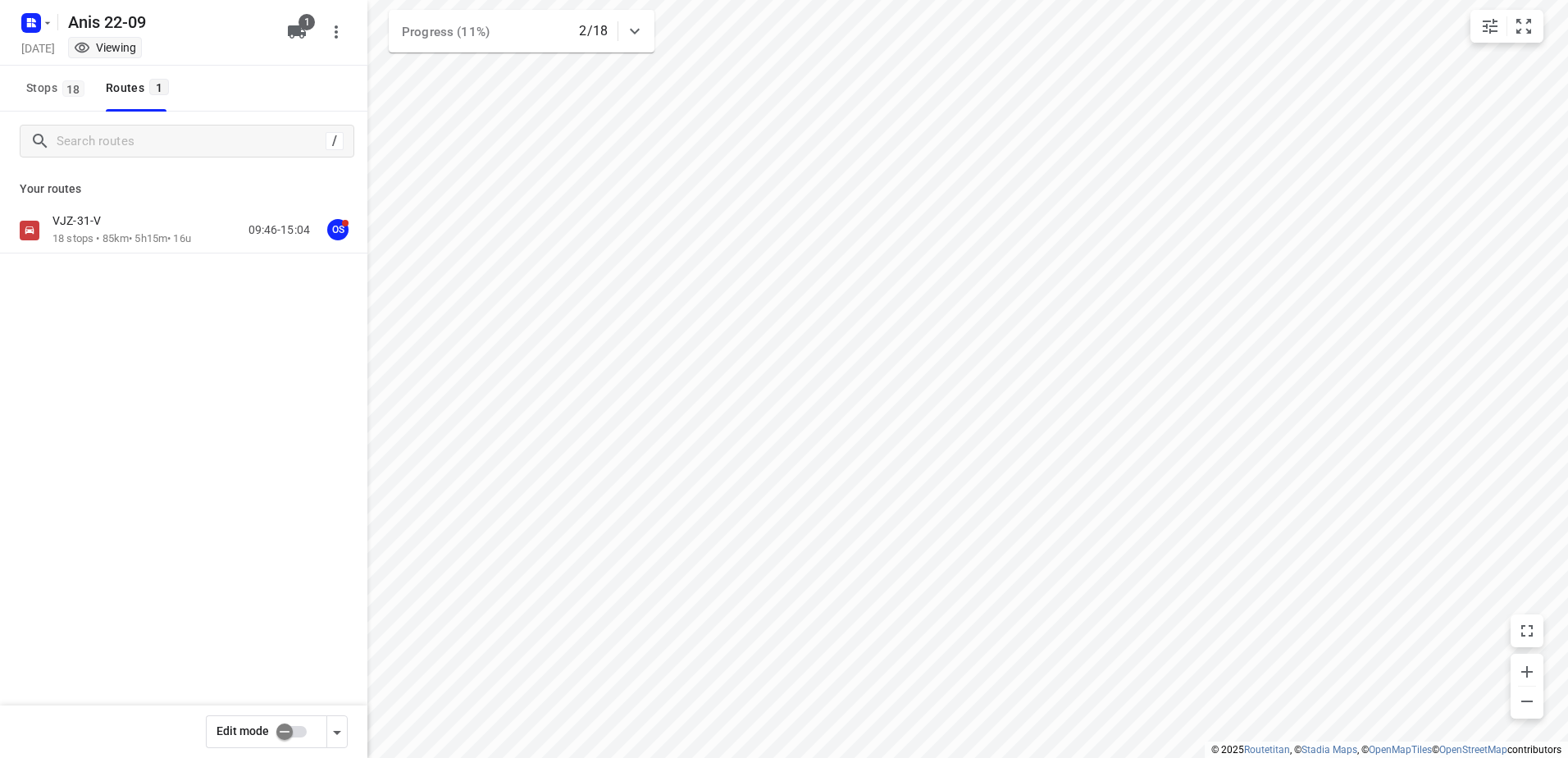
click at [160, 216] on div "VJZ-31-V" at bounding box center [122, 222] width 139 height 18
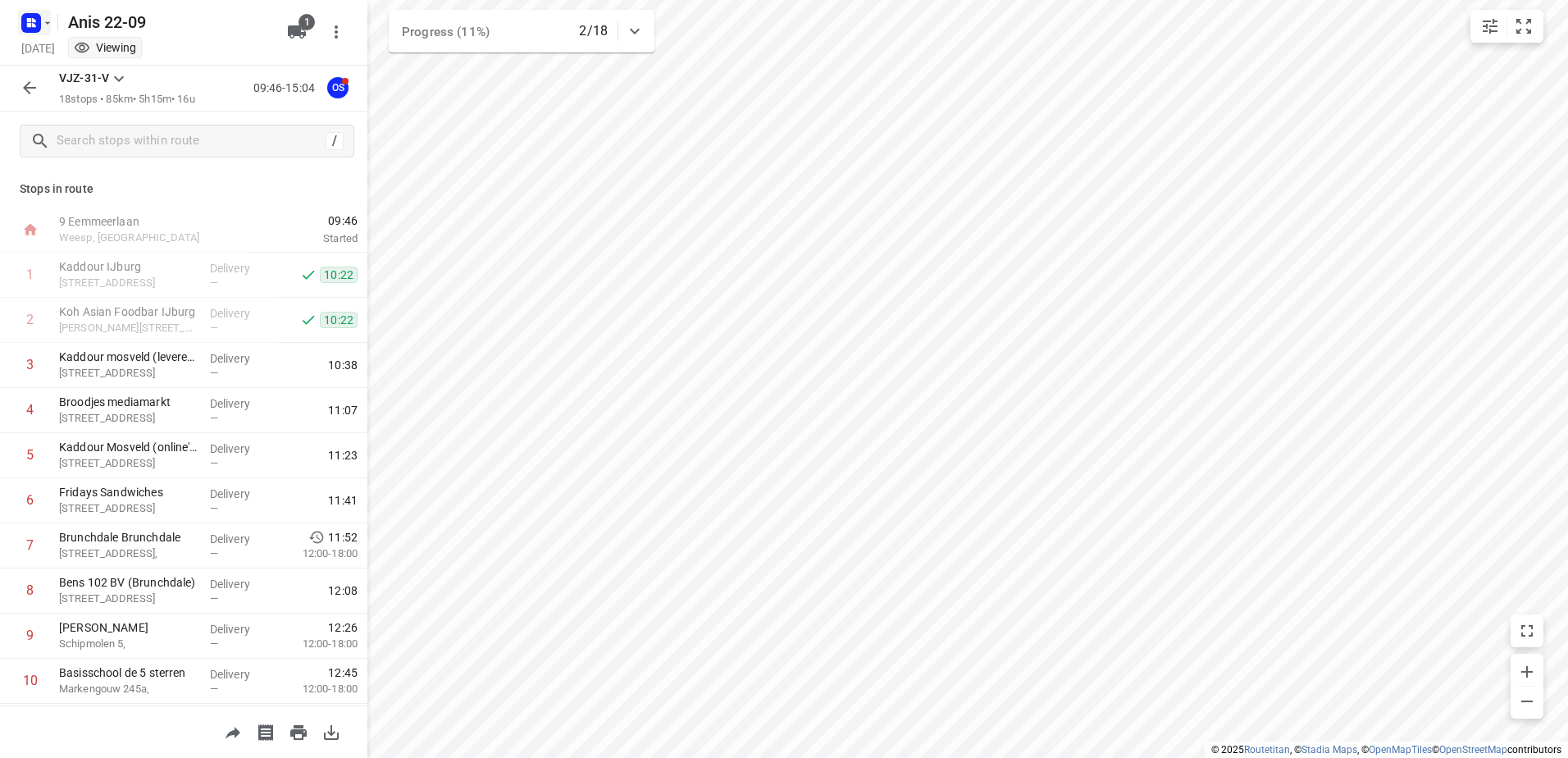
click at [23, 15] on rect "button" at bounding box center [31, 23] width 20 height 20
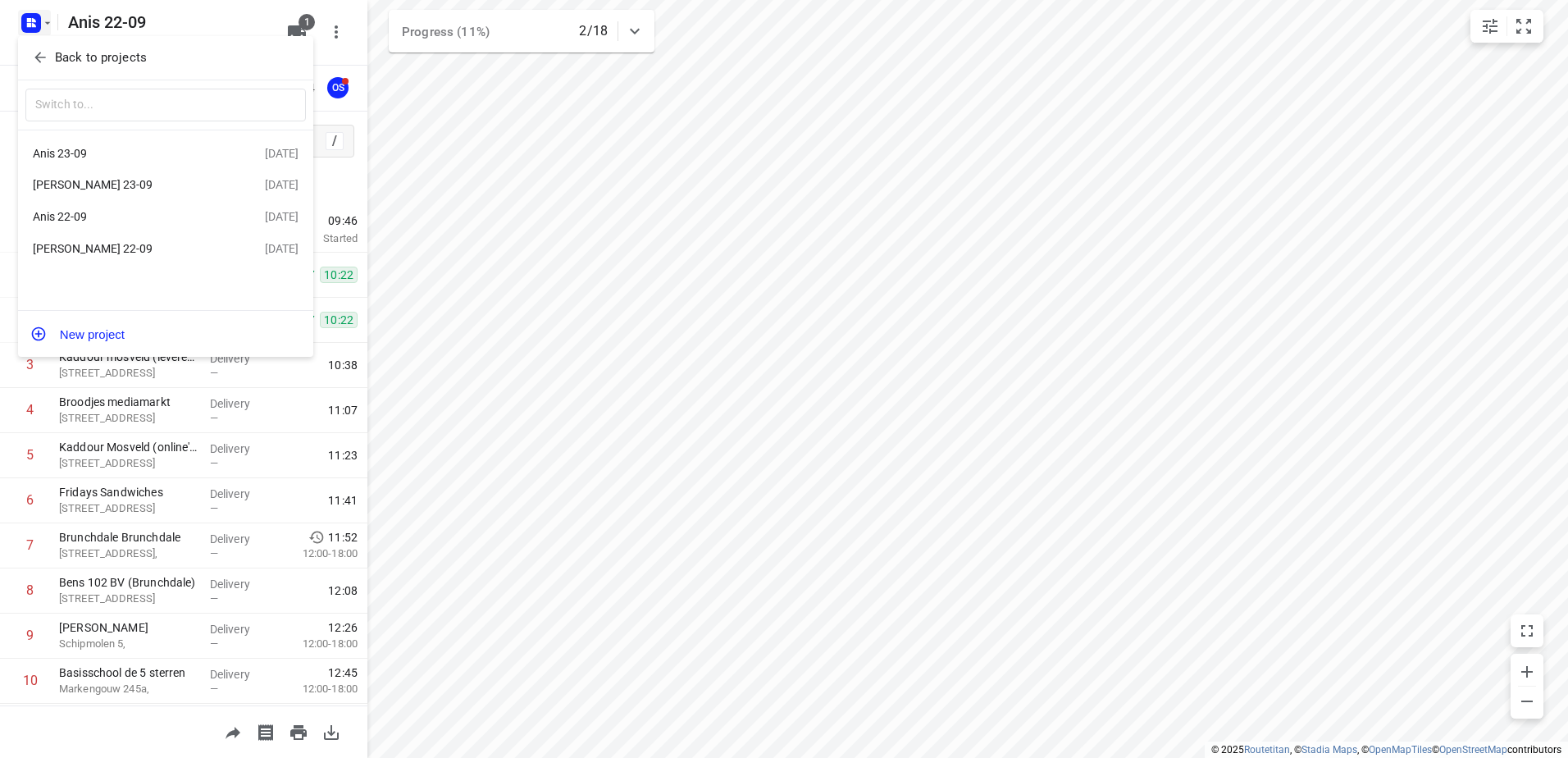
click at [134, 247] on div "[PERSON_NAME] 22-09" at bounding box center [127, 248] width 188 height 13
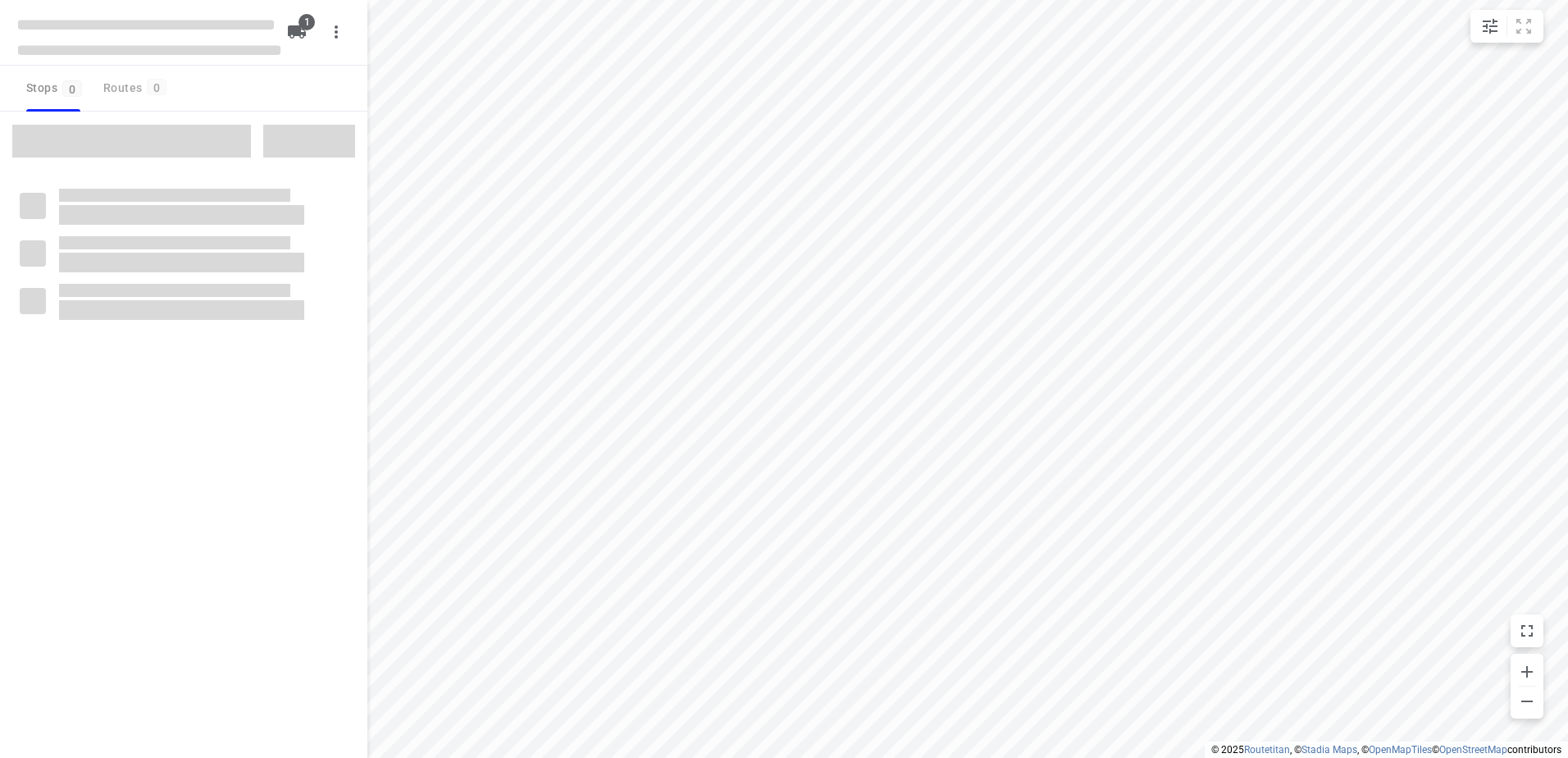
type input "distance"
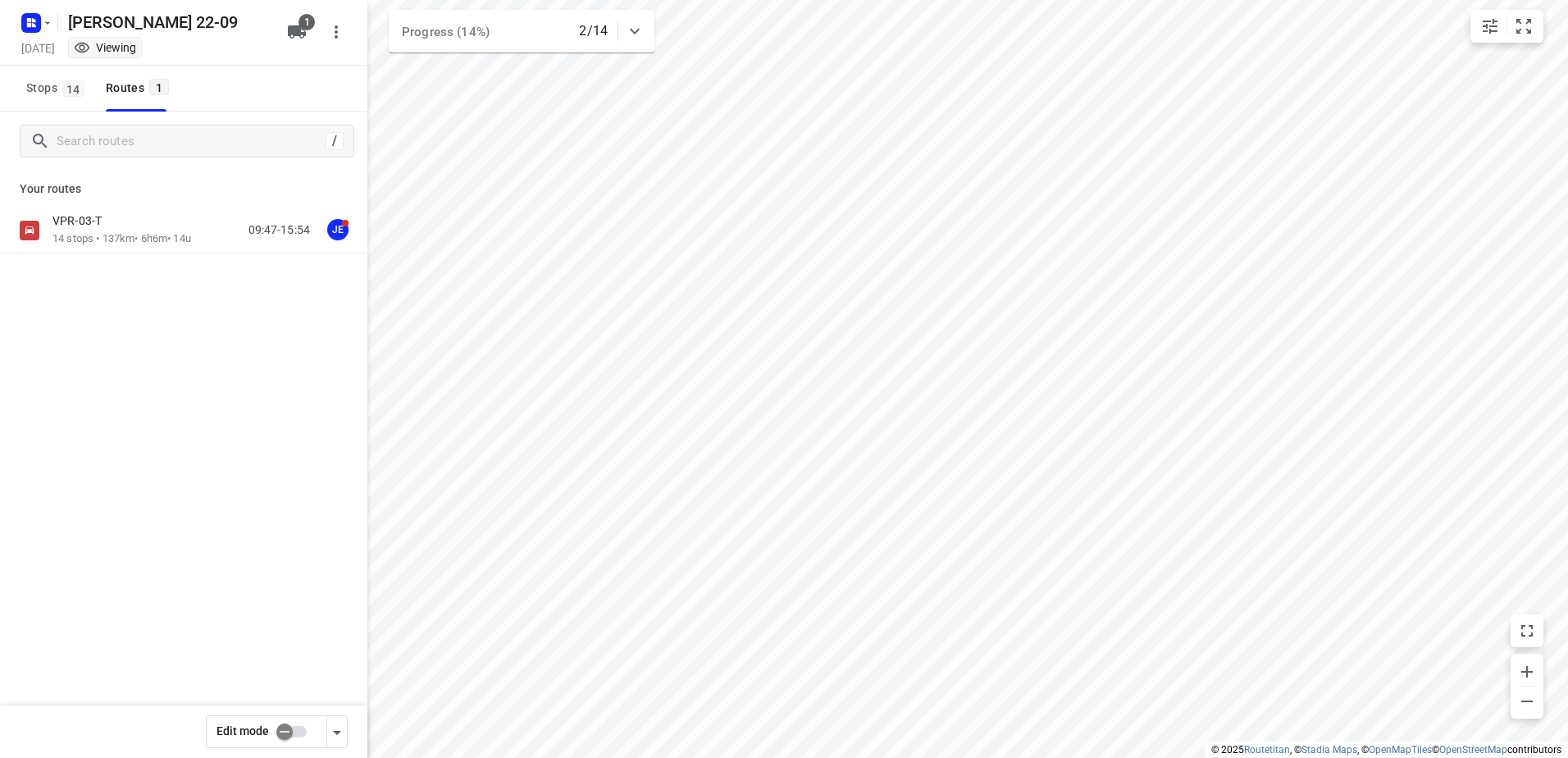
click at [134, 247] on div "VPR-03-T 14 stops • 137km • 6h6m • 14u 09:47-15:54 JE" at bounding box center [184, 230] width 368 height 46
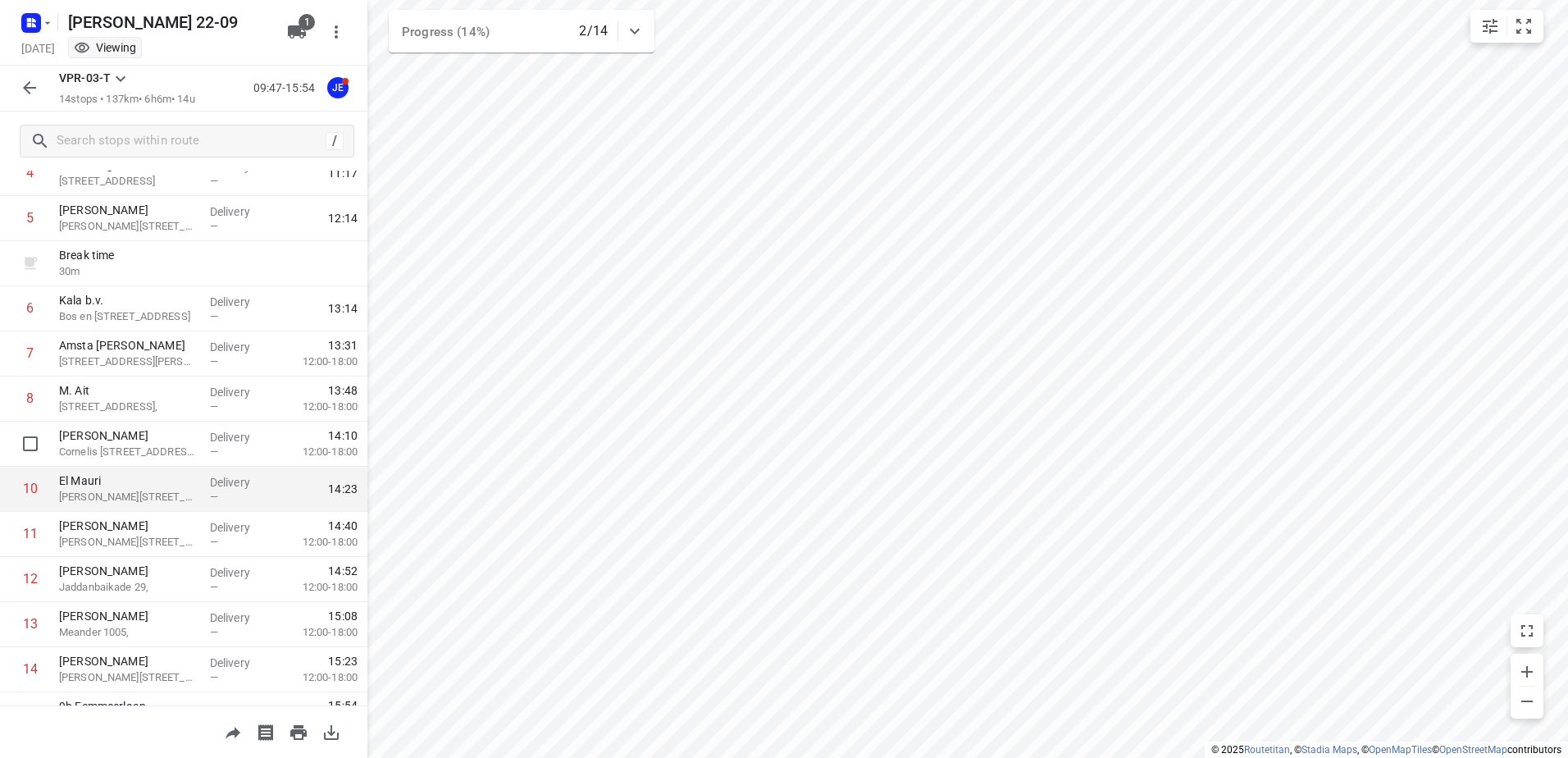
scroll to position [269, 0]
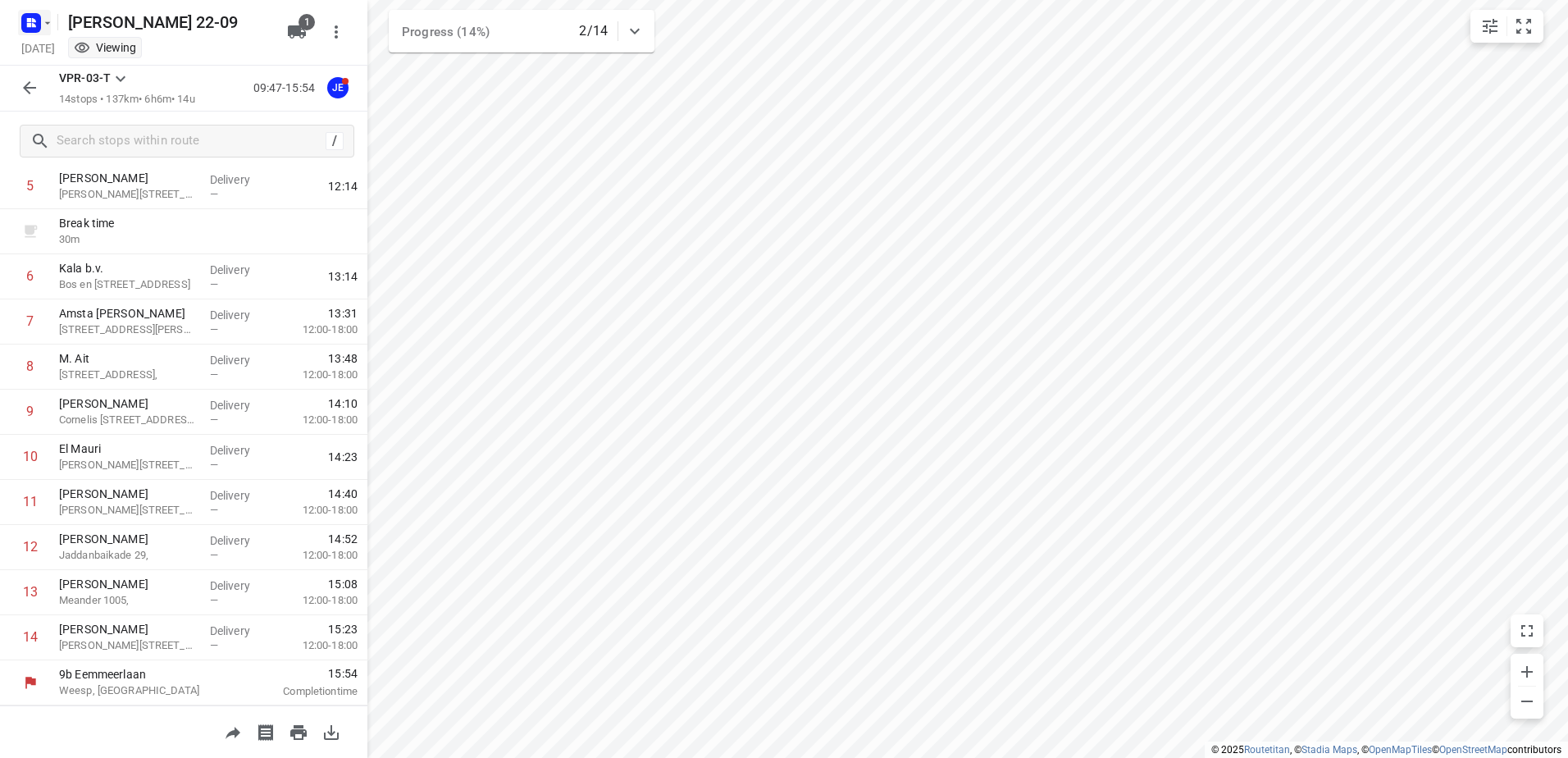
click at [31, 25] on icon "button" at bounding box center [29, 25] width 4 height 4
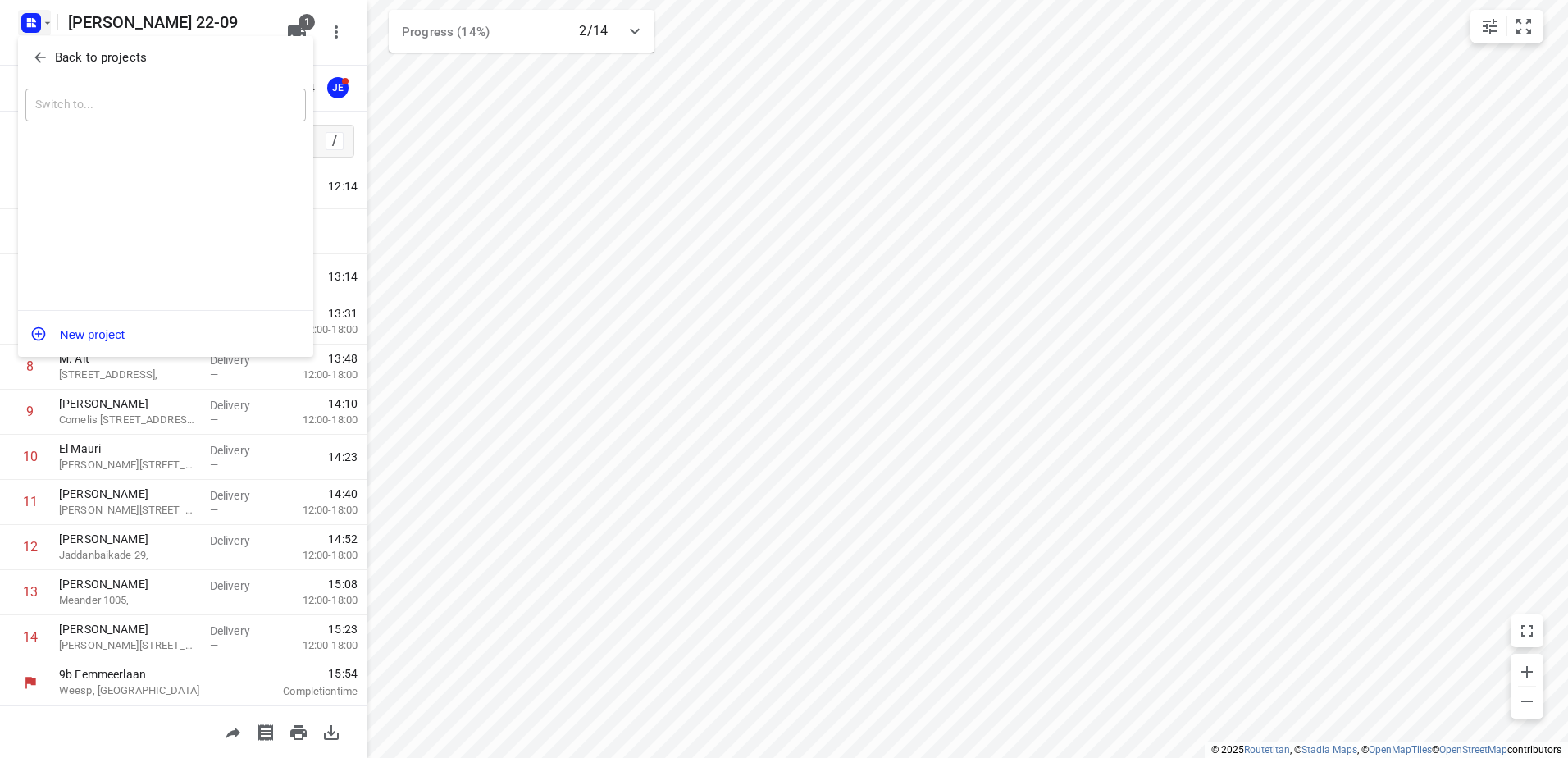
click at [112, 52] on p "Back to projects" at bounding box center [100, 57] width 91 height 19
